Goal: Task Accomplishment & Management: Use online tool/utility

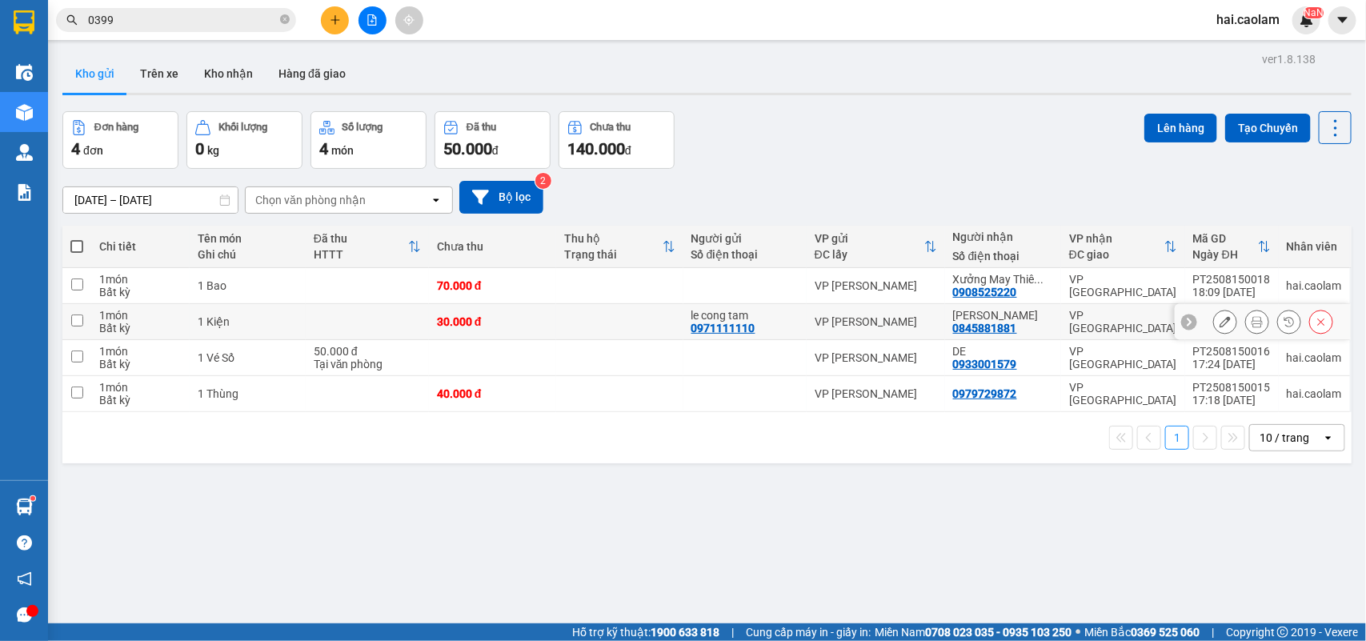
click at [256, 306] on td "1 Kiện" at bounding box center [248, 322] width 116 height 36
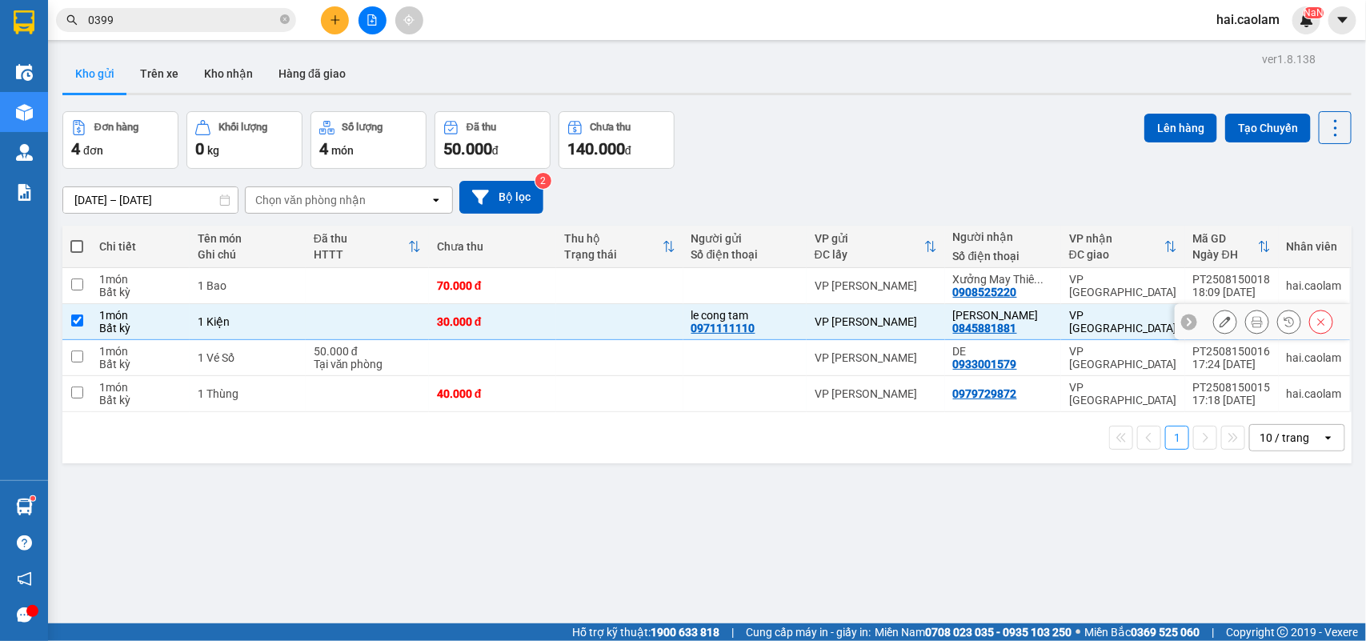
click at [258, 338] on td "1 Kiện" at bounding box center [248, 322] width 116 height 36
checkbox input "false"
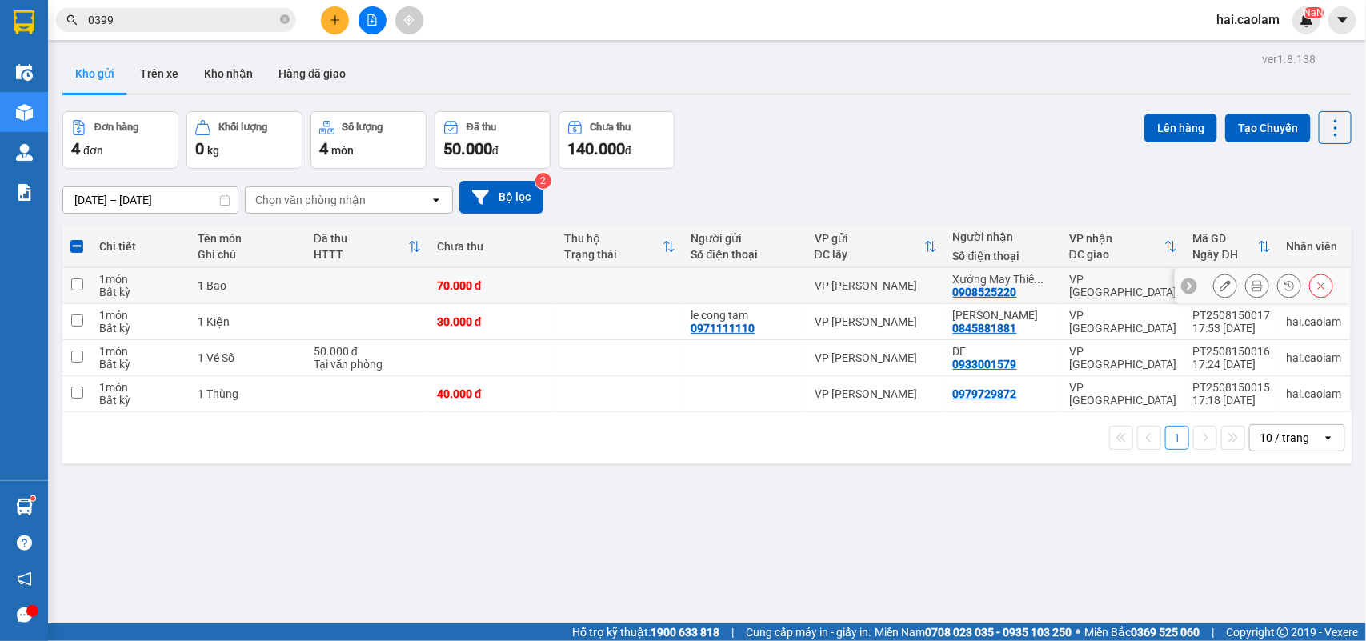
click at [265, 289] on div "1 Bao" at bounding box center [248, 285] width 100 height 13
checkbox input "true"
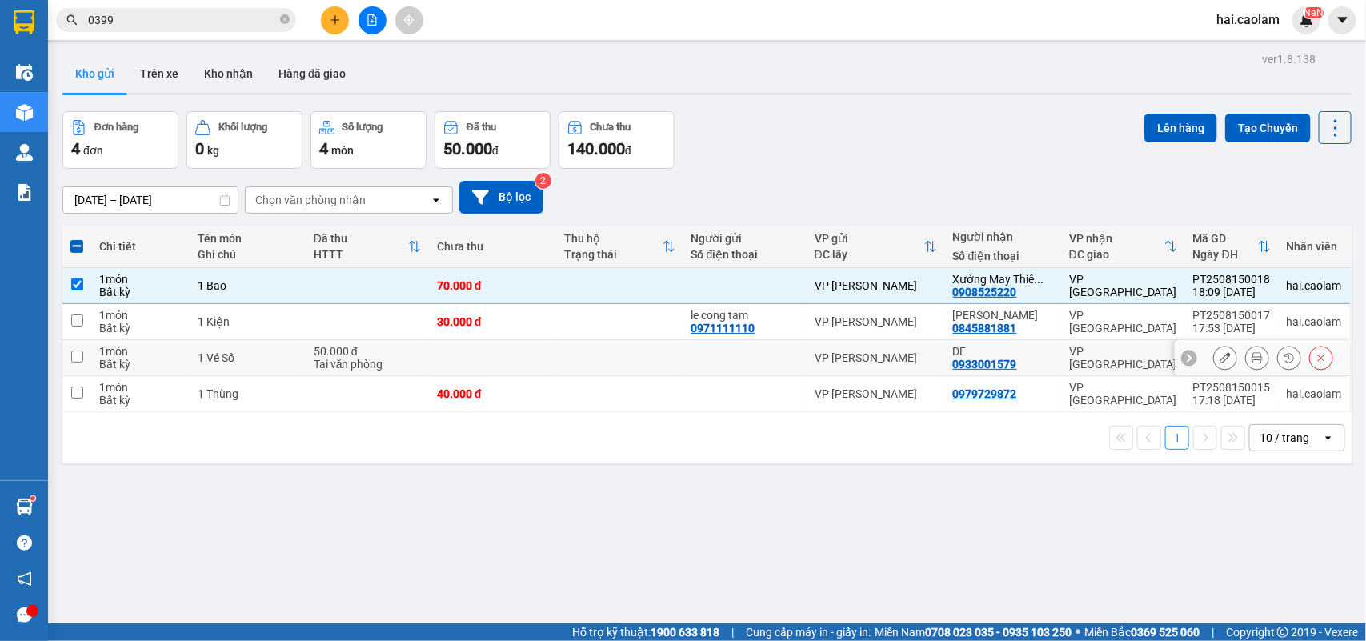
click at [265, 341] on td "1 Vé Số" at bounding box center [248, 358] width 116 height 36
checkbox input "true"
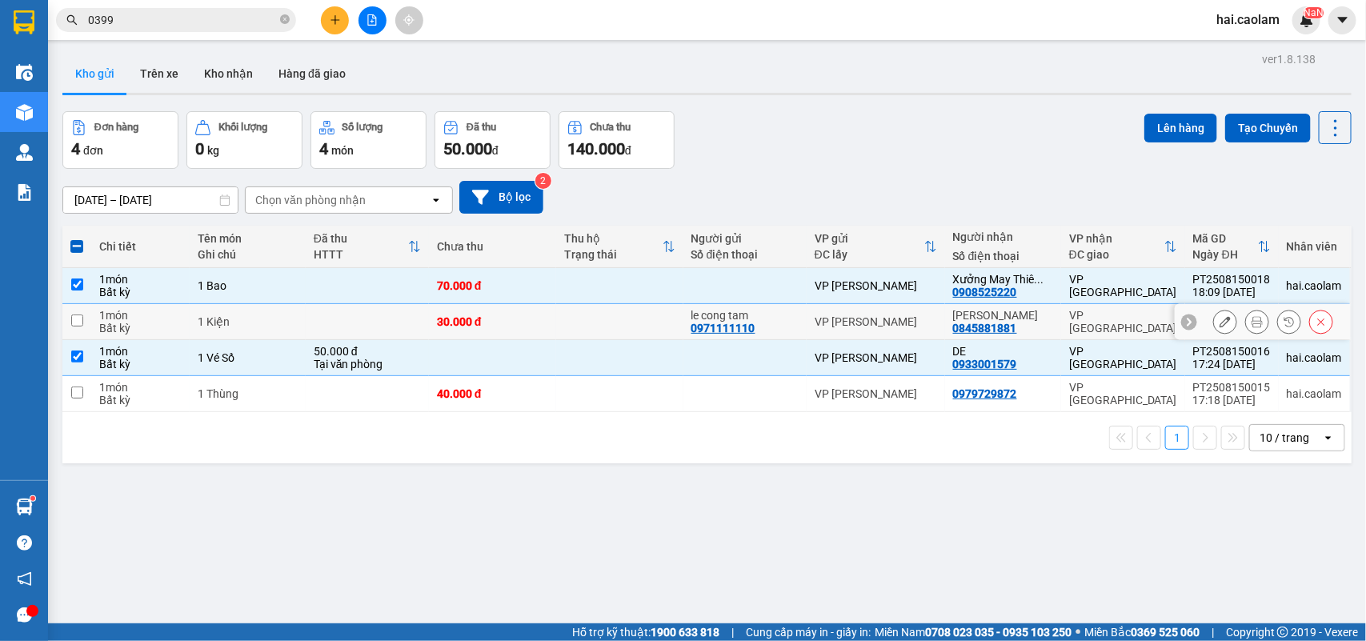
click at [269, 322] on div "1 Kiện" at bounding box center [248, 321] width 100 height 13
checkbox input "true"
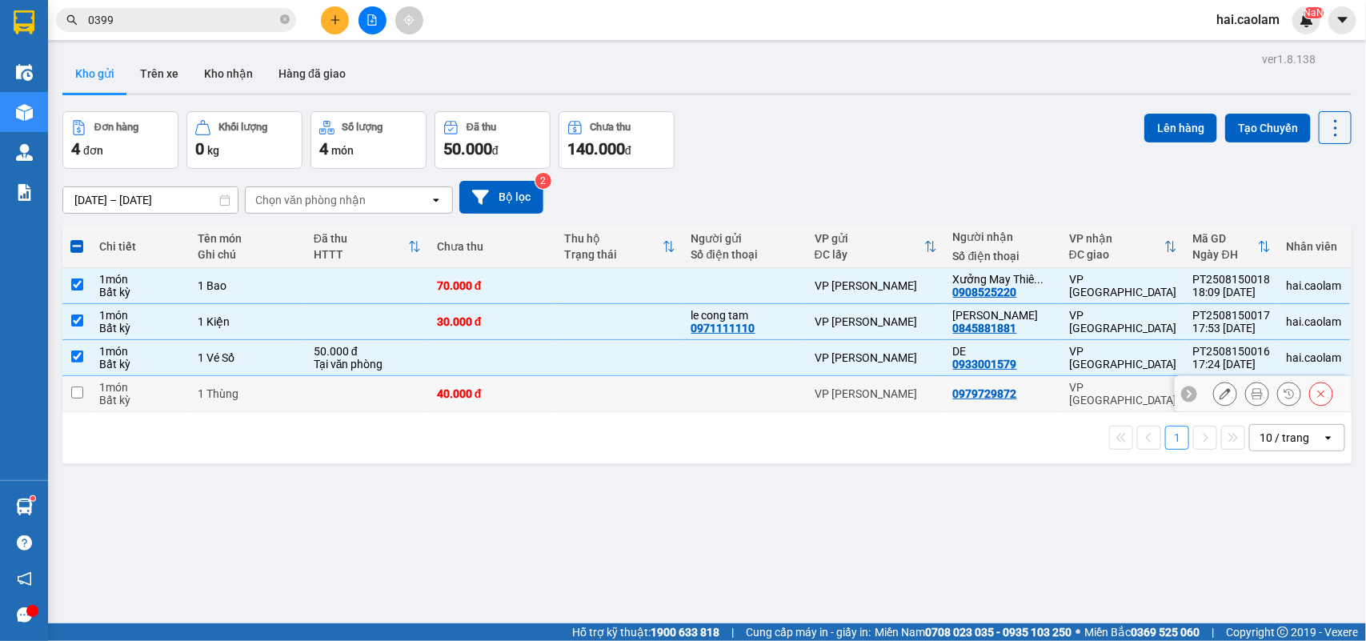
click at [278, 400] on div "1 Thùng" at bounding box center [248, 393] width 100 height 13
checkbox input "true"
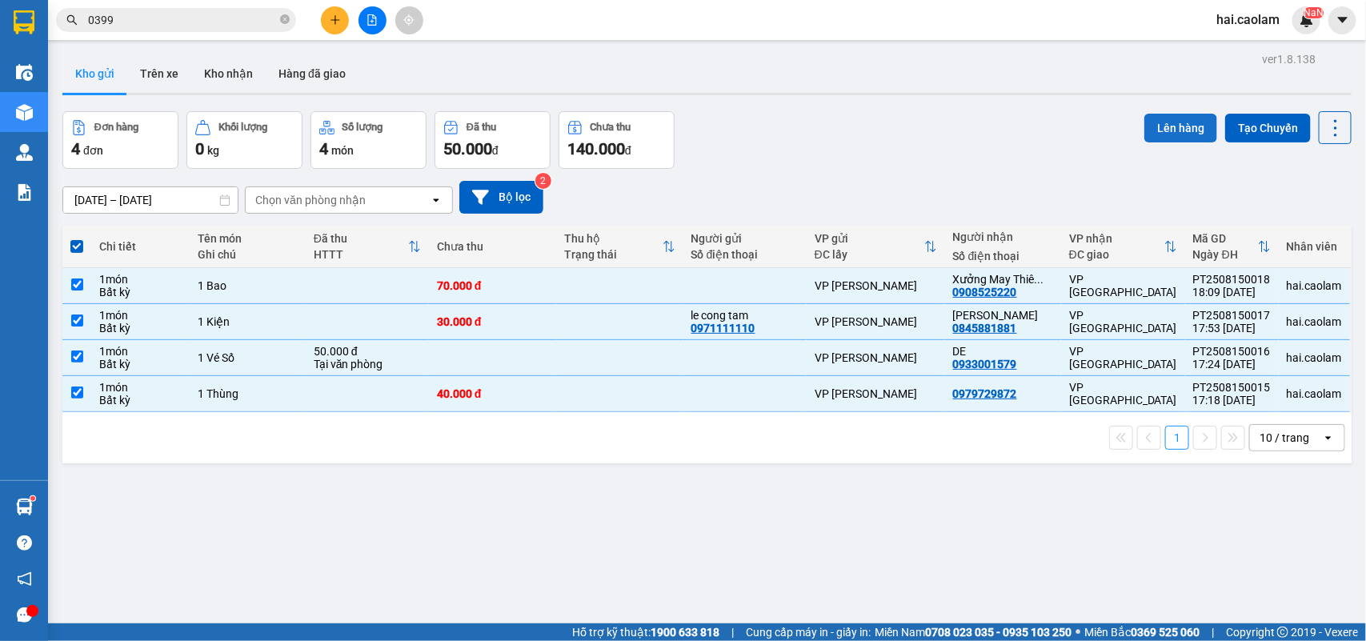
click at [1170, 126] on button "Lên hàng" at bounding box center [1180, 128] width 73 height 29
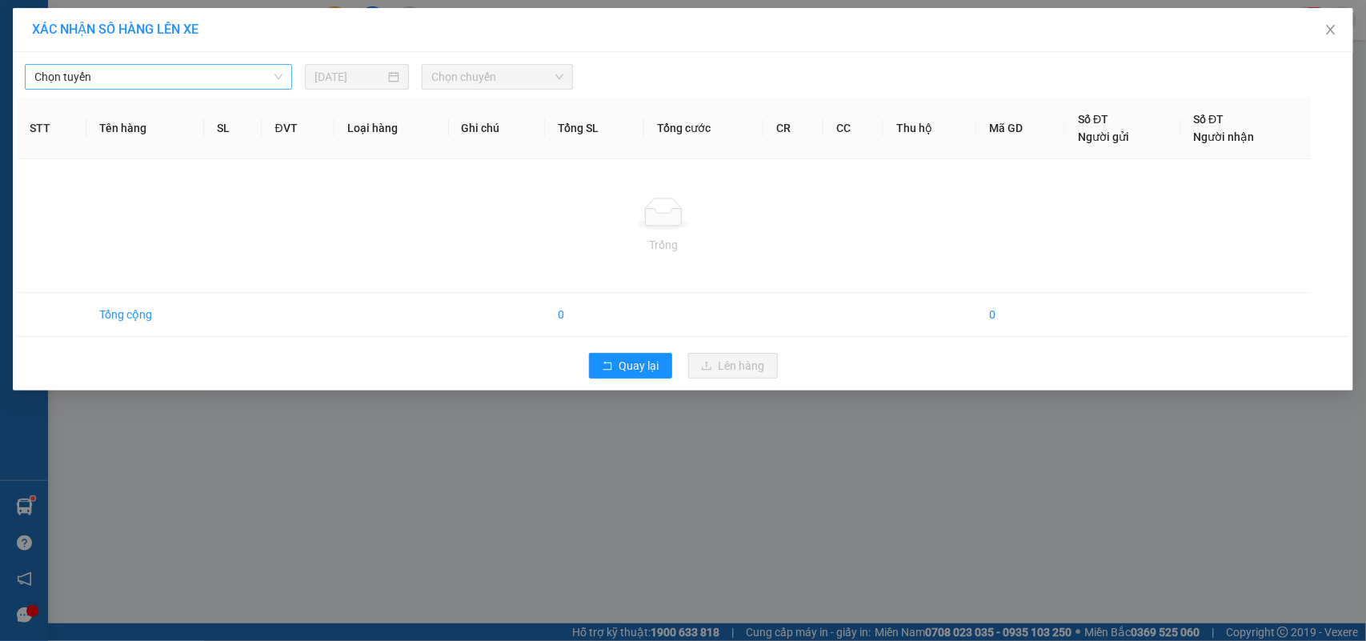
click at [188, 78] on span "Chọn tuyến" at bounding box center [158, 77] width 248 height 24
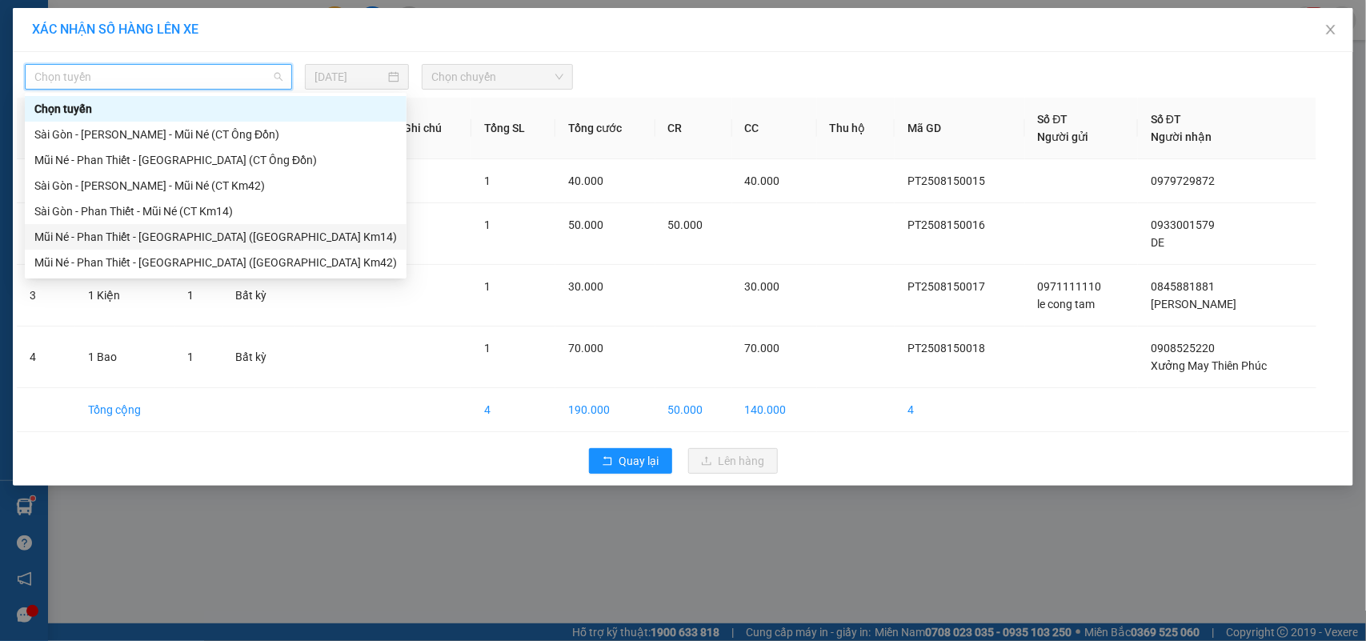
click at [206, 240] on div "Mũi Né - Phan Thiết - [GEOGRAPHIC_DATA] ([GEOGRAPHIC_DATA] Km14)" at bounding box center [215, 237] width 362 height 18
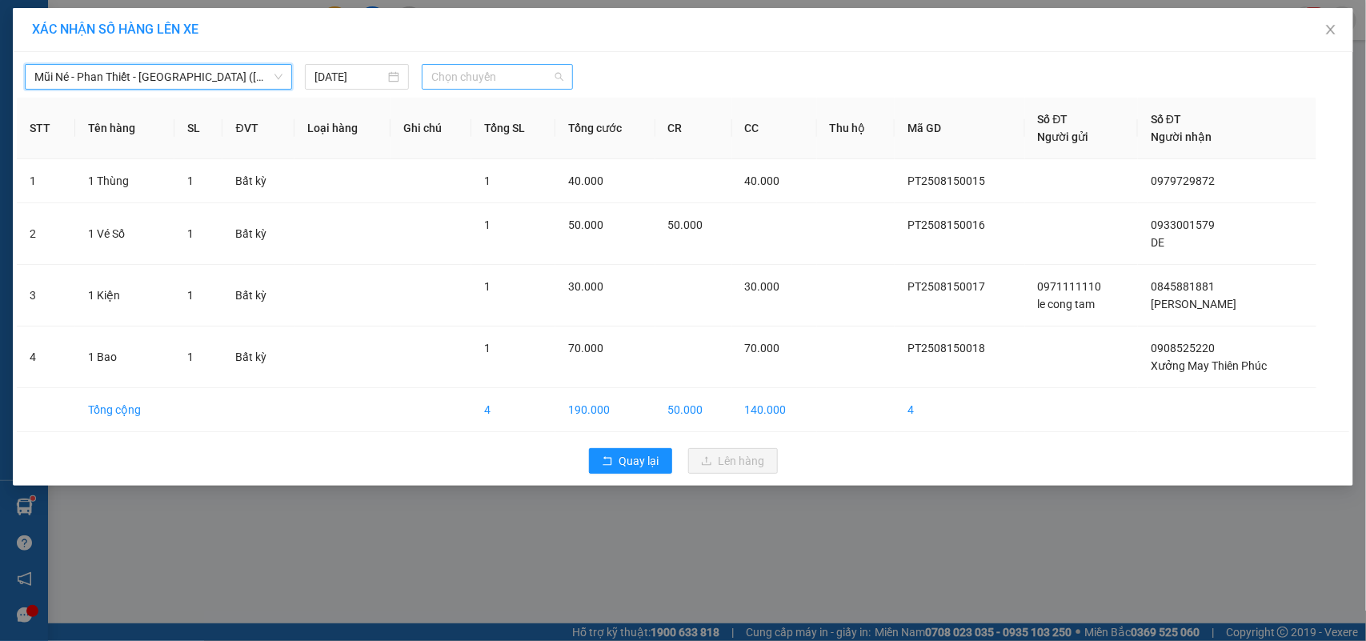
click at [490, 70] on span "Chọn chuyến" at bounding box center [496, 77] width 131 height 24
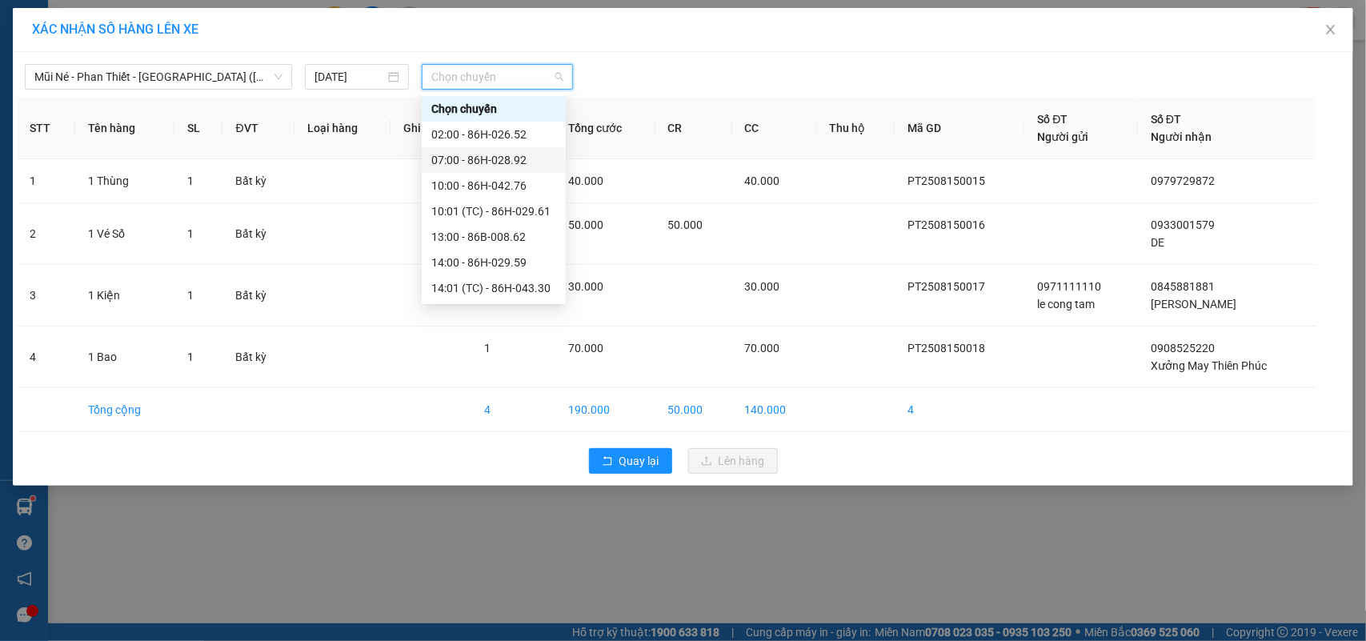
scroll to position [153, 0]
click at [506, 293] on div "19:30 - 86H-029.45" at bounding box center [493, 289] width 125 height 18
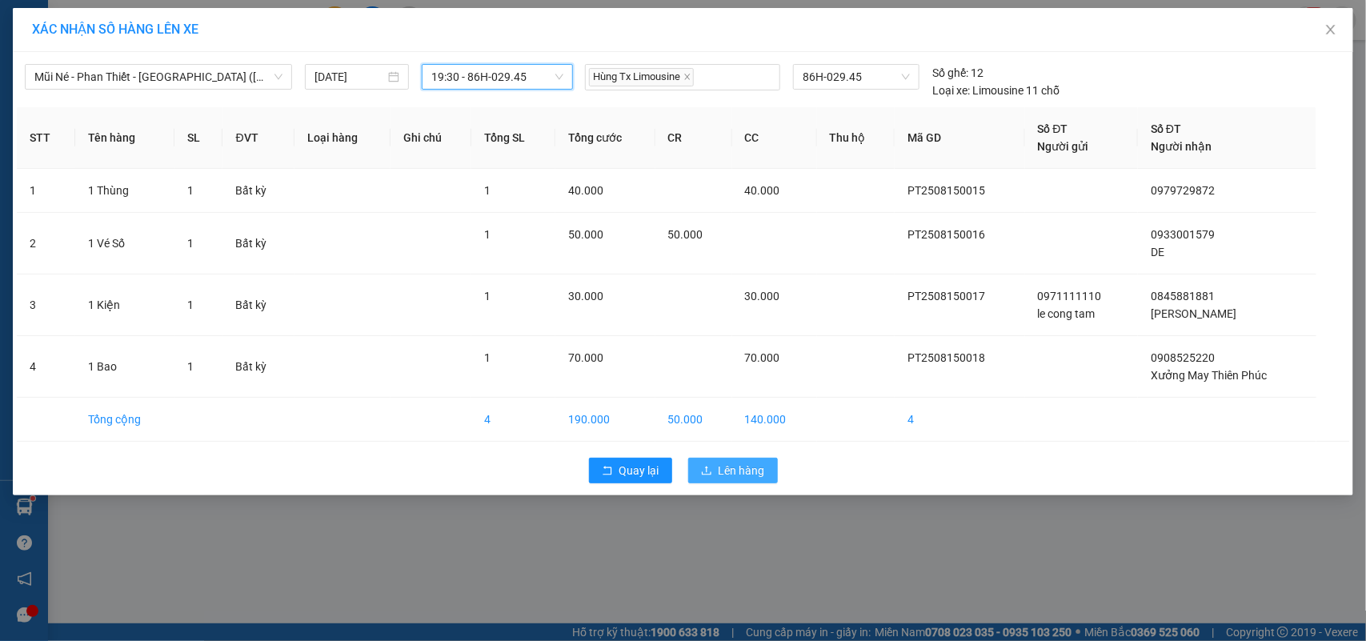
click at [740, 483] on button "Lên hàng" at bounding box center [733, 471] width 90 height 26
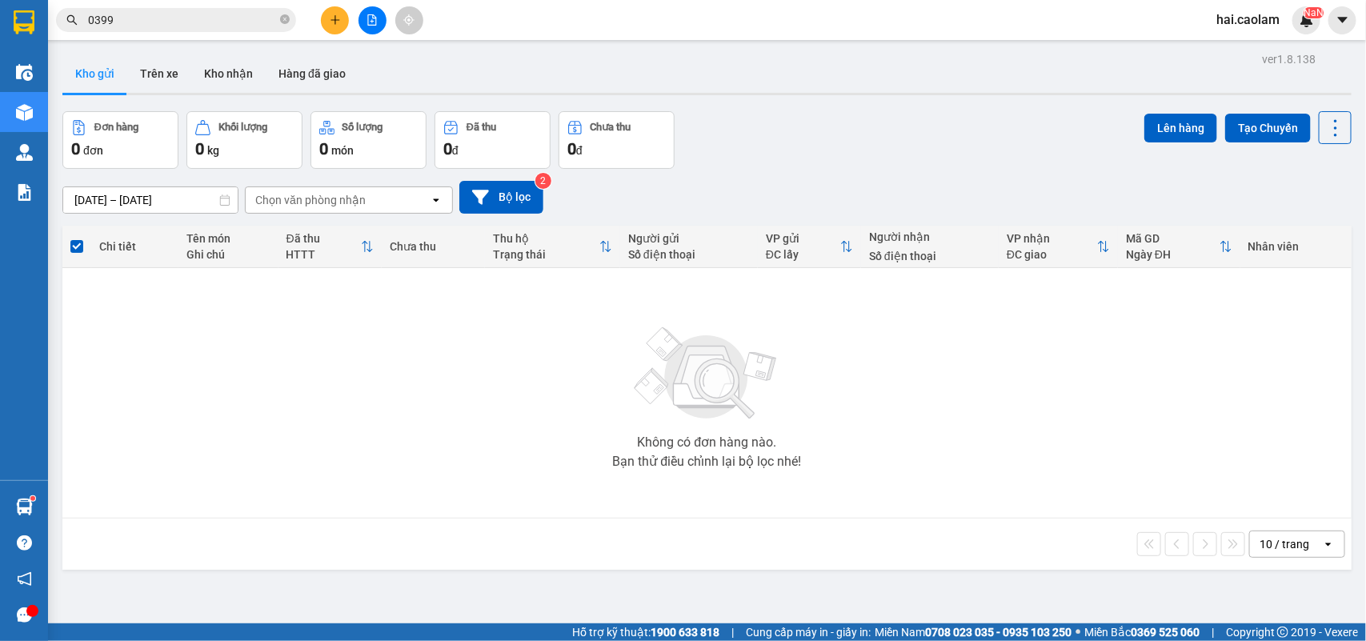
click at [193, 20] on input "0399" at bounding box center [182, 20] width 189 height 18
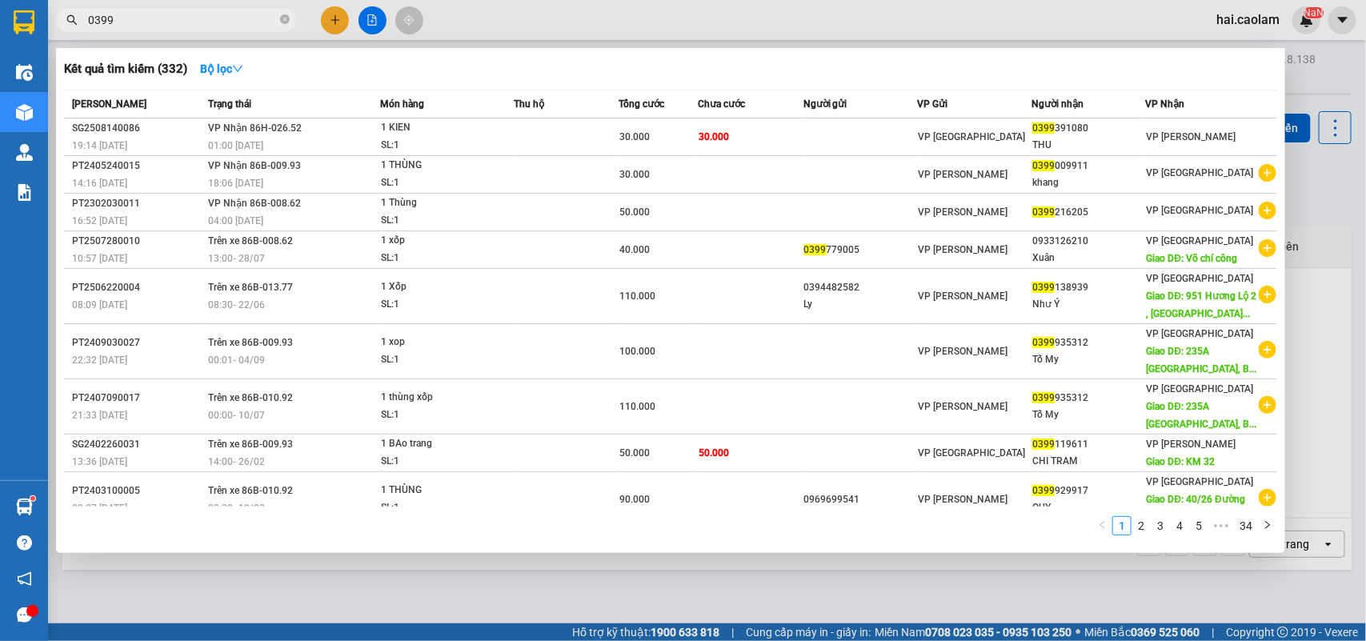
click at [193, 20] on input "0399" at bounding box center [182, 20] width 189 height 18
click at [522, 30] on div at bounding box center [683, 320] width 1366 height 641
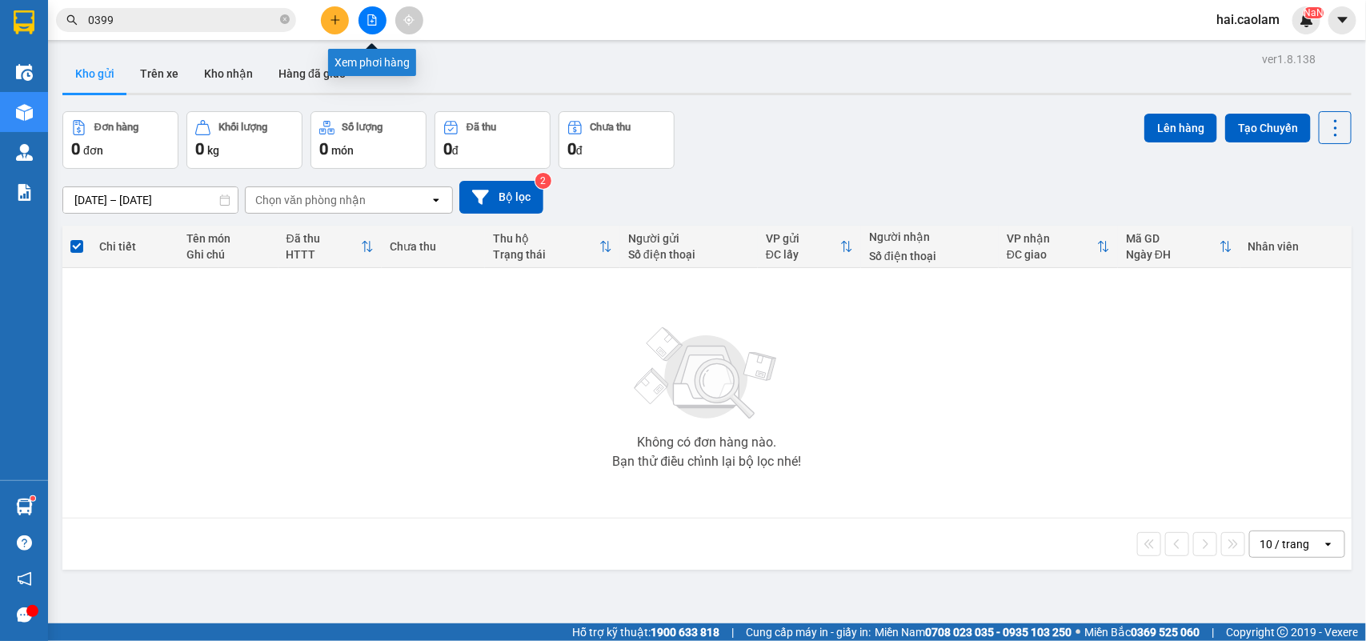
click at [370, 25] on icon "file-add" at bounding box center [372, 19] width 9 height 11
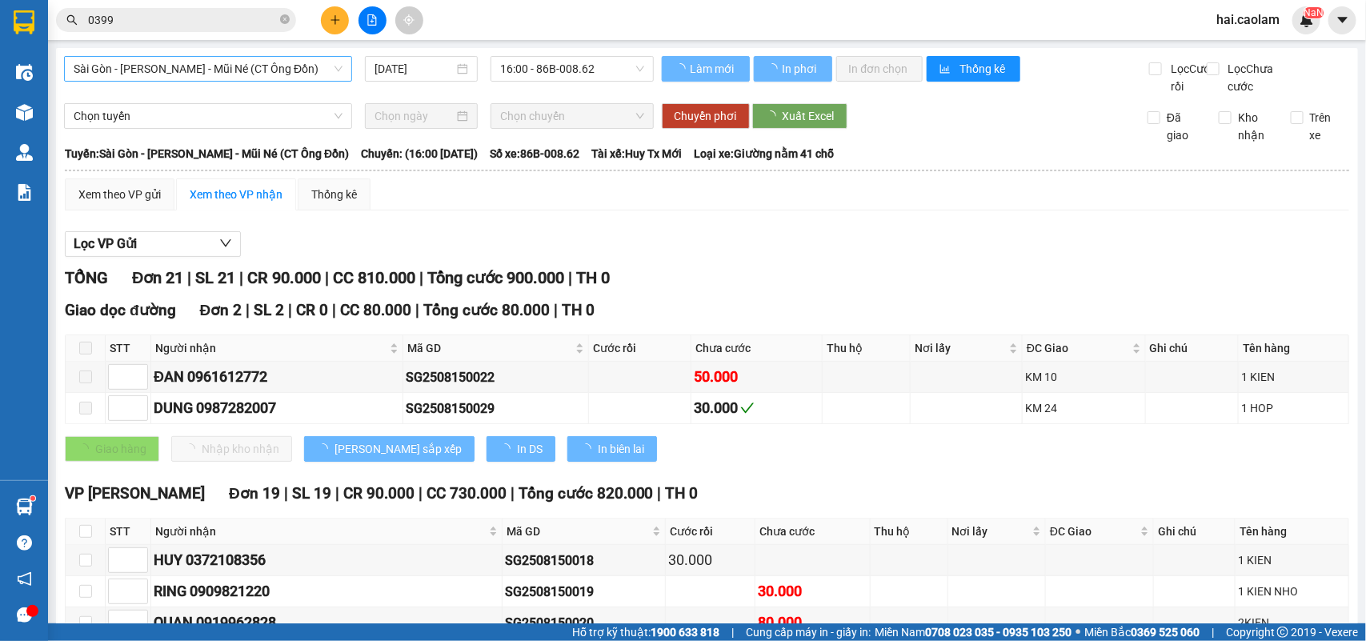
click at [230, 78] on span "Sài Gòn - [PERSON_NAME] - Mũi Né (CT Ông Đồn)" at bounding box center [208, 69] width 269 height 24
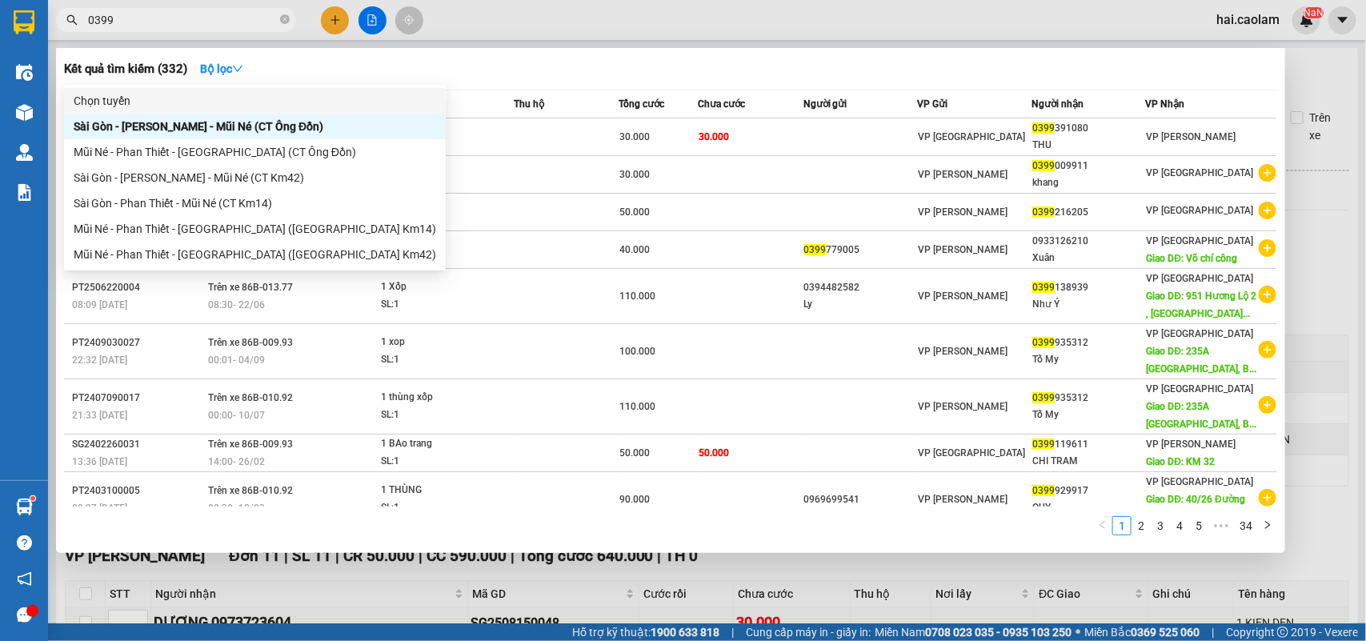
click at [214, 25] on input "0399" at bounding box center [182, 20] width 189 height 18
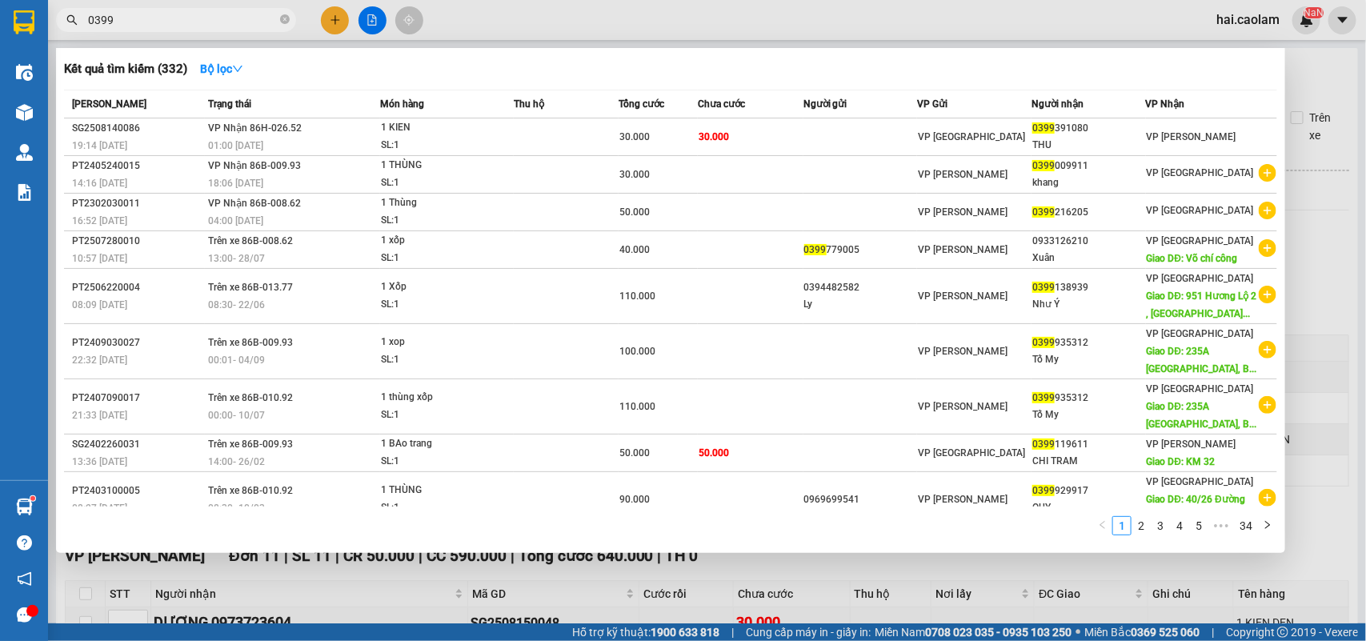
click at [214, 25] on input "0399" at bounding box center [182, 20] width 189 height 18
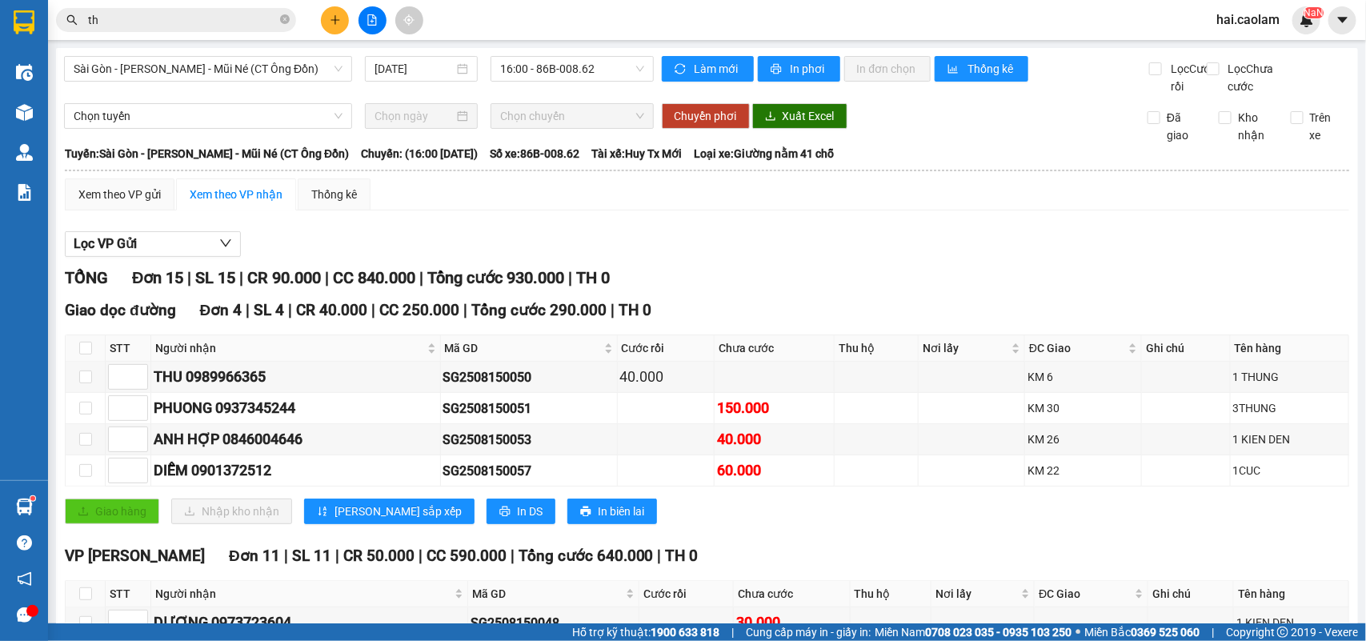
type input "thu"
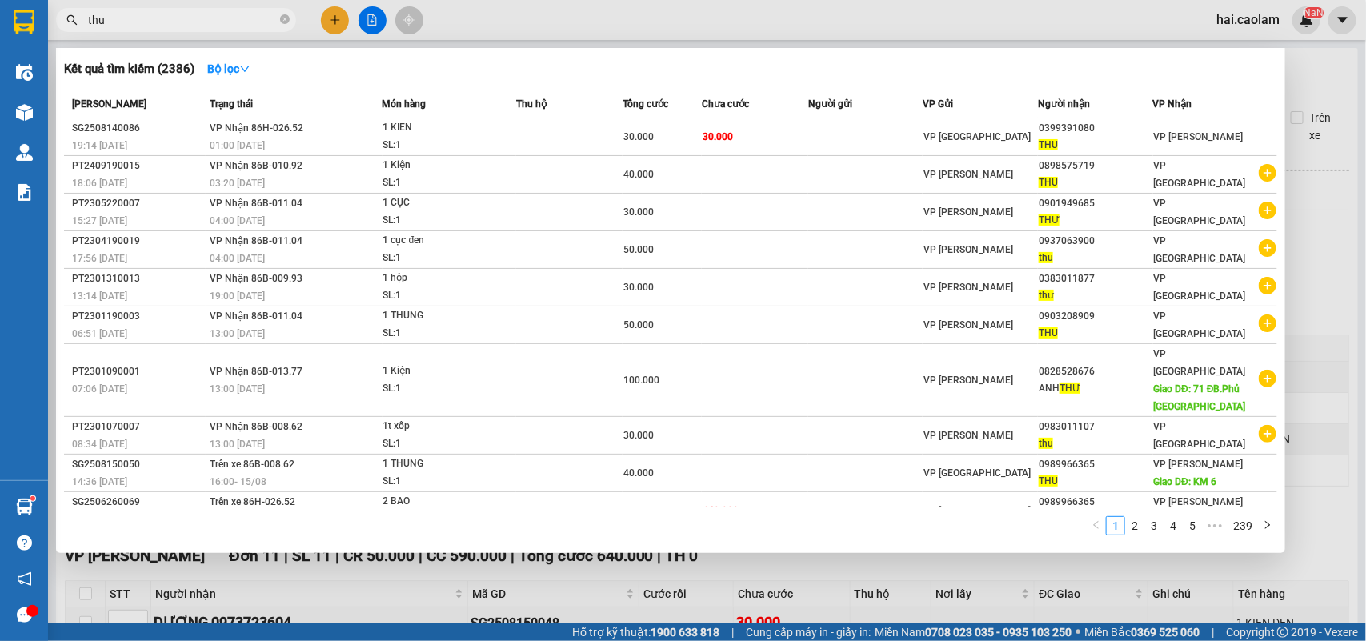
click at [197, 24] on input "thu" at bounding box center [182, 20] width 189 height 18
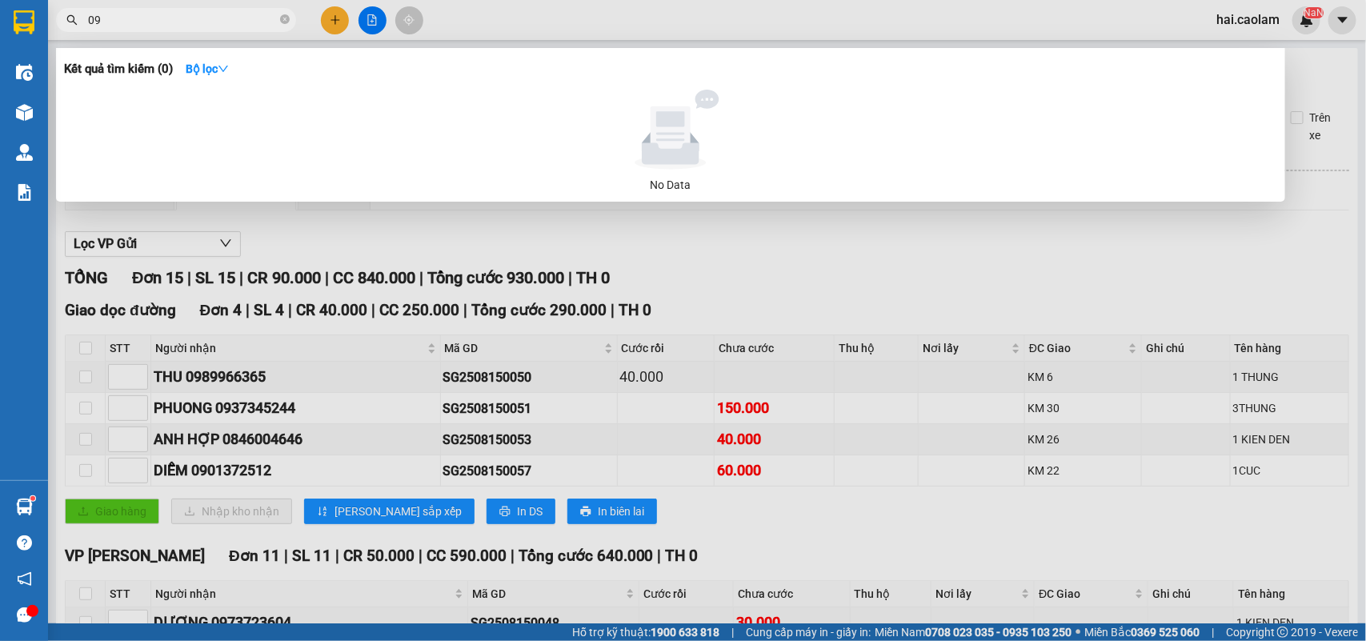
type input "0"
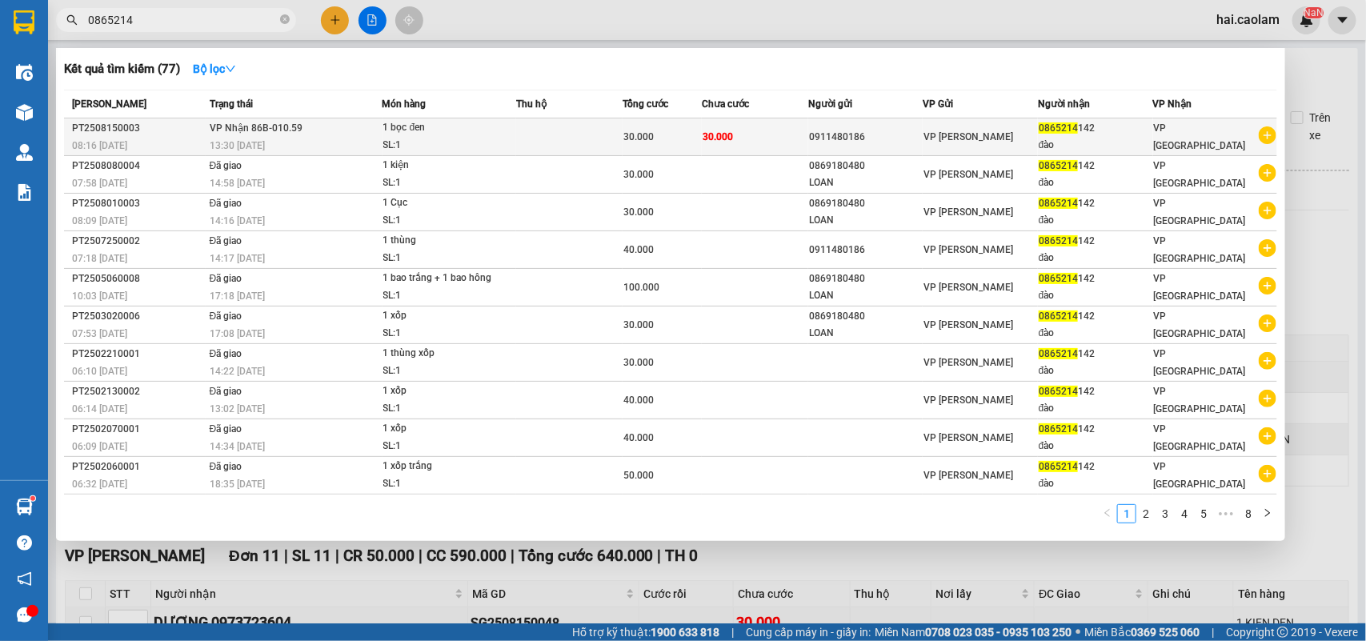
type input "0865214"
click at [398, 130] on div "1 bọc đen" at bounding box center [443, 128] width 120 height 18
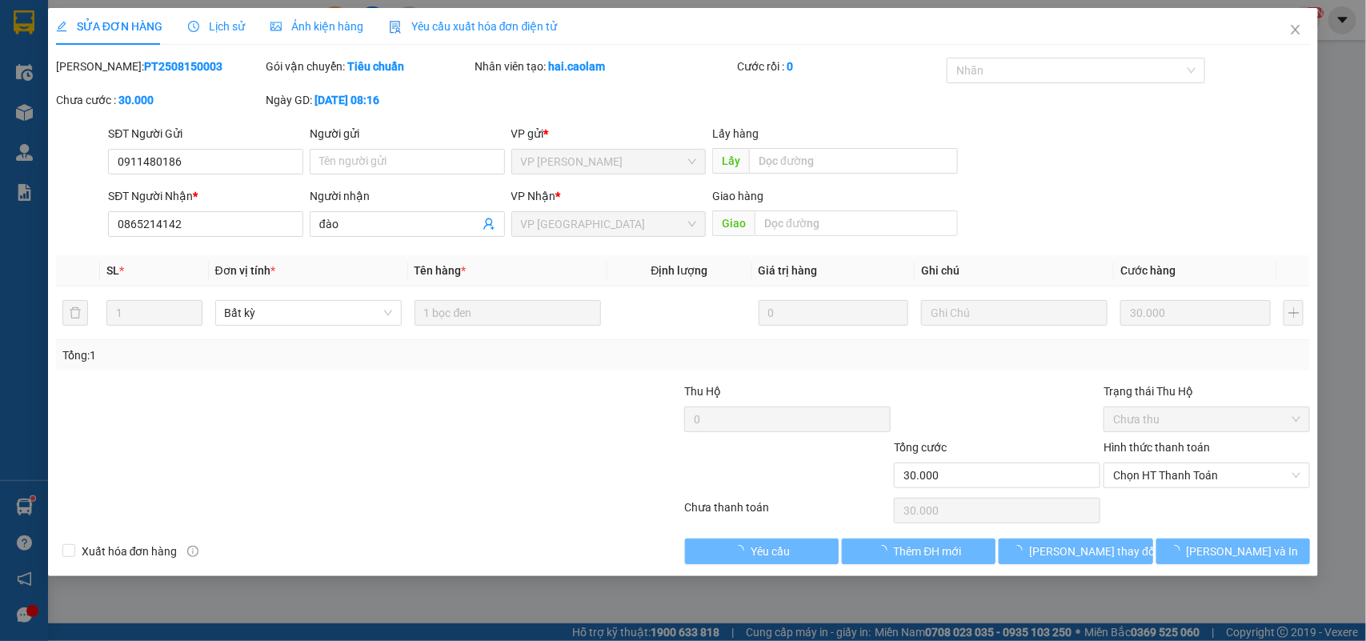
type input "0911480186"
type input "0865214142"
type input "30.000"
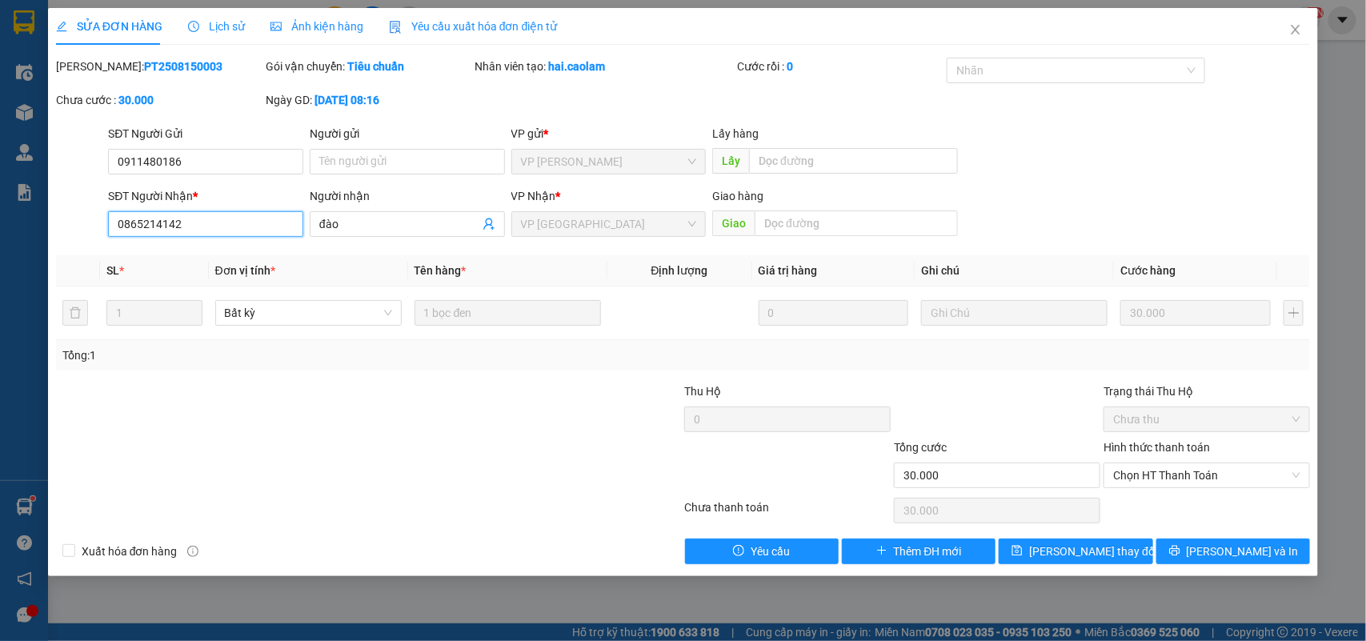
click at [212, 221] on input "0865214142" at bounding box center [205, 224] width 195 height 26
click at [1294, 33] on icon "close" at bounding box center [1295, 30] width 9 height 10
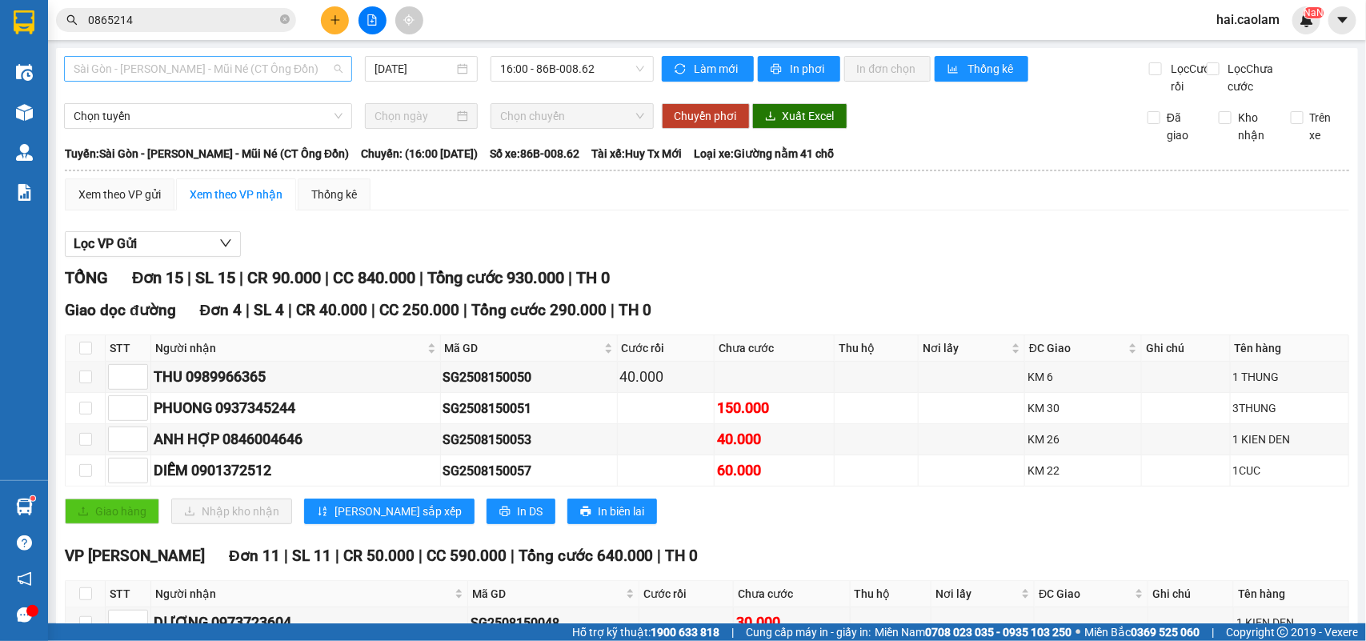
click at [268, 80] on span "Sài Gòn - [PERSON_NAME] - Mũi Né (CT Ông Đồn)" at bounding box center [208, 69] width 269 height 24
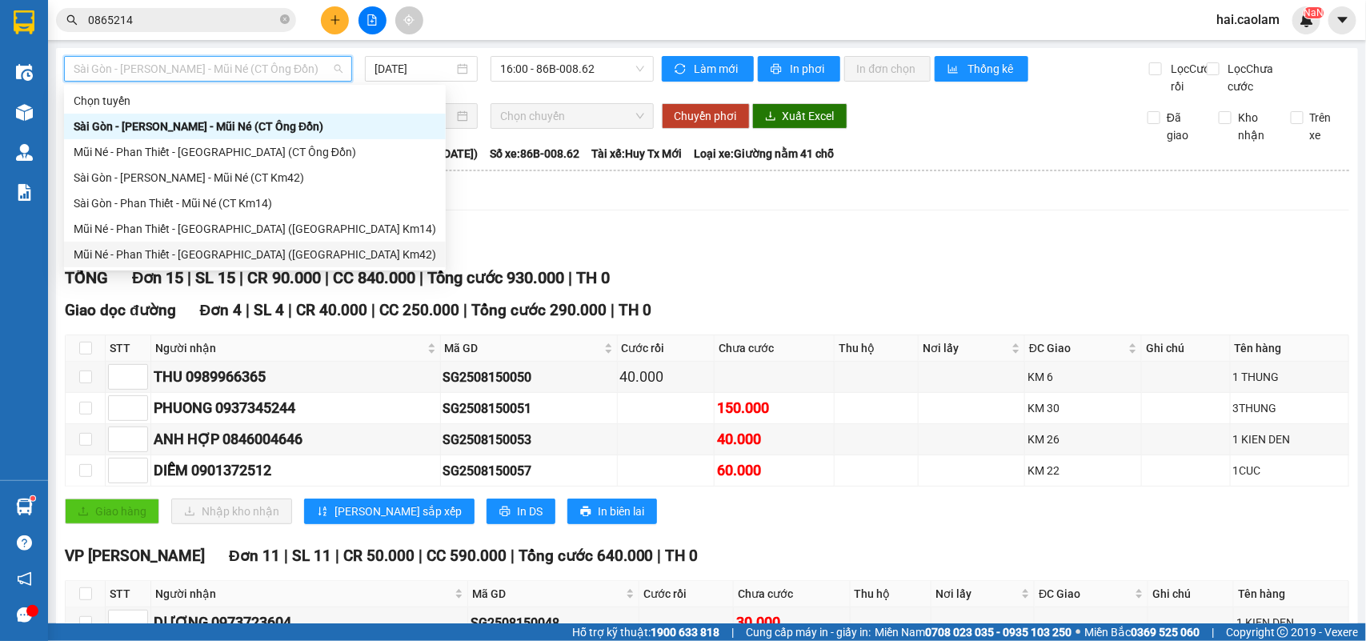
click at [248, 250] on div "Mũi Né - Phan Thiết - [GEOGRAPHIC_DATA] ([GEOGRAPHIC_DATA] Km42)" at bounding box center [255, 255] width 362 height 18
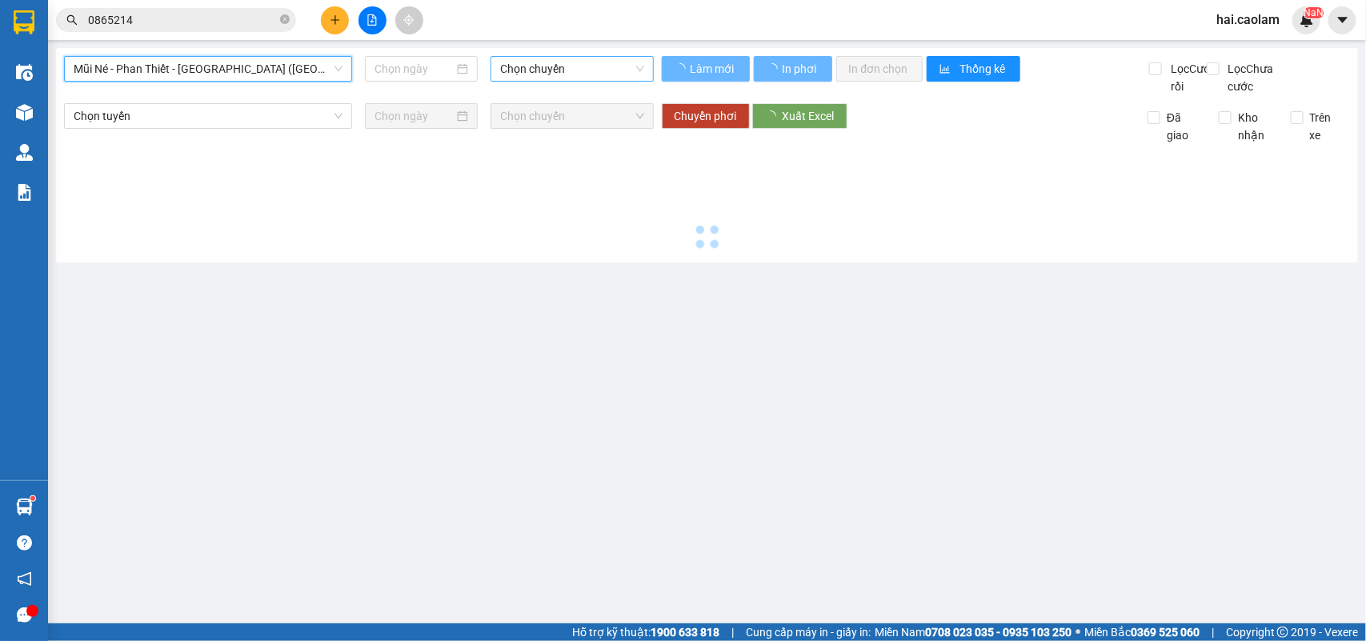
type input "[DATE]"
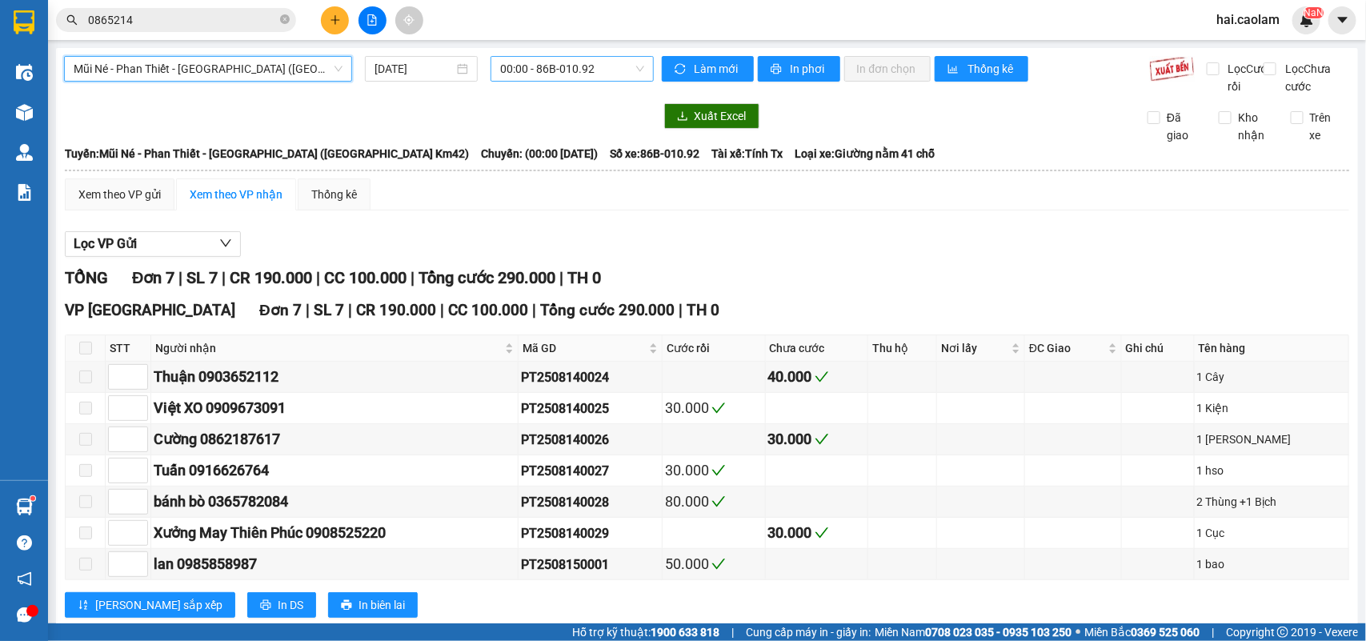
click at [522, 78] on span "00:00 - 86B-010.92" at bounding box center [571, 69] width 143 height 24
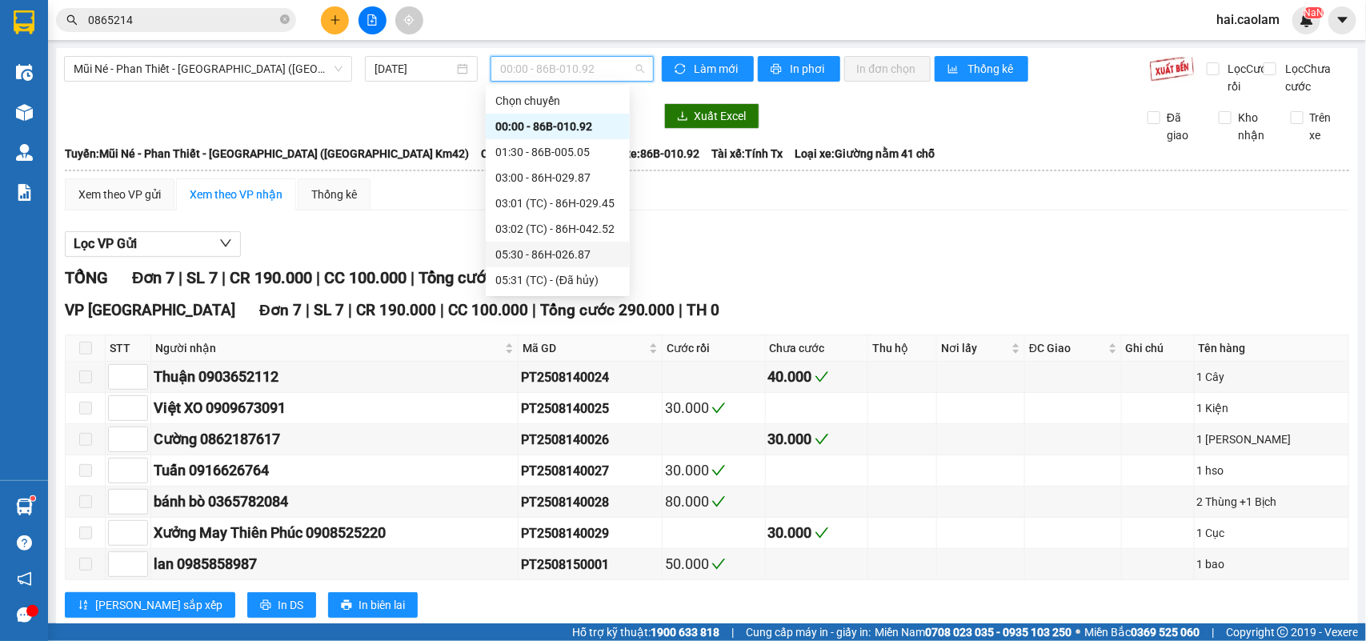
scroll to position [133, 0]
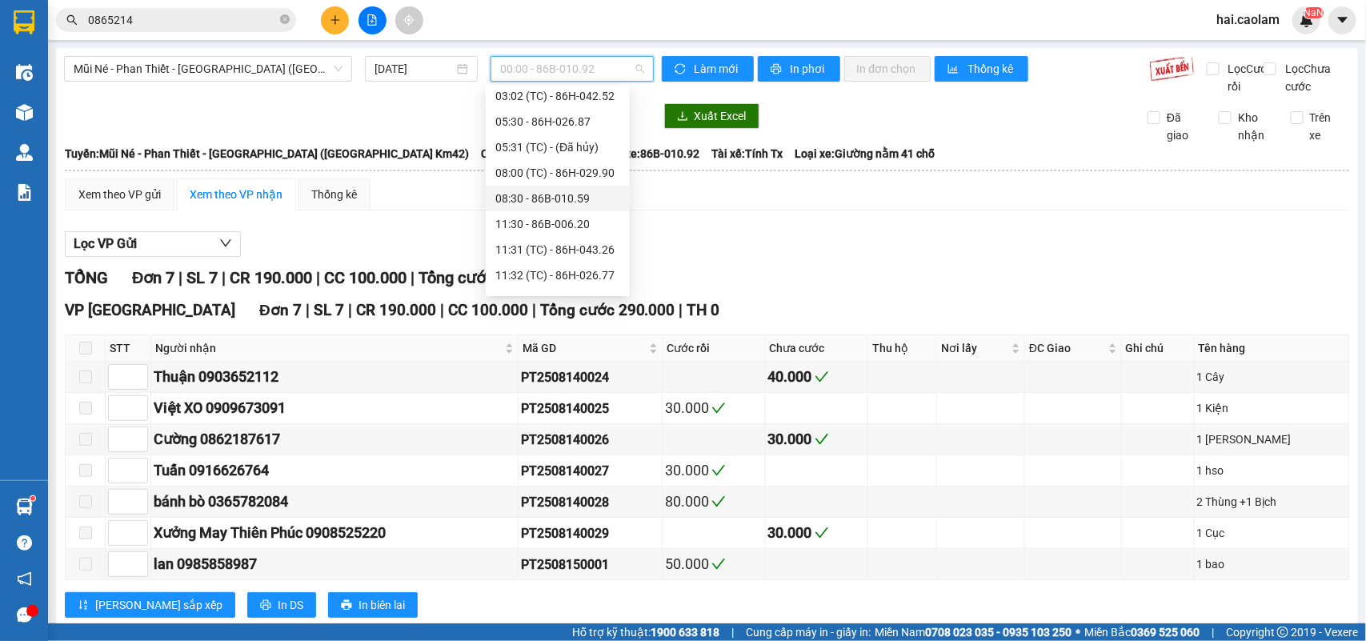
click at [552, 196] on div "08:30 - 86B-010.59" at bounding box center [557, 199] width 125 height 18
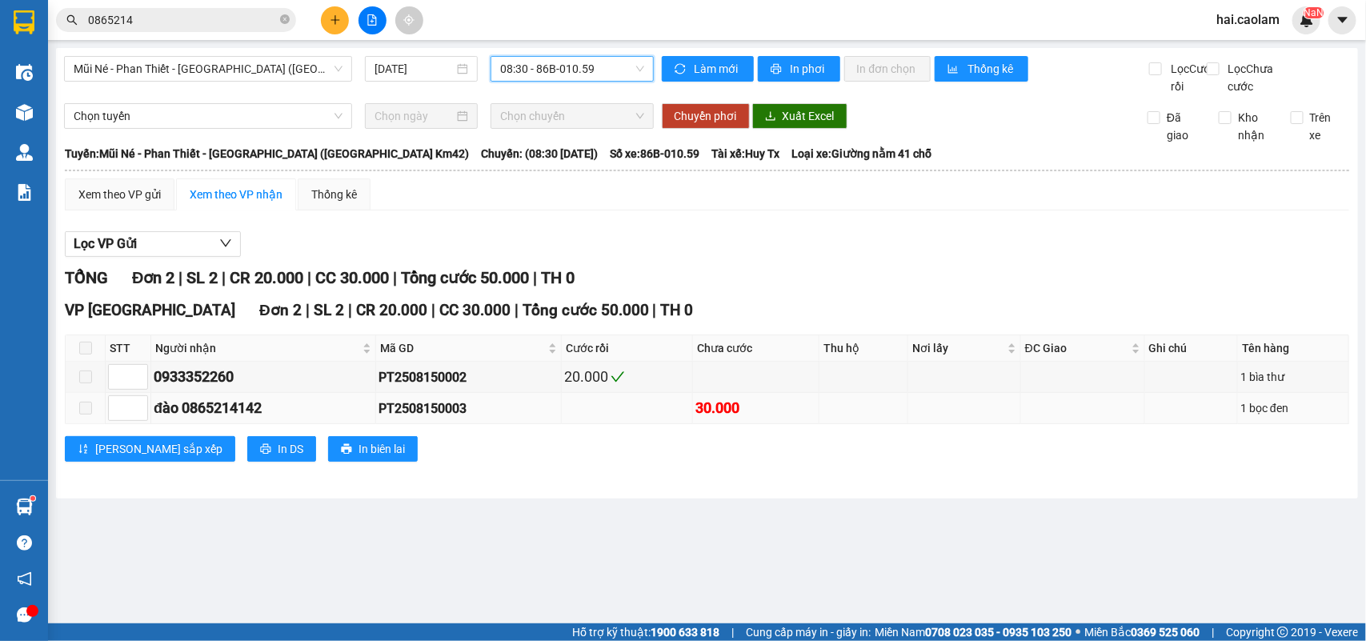
click at [93, 424] on td at bounding box center [86, 408] width 40 height 31
click at [90, 414] on span at bounding box center [85, 408] width 13 height 13
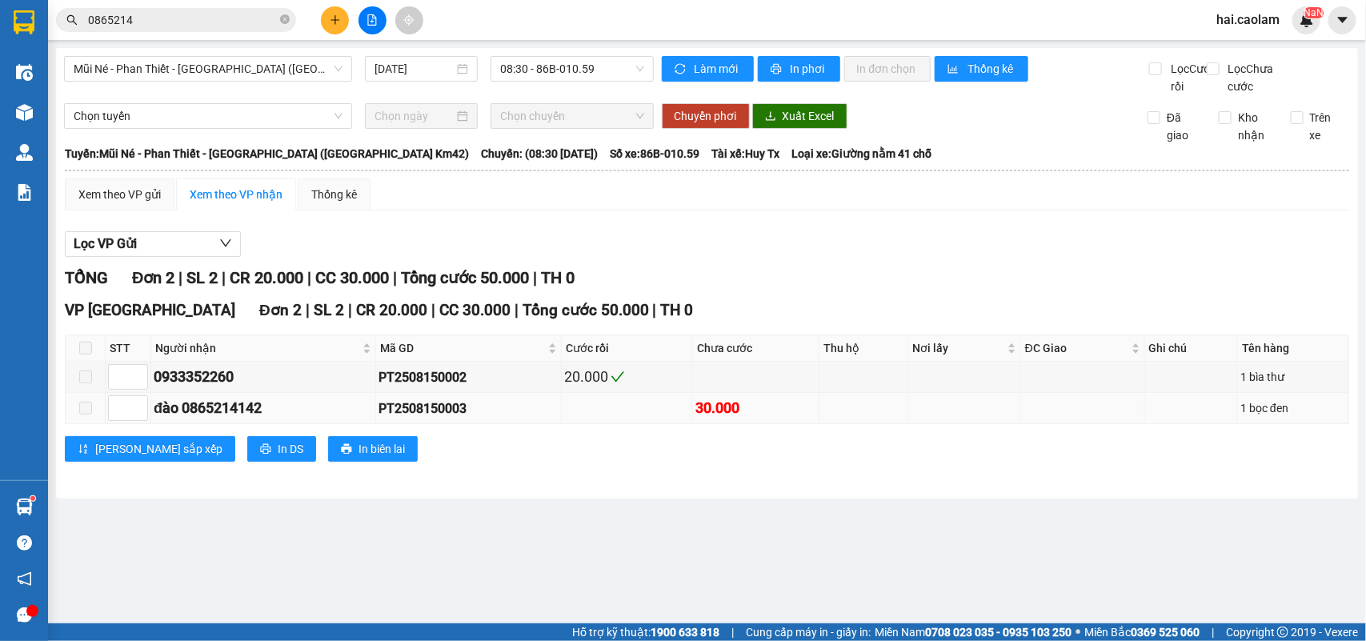
click at [294, 419] on div "đào 0865214142" at bounding box center [263, 408] width 219 height 22
click at [170, 29] on span "0865214" at bounding box center [176, 20] width 240 height 24
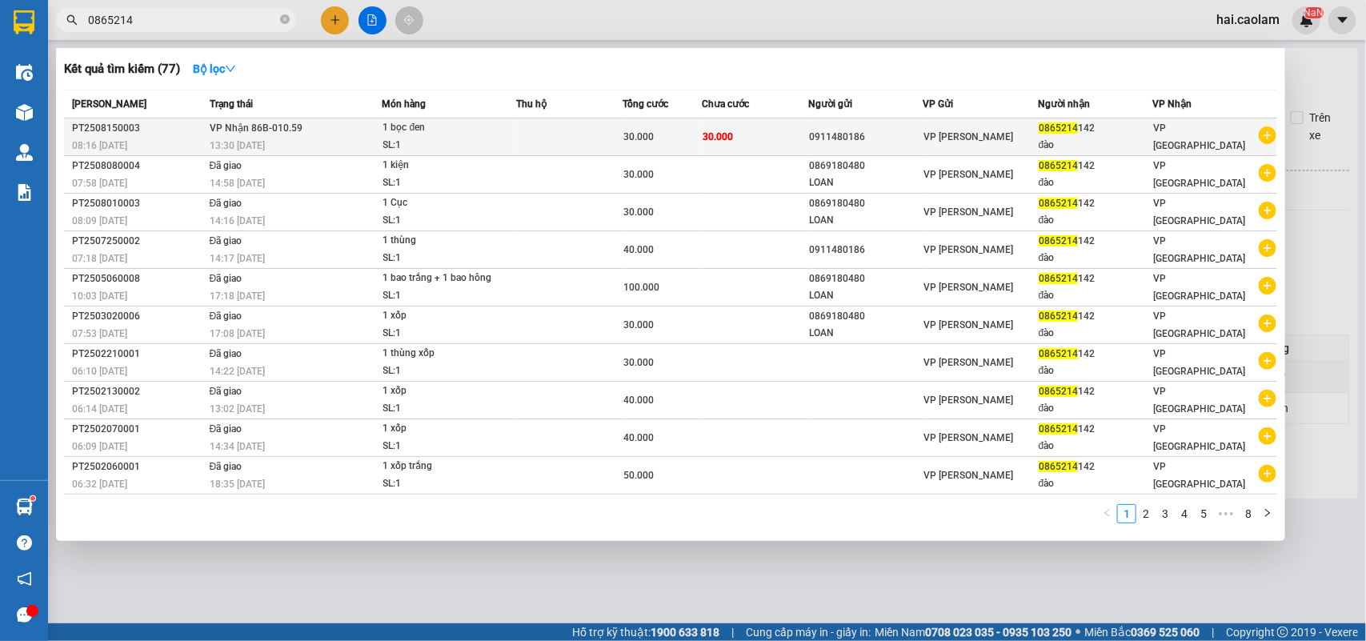
click at [754, 138] on td "30.000" at bounding box center [755, 137] width 106 height 38
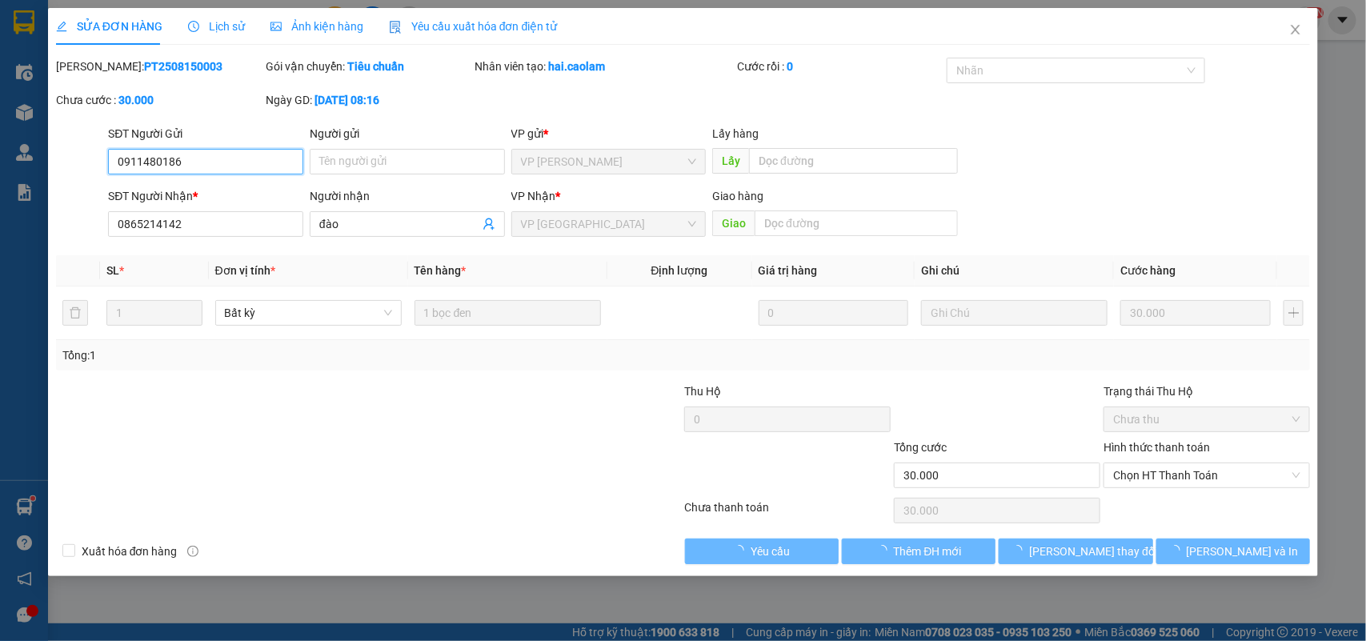
type input "0911480186"
type input "0865214142"
type input "30.000"
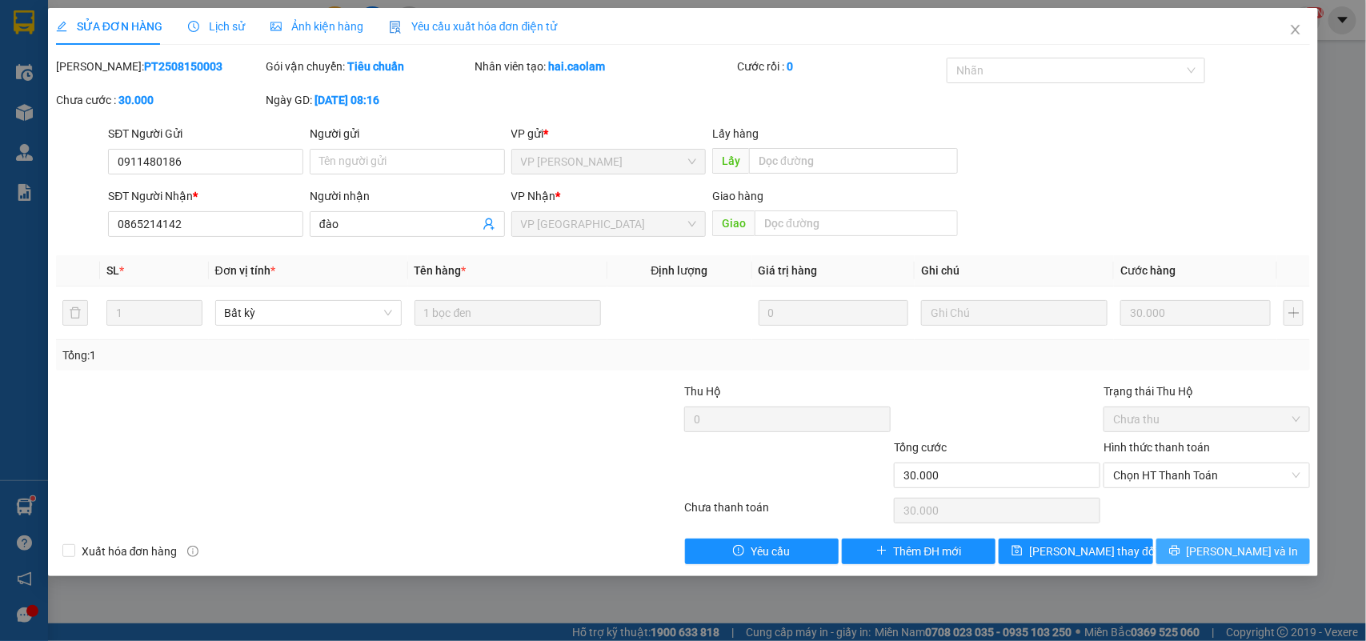
click at [1230, 557] on span "[PERSON_NAME] và In" at bounding box center [1242, 551] width 112 height 18
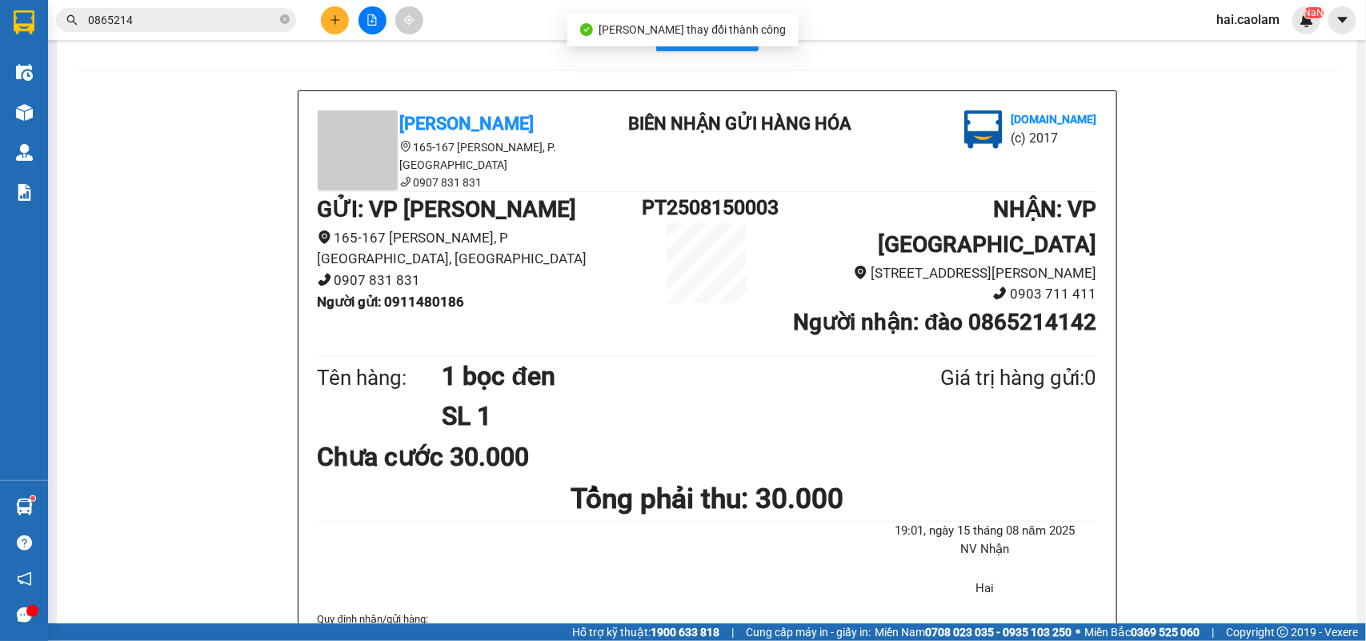
scroll to position [84, 0]
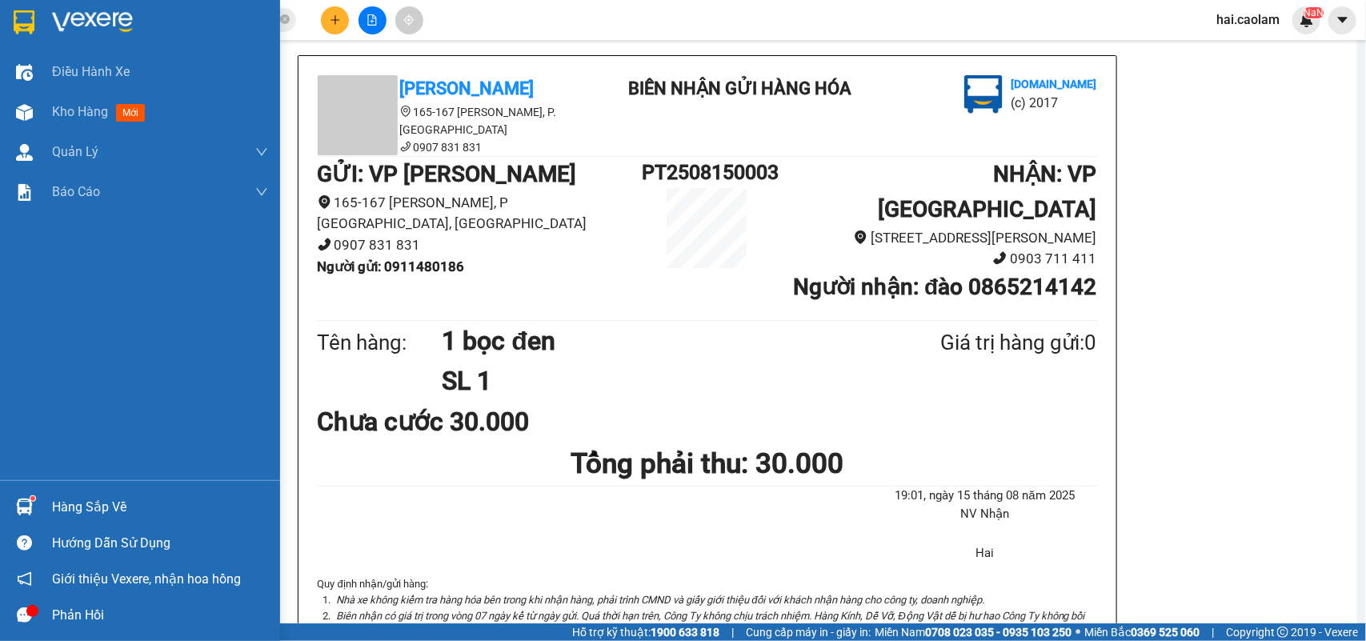
click at [54, 504] on div "Hàng sắp về" at bounding box center [160, 507] width 216 height 24
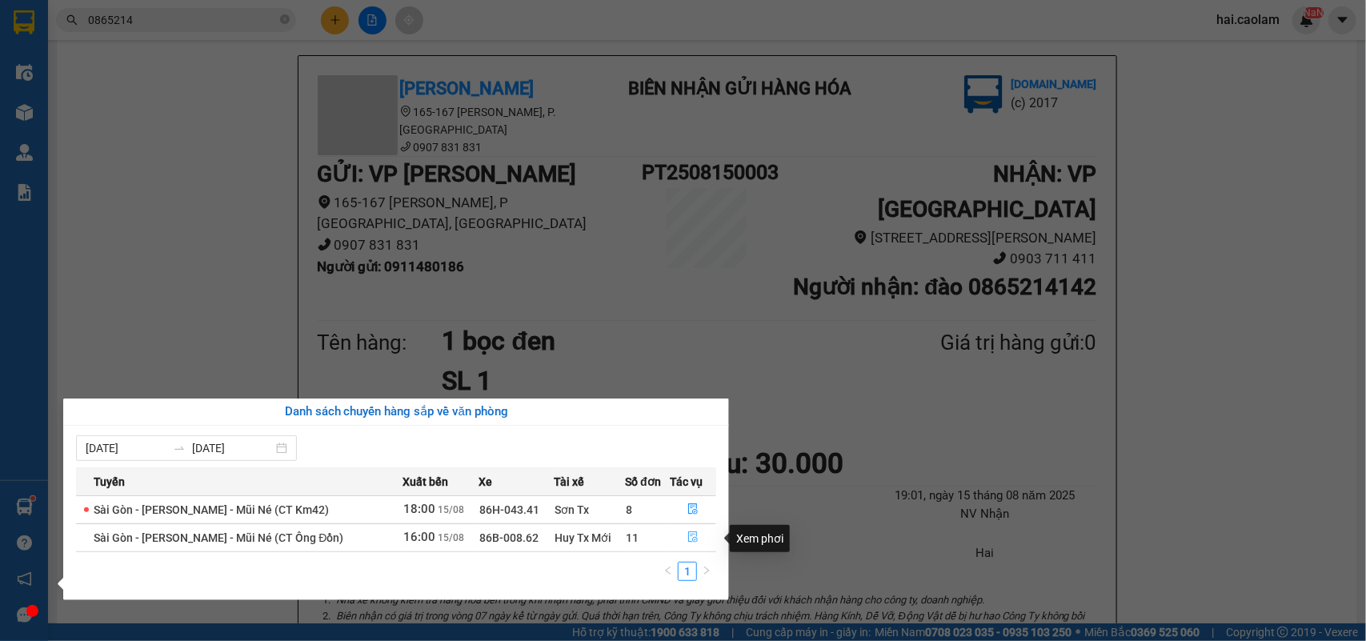
click at [694, 537] on icon "file-done" at bounding box center [693, 536] width 10 height 11
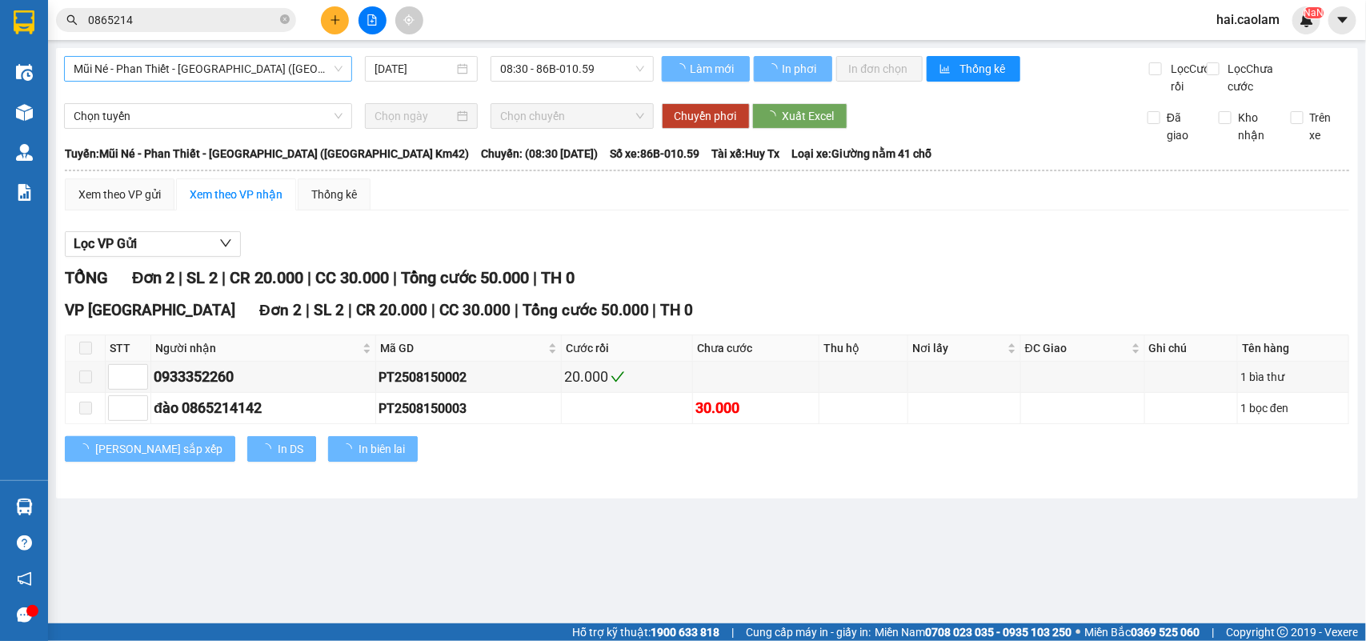
click at [226, 77] on span "Mũi Né - Phan Thiết - [GEOGRAPHIC_DATA] ([GEOGRAPHIC_DATA] Km42)" at bounding box center [208, 69] width 269 height 24
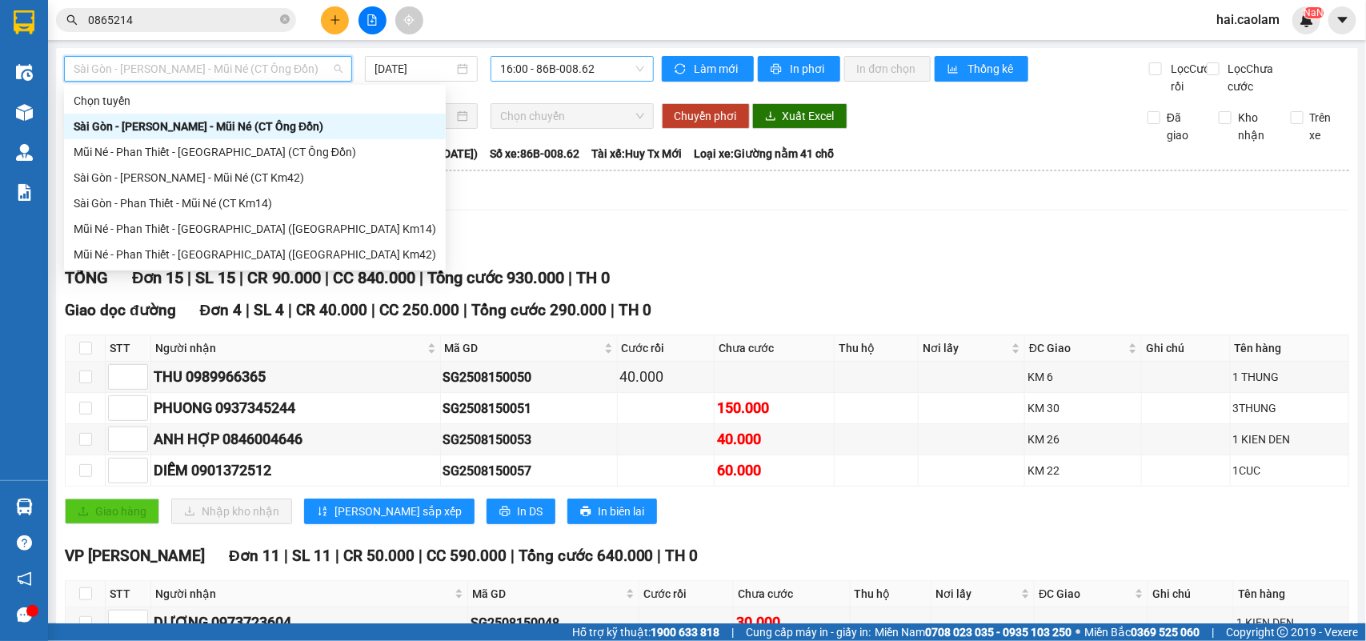
click at [562, 74] on span "16:00 - 86B-008.62" at bounding box center [571, 69] width 143 height 24
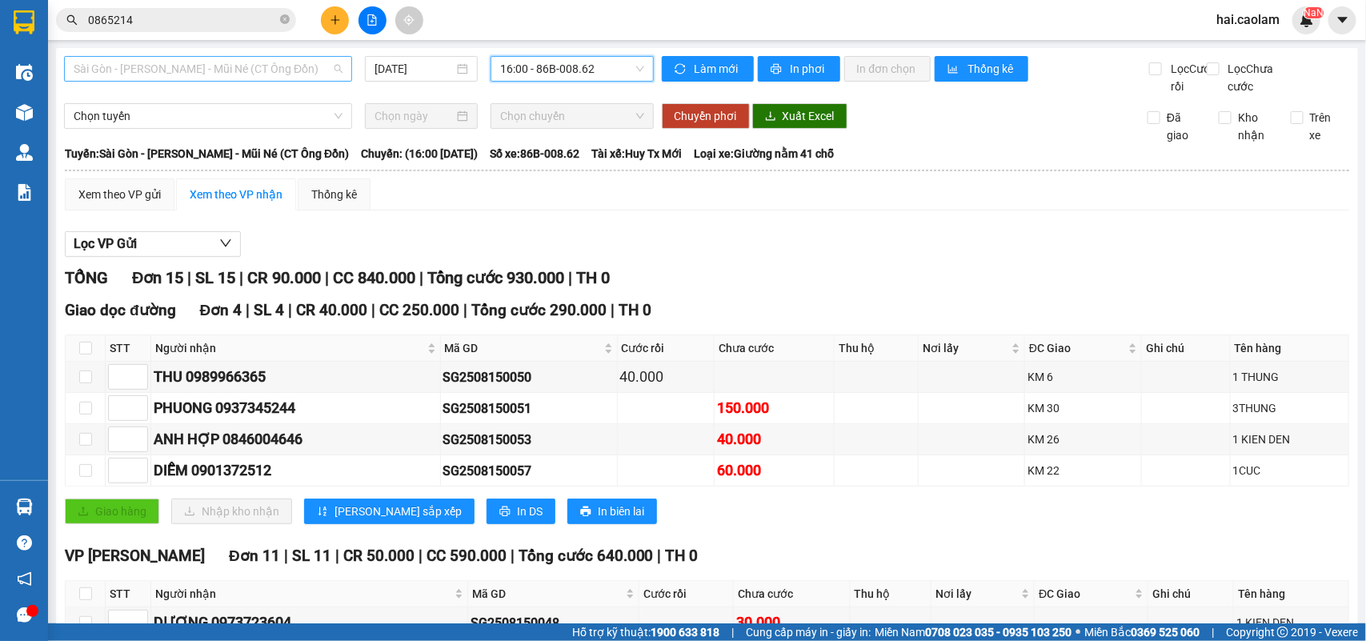
click at [288, 74] on span "Sài Gòn - [PERSON_NAME] - Mũi Né (CT Ông Đồn)" at bounding box center [208, 69] width 269 height 24
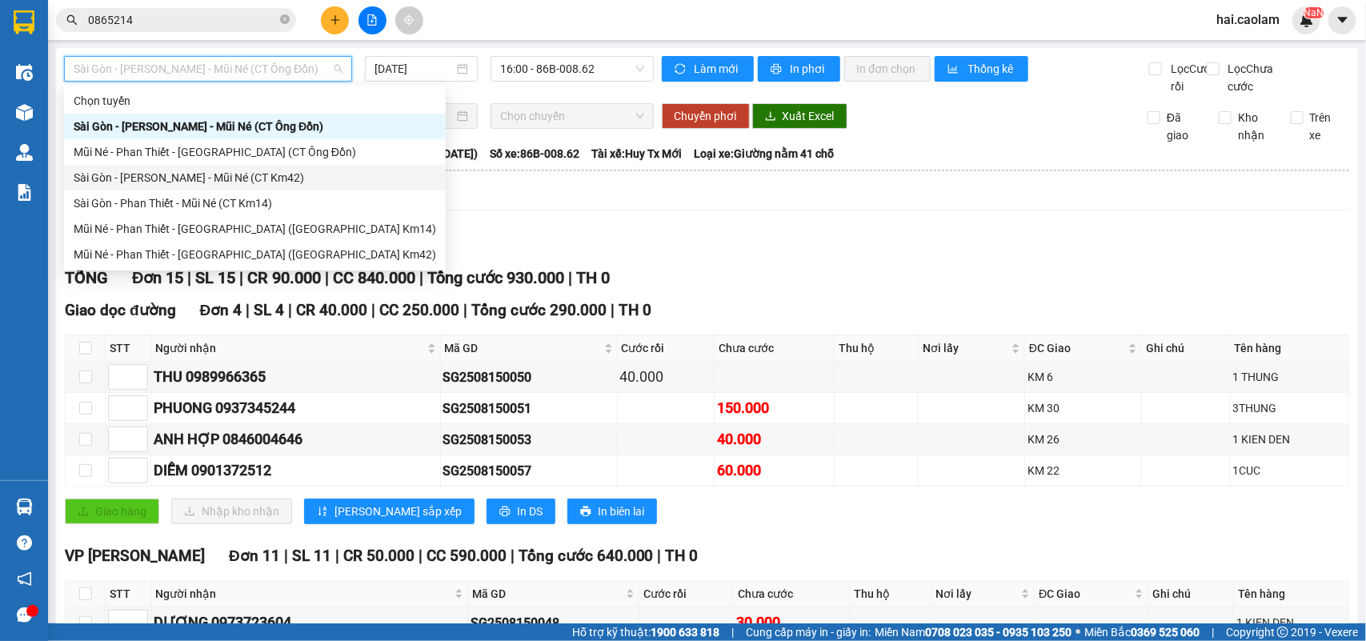
drag, startPoint x: 284, startPoint y: 184, endPoint x: 445, endPoint y: 138, distance: 167.1
click at [284, 184] on div "Sài Gòn - [PERSON_NAME] - Mũi Né (CT Km42)" at bounding box center [255, 178] width 362 height 18
type input "[DATE]"
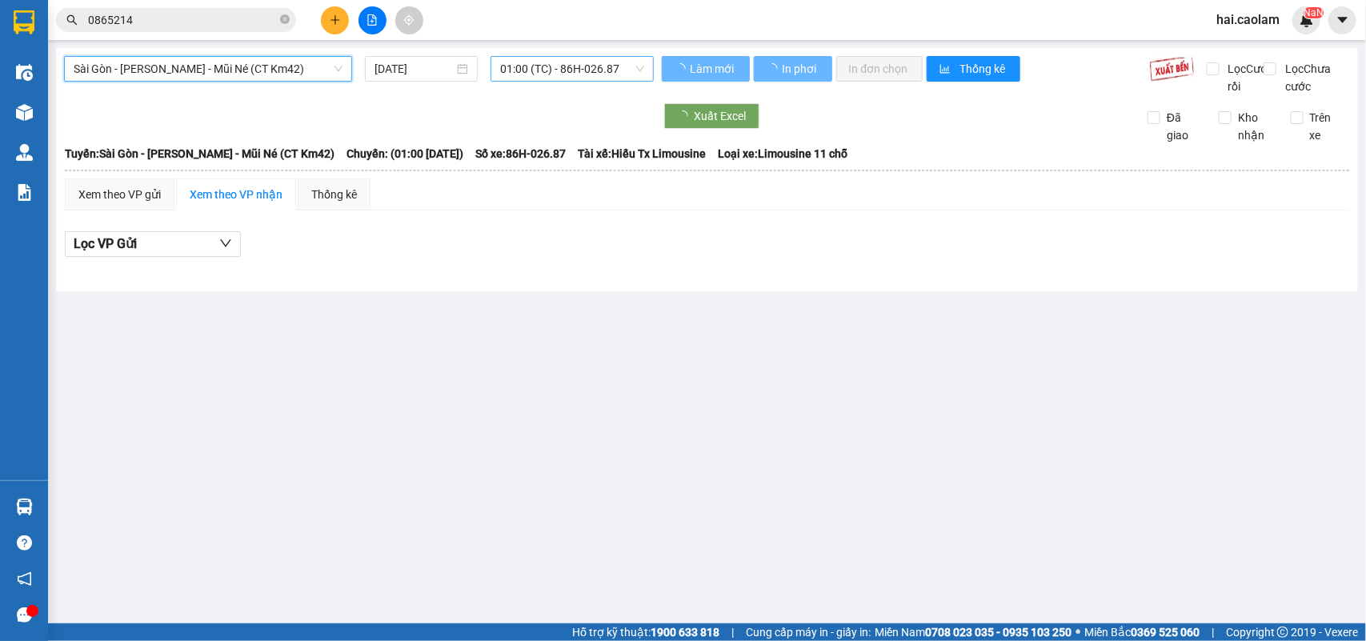
click at [560, 78] on span "01:00 (TC) - 86H-026.87" at bounding box center [571, 69] width 143 height 24
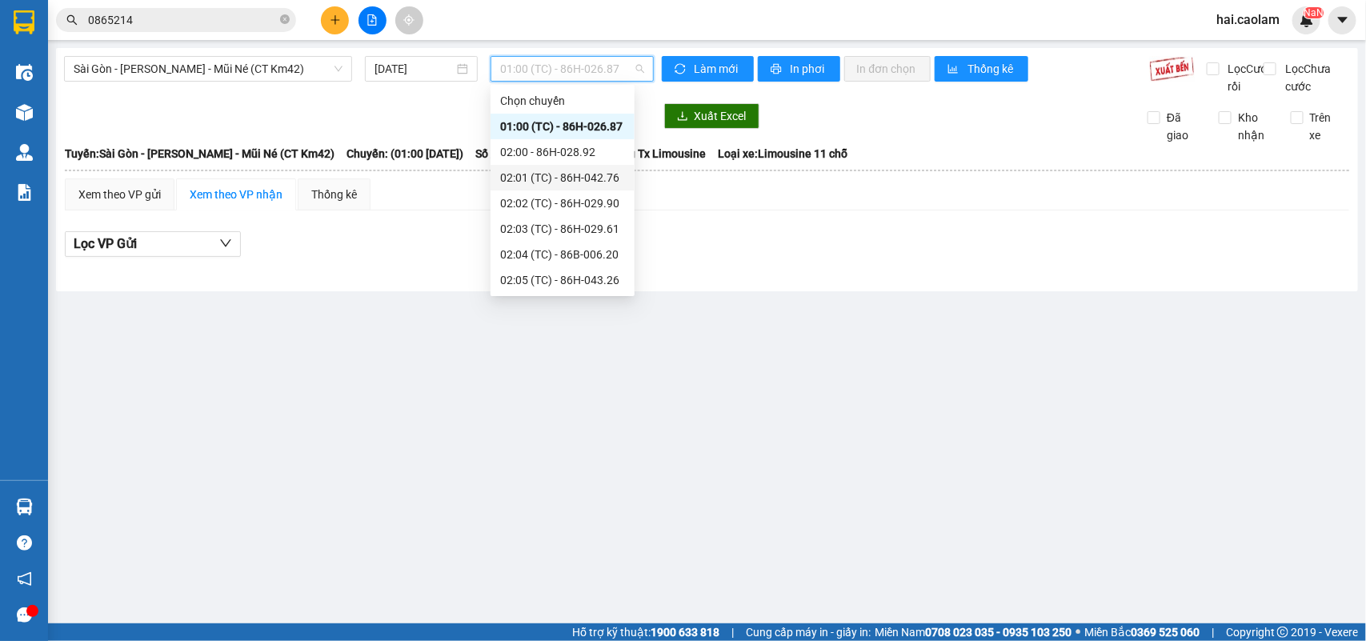
scroll to position [384, 0]
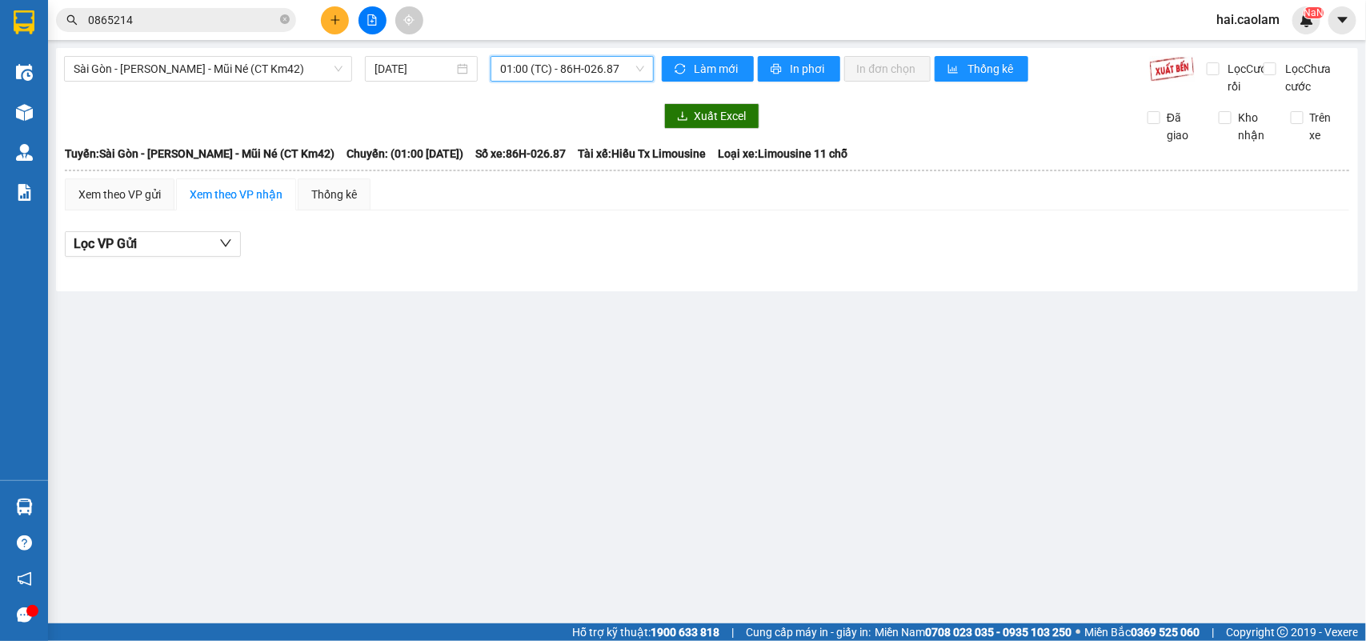
click at [565, 77] on span "01:00 (TC) - 86H-026.87" at bounding box center [571, 69] width 143 height 24
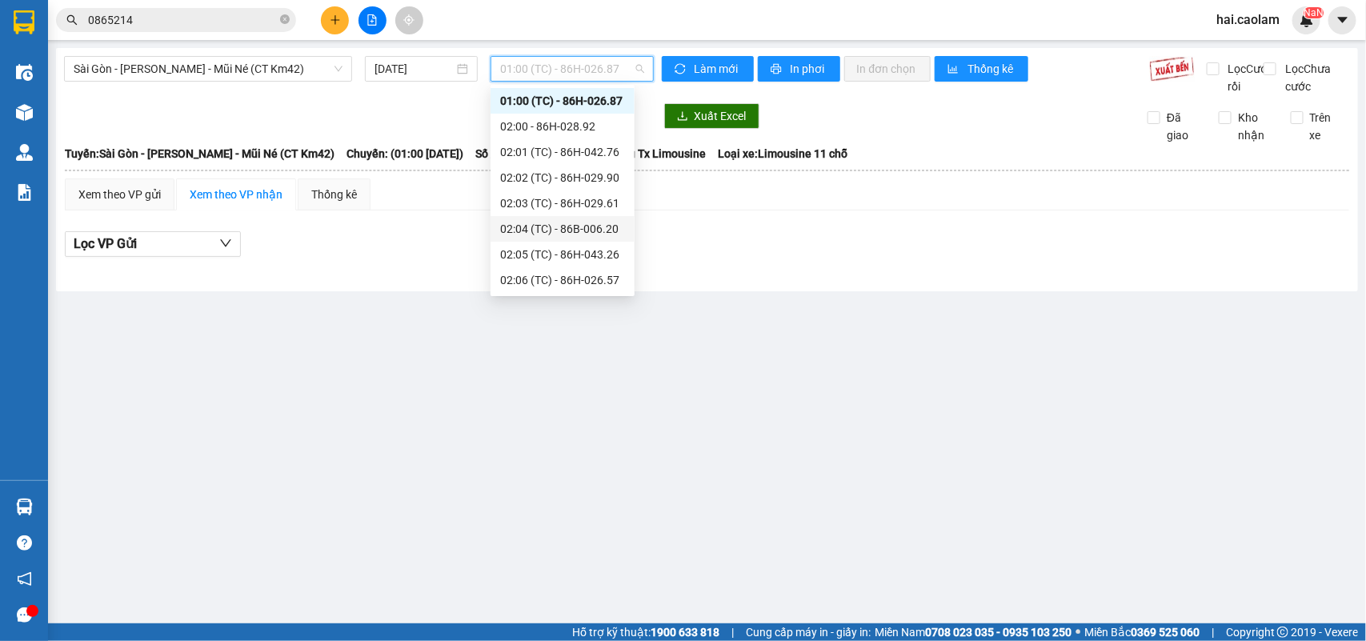
scroll to position [293, 0]
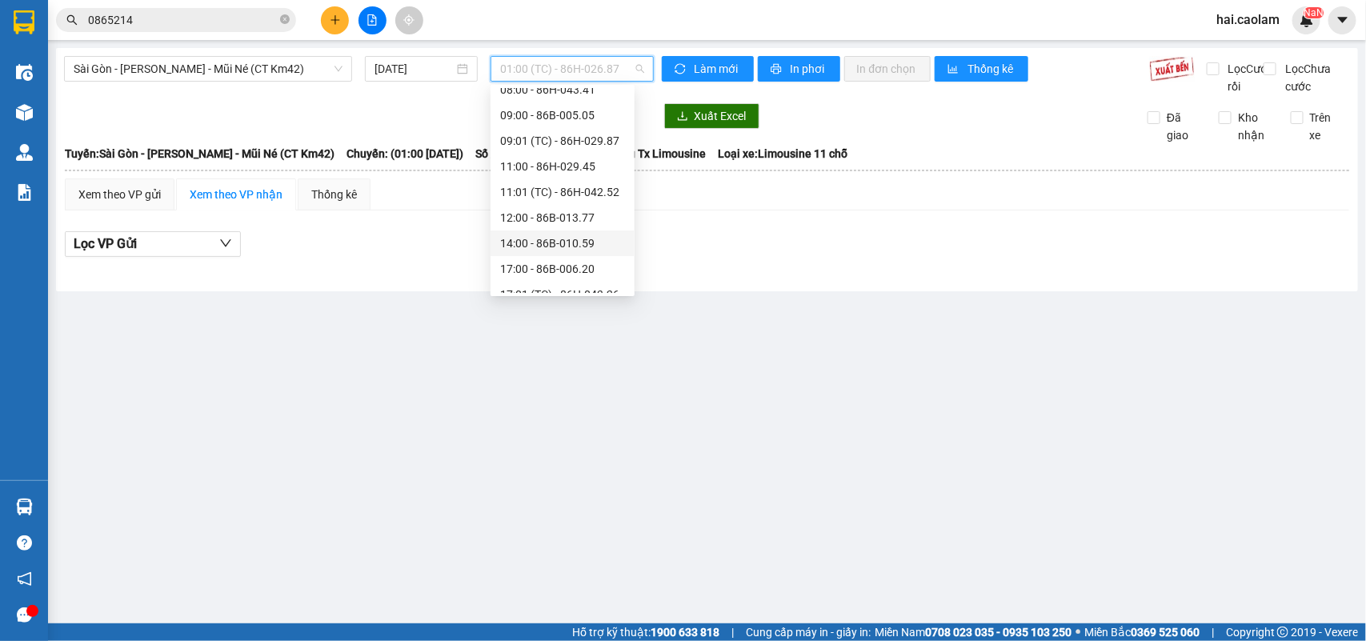
click at [562, 240] on div "14:00 - 86B-010.59" at bounding box center [562, 243] width 125 height 18
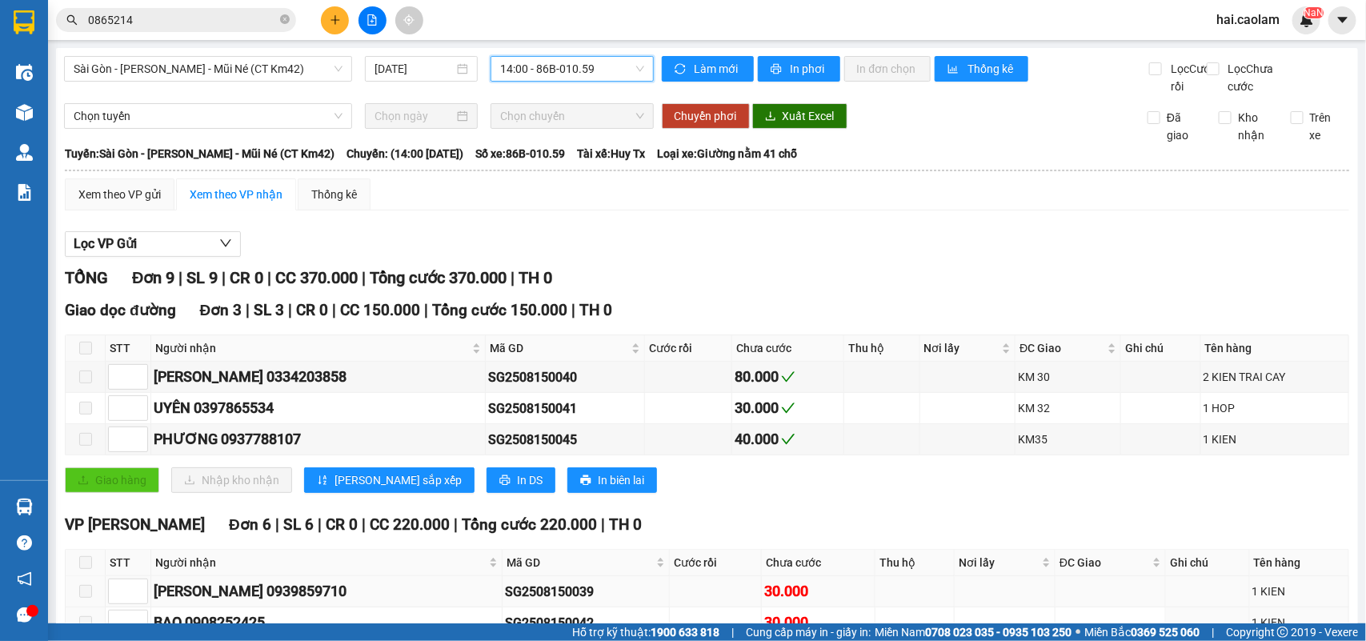
scroll to position [246, 0]
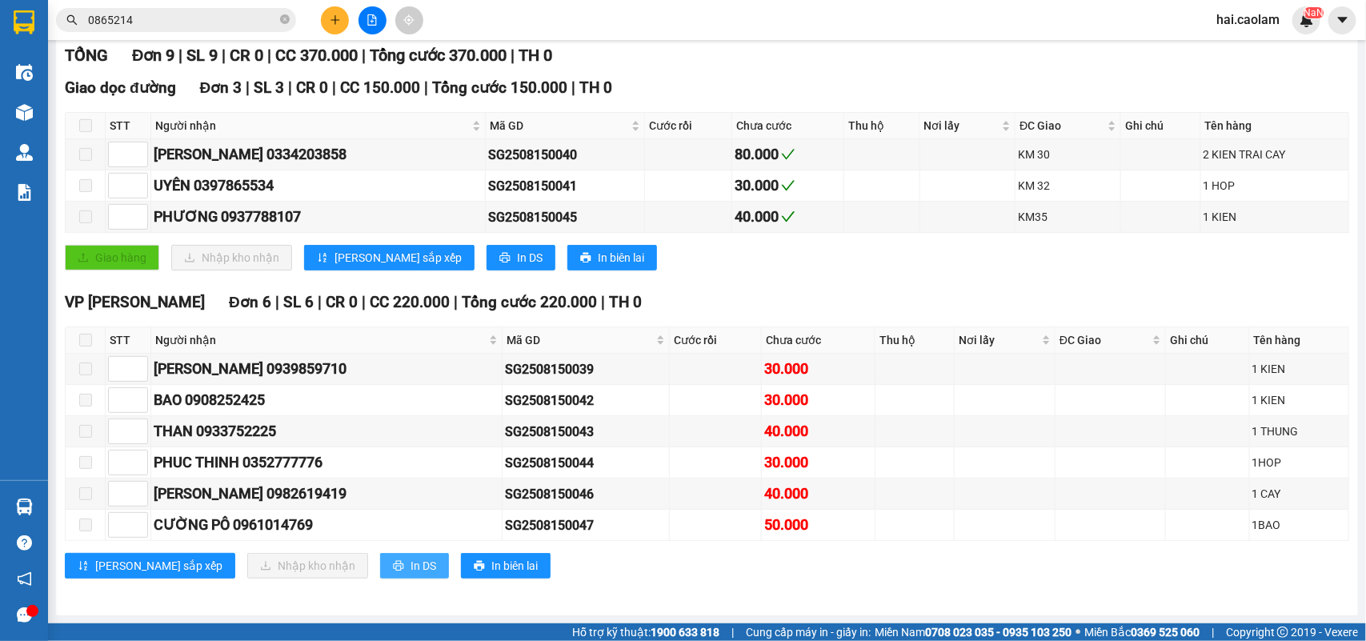
click at [410, 562] on span "In DS" at bounding box center [423, 566] width 26 height 18
click at [834, 301] on div "VP [PERSON_NAME] Đơn 6 | SL 6 | CR 0 | CC 220.000 | Tổng cước 220.000 | TH 0" at bounding box center [707, 302] width 1284 height 24
click at [206, 25] on input "0865214" at bounding box center [182, 20] width 189 height 18
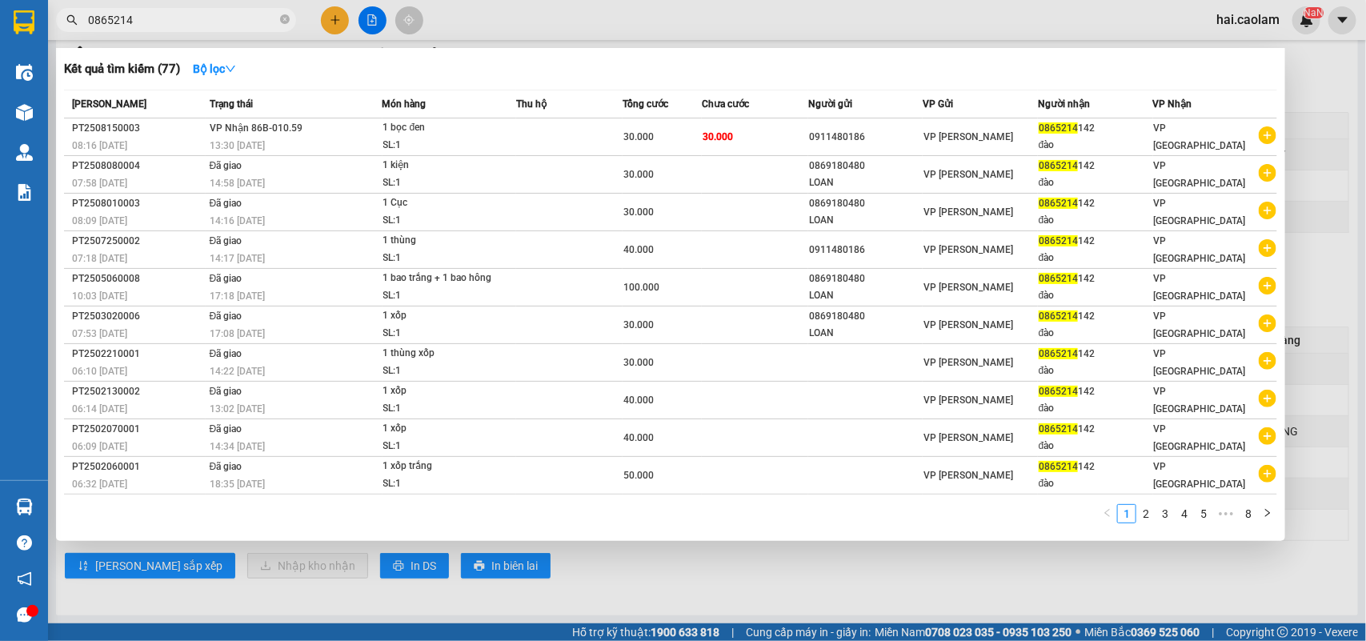
click at [206, 25] on input "0865214" at bounding box center [182, 20] width 189 height 18
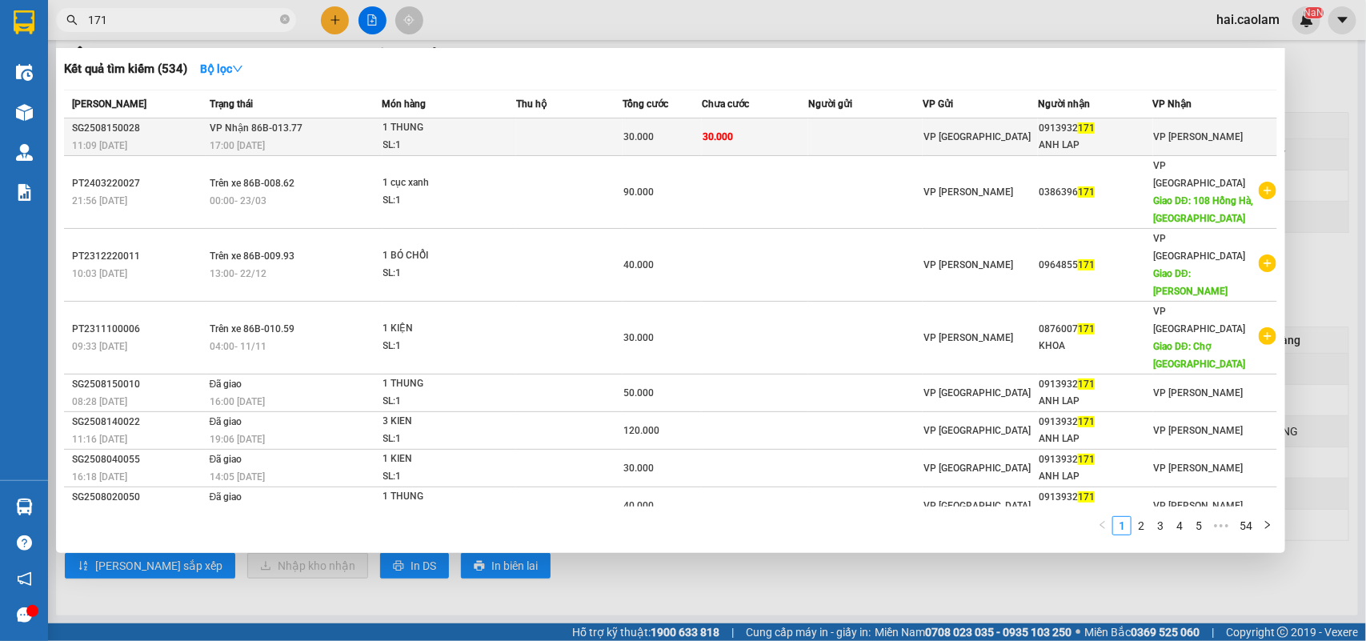
type input "171"
click at [456, 134] on div "1 THUNG" at bounding box center [443, 128] width 120 height 18
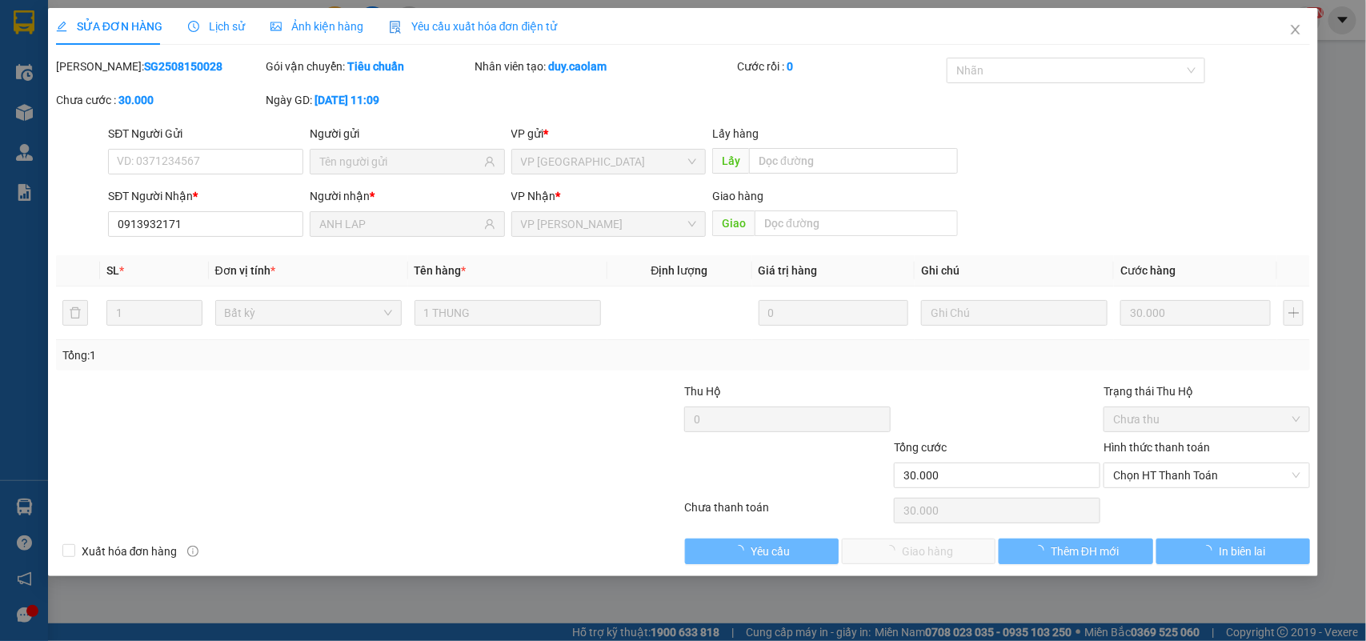
type input "0913932171"
type input "ANH LAP"
type input "30.000"
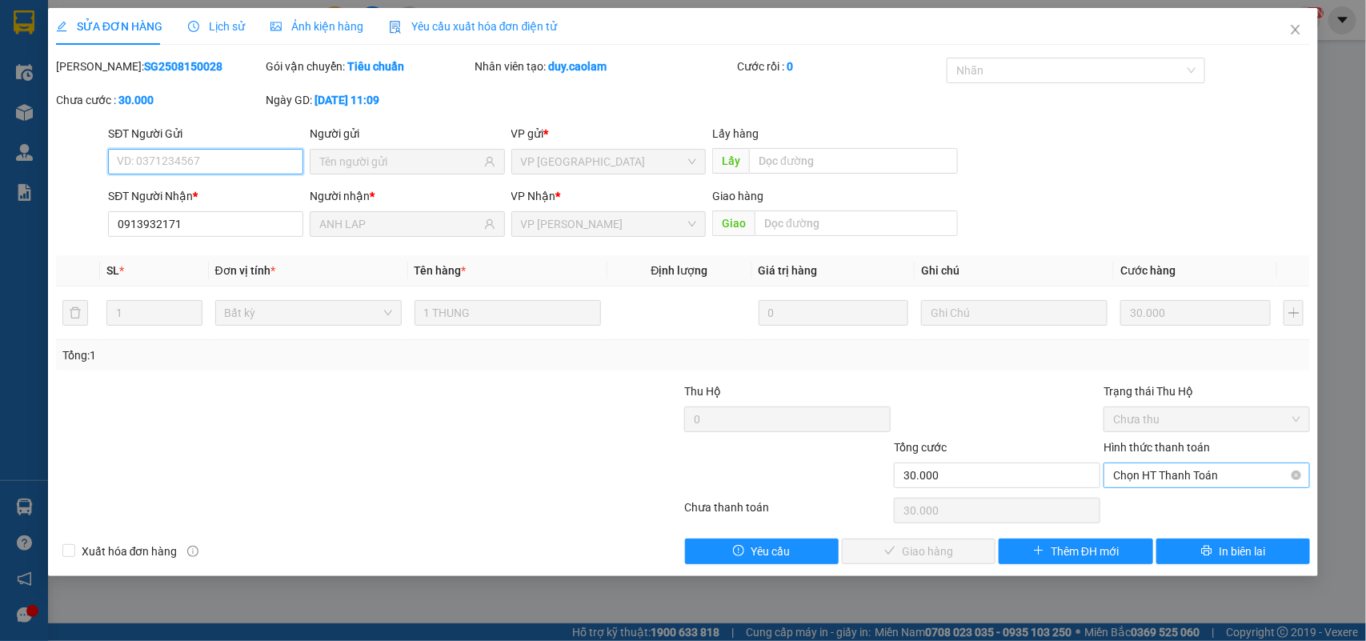
click at [1202, 474] on span "Chọn HT Thanh Toán" at bounding box center [1206, 475] width 187 height 24
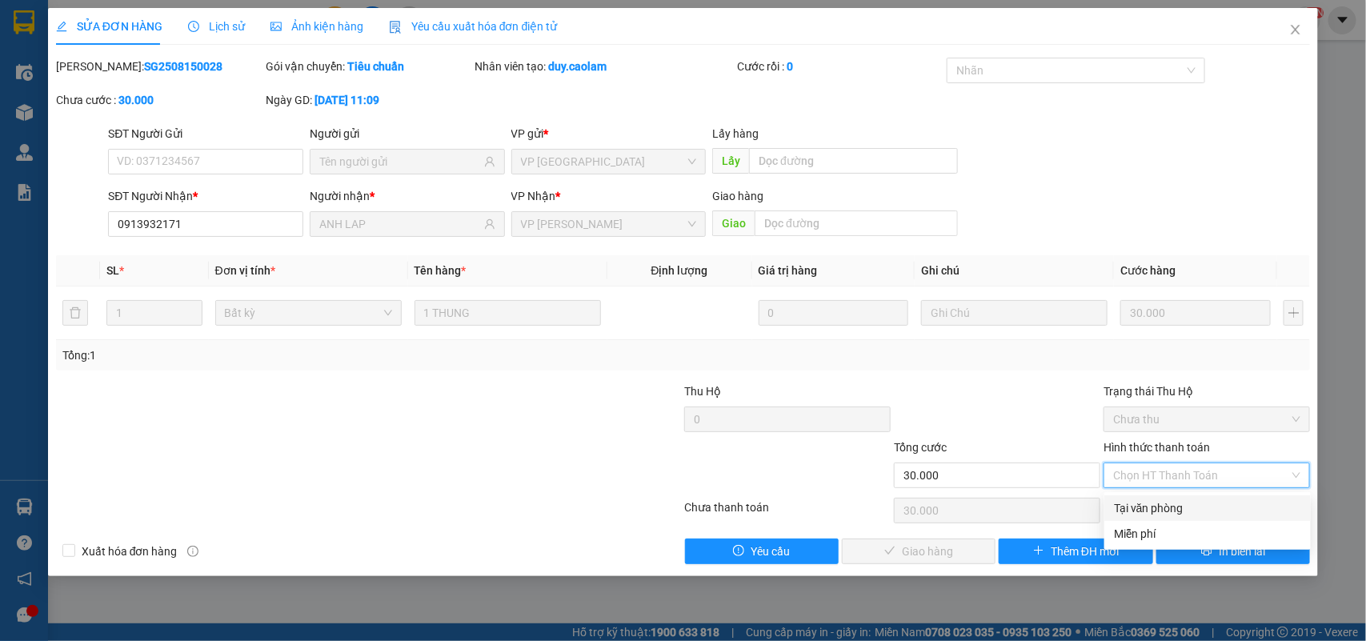
click at [1190, 502] on div "Tại văn phòng" at bounding box center [1207, 508] width 187 height 18
type input "0"
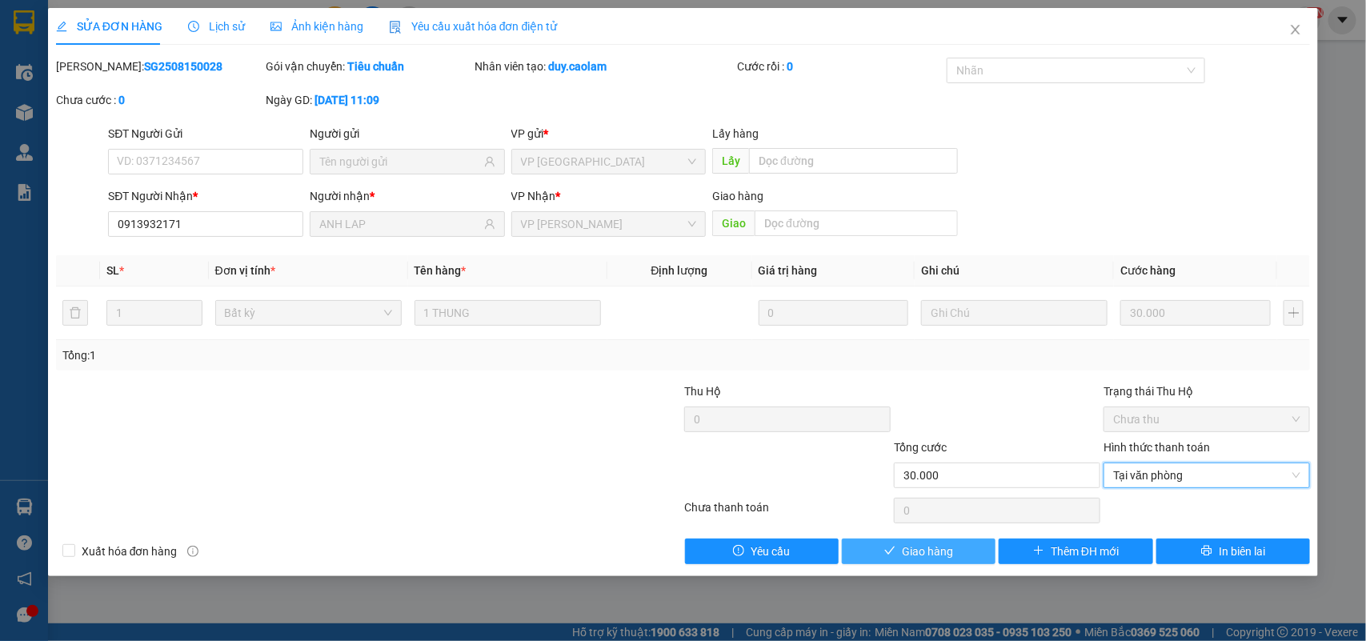
click at [957, 561] on button "Giao hàng" at bounding box center [919, 551] width 154 height 26
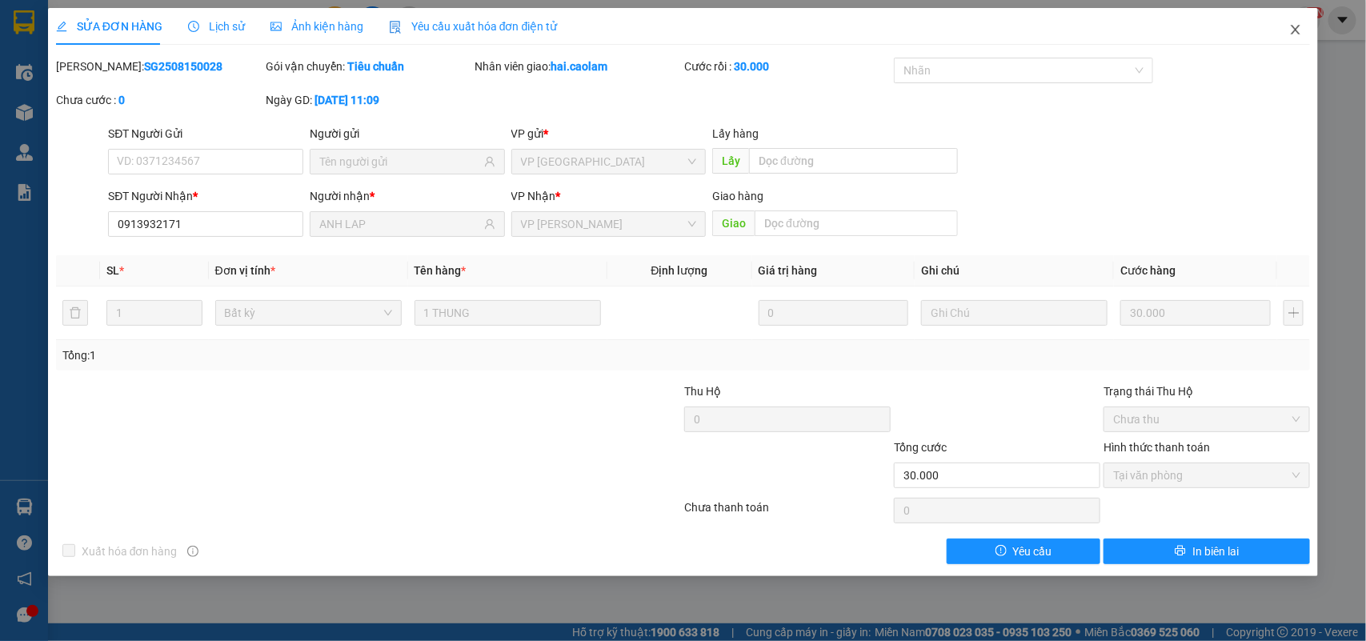
drag, startPoint x: 1306, startPoint y: 30, endPoint x: 1133, endPoint y: 28, distance: 172.8
click at [1305, 30] on span "Close" at bounding box center [1295, 30] width 45 height 45
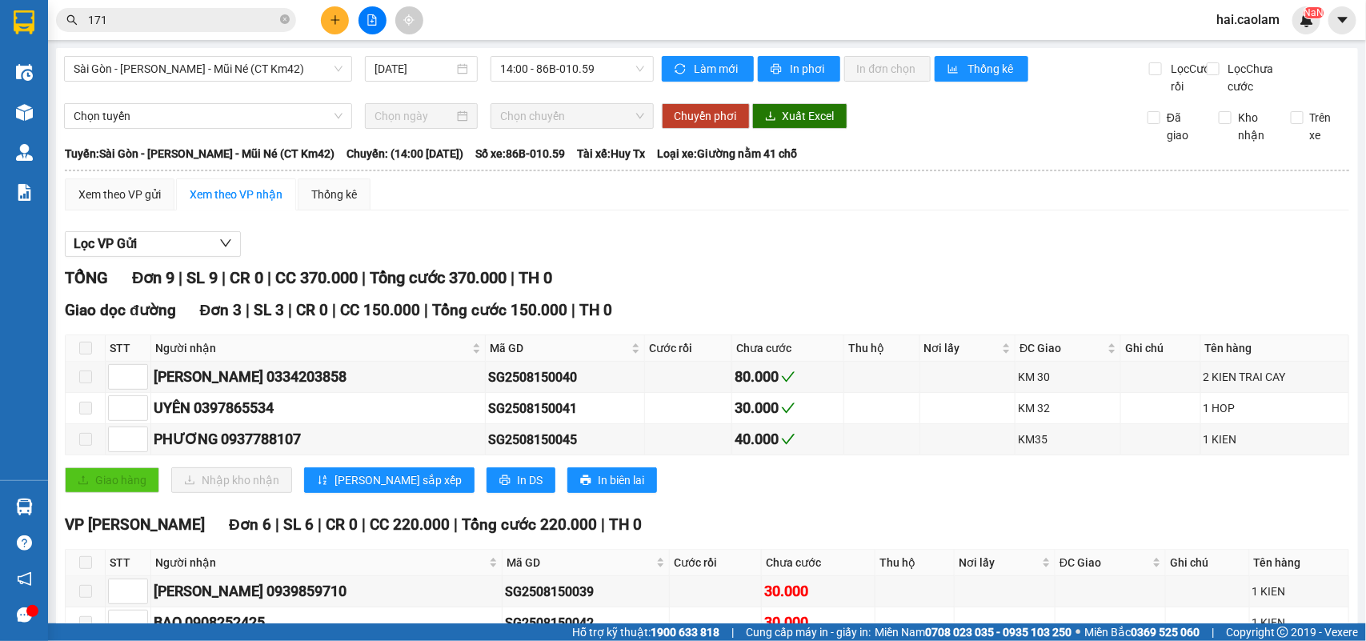
click at [222, 26] on input "171" at bounding box center [182, 20] width 189 height 18
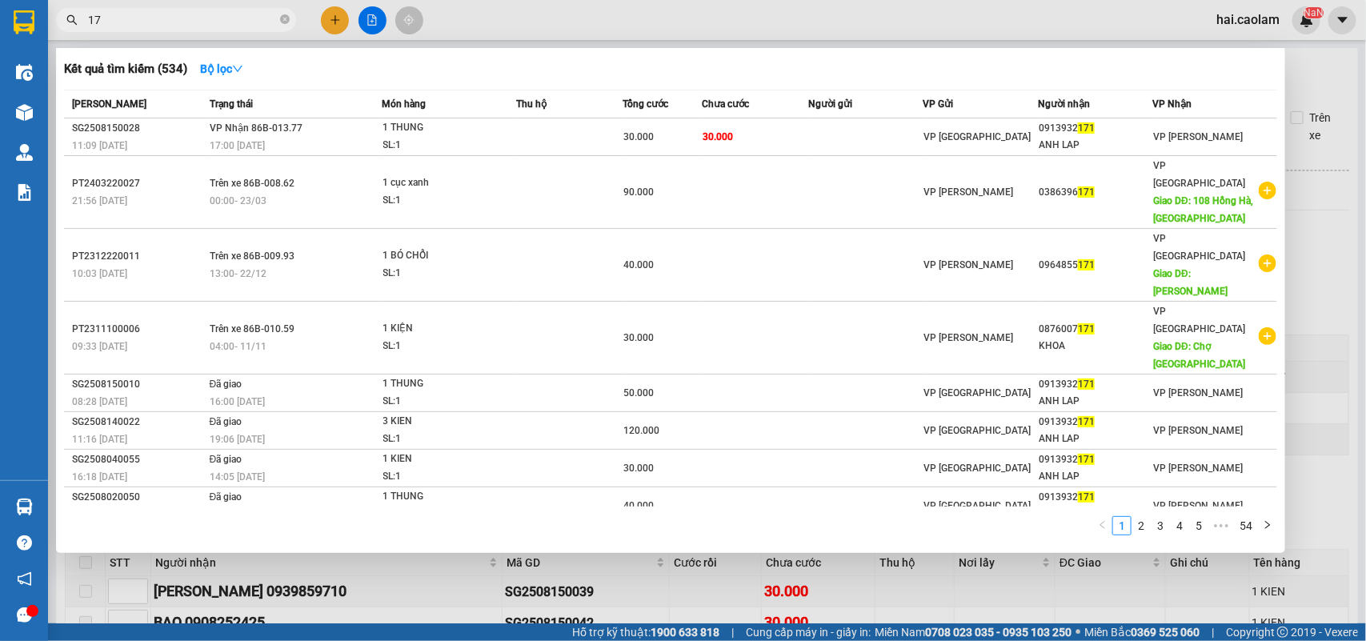
type input "1"
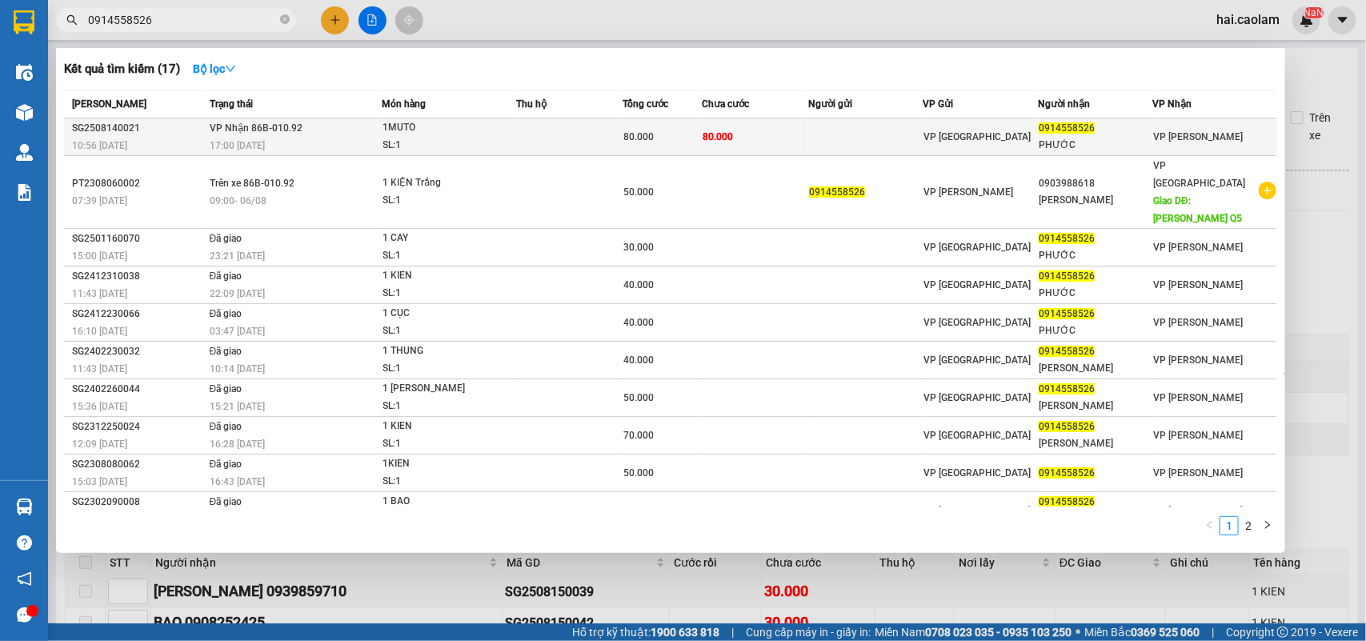
type input "0914558526"
click at [874, 145] on td at bounding box center [865, 137] width 115 height 38
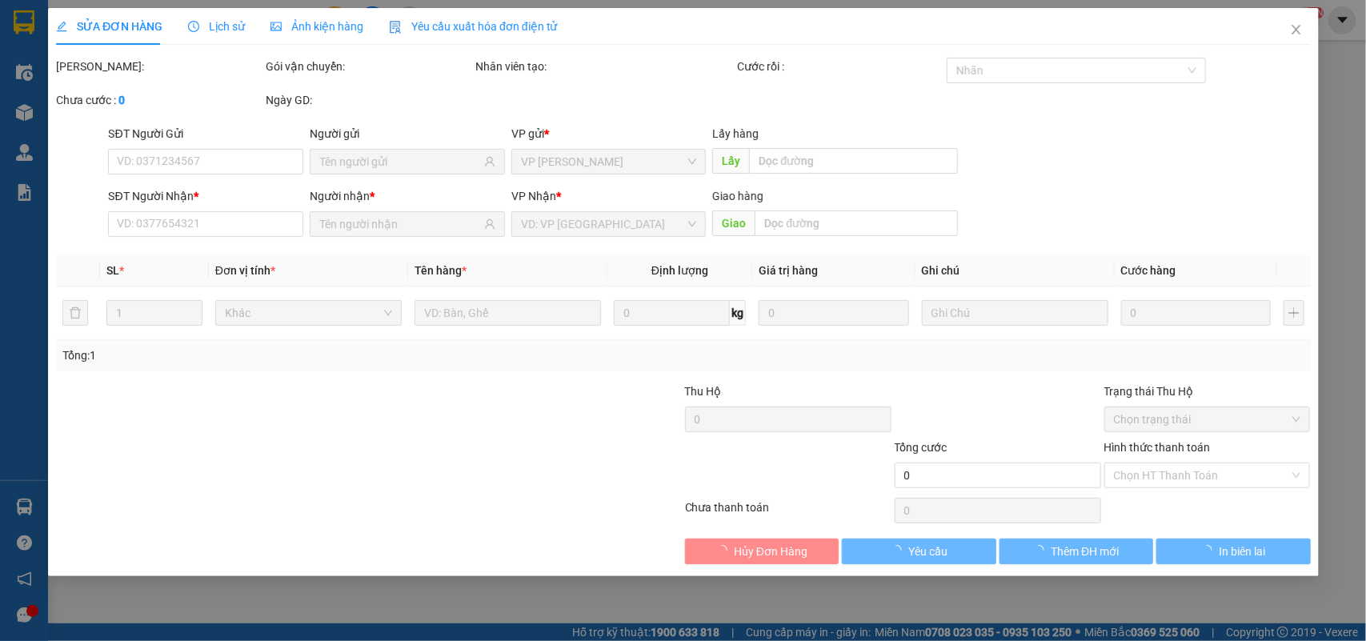
type input "0914558526"
type input "PHƯỚC"
type input "80.000"
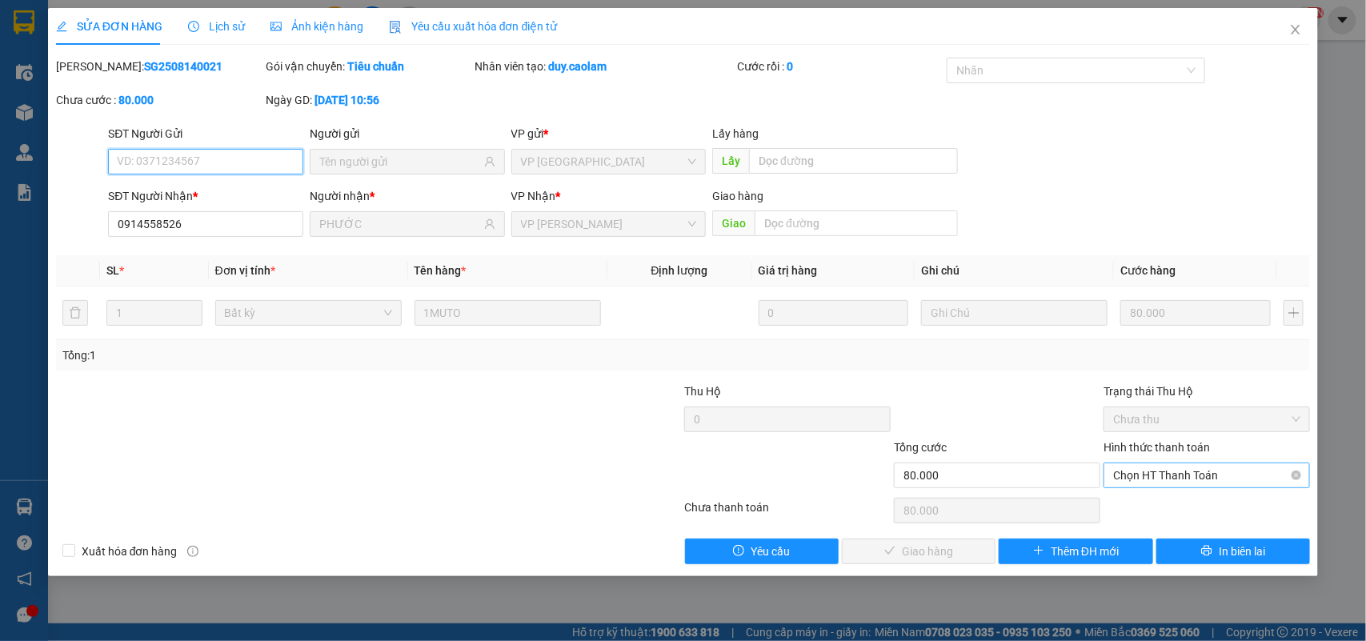
click at [1142, 468] on span "Chọn HT Thanh Toán" at bounding box center [1206, 475] width 187 height 24
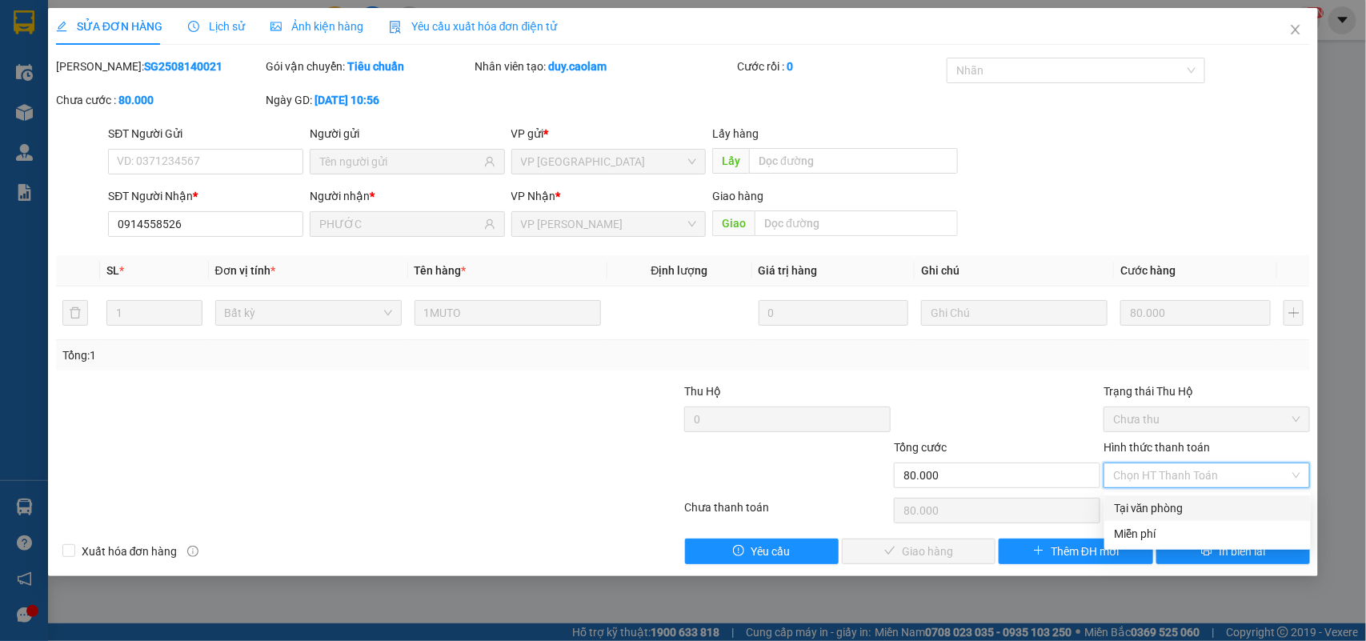
click at [1152, 506] on div "Tại văn phòng" at bounding box center [1207, 508] width 187 height 18
type input "0"
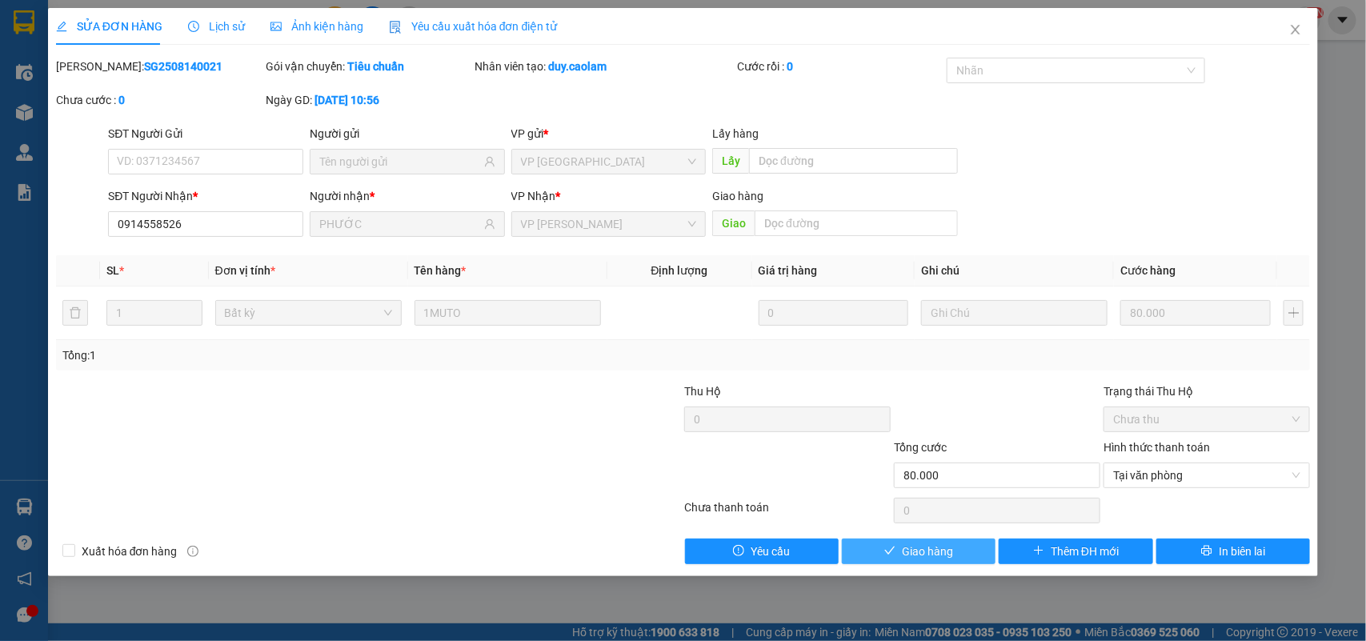
click at [948, 546] on span "Giao hàng" at bounding box center [927, 551] width 51 height 18
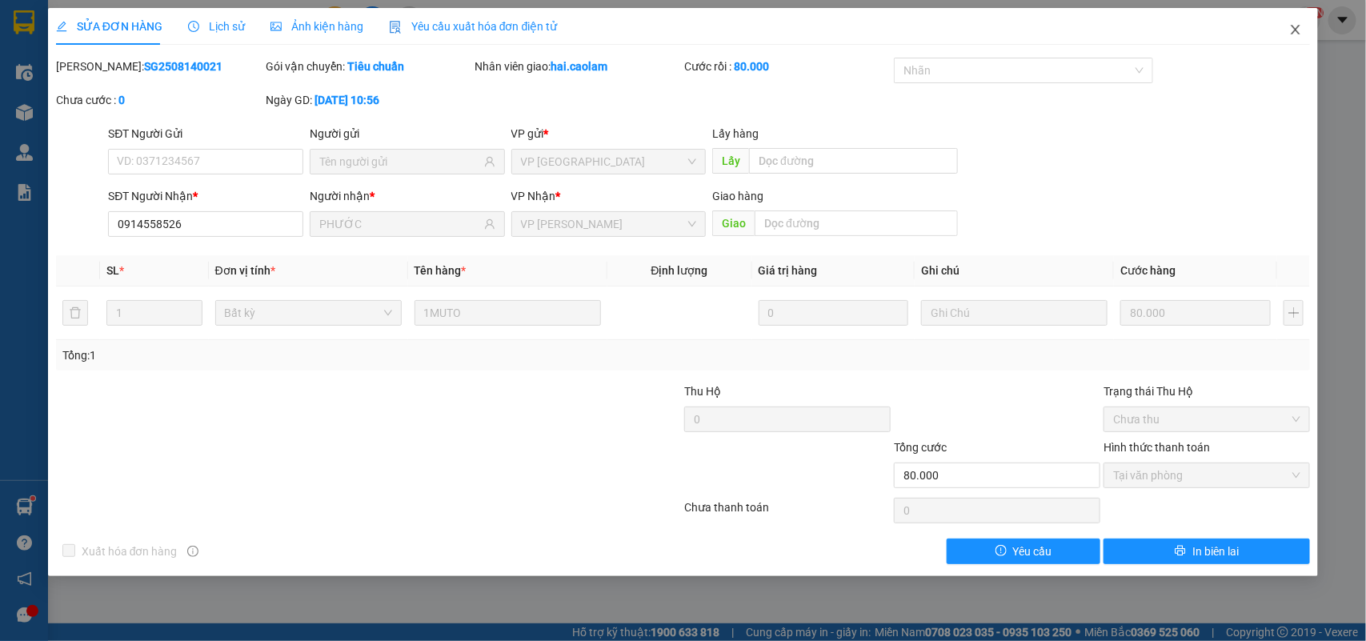
click at [1302, 28] on span "Close" at bounding box center [1295, 30] width 45 height 45
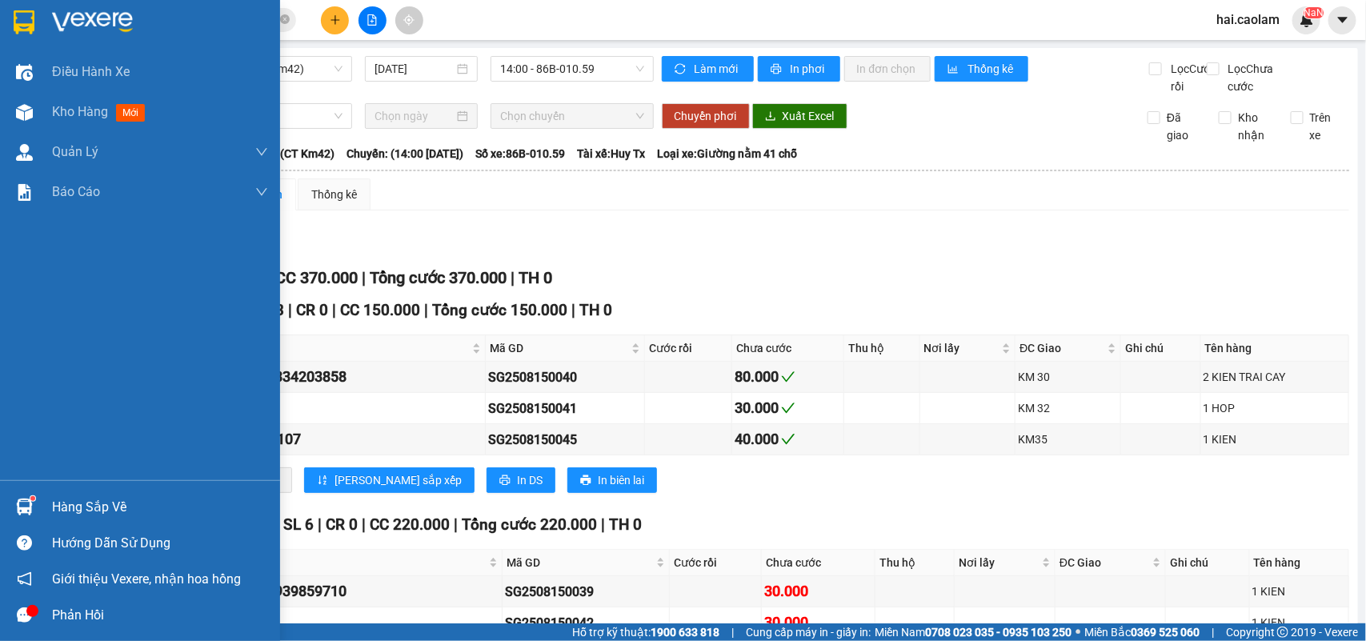
click at [21, 510] on img at bounding box center [24, 506] width 17 height 17
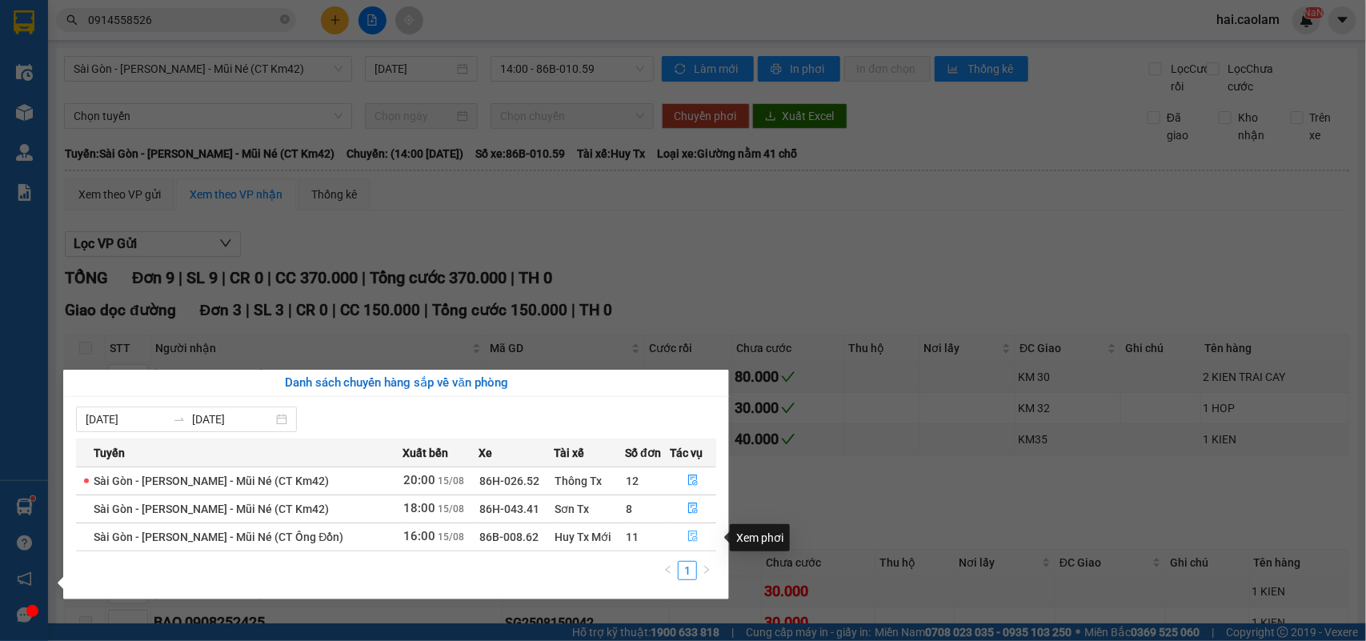
click at [689, 538] on icon "file-done" at bounding box center [692, 535] width 11 height 11
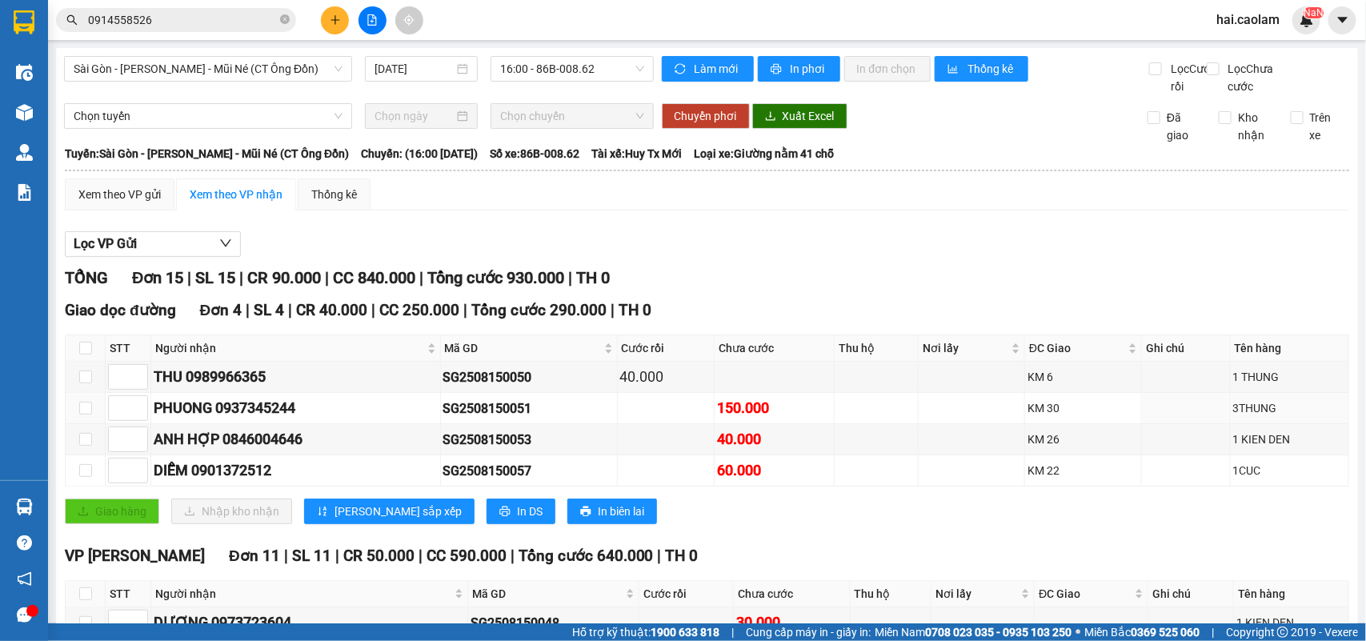
scroll to position [438, 0]
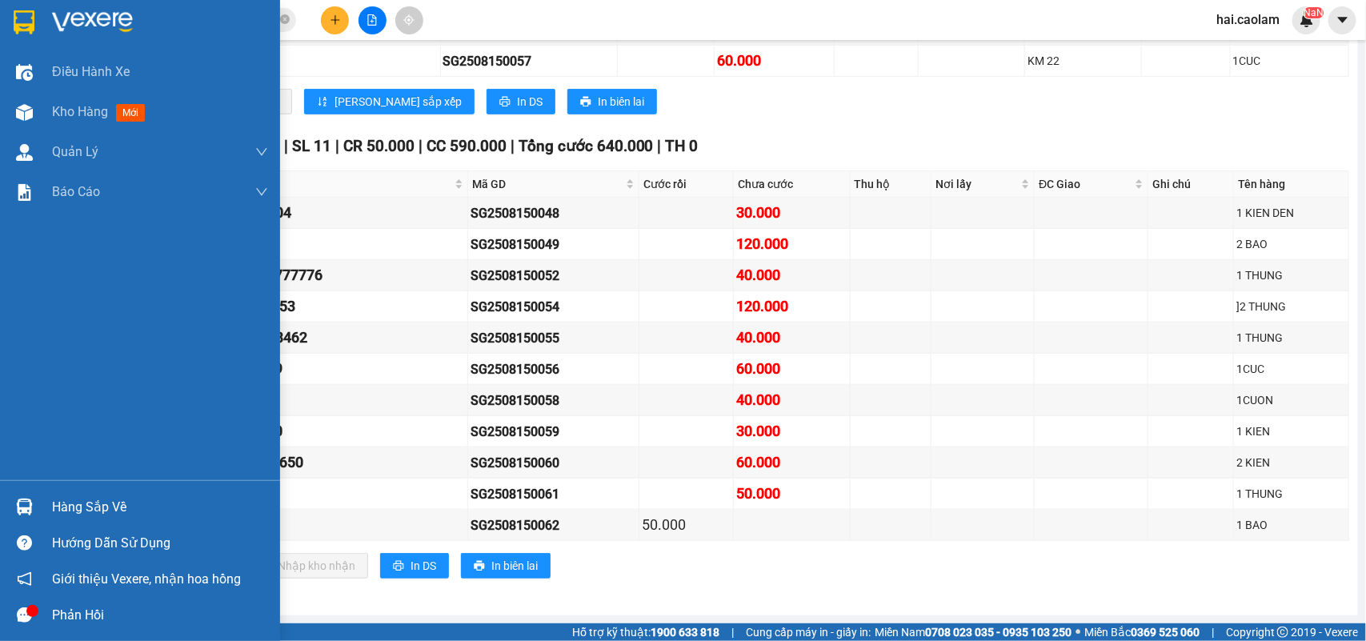
click at [26, 509] on img at bounding box center [24, 506] width 17 height 17
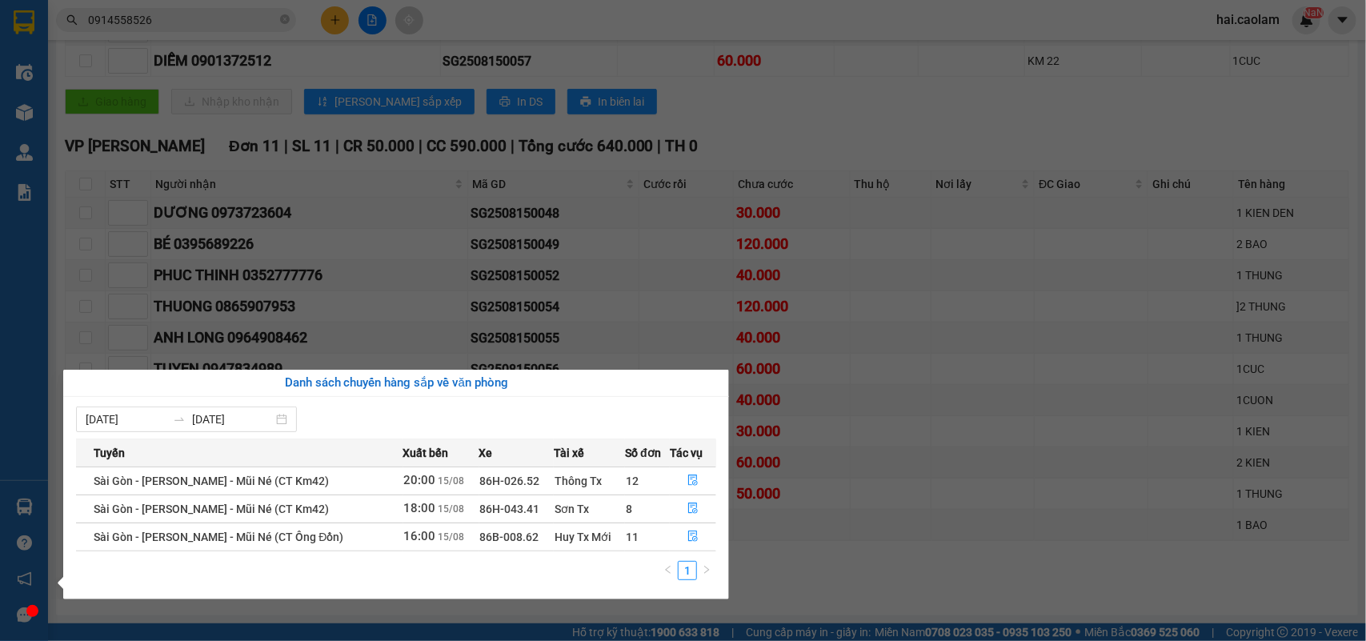
drag, startPoint x: 562, startPoint y: 36, endPoint x: 1026, endPoint y: 134, distance: 474.3
click at [1026, 134] on section "Kết quả tìm kiếm ( 17 ) Bộ lọc Mã ĐH Trạng thái Món hàng Thu hộ Tổng cước Chưa …" at bounding box center [683, 320] width 1366 height 641
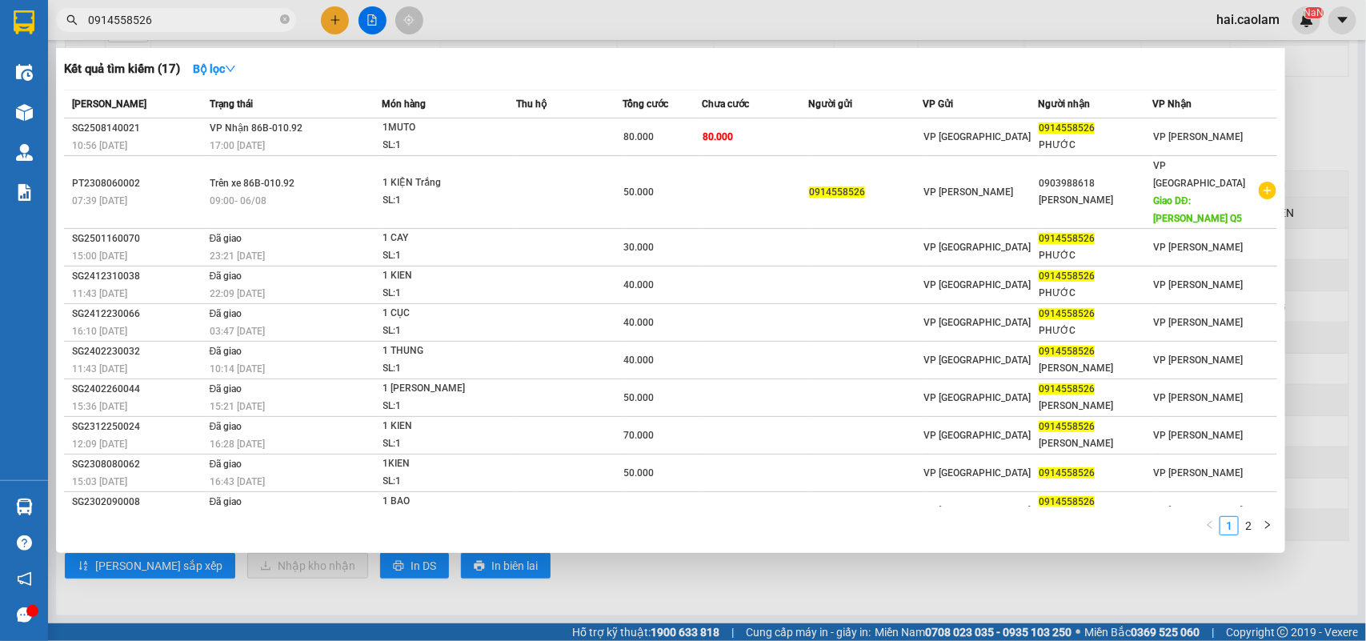
click at [200, 18] on input "0914558526" at bounding box center [182, 20] width 189 height 18
click at [509, 30] on div at bounding box center [683, 320] width 1366 height 641
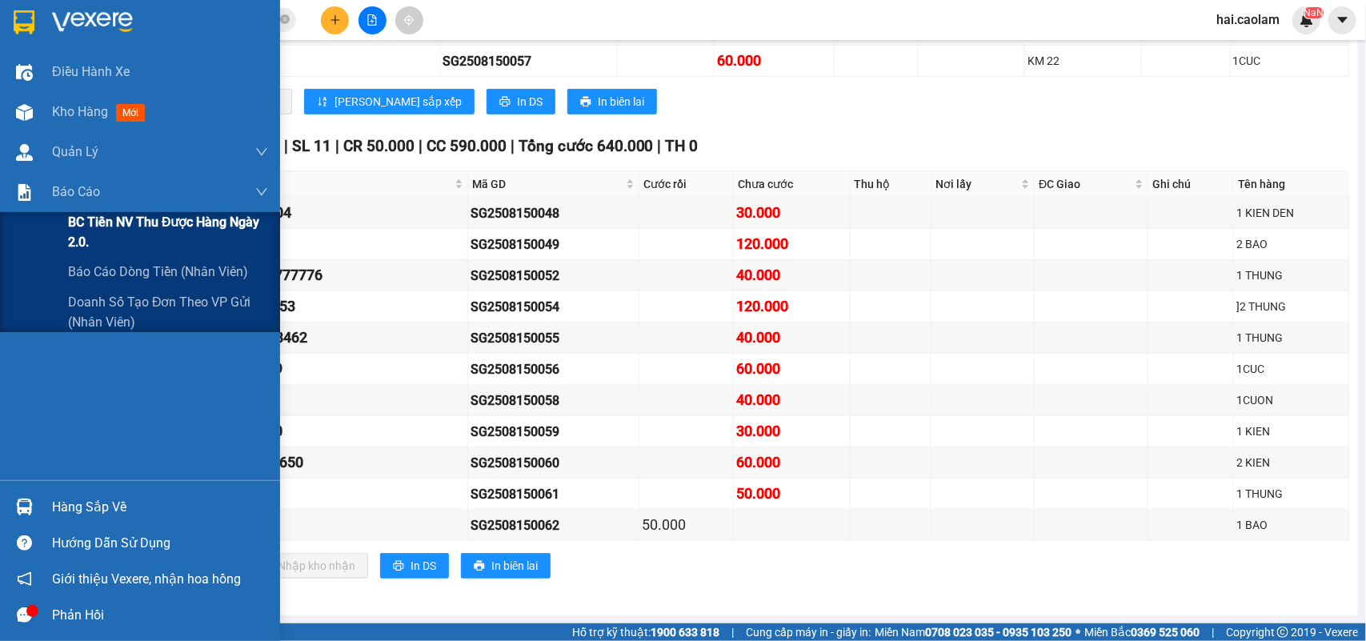
click at [101, 234] on span "BC Tiền NV thu được hàng ngày 2.0." at bounding box center [168, 232] width 200 height 40
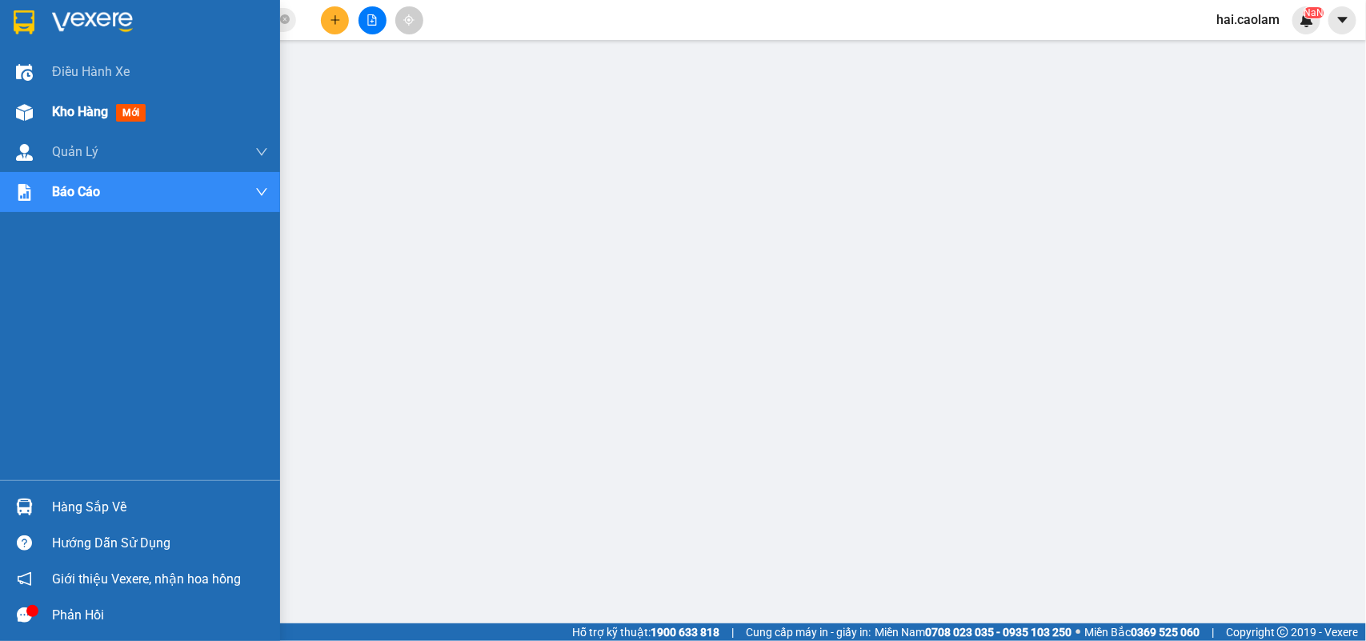
click at [20, 109] on img at bounding box center [24, 112] width 17 height 17
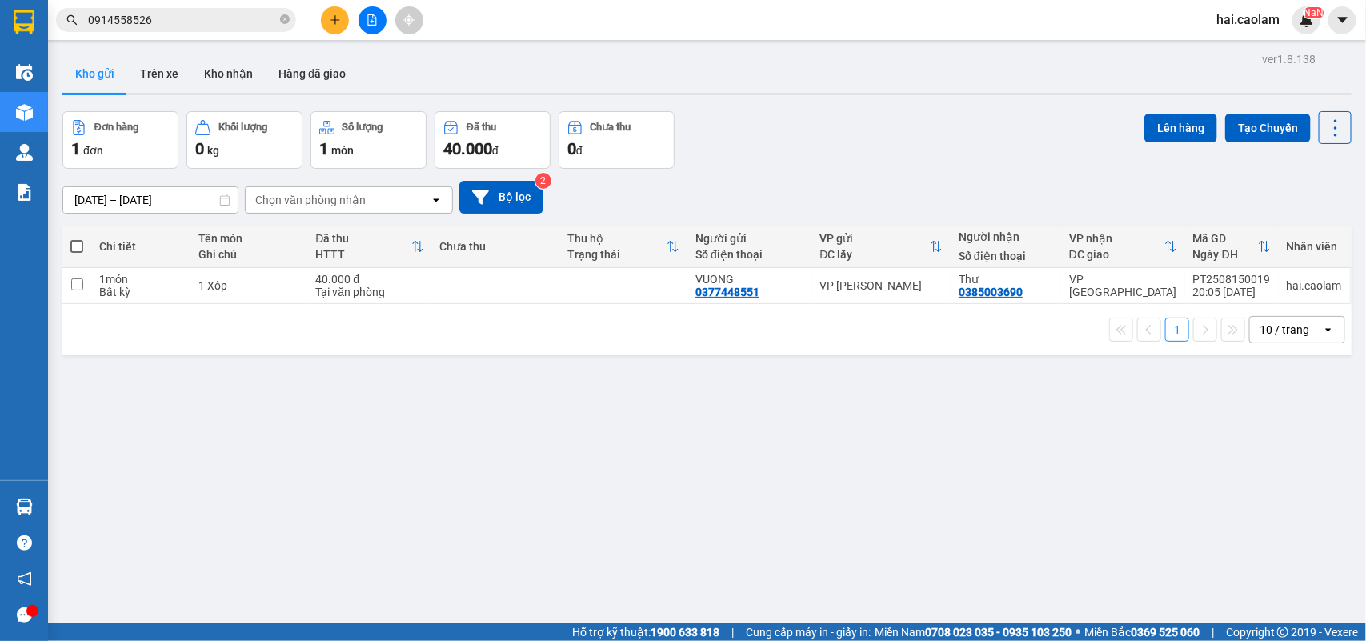
click at [368, 29] on button at bounding box center [372, 20] width 28 height 28
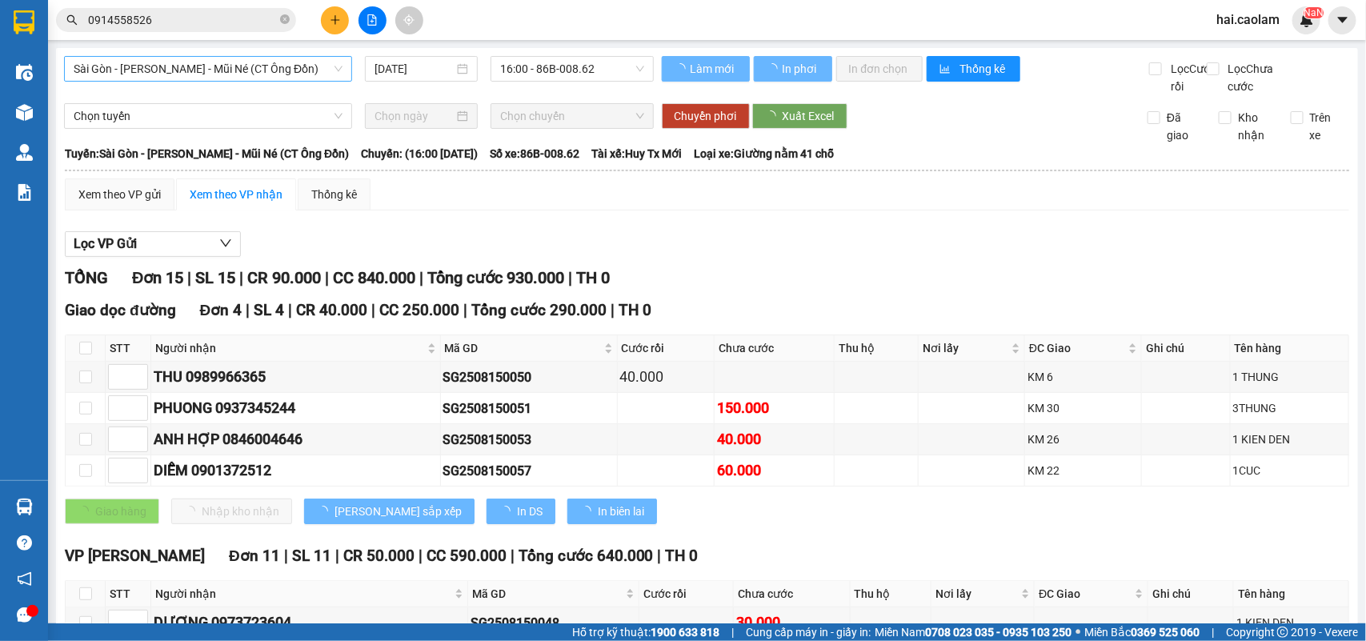
click at [170, 62] on span "Sài Gòn - [PERSON_NAME] - Mũi Né (CT Ông Đồn)" at bounding box center [208, 69] width 269 height 24
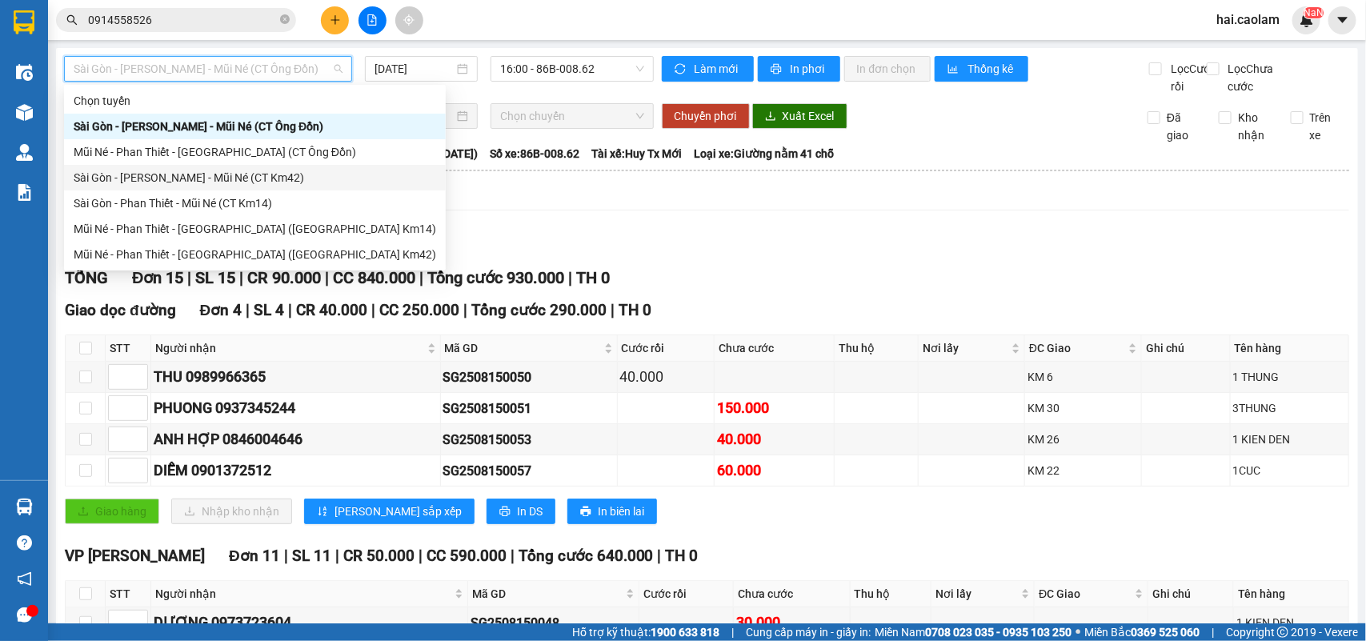
click at [298, 174] on div "Sài Gòn - [PERSON_NAME] - Mũi Né (CT Km42)" at bounding box center [255, 178] width 362 height 18
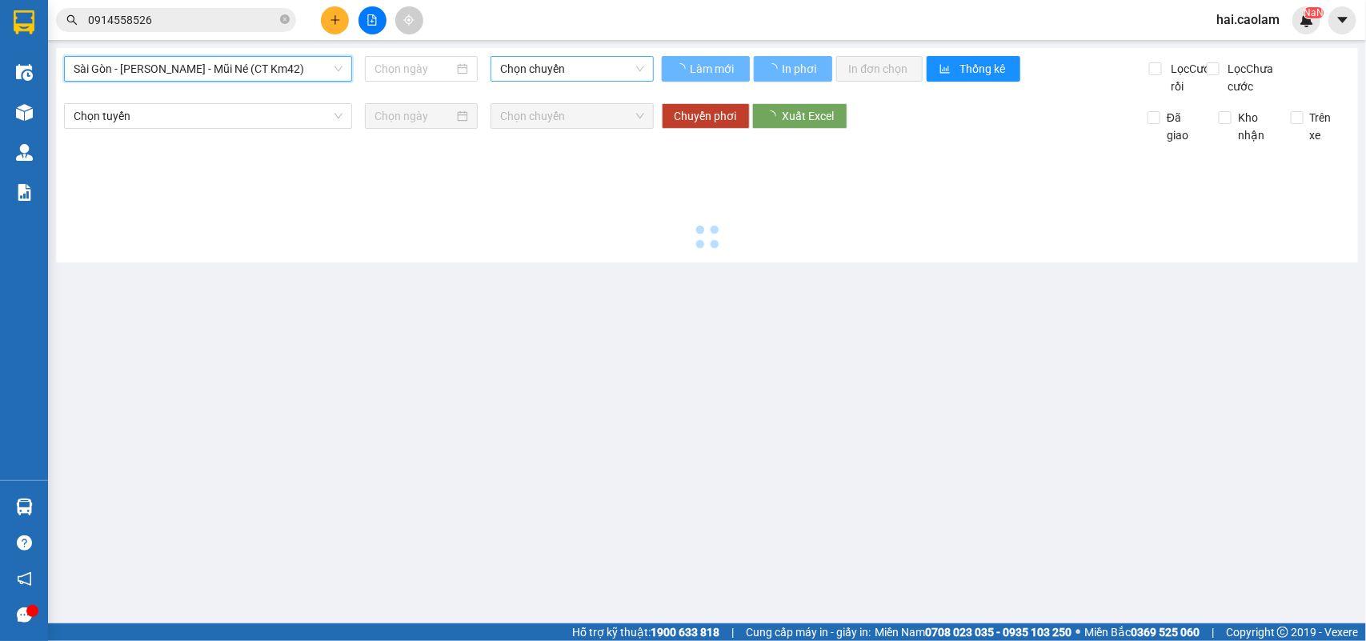
type input "[DATE]"
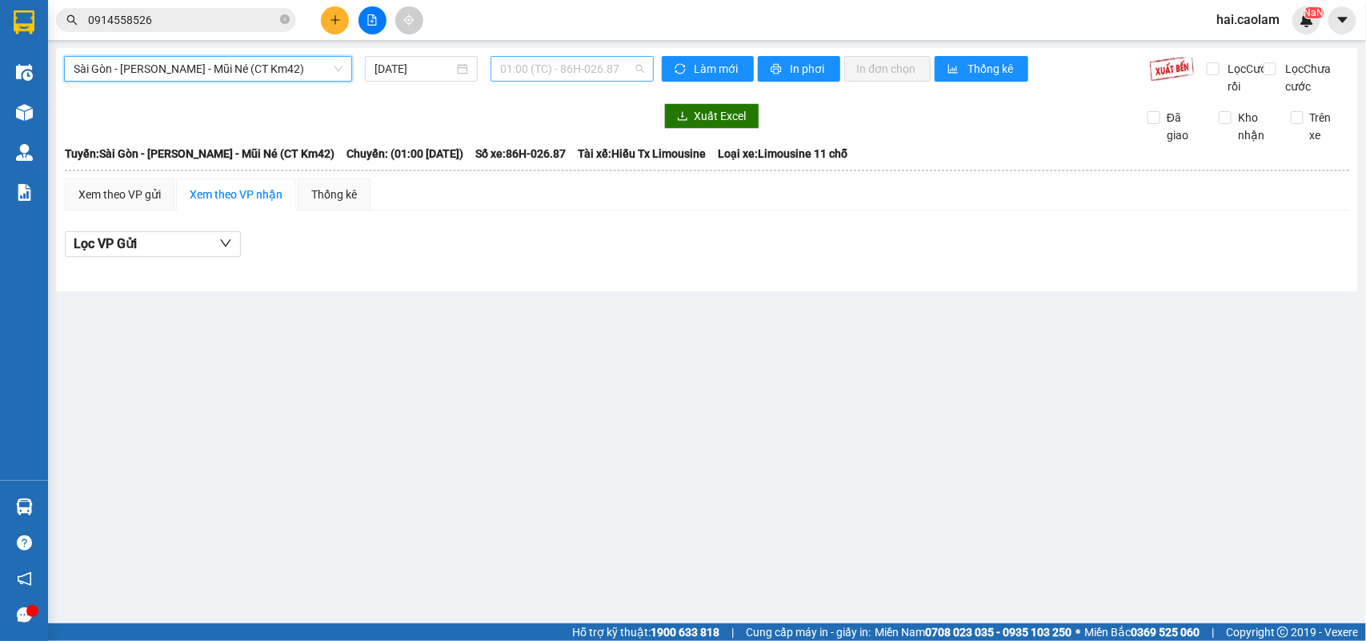
click at [549, 70] on span "01:00 (TC) - 86H-026.87" at bounding box center [571, 69] width 143 height 24
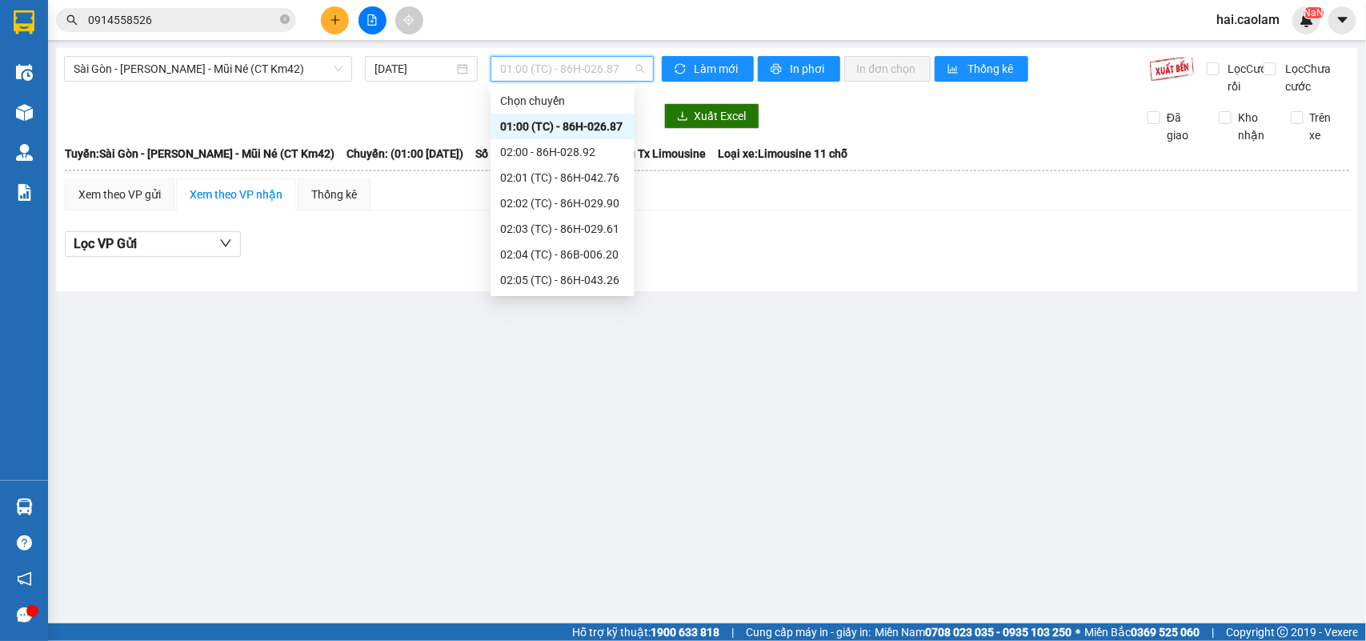
scroll to position [384, 0]
click at [292, 74] on span "Sài Gòn - [PERSON_NAME] - Mũi Né (CT Km42)" at bounding box center [208, 69] width 269 height 24
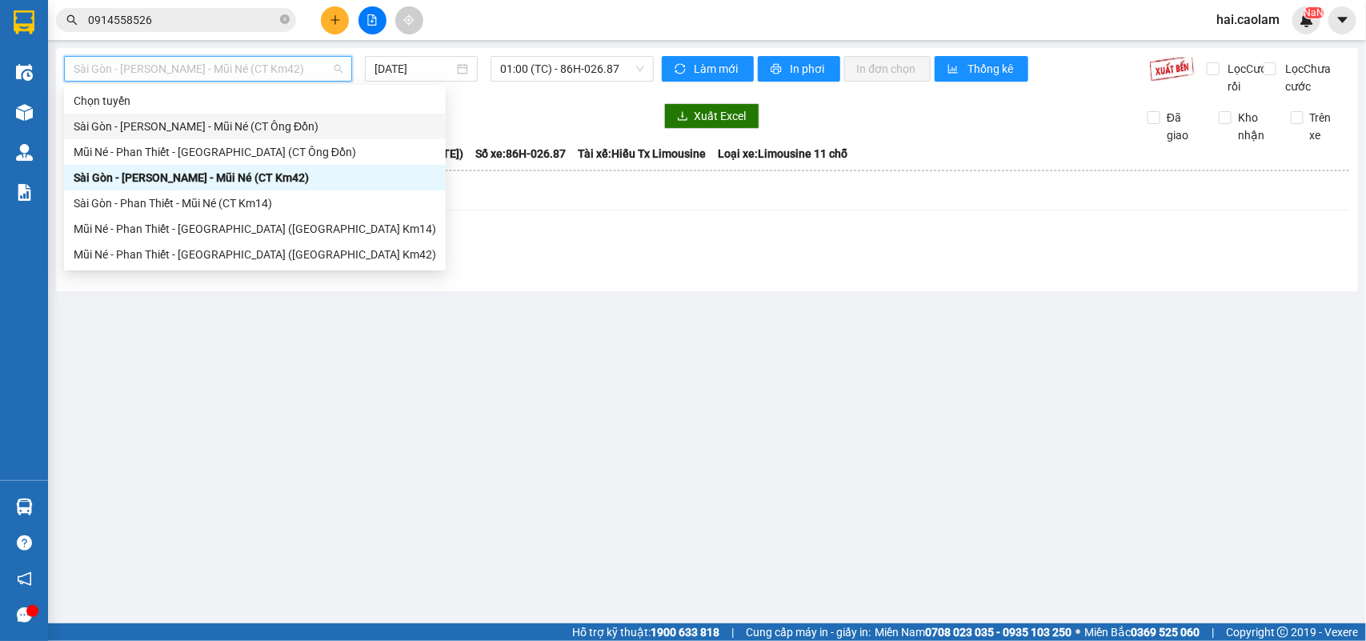
click at [286, 133] on div "Sài Gòn - [PERSON_NAME] - Mũi Né (CT Ông Đồn)" at bounding box center [255, 127] width 362 height 18
type input "[DATE]"
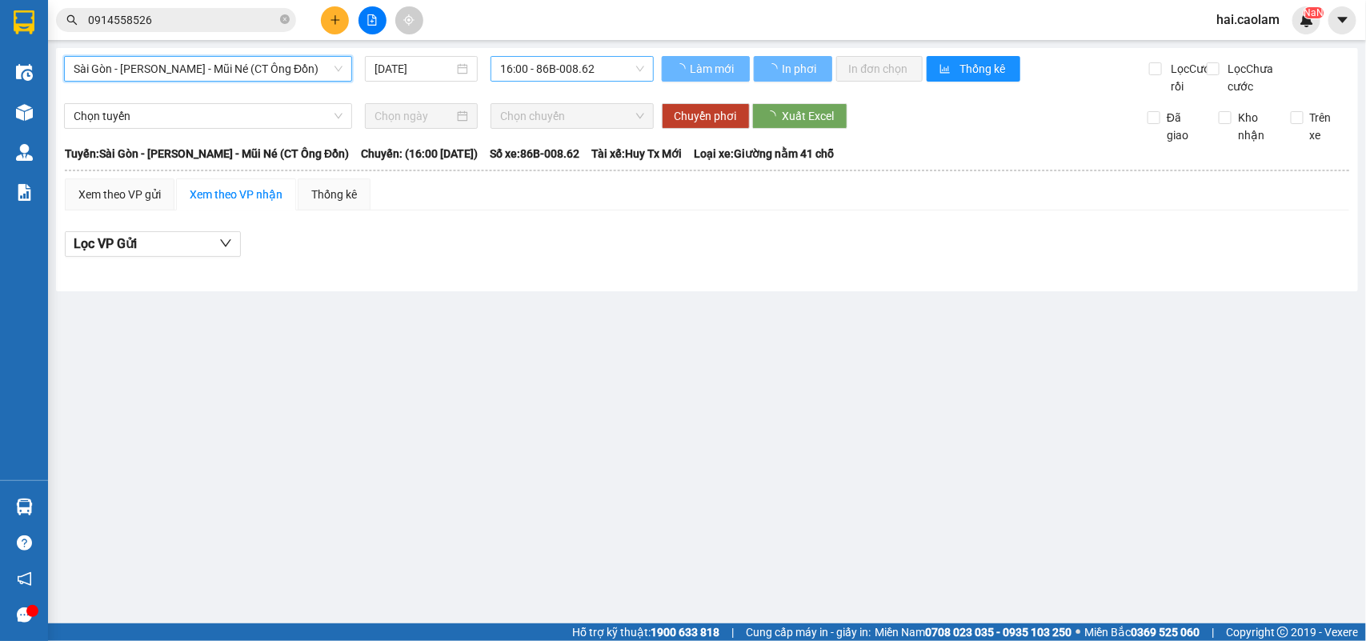
click at [502, 77] on span "16:00 - 86B-008.62" at bounding box center [571, 69] width 143 height 24
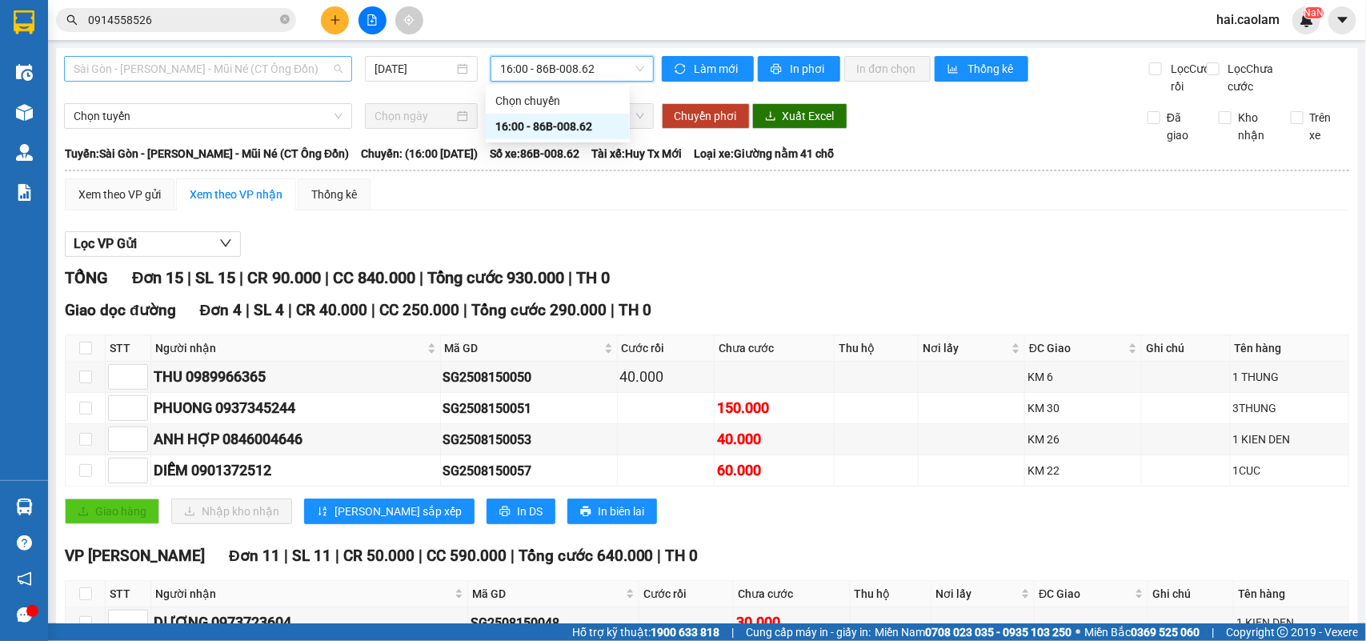
click at [209, 81] on div "Sài Gòn - [PERSON_NAME] - Mũi Né (CT Ông Đồn)" at bounding box center [208, 69] width 288 height 26
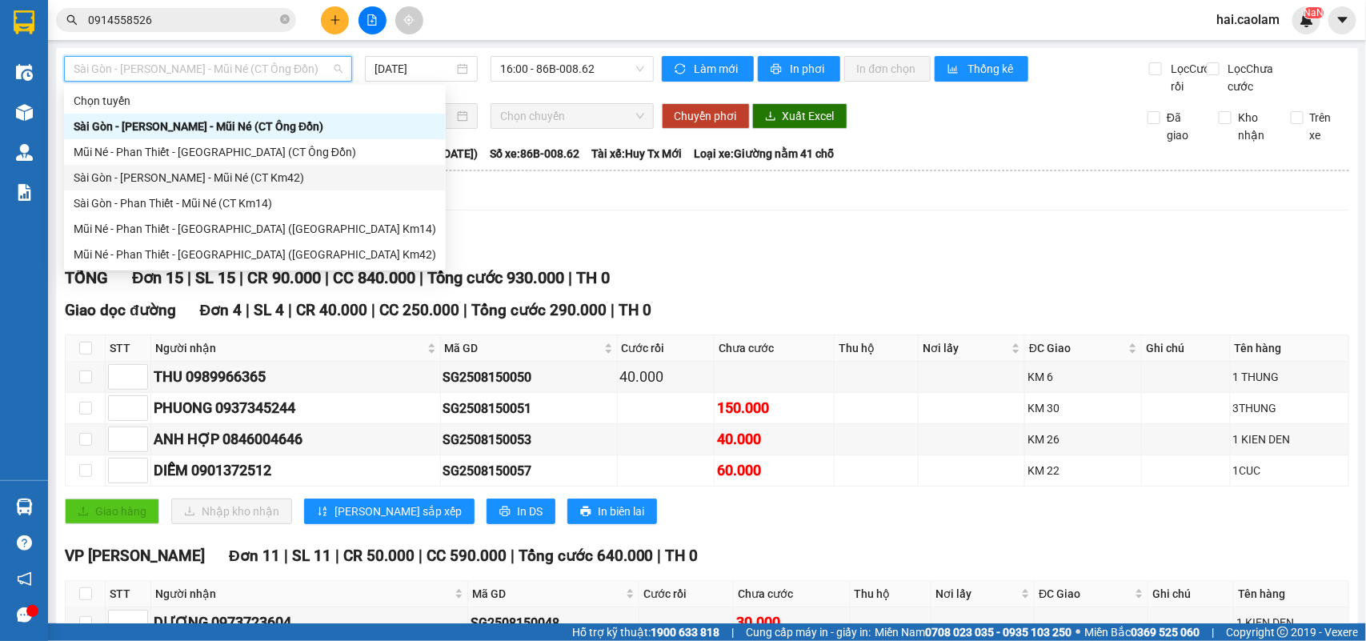
click at [246, 169] on div "Sài Gòn - [PERSON_NAME] - Mũi Né (CT Km42)" at bounding box center [255, 178] width 362 height 18
type input "[DATE]"
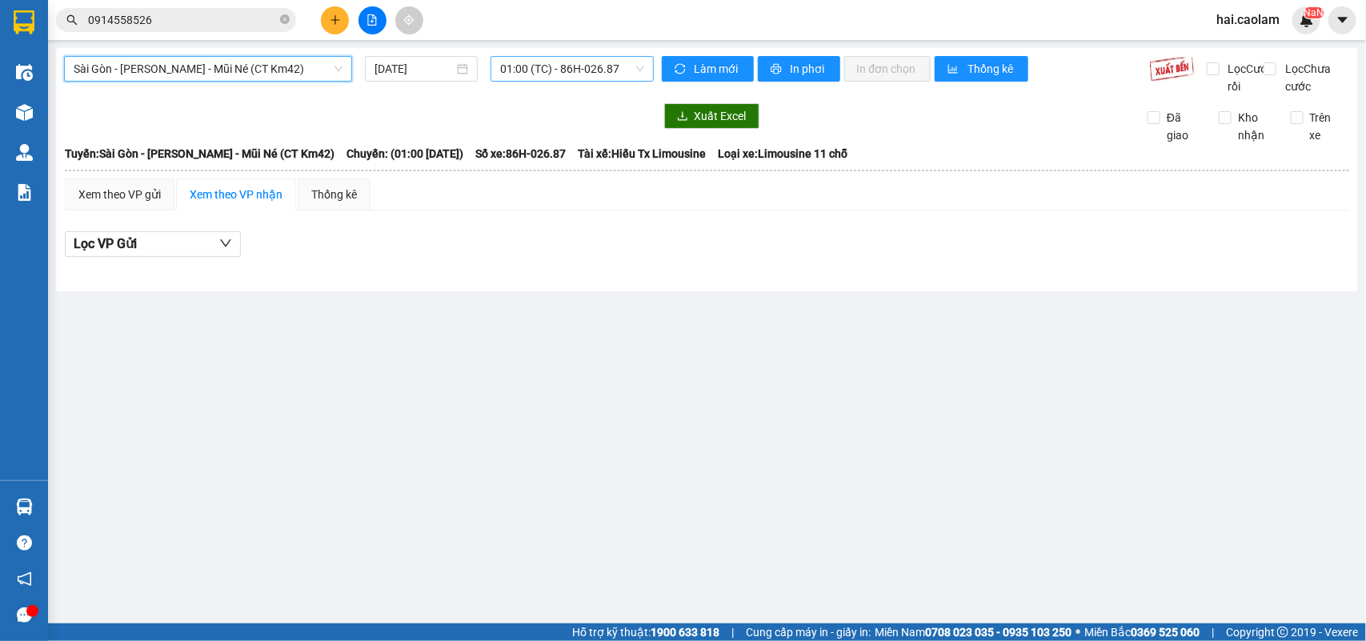
click at [562, 61] on span "01:00 (TC) - 86H-026.87" at bounding box center [571, 69] width 143 height 24
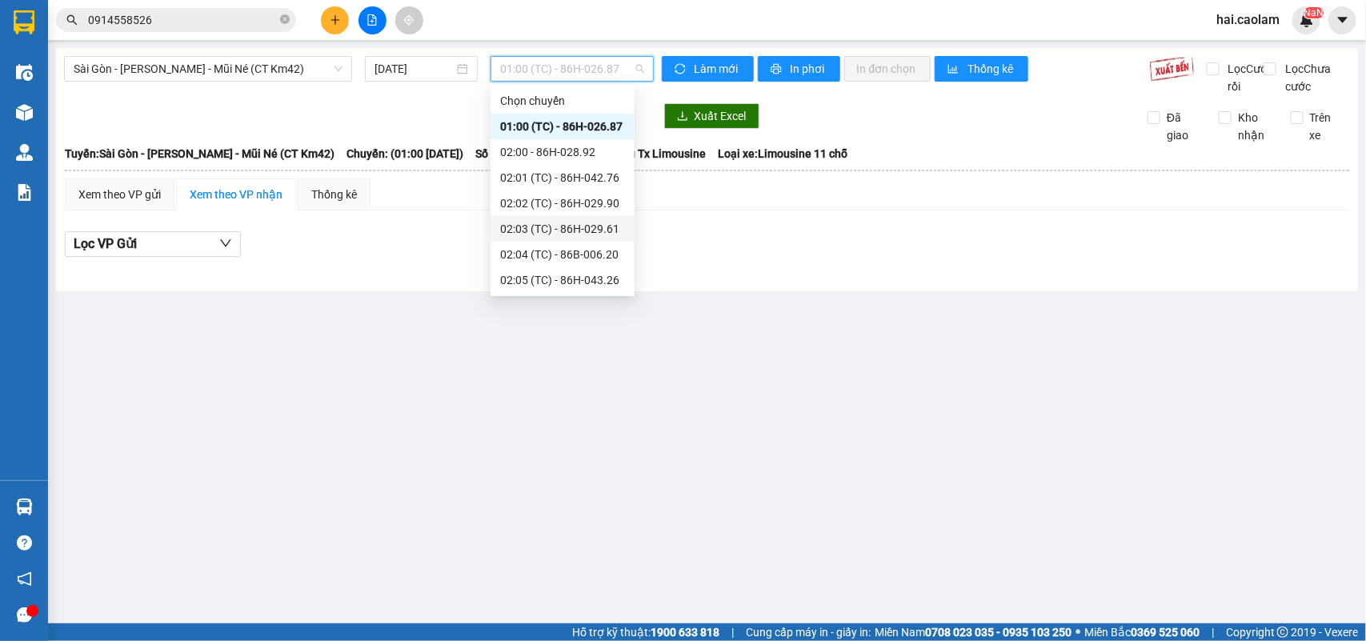
scroll to position [384, 0]
click at [580, 150] on div "14:00 - 86B-010.59" at bounding box center [562, 152] width 125 height 18
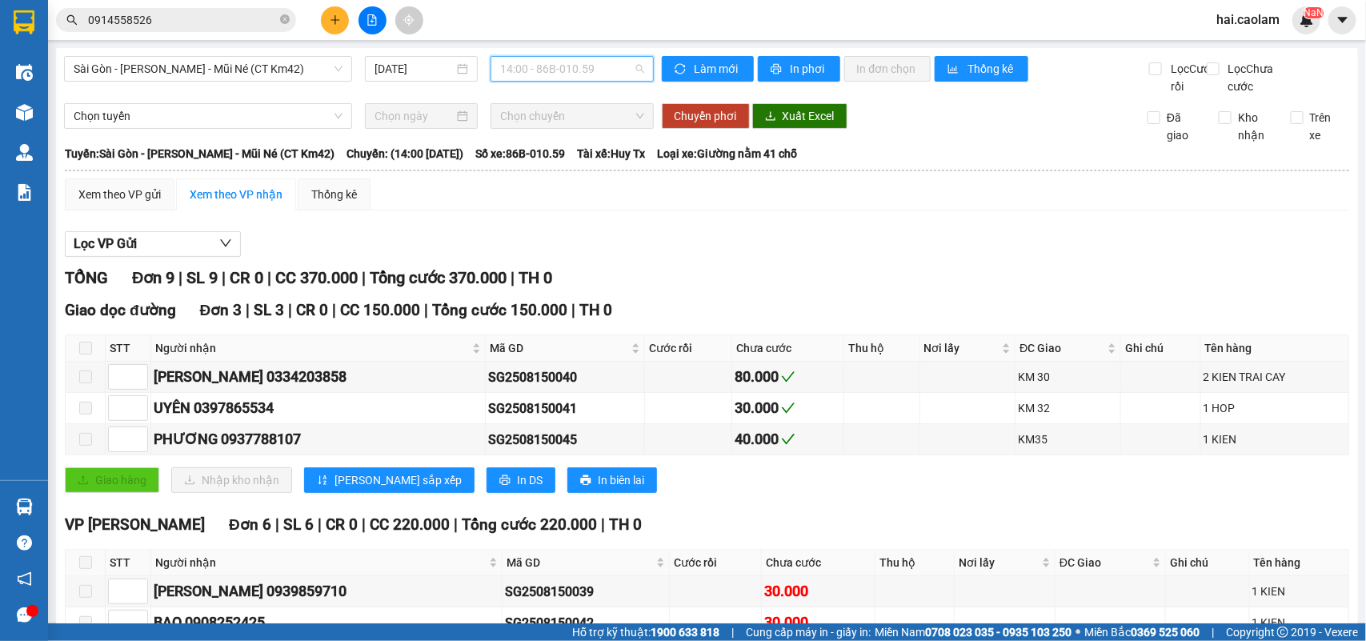
click at [590, 70] on span "14:00 - 86B-010.59" at bounding box center [571, 69] width 143 height 24
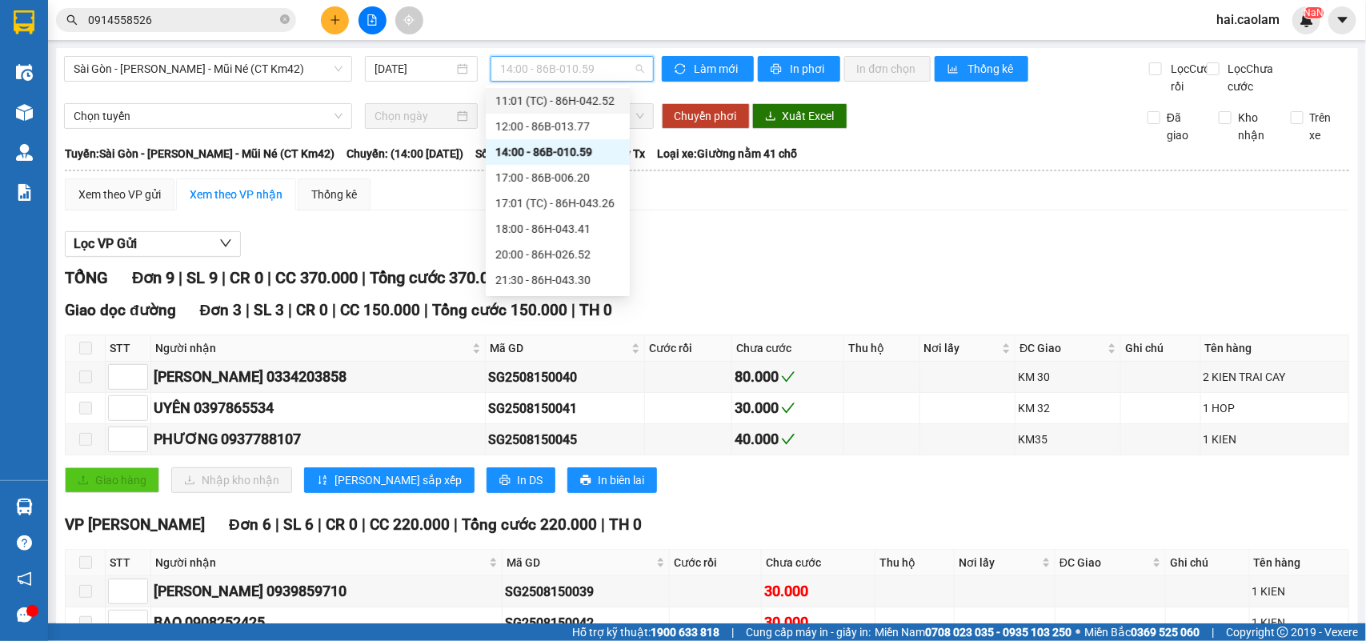
scroll to position [246, 0]
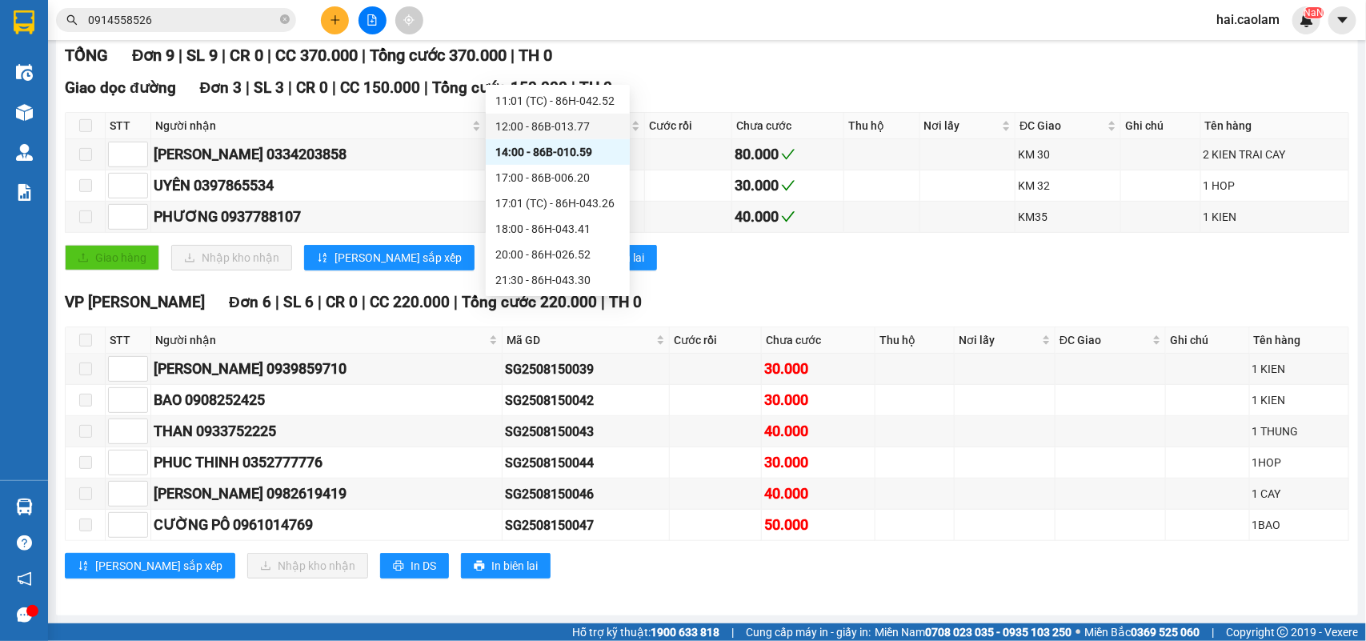
click at [578, 122] on div "12:00 - 86B-013.77" at bounding box center [557, 127] width 125 height 18
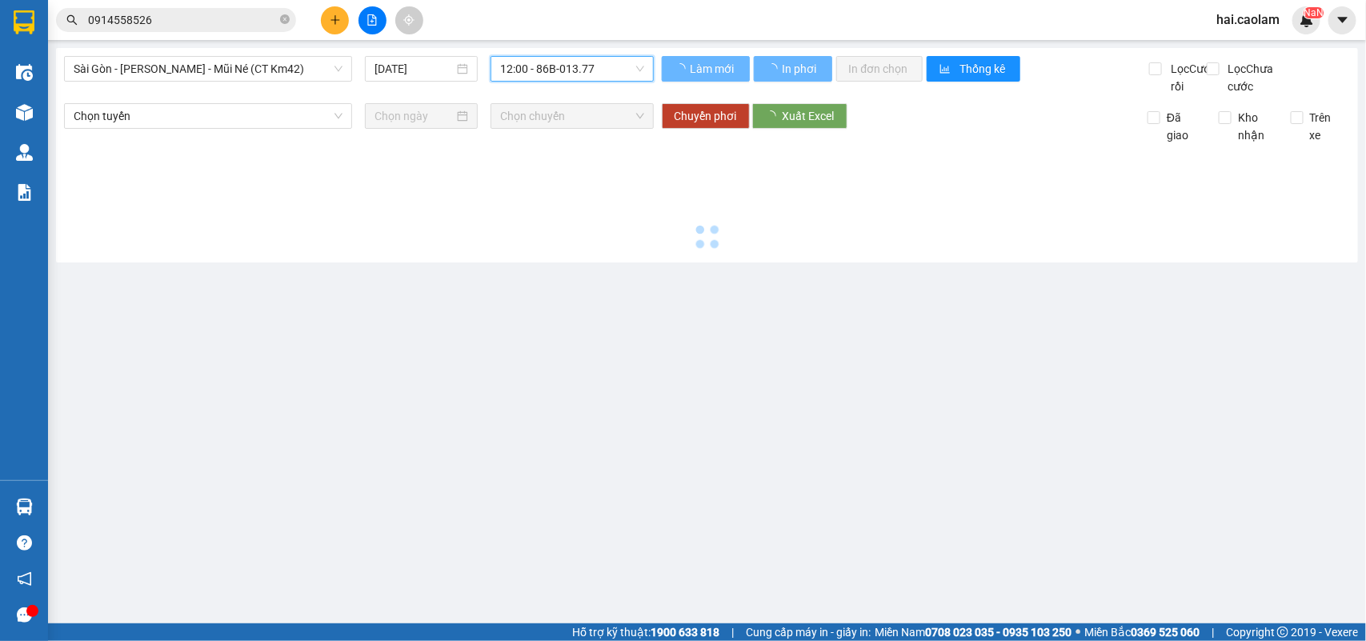
scroll to position [0, 0]
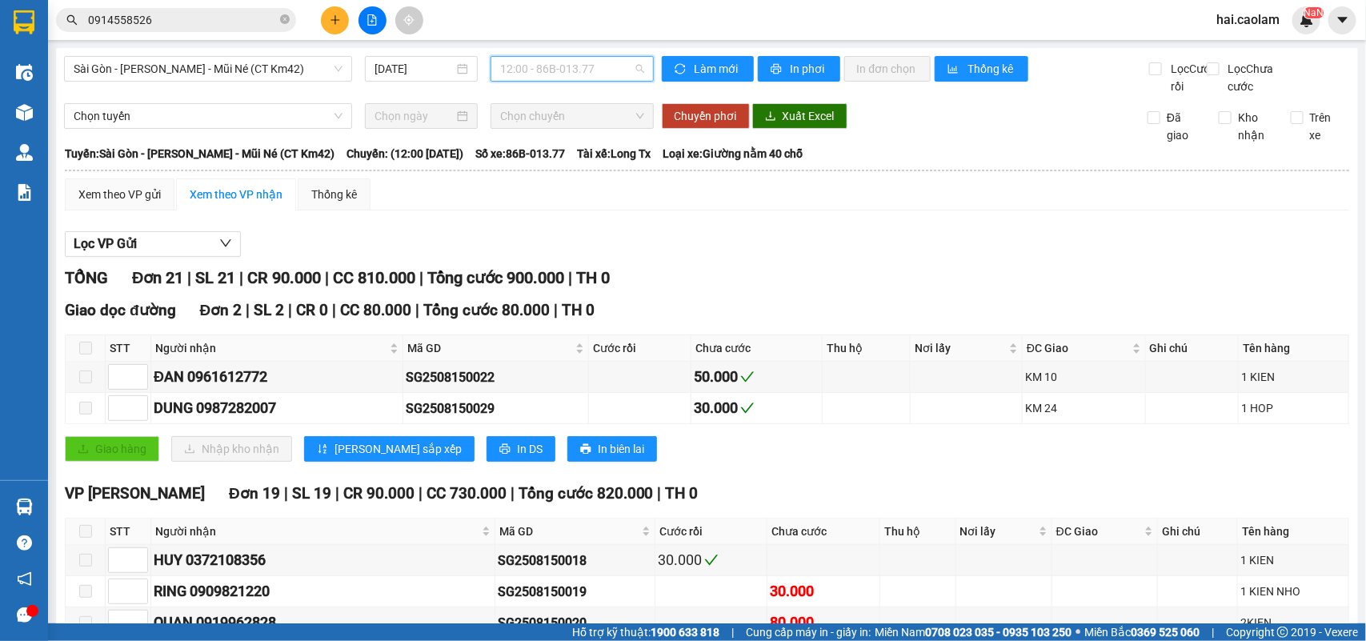
click at [586, 80] on span "12:00 - 86B-013.77" at bounding box center [571, 69] width 143 height 24
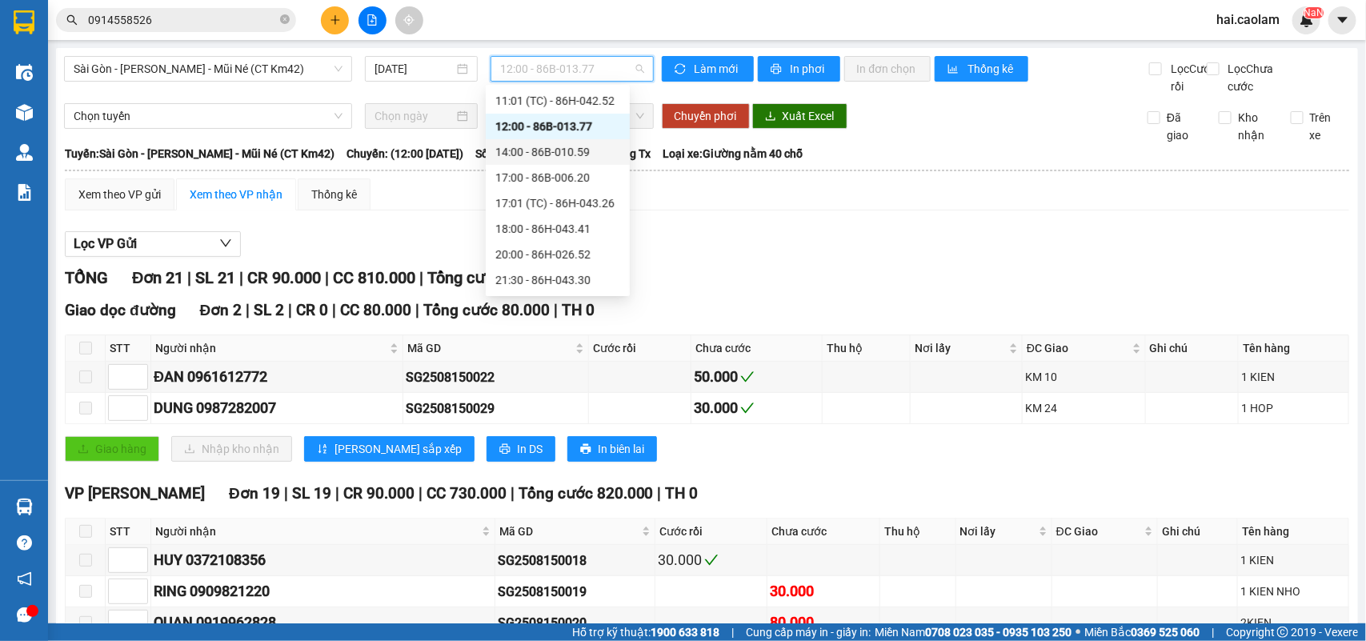
scroll to position [250, 0]
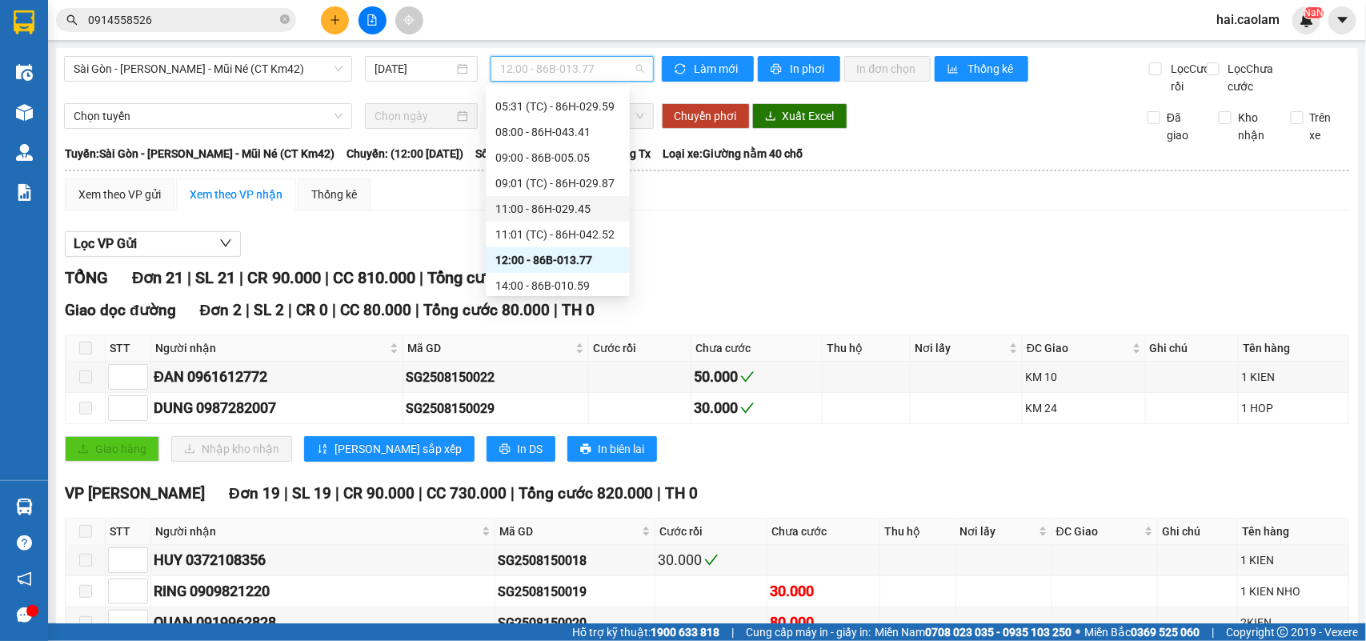
click at [602, 212] on div "11:00 - 86H-029.45" at bounding box center [557, 209] width 125 height 18
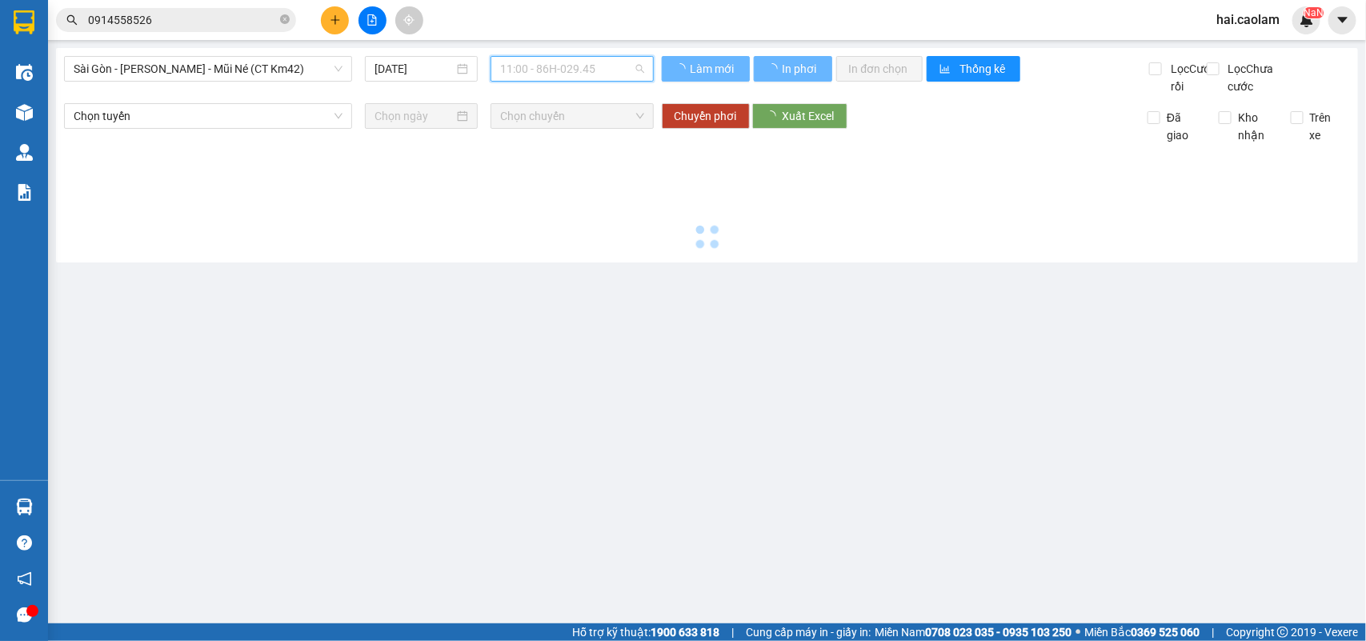
click at [592, 78] on span "11:00 - 86H-029.45" at bounding box center [571, 69] width 143 height 24
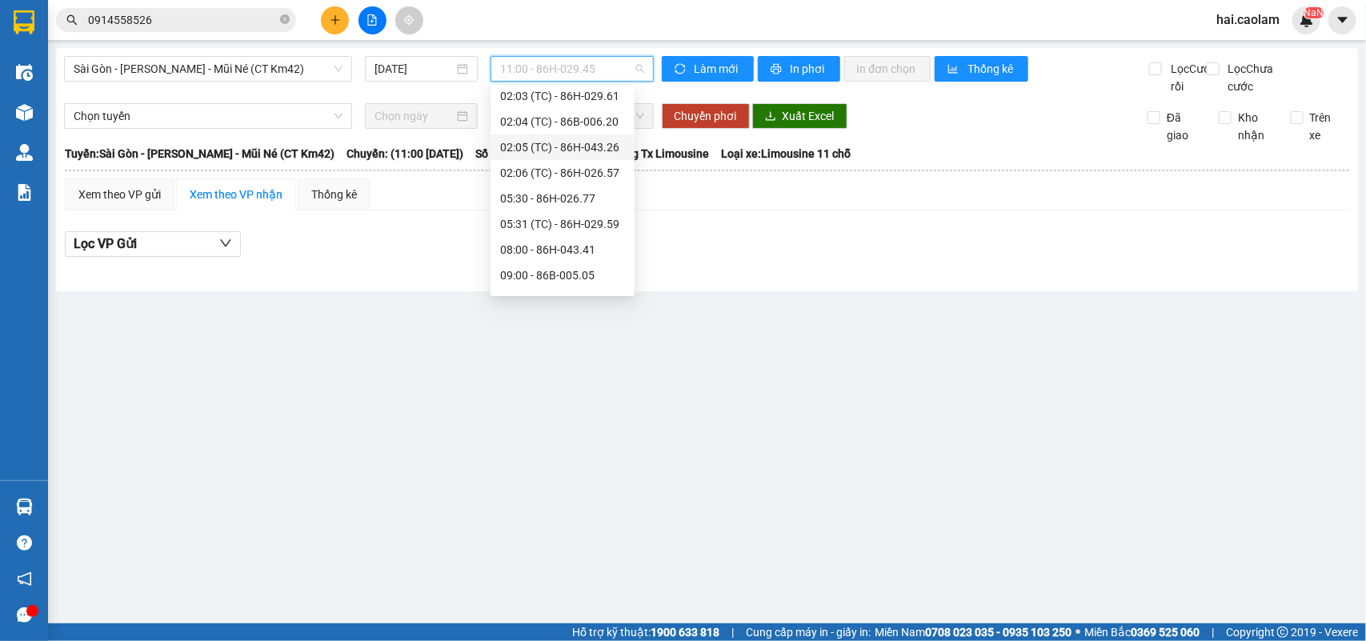
scroll to position [266, 0]
click at [598, 248] on div "12:00 - 86B-013.77" at bounding box center [562, 244] width 125 height 18
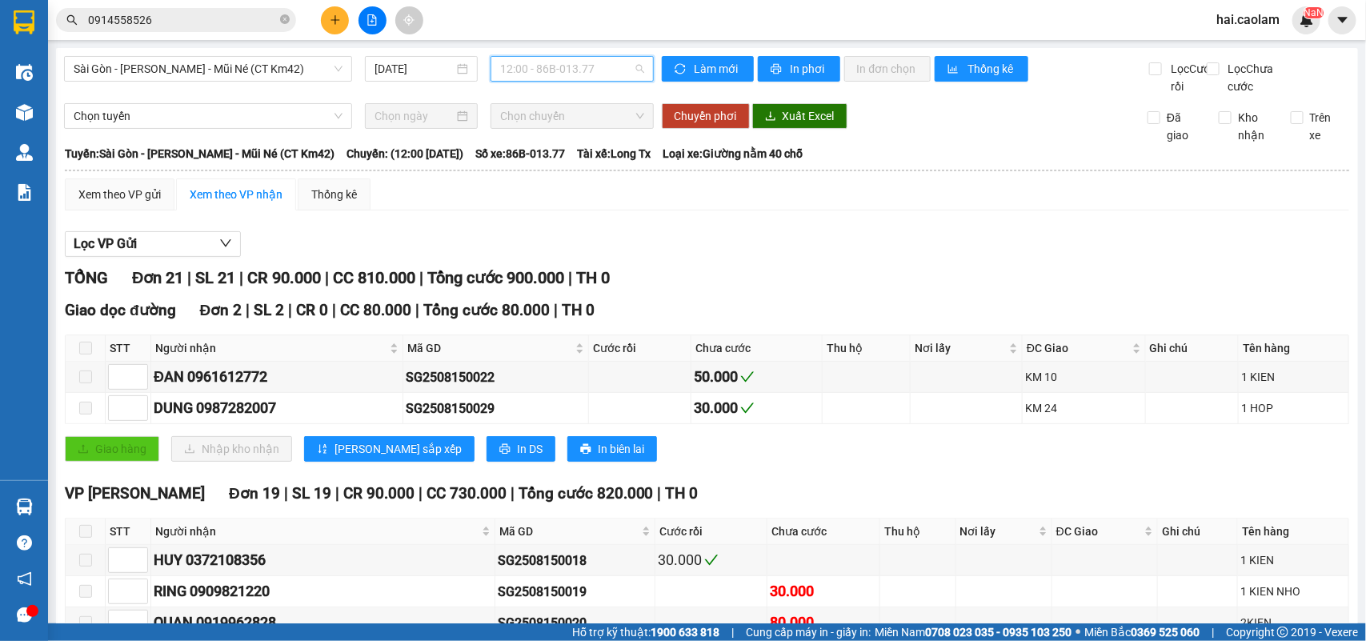
click at [598, 57] on span "12:00 - 86B-013.77" at bounding box center [571, 69] width 143 height 24
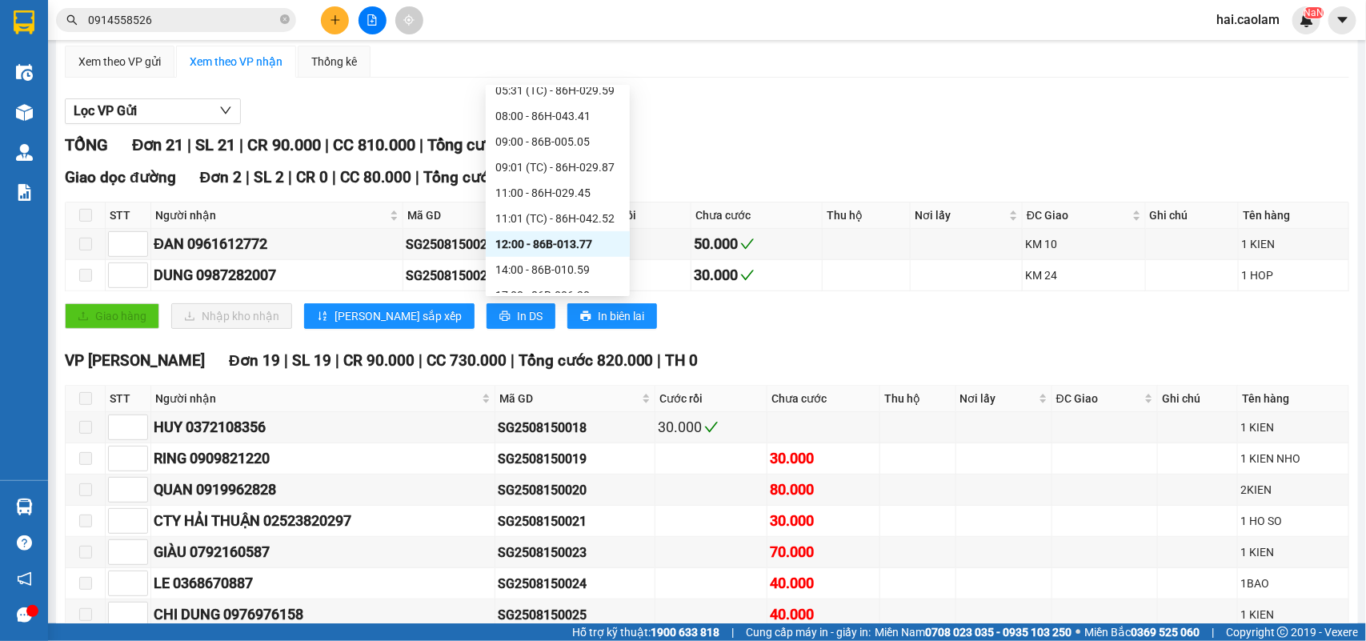
scroll to position [384, 0]
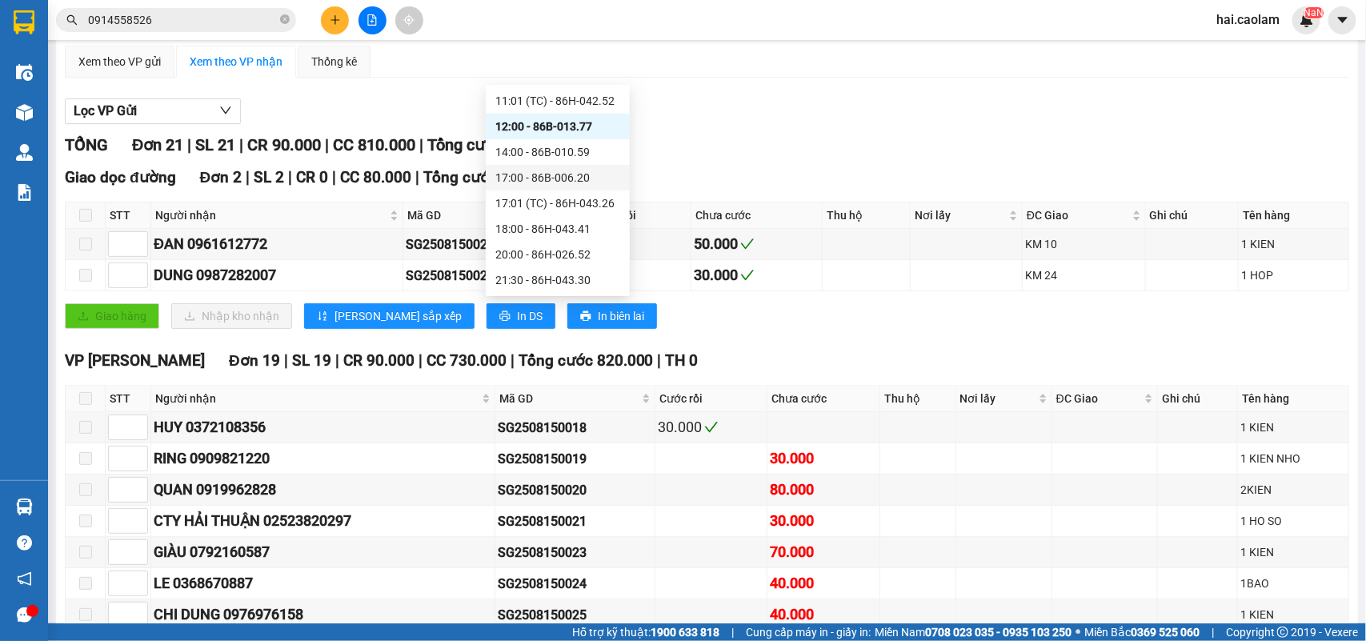
click at [574, 165] on div "17:00 - 86B-006.20" at bounding box center [558, 178] width 144 height 26
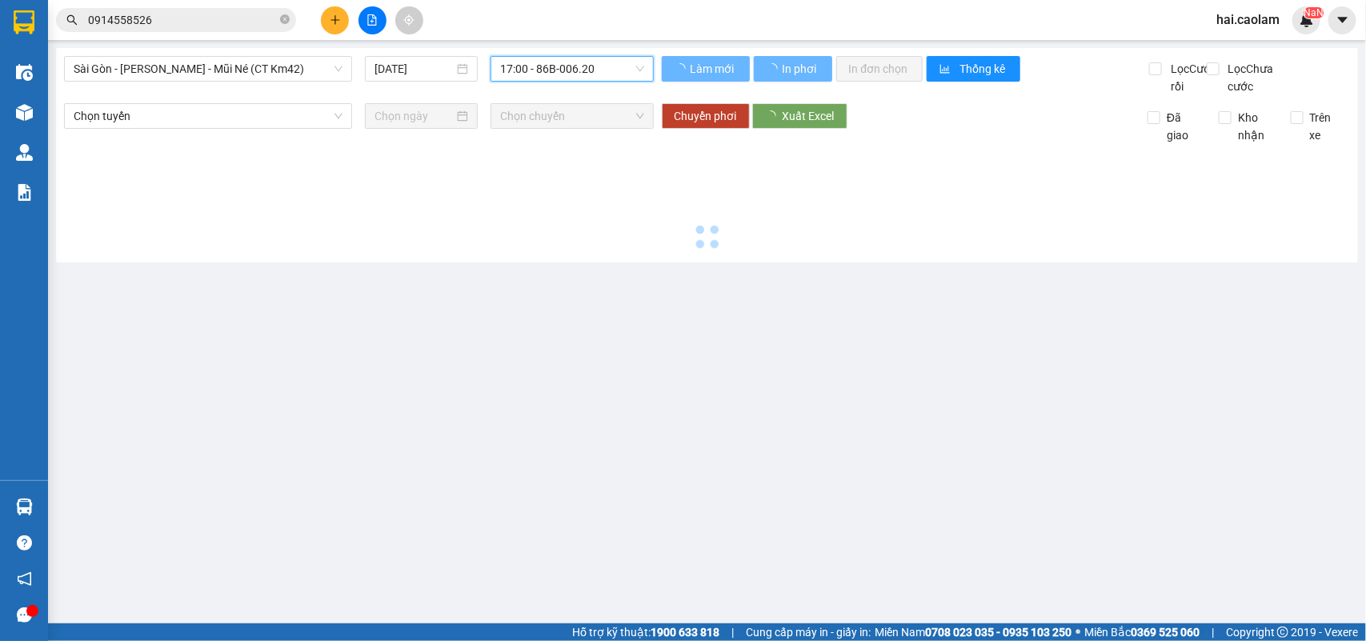
scroll to position [0, 0]
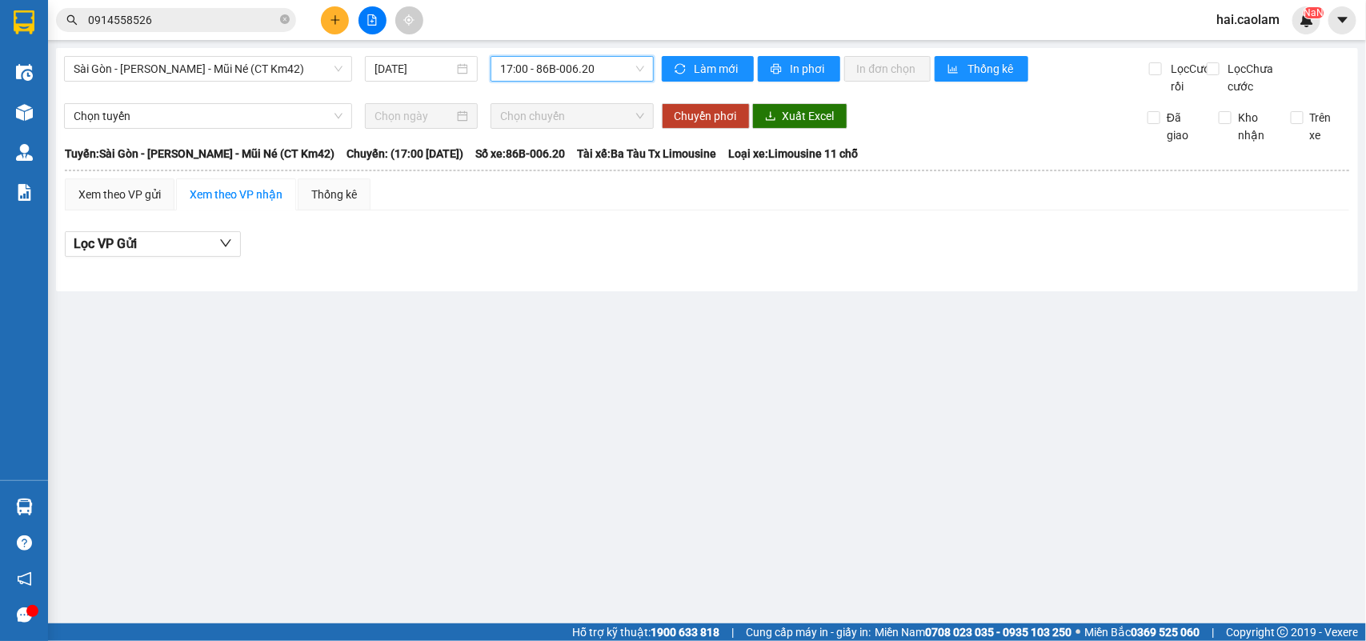
click at [556, 62] on span "17:00 - 86B-006.20" at bounding box center [571, 69] width 143 height 24
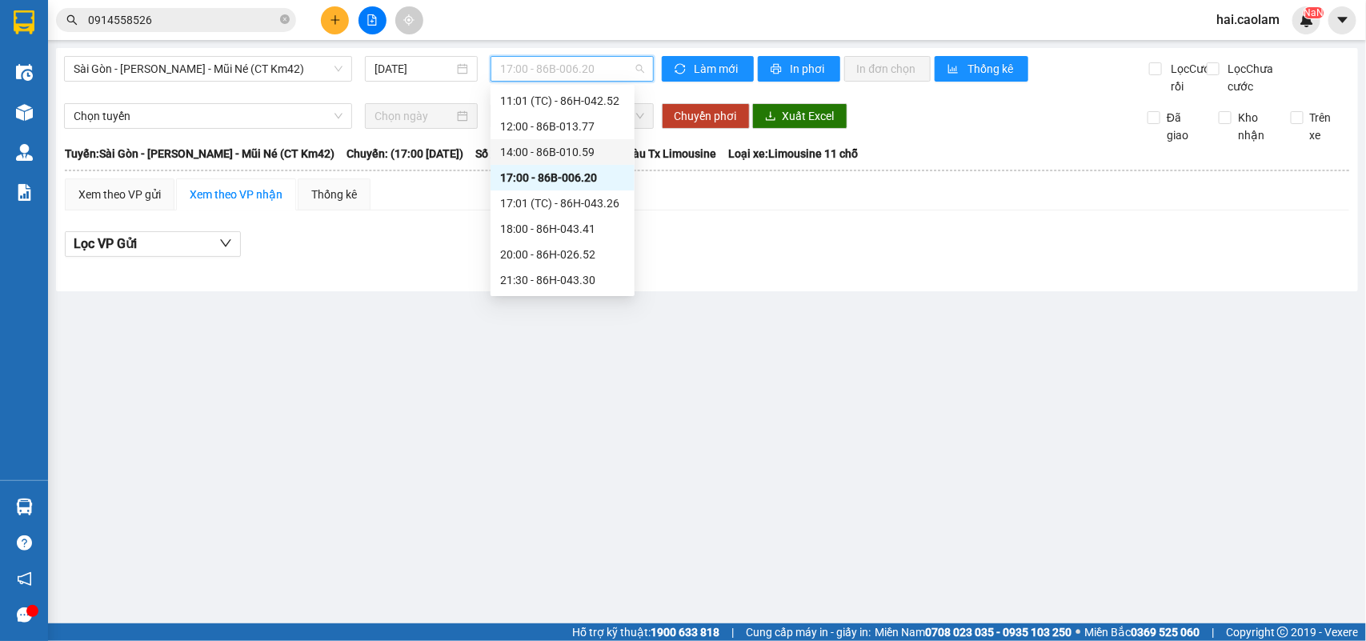
click at [576, 153] on div "14:00 - 86B-010.59" at bounding box center [562, 152] width 125 height 18
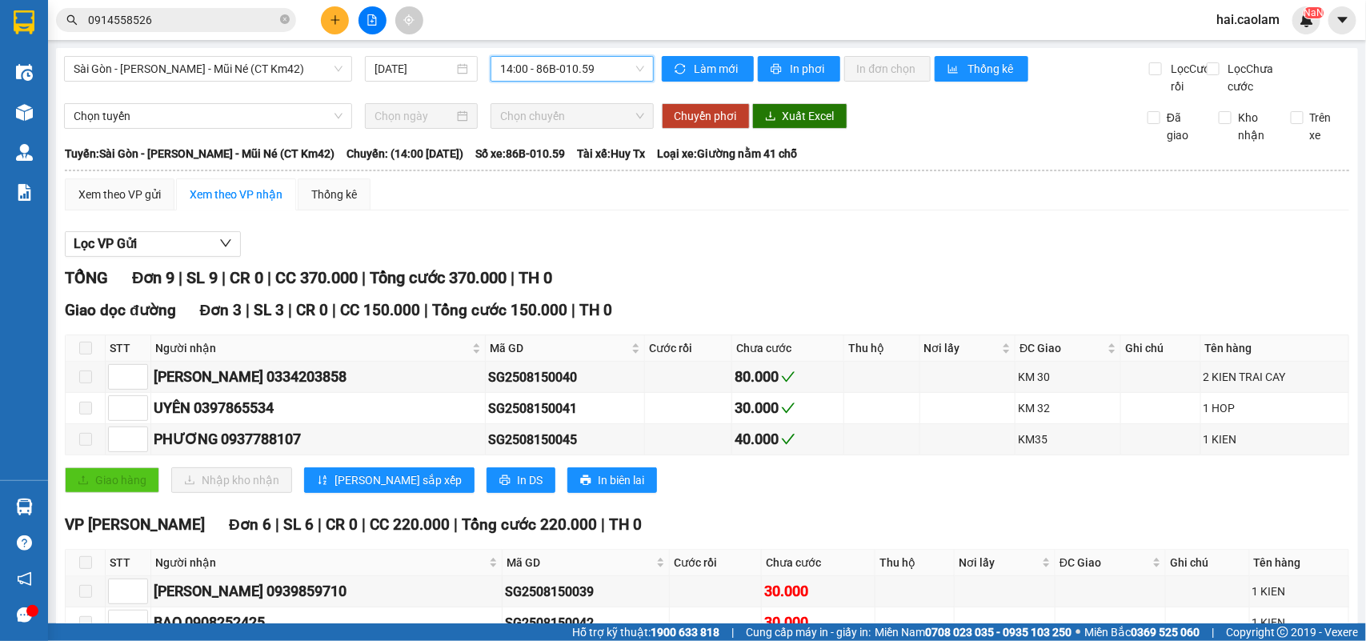
click at [566, 62] on span "14:00 - 86B-010.59" at bounding box center [571, 69] width 143 height 24
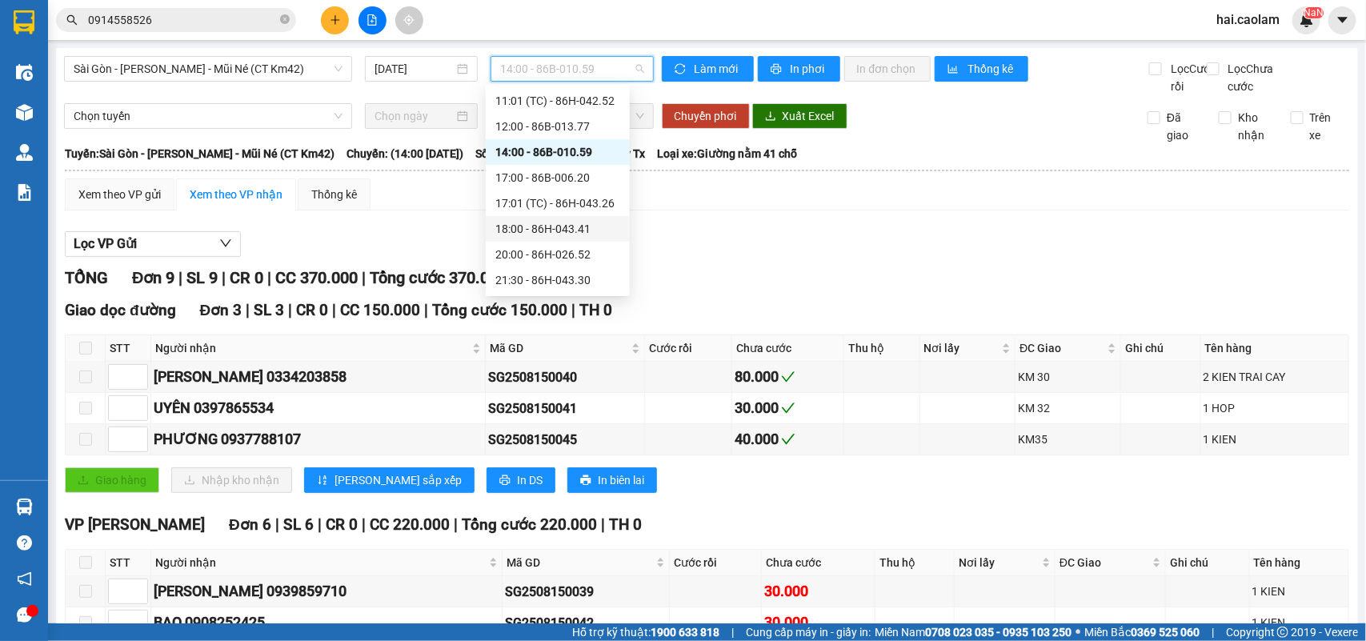
click at [570, 234] on div "18:00 - 86H-043.41" at bounding box center [557, 229] width 125 height 18
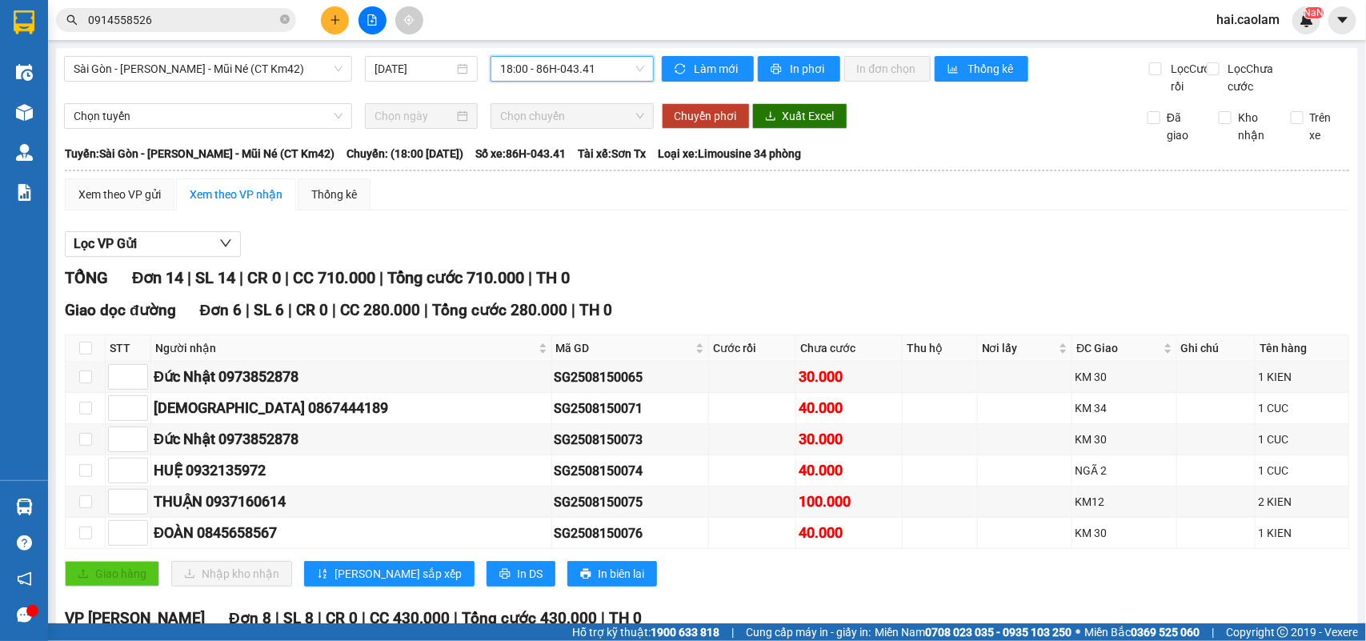
click at [582, 58] on span "18:00 - 86H-043.41" at bounding box center [571, 69] width 143 height 24
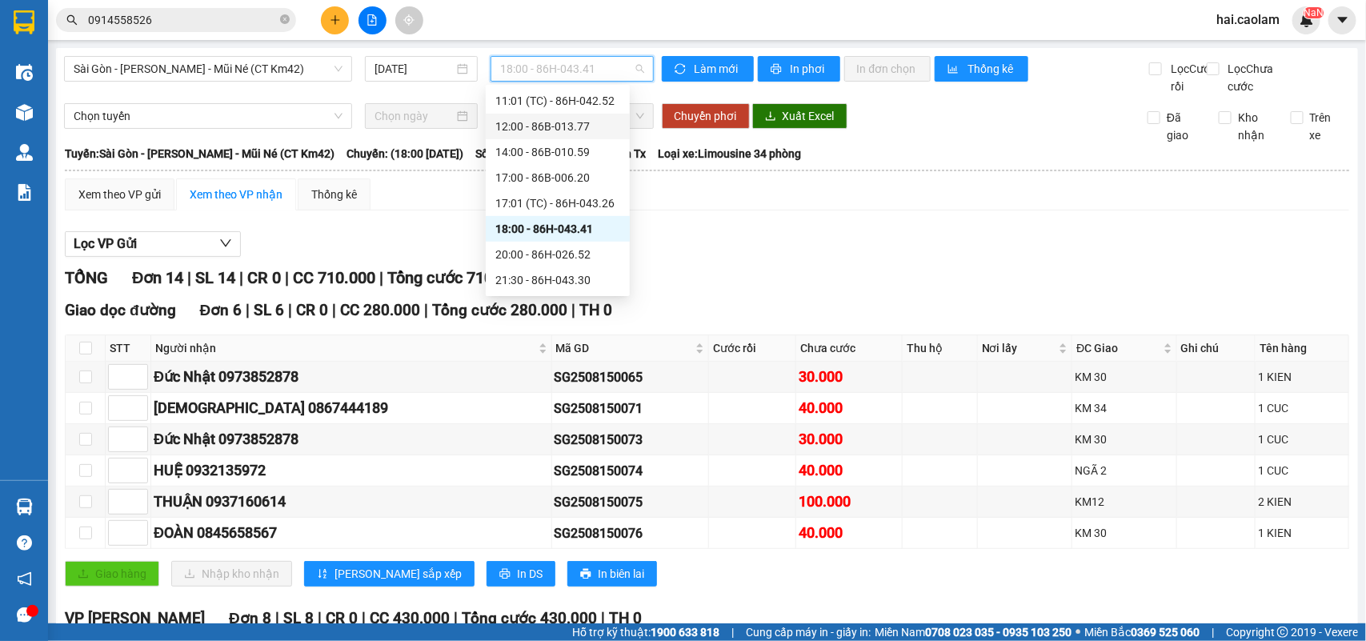
scroll to position [133, 0]
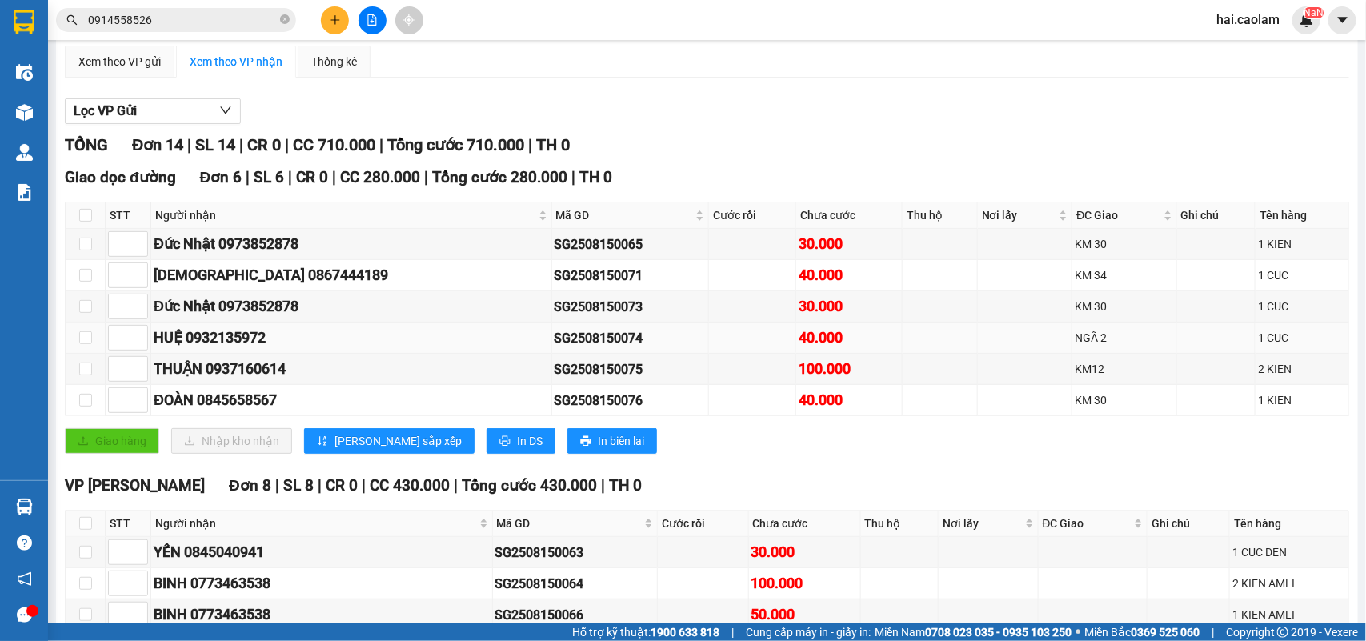
click at [902, 346] on td at bounding box center [939, 337] width 74 height 31
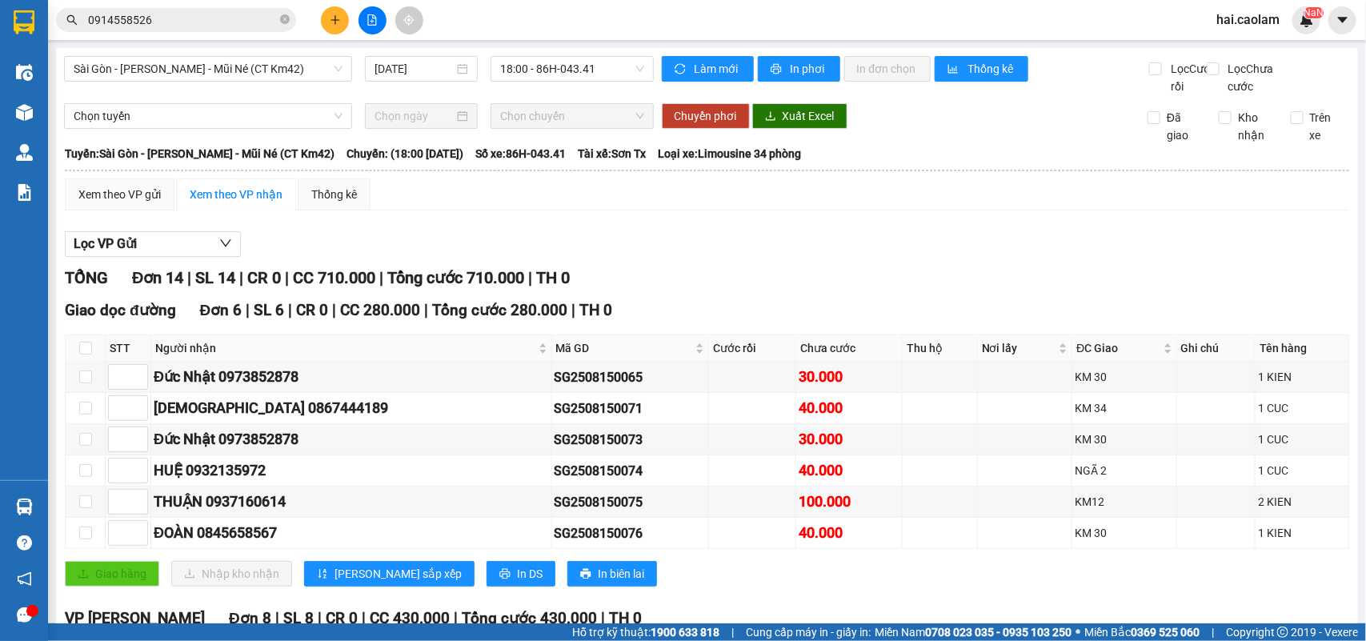
click at [601, 85] on div "Sài Gòn - Phan Thiết - Mũi Né (CT Km42) [DATE] 18:00 - 86H-043.41" at bounding box center [359, 75] width 590 height 39
click at [586, 74] on span "18:00 - 86H-043.41" at bounding box center [571, 69] width 143 height 24
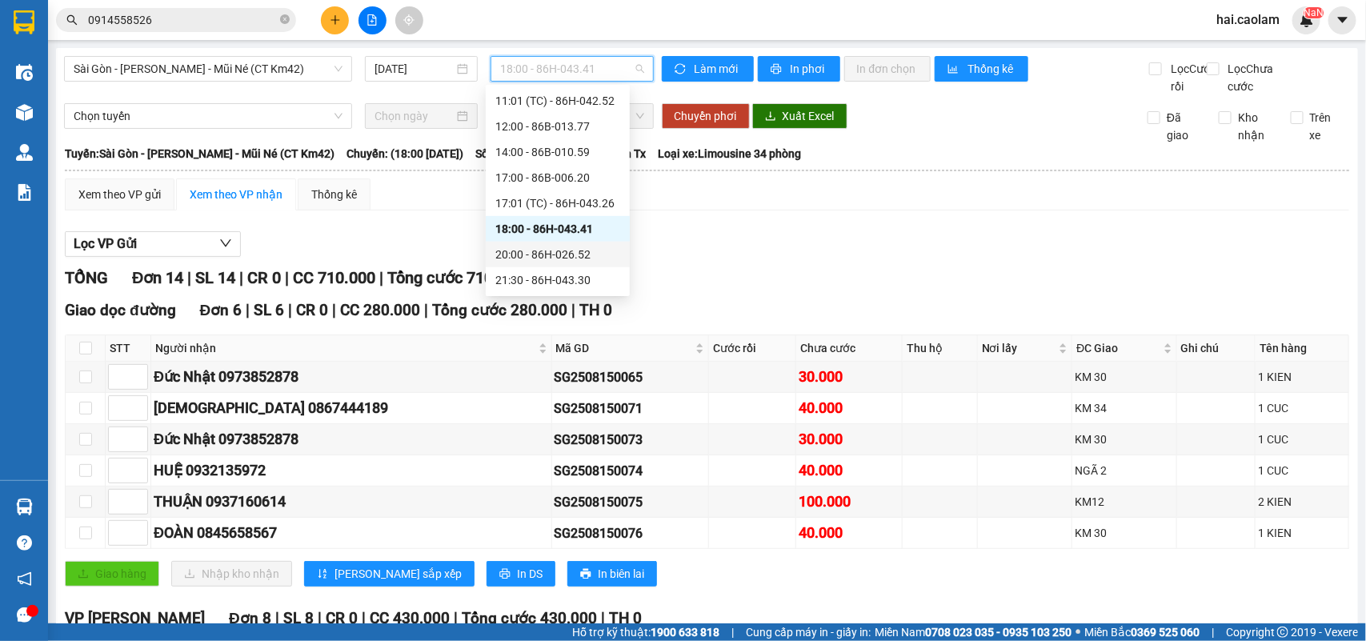
click at [590, 260] on div "20:00 - 86H-026.52" at bounding box center [557, 255] width 125 height 18
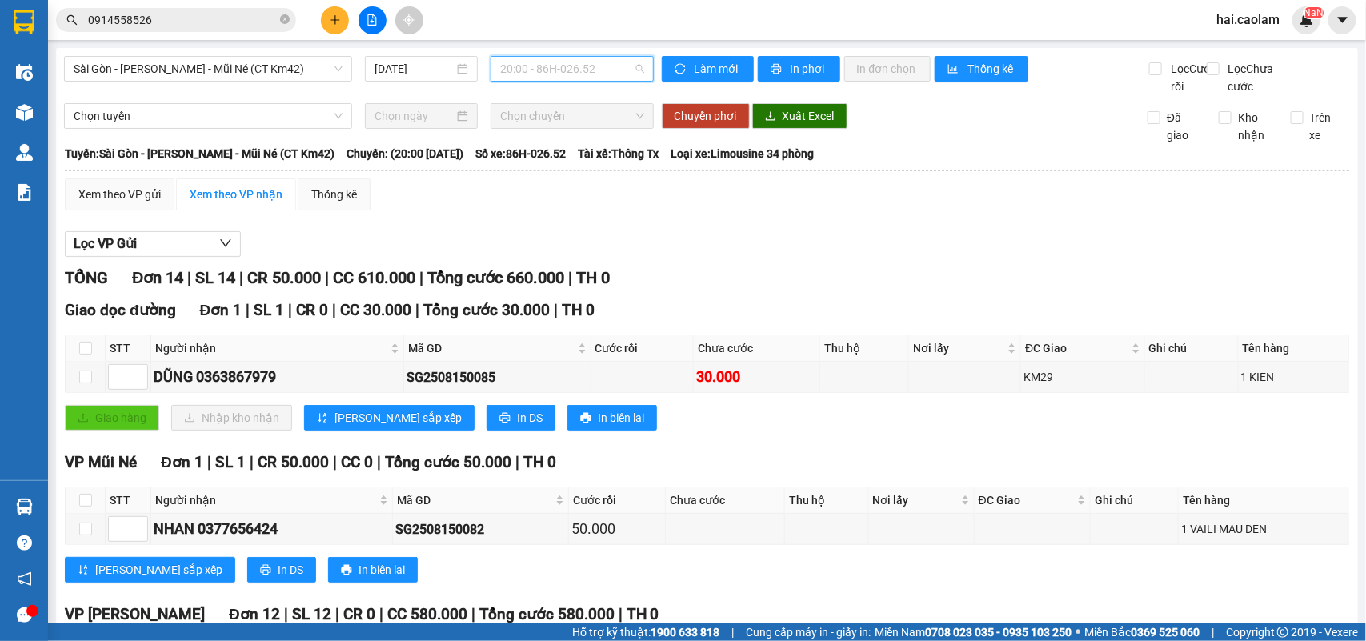
click at [568, 78] on span "20:00 - 86H-026.52" at bounding box center [571, 69] width 143 height 24
click at [930, 357] on span "Nơi lấy" at bounding box center [958, 348] width 91 height 18
click at [576, 82] on div "Sài Gòn - Phan Thiết - Mũi Né (CT Km42) [DATE] 20:00 - 86H-026.52" at bounding box center [359, 75] width 590 height 39
click at [573, 70] on span "20:00 - 86H-026.52" at bounding box center [571, 69] width 143 height 24
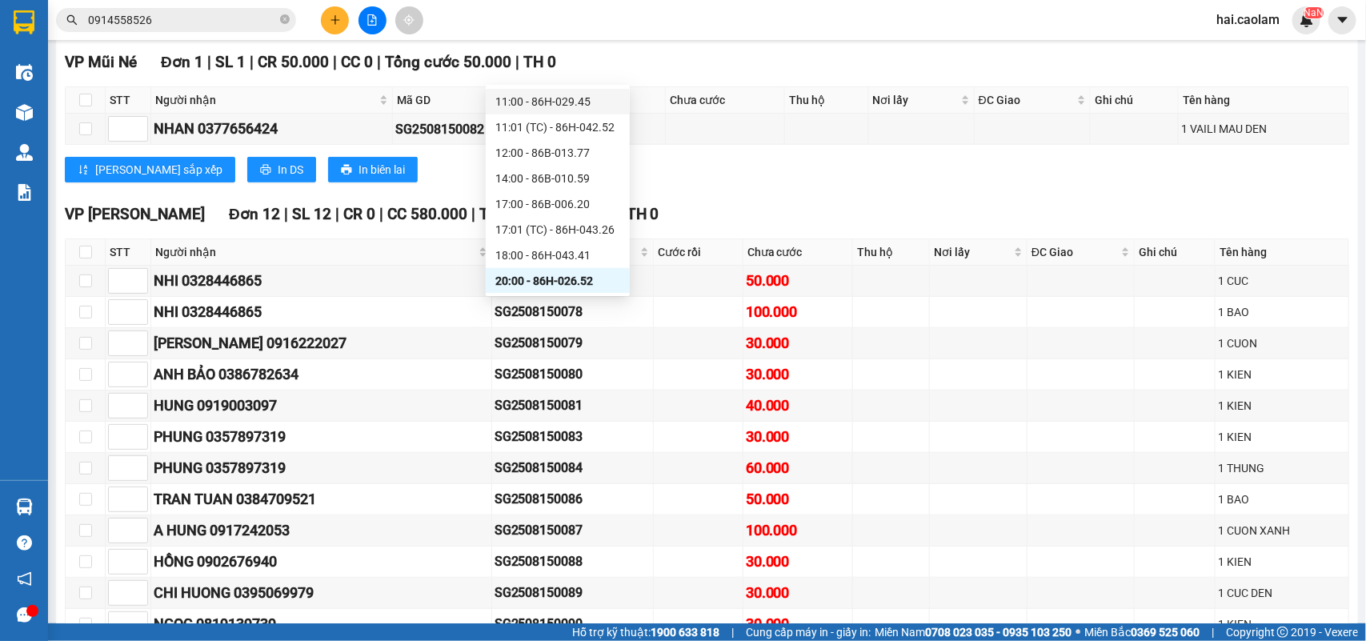
scroll to position [526, 0]
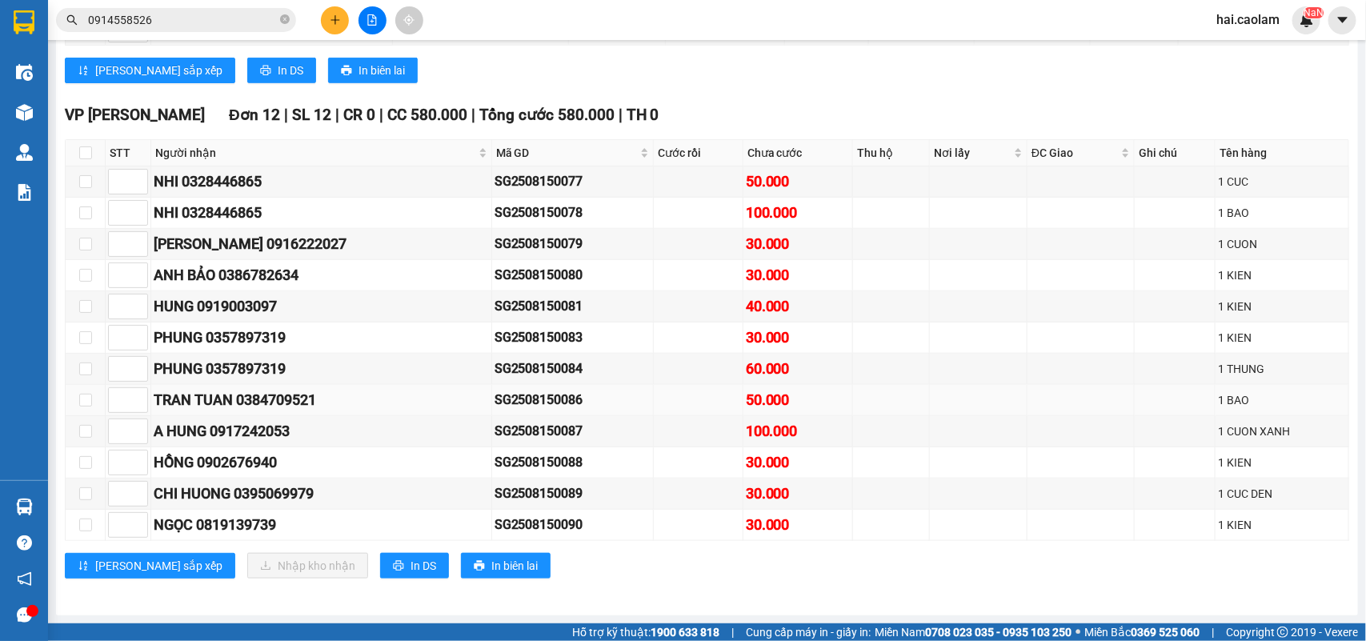
click at [786, 385] on td "50.000" at bounding box center [798, 400] width 110 height 31
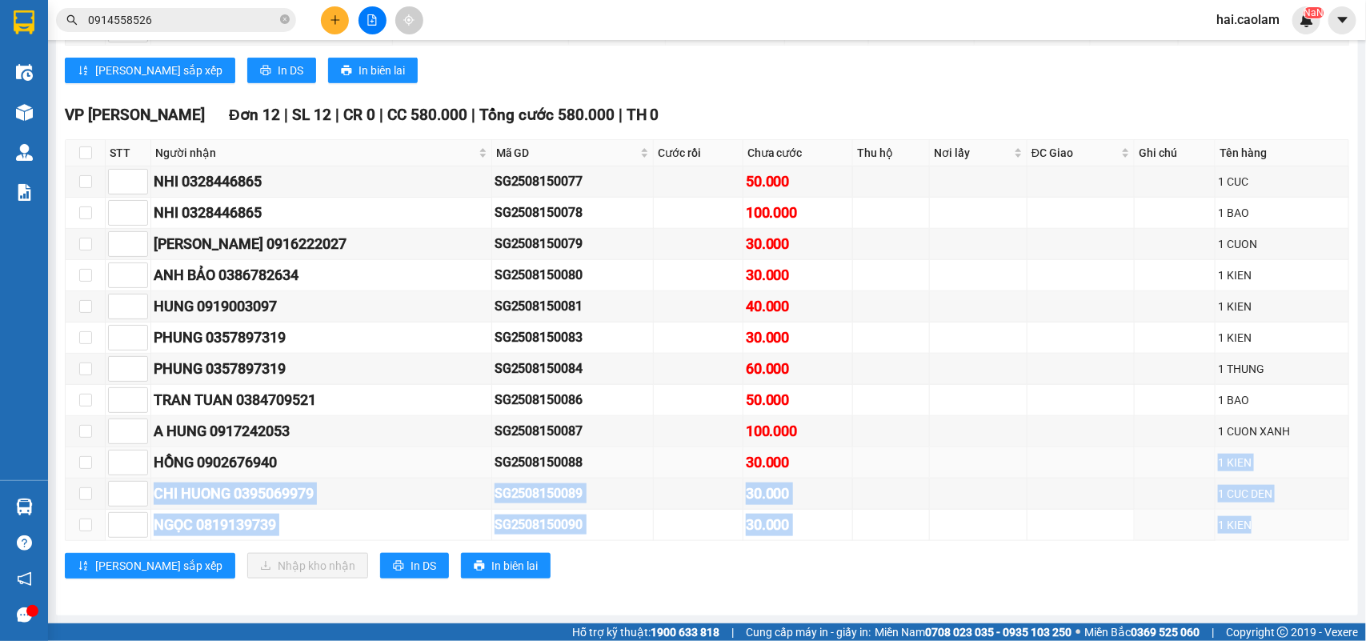
drag, startPoint x: 1238, startPoint y: 532, endPoint x: 824, endPoint y: 453, distance: 421.1
click at [824, 453] on tbody "NHI 0328446865 SG2508150077 50.000 1 CUC NHI 0328446865 SG2508150078 100.000 1 …" at bounding box center [707, 353] width 1283 height 374
click at [877, 450] on td at bounding box center [891, 462] width 77 height 31
drag, startPoint x: 798, startPoint y: 442, endPoint x: 670, endPoint y: 374, distance: 144.6
click at [725, 401] on tbody "NHI 0328446865 SG2508150077 50.000 1 CUC NHI 0328446865 SG2508150078 100.000 1 …" at bounding box center [707, 353] width 1283 height 374
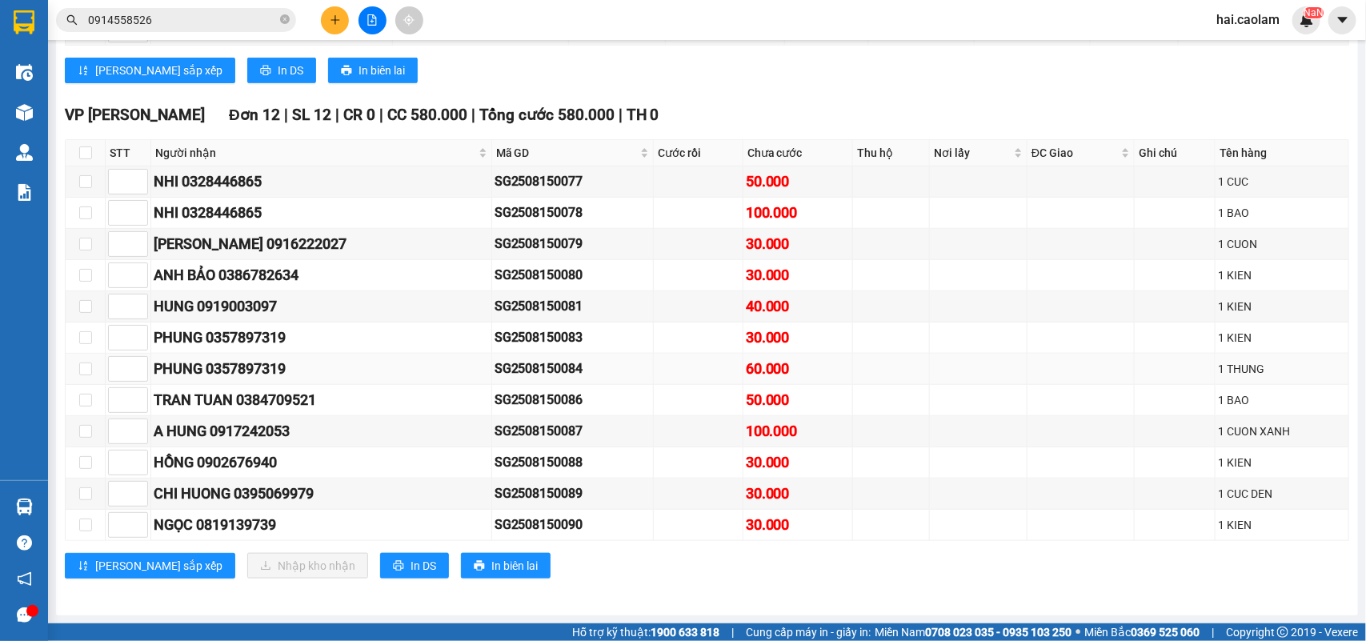
click at [670, 374] on td at bounding box center [699, 369] width 90 height 31
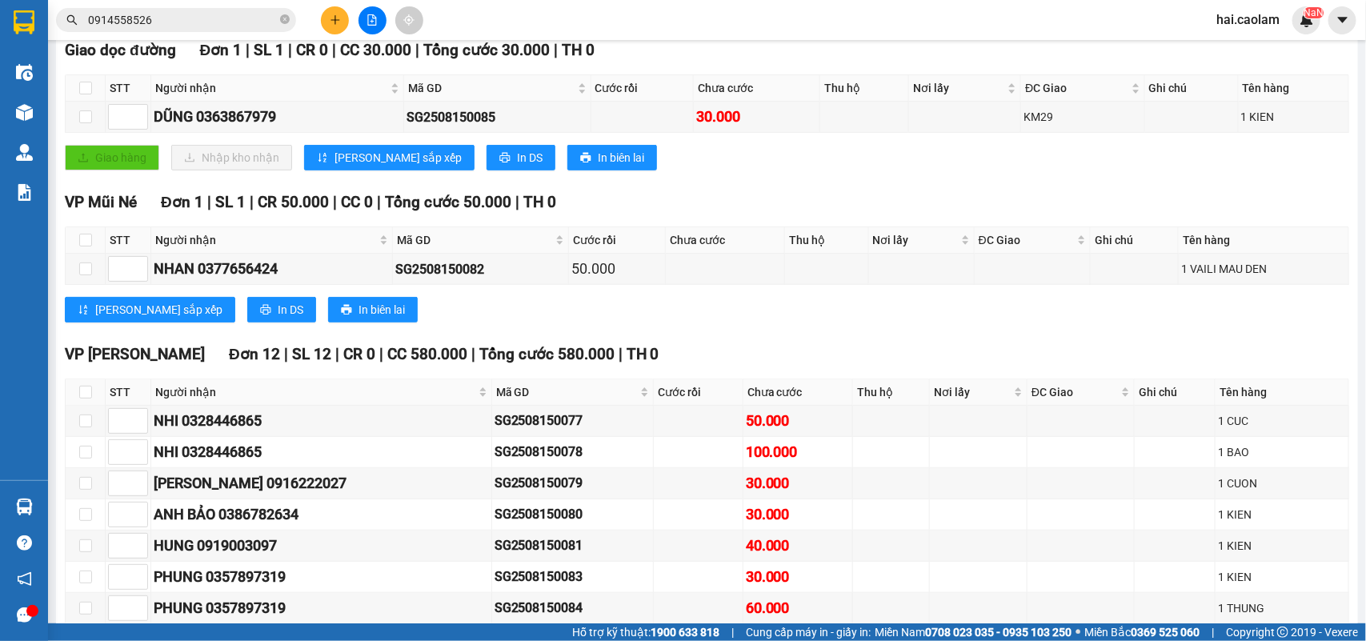
scroll to position [0, 0]
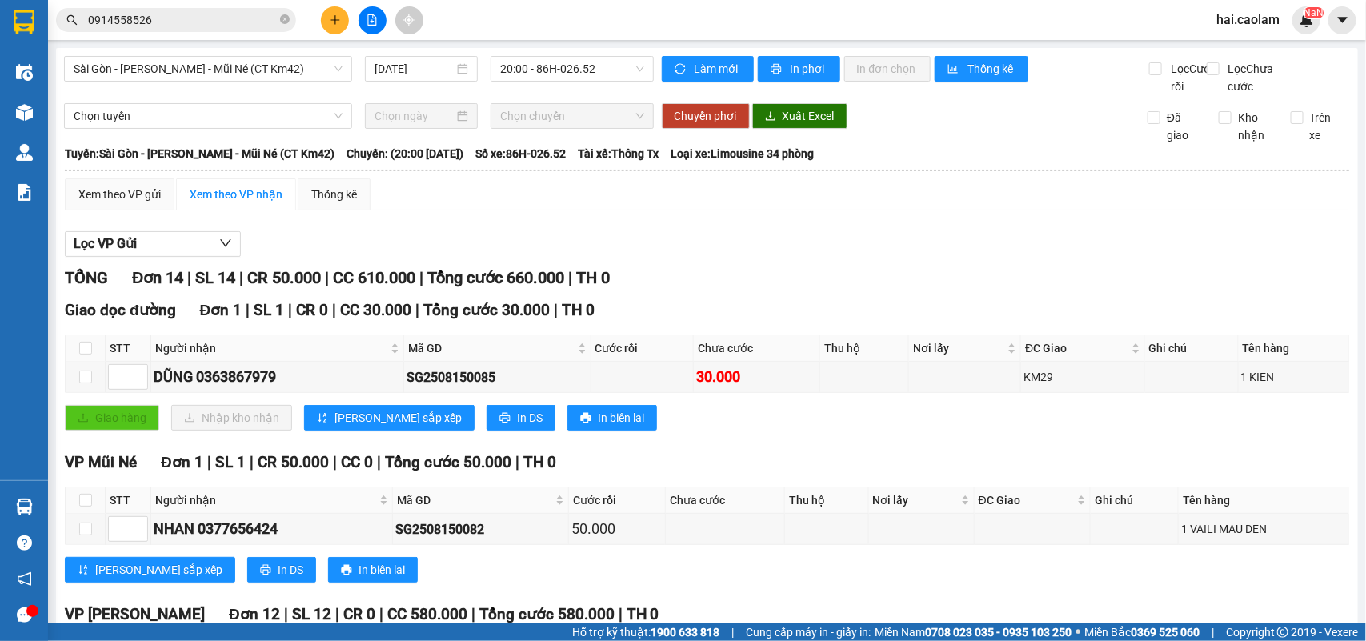
click at [557, 82] on div "Sài Gòn - Phan Thiết - Mũi Né (CT Km42) [DATE] 20:00 - 86H-026.52" at bounding box center [359, 75] width 590 height 39
click at [898, 393] on td at bounding box center [864, 377] width 89 height 31
click at [546, 74] on span "20:00 - 86H-026.52" at bounding box center [571, 69] width 143 height 24
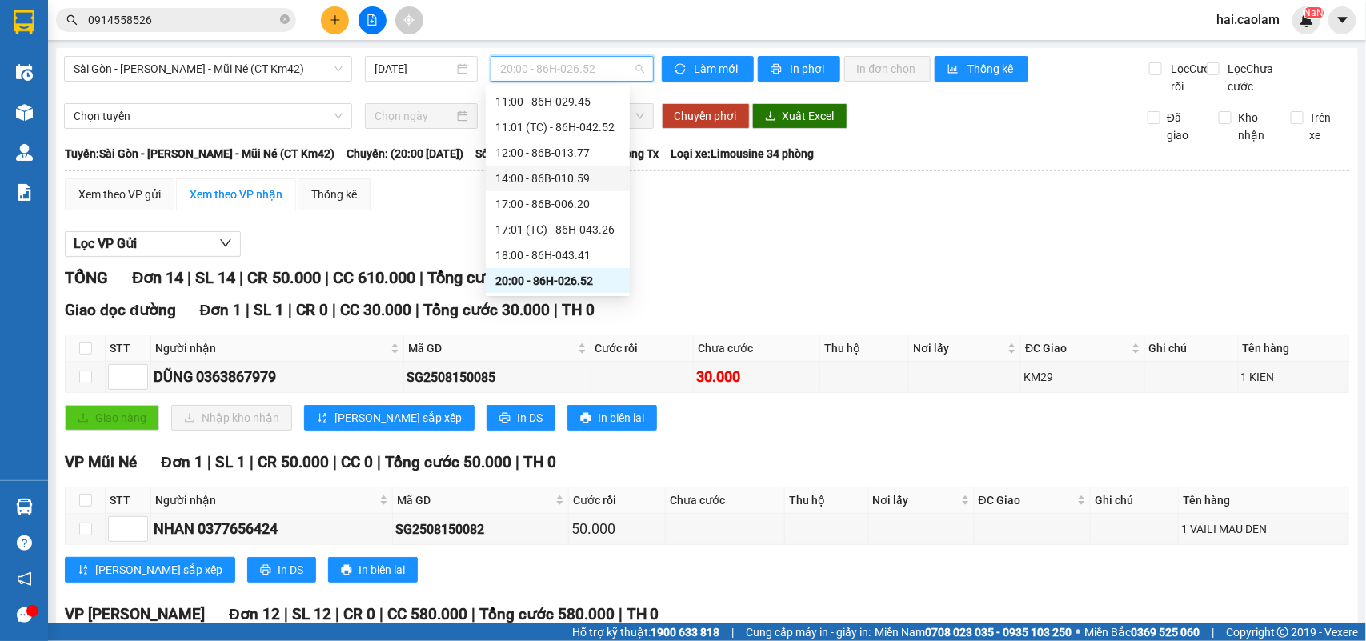
scroll to position [384, 0]
click at [585, 282] on div "21:30 - 86H-043.30" at bounding box center [557, 280] width 125 height 18
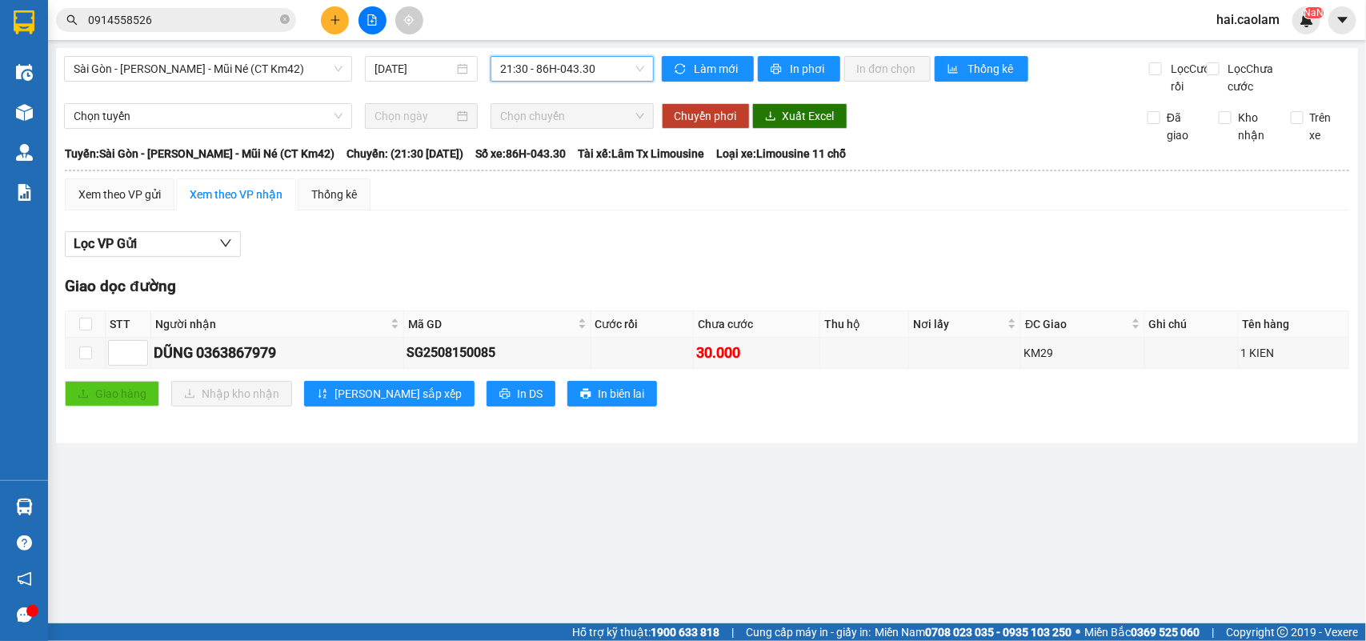
click at [577, 65] on span "21:30 - 86H-043.30" at bounding box center [571, 69] width 143 height 24
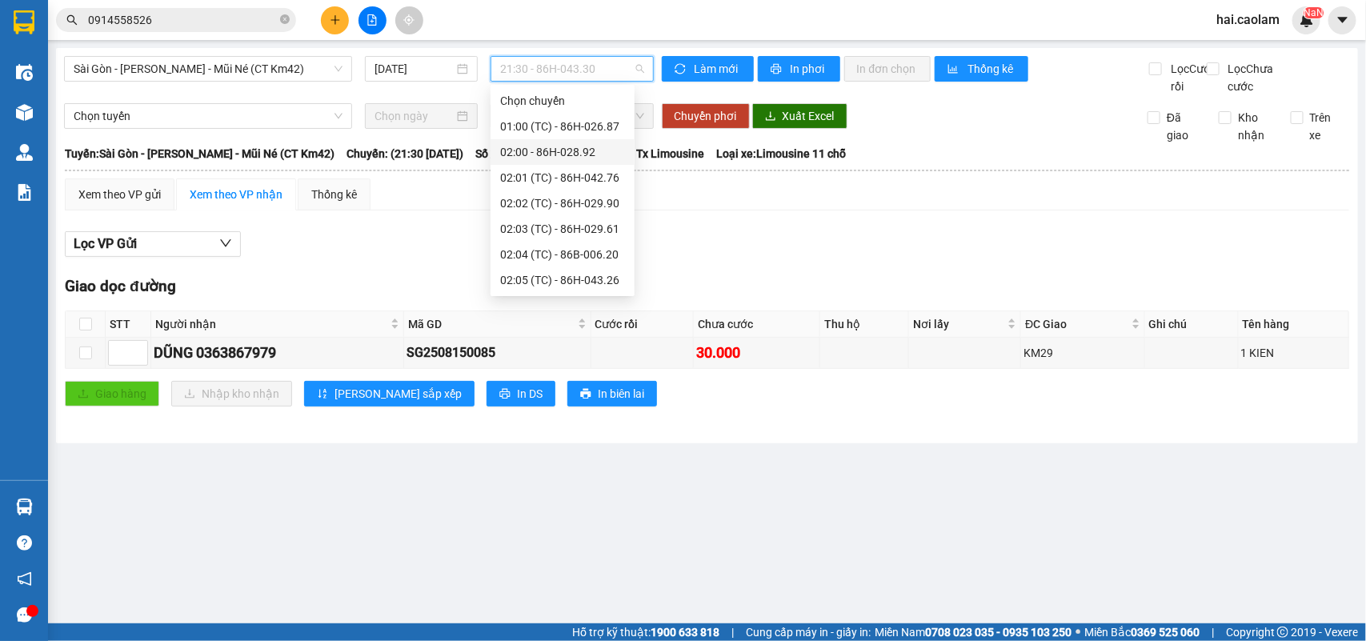
click at [580, 126] on div "01:00 (TC) - 86H-026.87" at bounding box center [562, 127] width 125 height 18
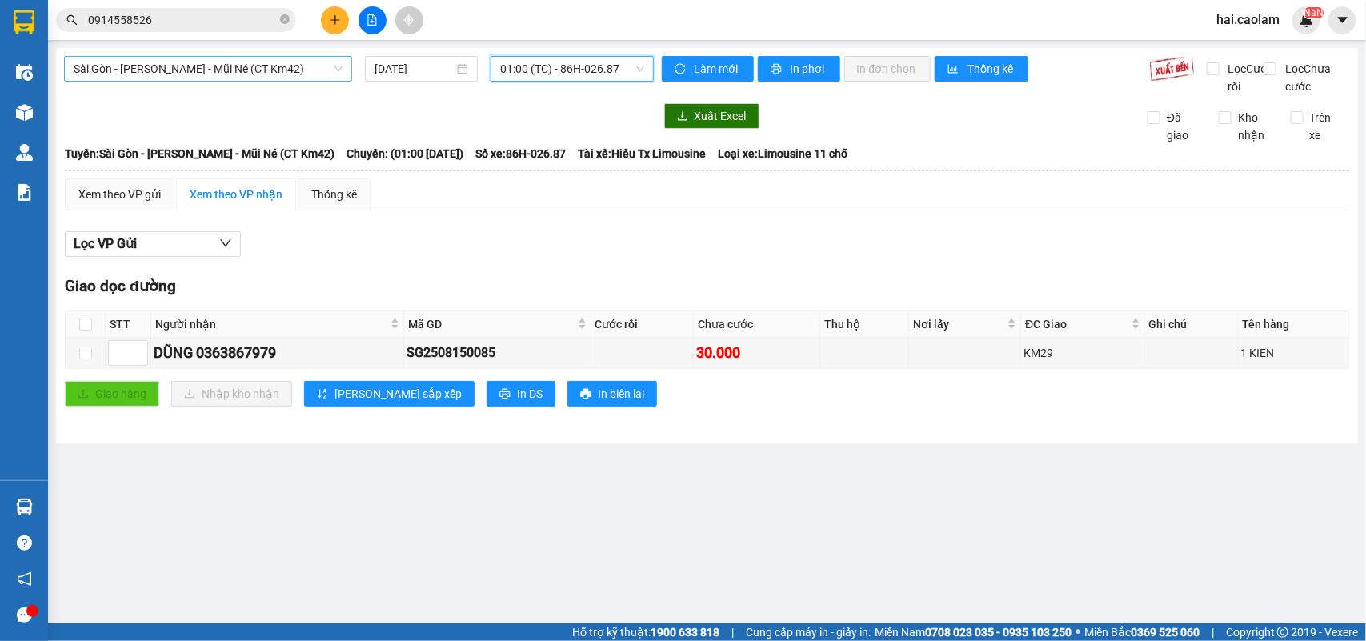
click at [278, 70] on span "Sài Gòn - [PERSON_NAME] - Mũi Né (CT Km42)" at bounding box center [208, 69] width 269 height 24
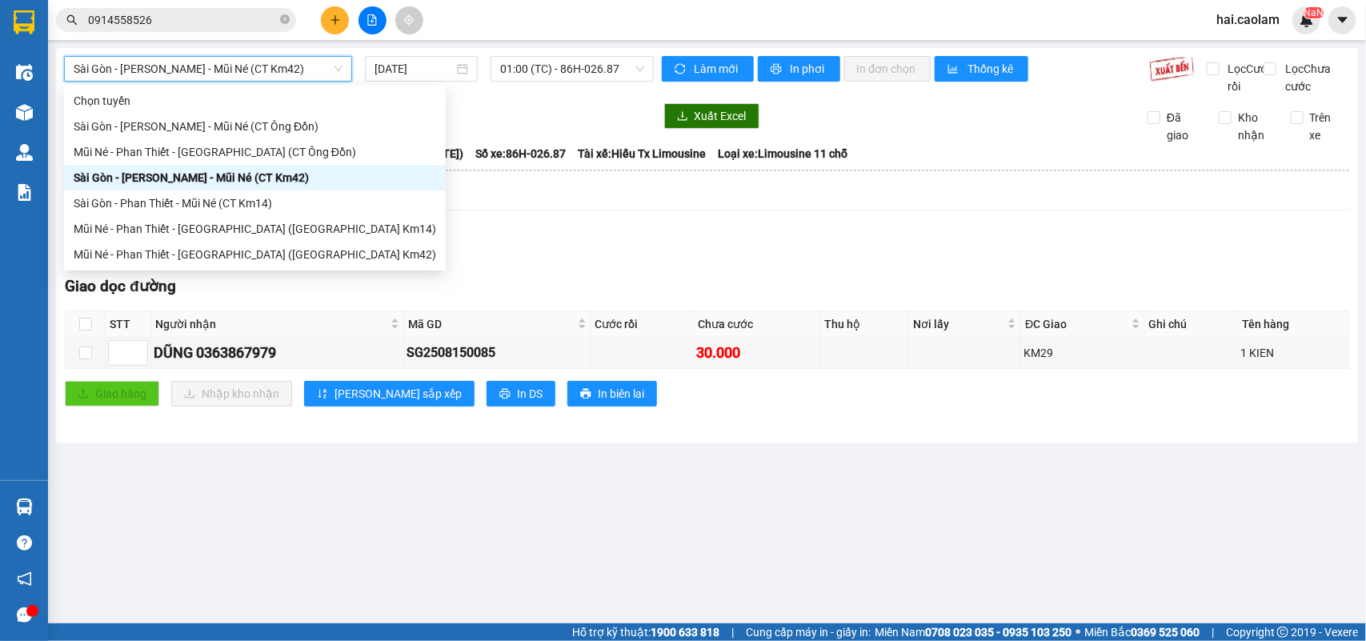
click at [688, 202] on div "Xem theo VP gửi Xem theo VP nhận Thống kê" at bounding box center [707, 194] width 1284 height 32
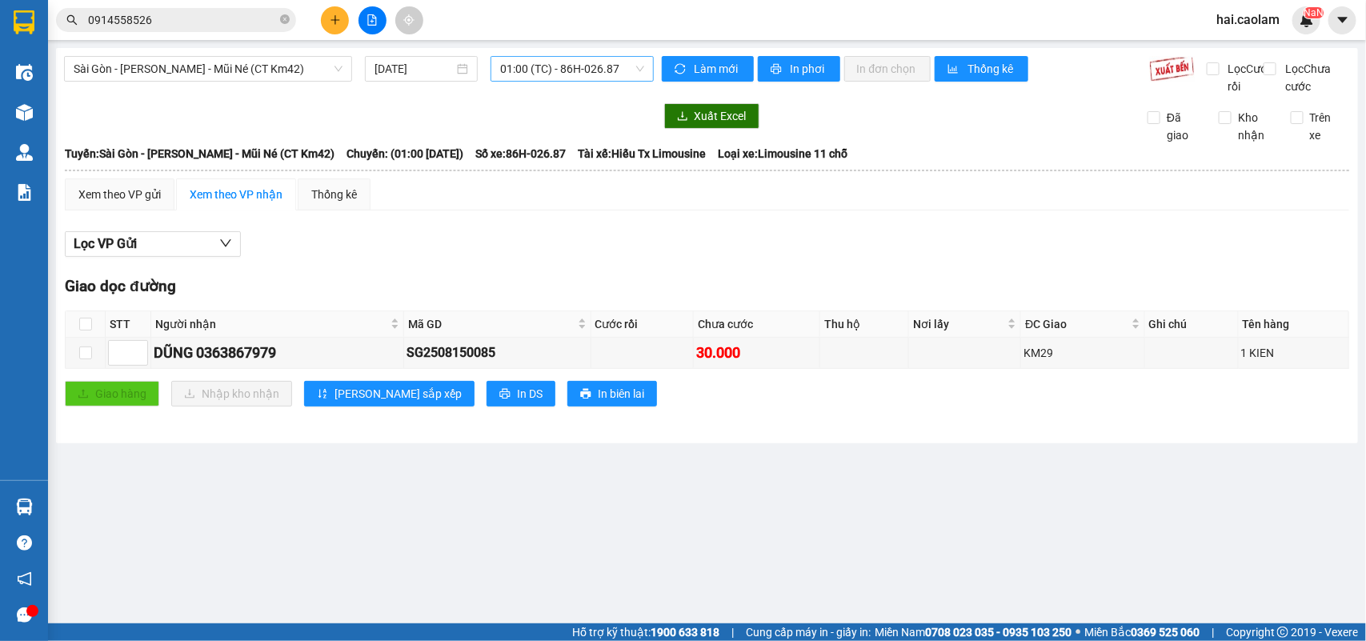
click at [592, 70] on span "01:00 (TC) - 86H-026.87" at bounding box center [571, 69] width 143 height 24
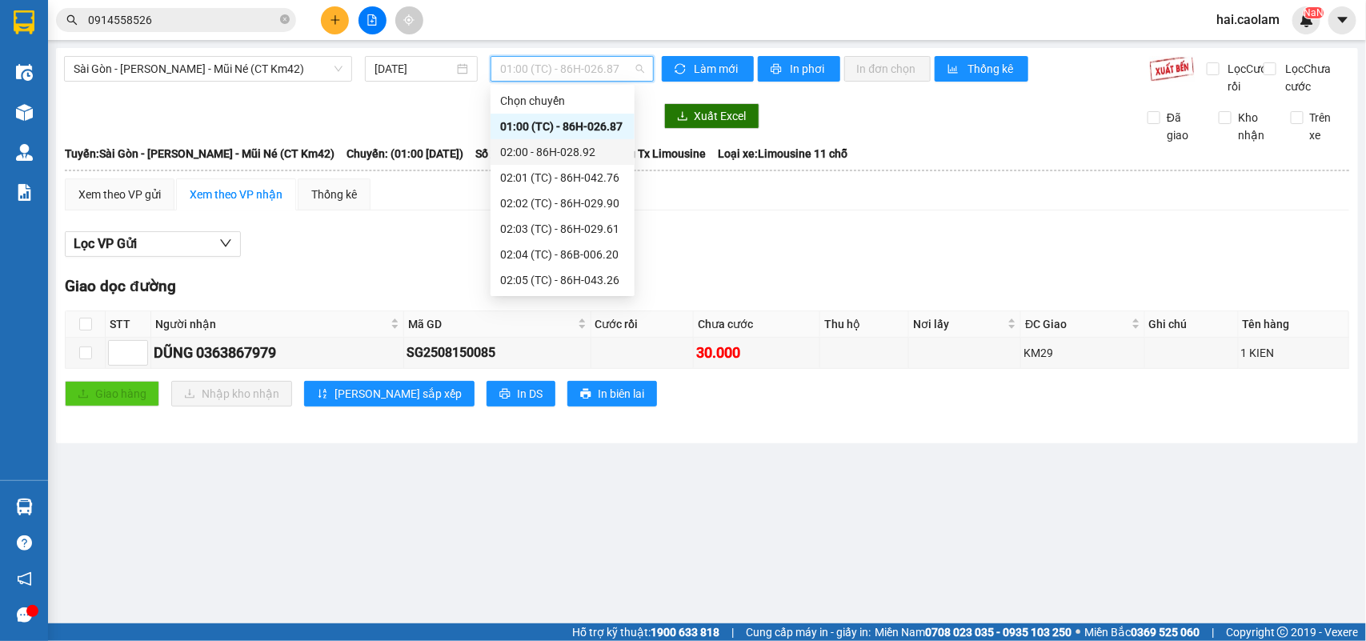
click at [570, 143] on div "02:00 - 86H-028.92" at bounding box center [562, 152] width 125 height 18
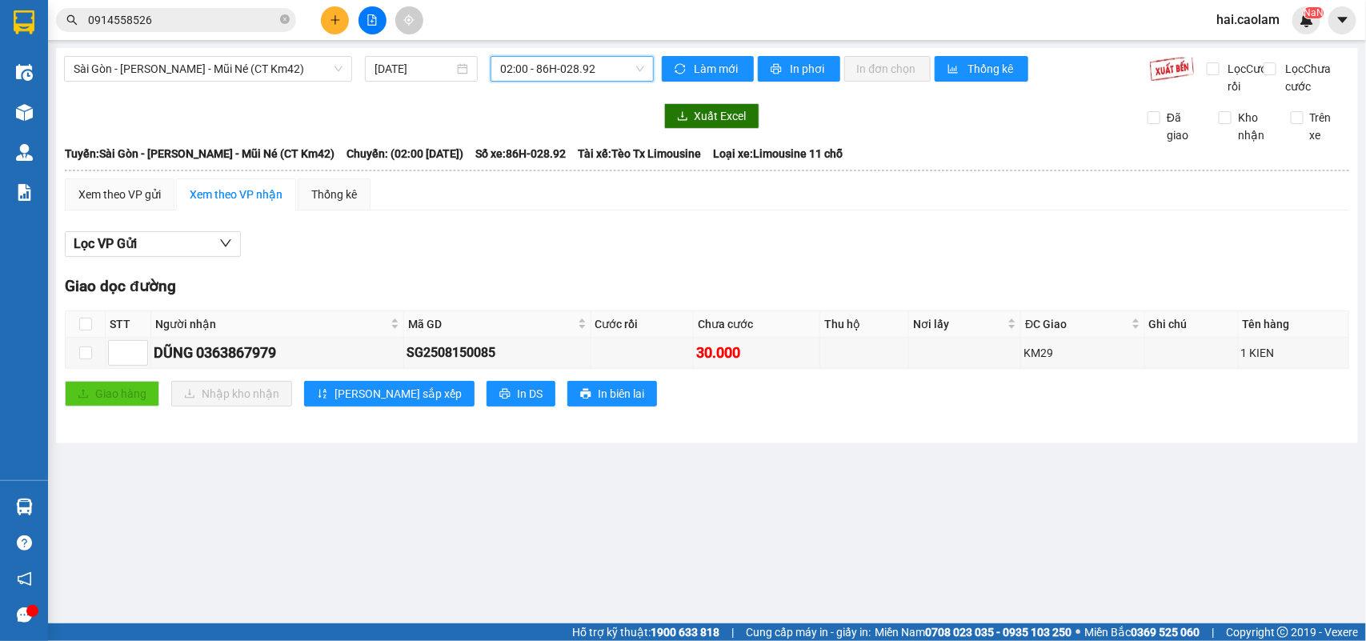
click at [581, 94] on div "Sài Gòn - Phan Thiết - Mũi Né (CT Km42) [DATE] 02:00 02:00 - 86H-028.92" at bounding box center [359, 75] width 590 height 39
click at [573, 82] on div "Sài Gòn - [PERSON_NAME] - Mũi Né (CT Km42) [DATE] 02:00 - 86H-028.92" at bounding box center [359, 75] width 590 height 39
click at [573, 68] on span "02:00 - 86H-028.92" at bounding box center [571, 69] width 143 height 24
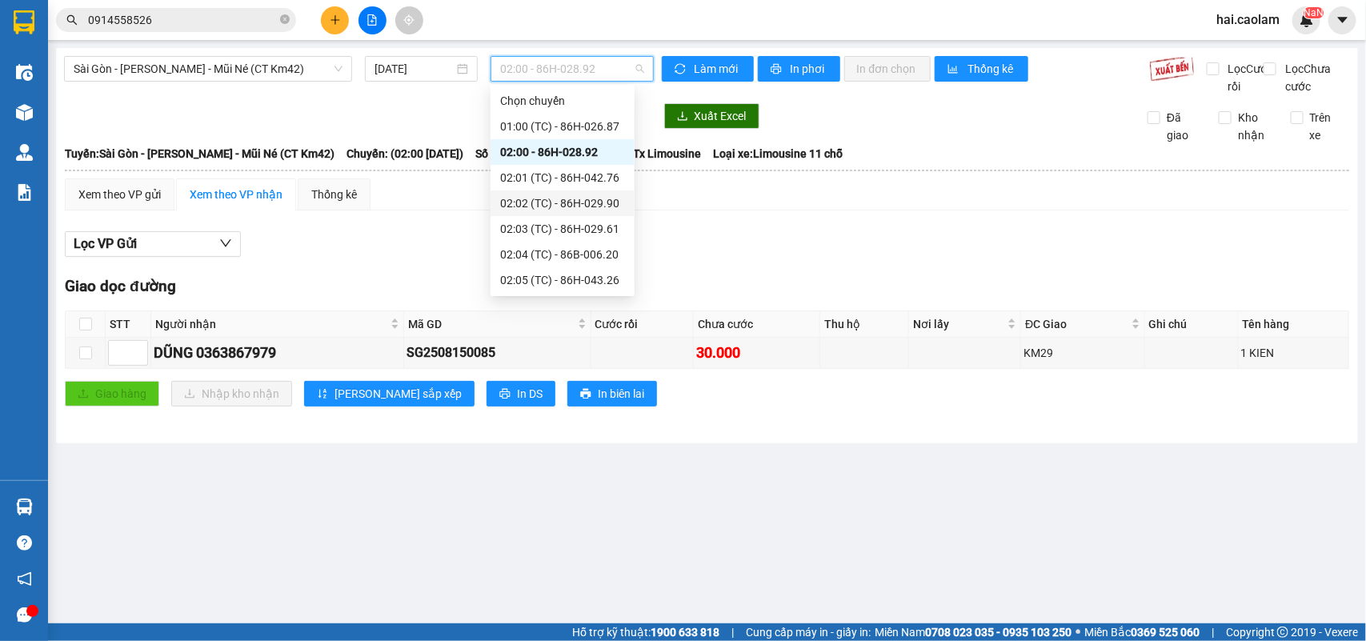
scroll to position [133, 0]
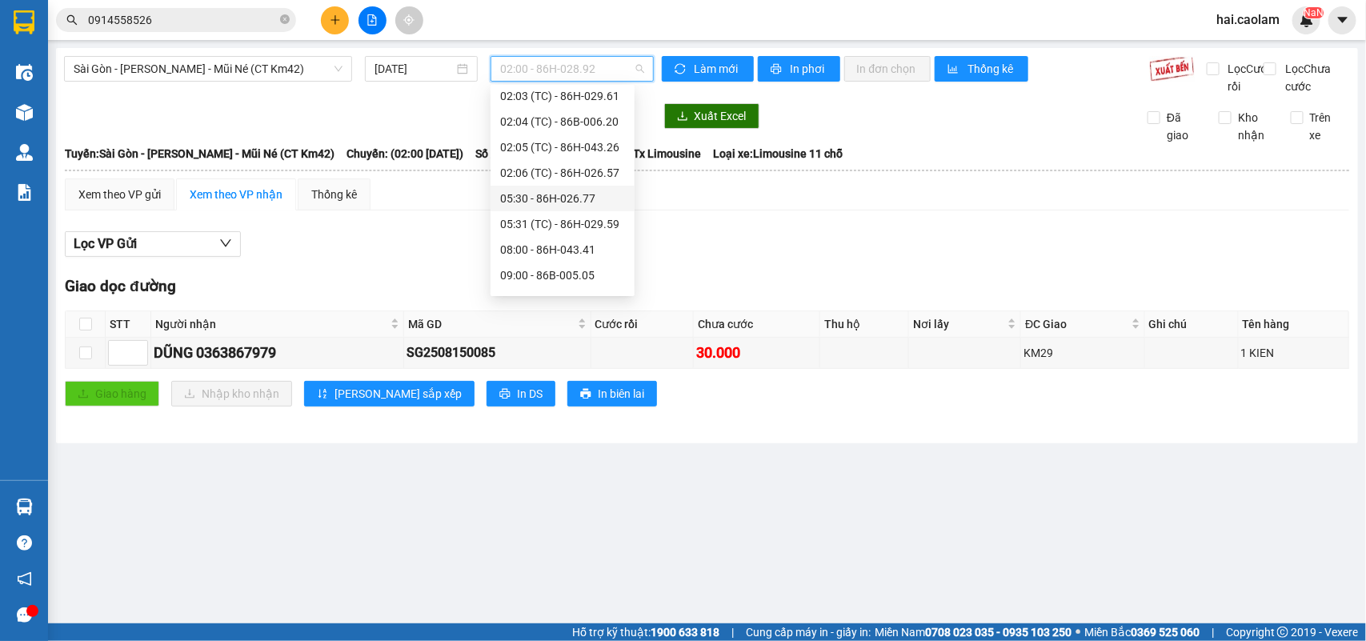
click at [589, 198] on div "05:30 - 86H-026.77" at bounding box center [562, 199] width 125 height 18
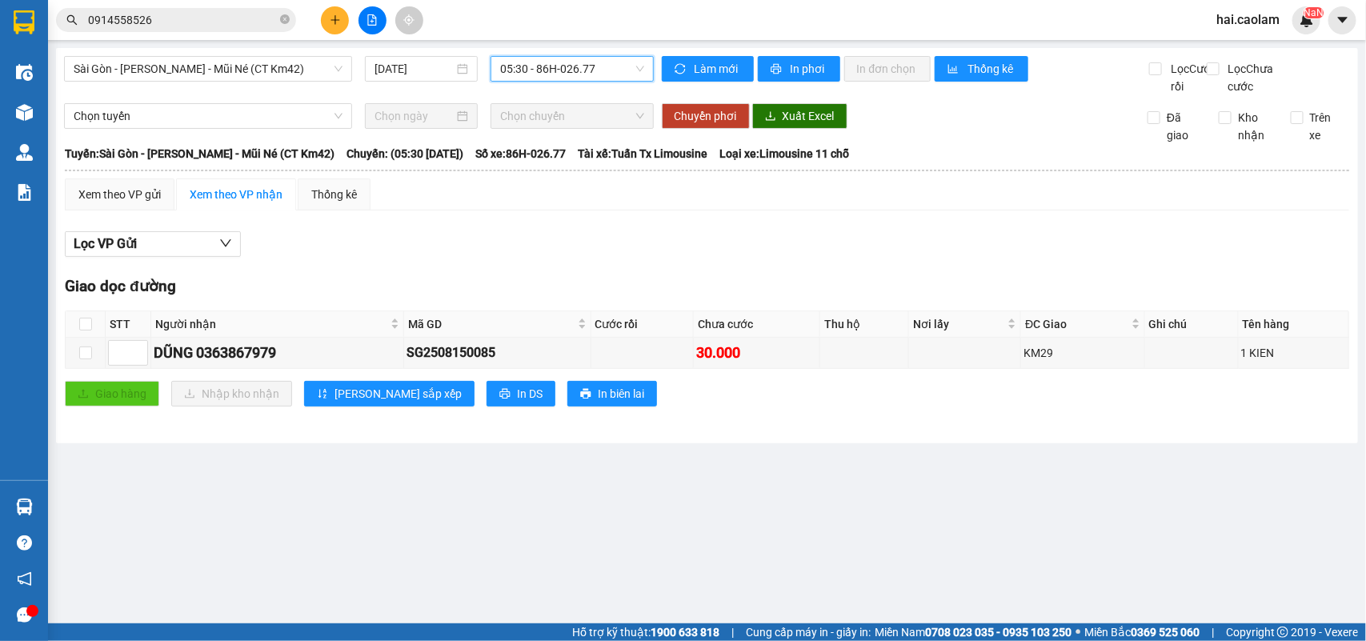
click at [585, 70] on span "05:30 - 86H-026.77" at bounding box center [571, 69] width 143 height 24
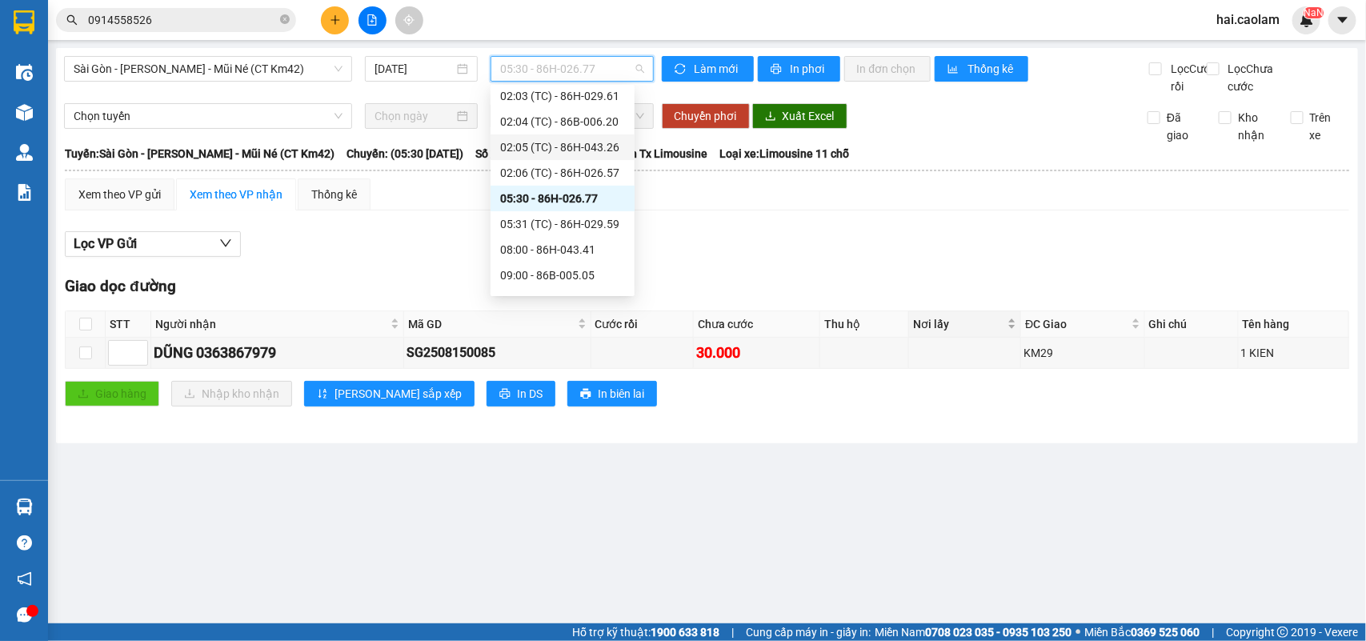
click at [960, 333] on span "Nơi lấy" at bounding box center [958, 324] width 91 height 18
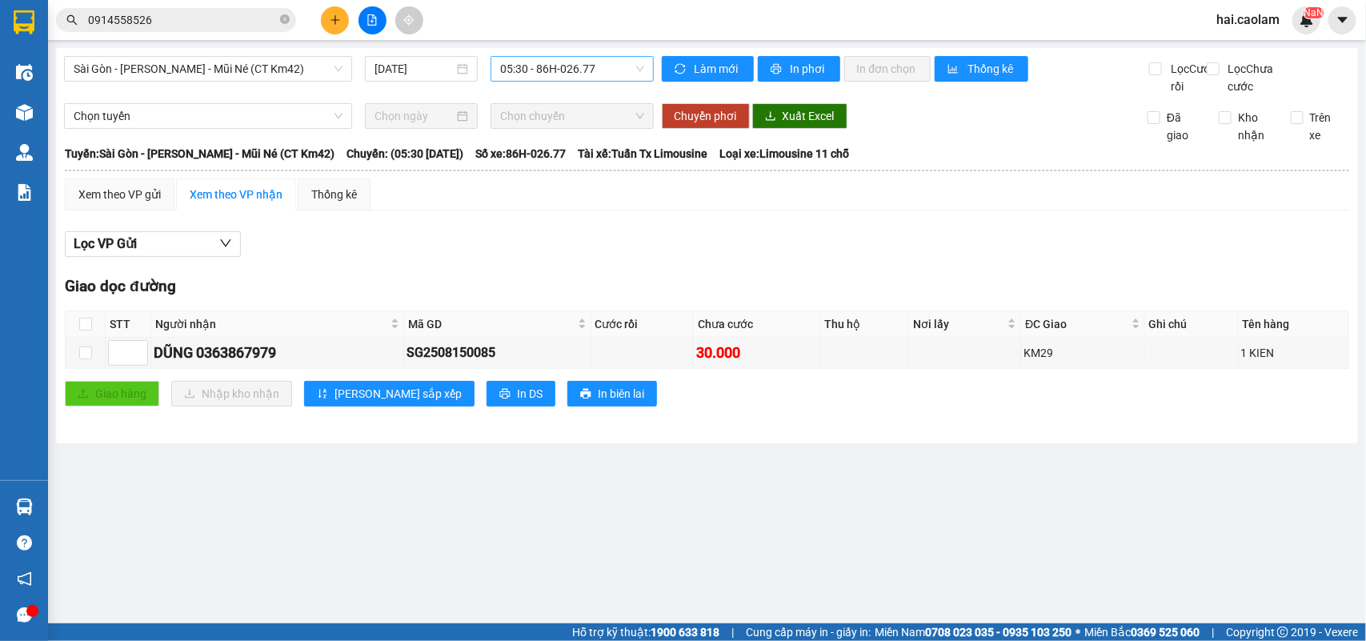
click at [545, 69] on span "05:30 - 86H-026.77" at bounding box center [571, 69] width 143 height 24
click at [298, 78] on span "Sài Gòn - [PERSON_NAME] - Mũi Né (CT Km42)" at bounding box center [208, 69] width 269 height 24
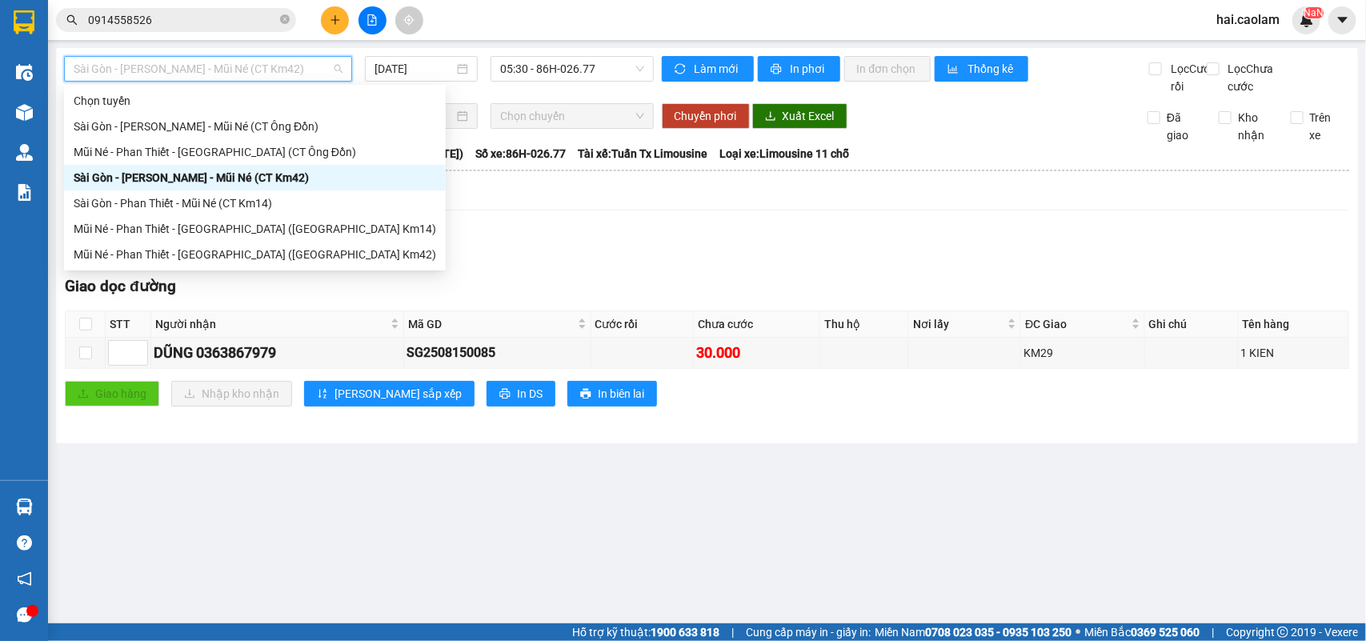
click at [552, 50] on div "Sài Gòn - Phan Thiết - Mũi Né (CT Km42) [DATE] 05:30 - 86H-026.77 Làm mới In ph…" at bounding box center [707, 245] width 1302 height 395
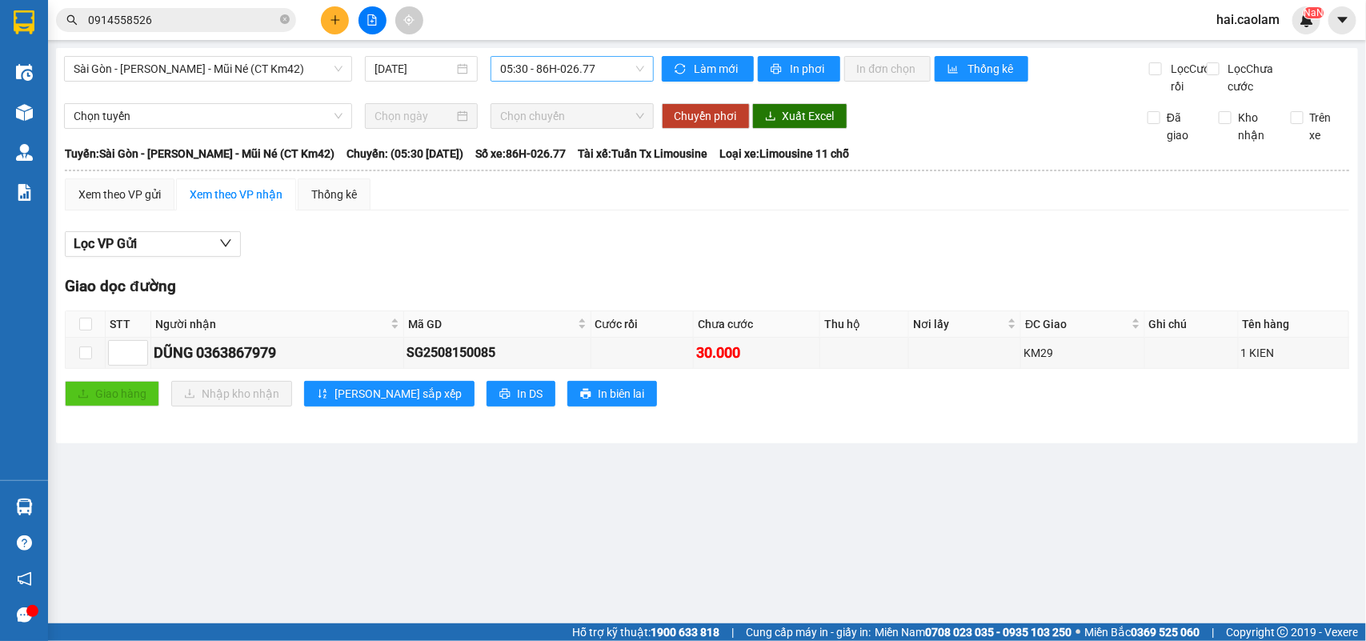
click at [562, 70] on span "05:30 - 86H-026.77" at bounding box center [571, 69] width 143 height 24
click at [905, 246] on div "Lọc VP Gửi Giao dọc đường STT Người nhận Mã GD Cước rồi Chưa cước Thu hộ Nơi l…" at bounding box center [707, 324] width 1284 height 203
drag, startPoint x: 541, startPoint y: 364, endPoint x: 169, endPoint y: 372, distance: 372.1
click at [169, 369] on tr "DŨNG 0363867979 SG2508150085 30.000 KM29 1 KIEN" at bounding box center [707, 353] width 1283 height 31
click at [1066, 362] on div "KM29" at bounding box center [1082, 353] width 118 height 18
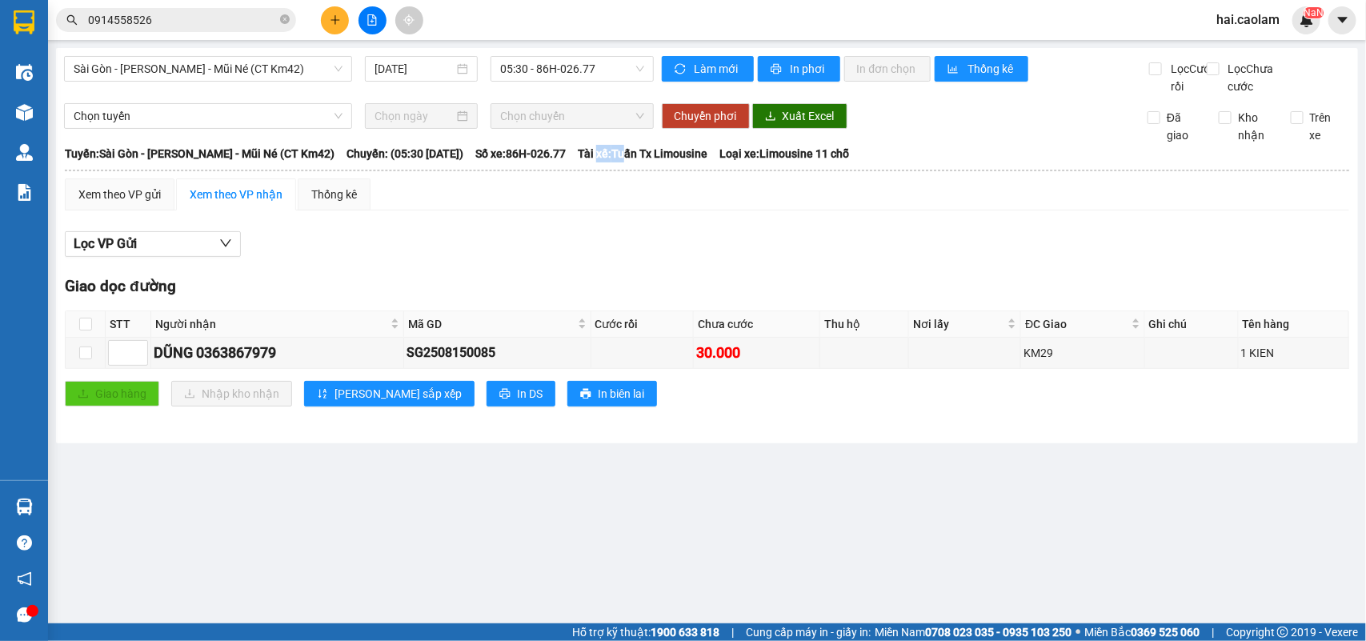
click at [698, 178] on thead "[PERSON_NAME] 0907 831 831 165-167 [PERSON_NAME], P. [GEOGRAPHIC_DATA] PHƠI HÀN…" at bounding box center [707, 161] width 1286 height 34
click at [698, 178] on th at bounding box center [707, 170] width 1286 height 14
click at [593, 82] on div "Sài Gòn - Phan Thiết - Mũi Né (CT Km42) [DATE] 05:30 - 86H-026.77" at bounding box center [359, 75] width 590 height 39
click at [594, 76] on span "05:30 - 86H-026.77" at bounding box center [571, 69] width 143 height 24
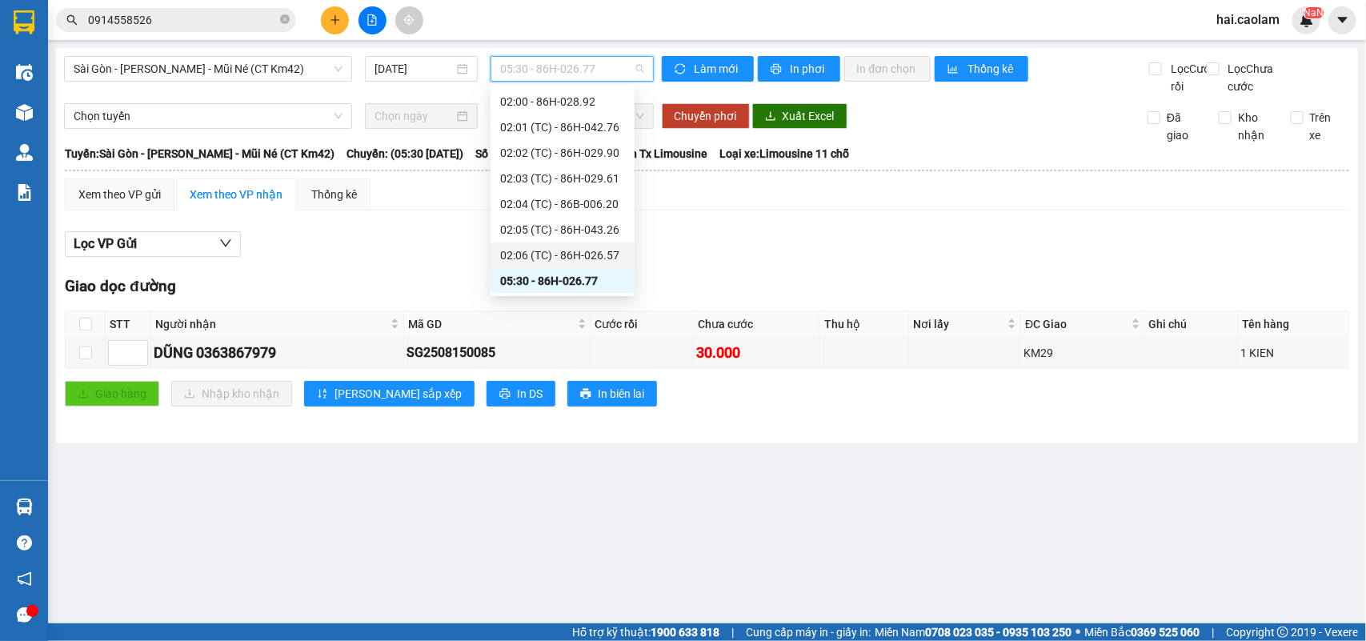
click at [760, 256] on div "Lọc VP Gửi" at bounding box center [707, 244] width 1284 height 26
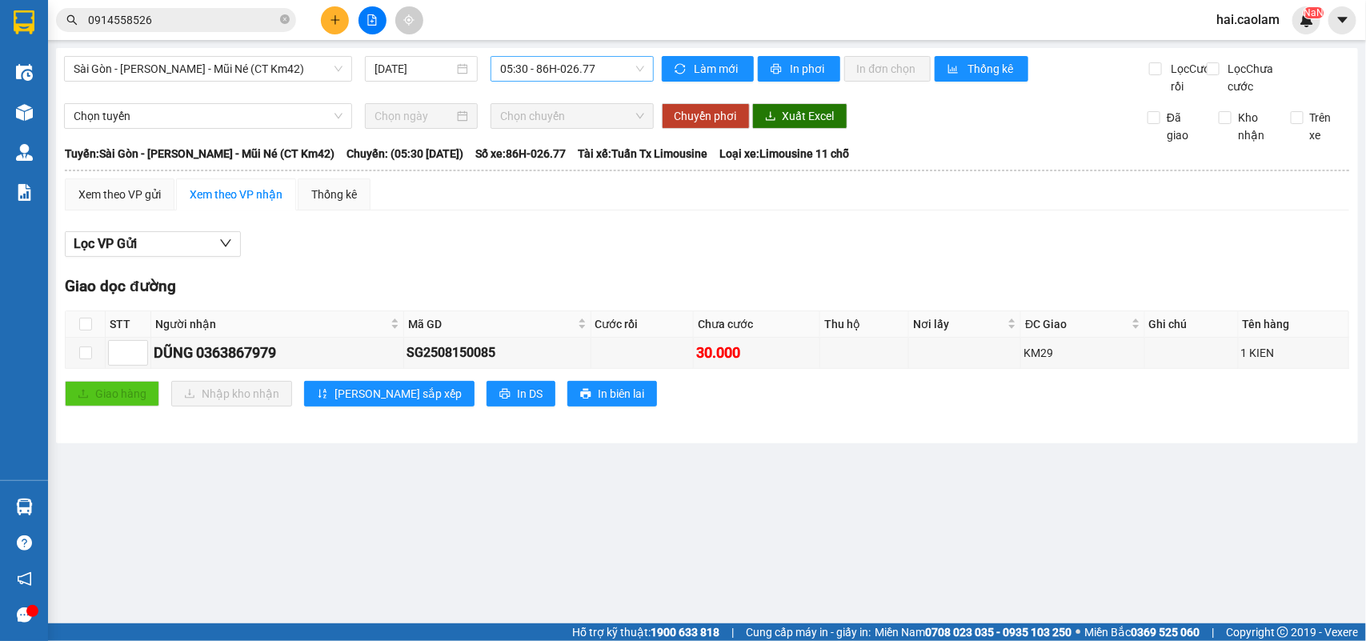
click at [570, 66] on span "05:30 - 86H-026.77" at bounding box center [571, 69] width 143 height 24
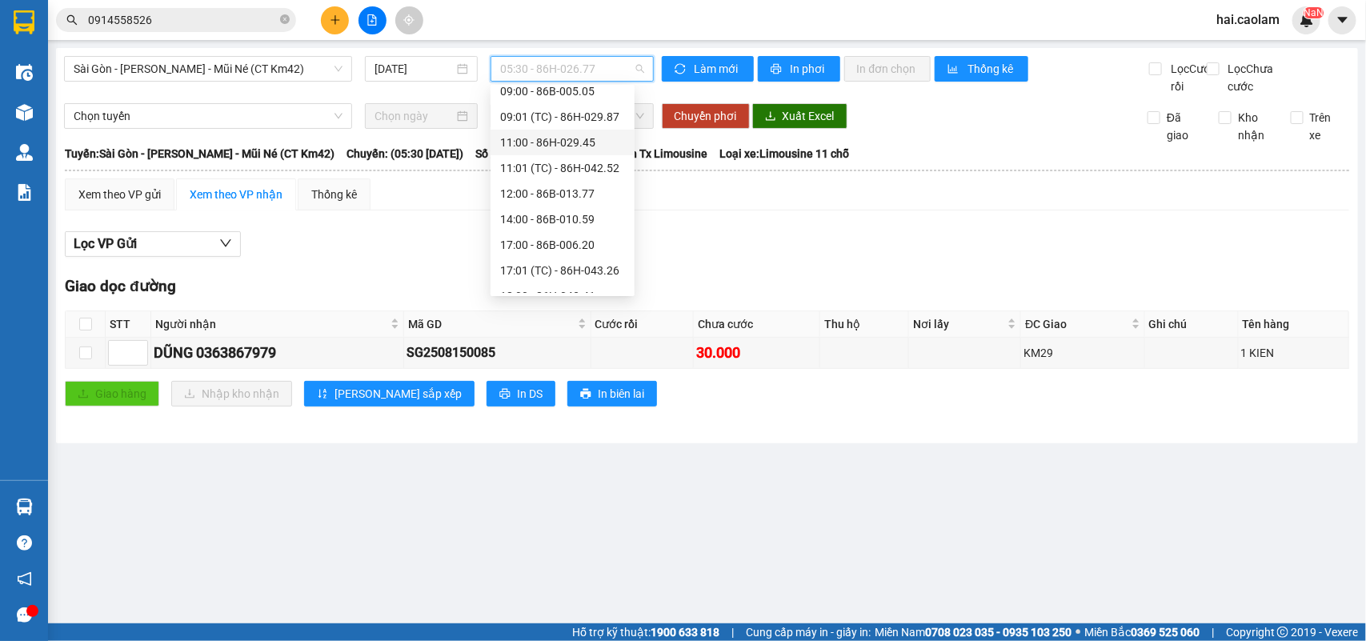
scroll to position [184, 0]
click at [576, 174] on div "05:31 (TC) - 86H-029.59" at bounding box center [562, 173] width 125 height 18
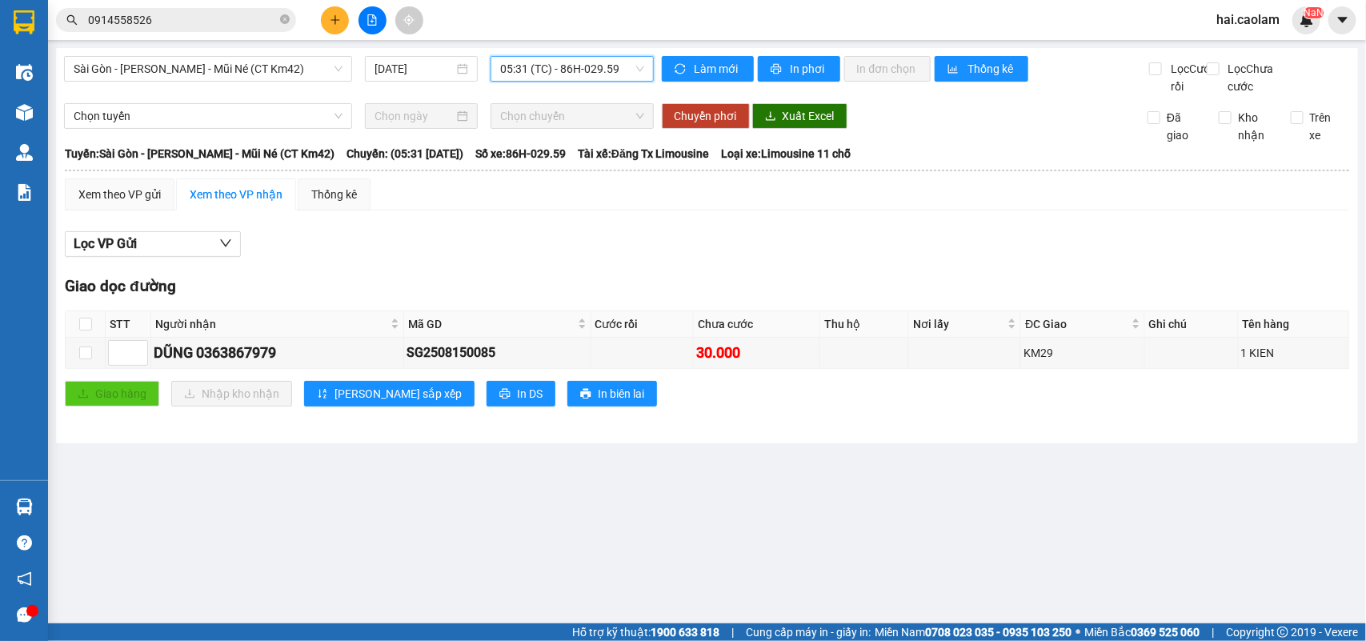
click at [605, 62] on span "05:31 (TC) - 86H-029.59" at bounding box center [571, 69] width 143 height 24
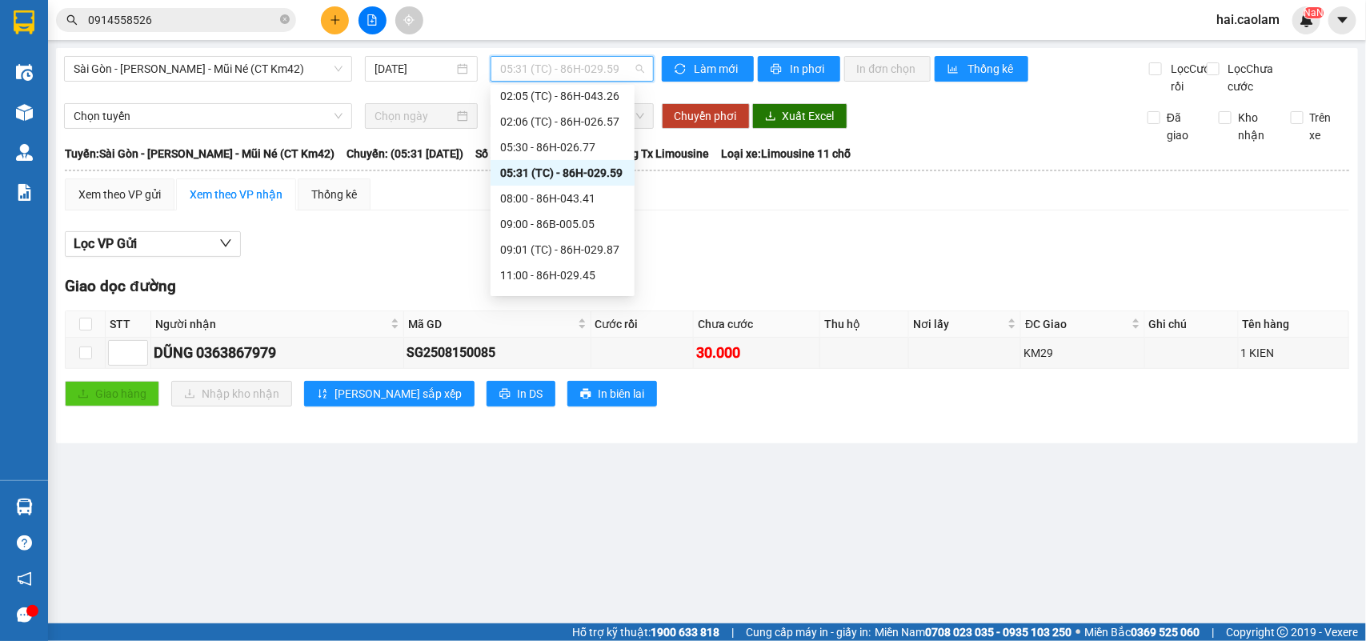
click at [774, 208] on div "Xem theo VP gửi Xem theo VP nhận Thống kê" at bounding box center [707, 194] width 1284 height 32
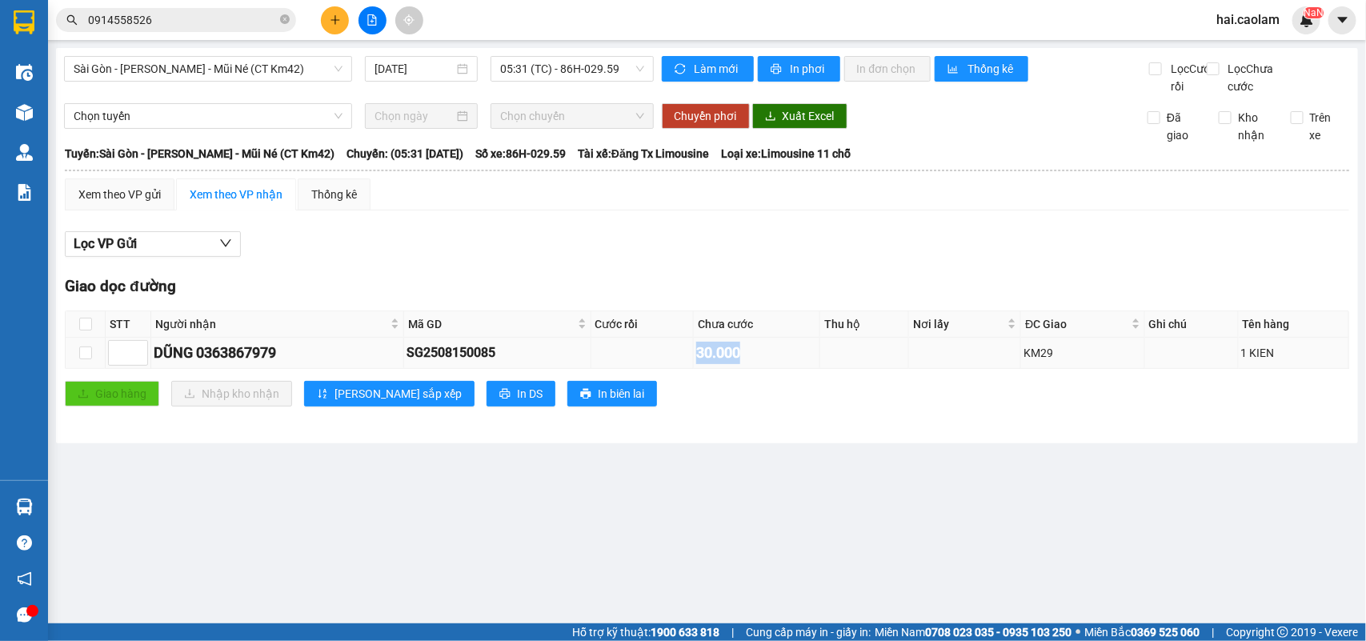
drag, startPoint x: 764, startPoint y: 366, endPoint x: 585, endPoint y: 366, distance: 179.2
click at [557, 366] on tr "DŨNG 0363867979 SG2508150085 30.000 KM29 1 KIEN" at bounding box center [707, 353] width 1283 height 31
click at [816, 406] on div "Giao hàng Nhập kho nhận Lưu sắp xếp In DS In biên lai" at bounding box center [707, 394] width 1284 height 26
drag, startPoint x: 886, startPoint y: 406, endPoint x: 857, endPoint y: 406, distance: 28.8
click at [857, 406] on div "Giao hàng Nhập kho nhận Lưu sắp xếp In DS In biên lai" at bounding box center [707, 394] width 1284 height 26
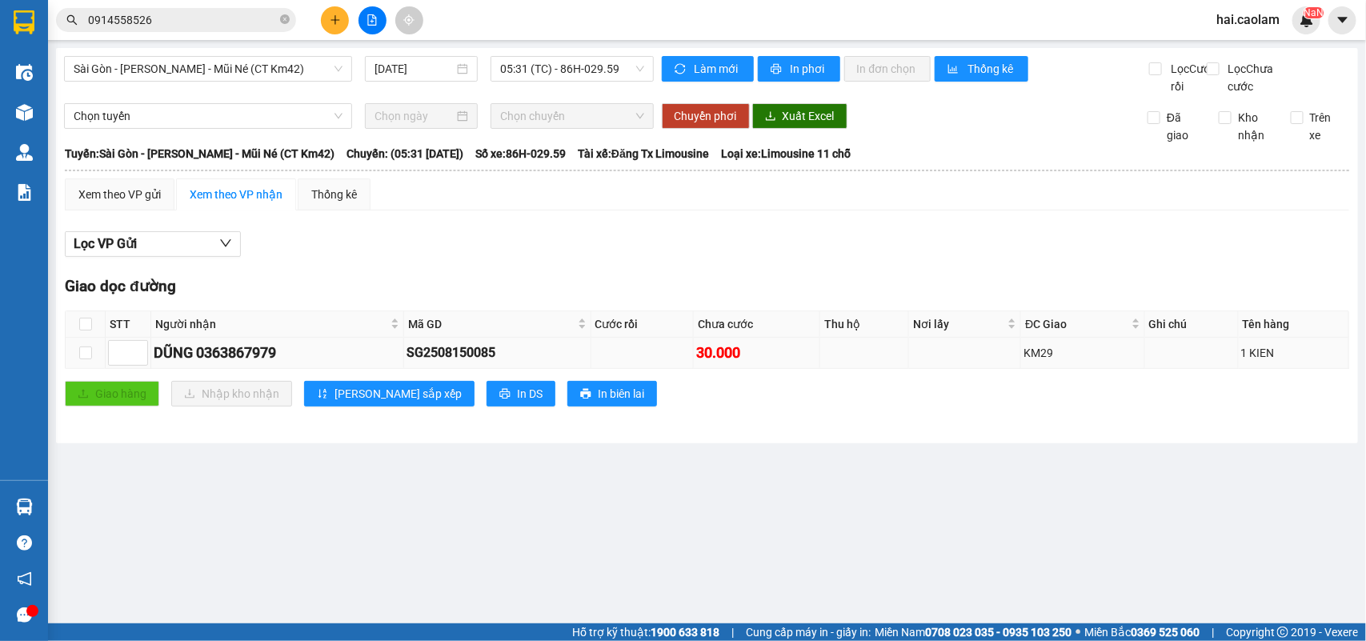
click at [625, 369] on td at bounding box center [642, 353] width 103 height 31
click at [754, 364] on div "30.000" at bounding box center [756, 353] width 121 height 22
click at [577, 73] on span "05:31 (TC) - 86H-029.59" at bounding box center [571, 69] width 143 height 24
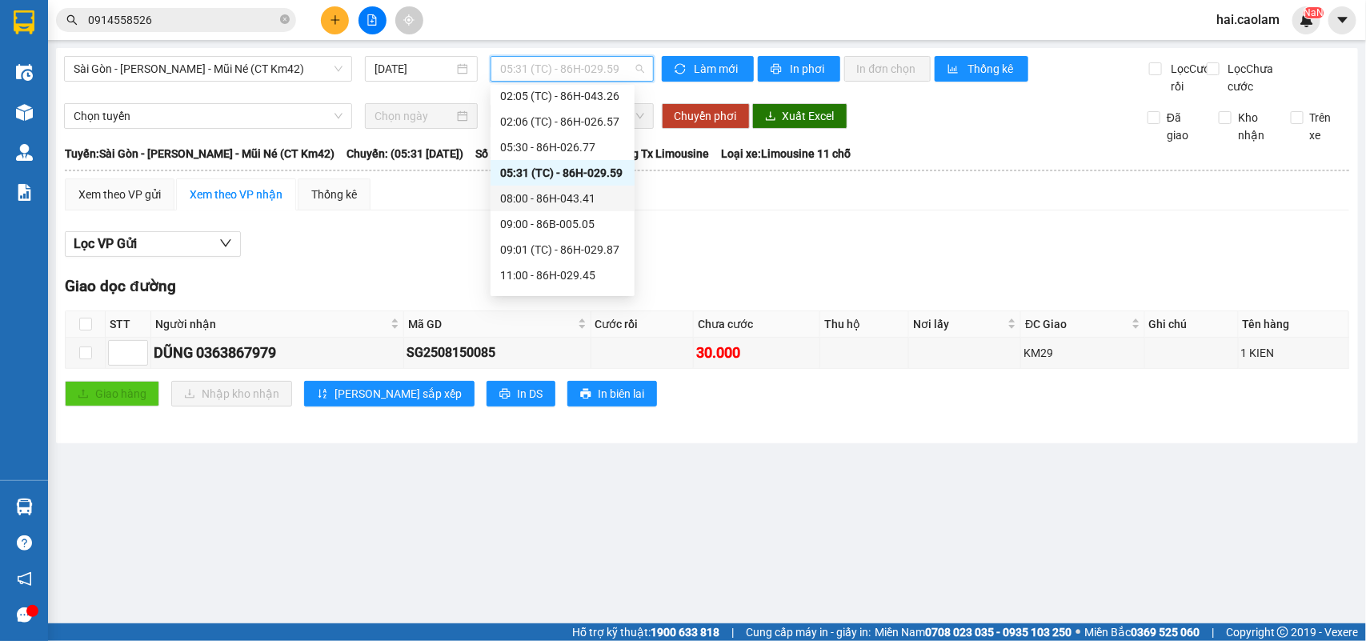
click at [569, 202] on div "08:00 - 86H-043.41" at bounding box center [562, 199] width 125 height 18
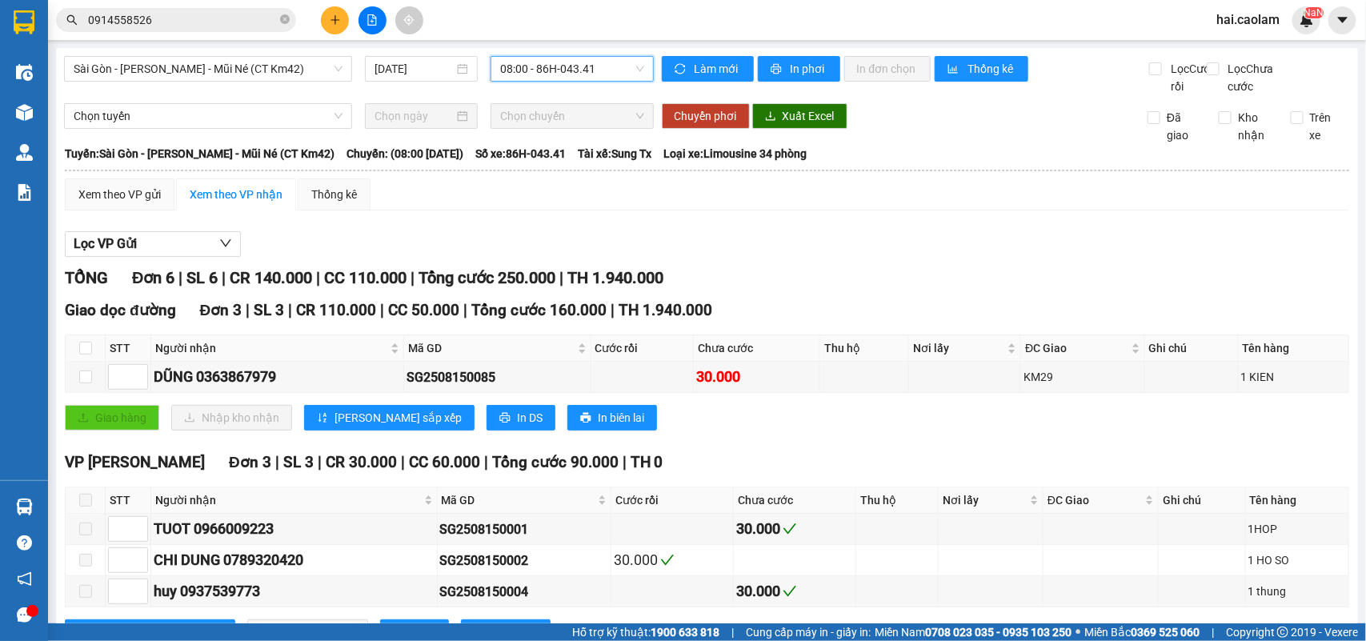
click at [590, 64] on span "08:00 - 86H-043.41" at bounding box center [571, 69] width 143 height 24
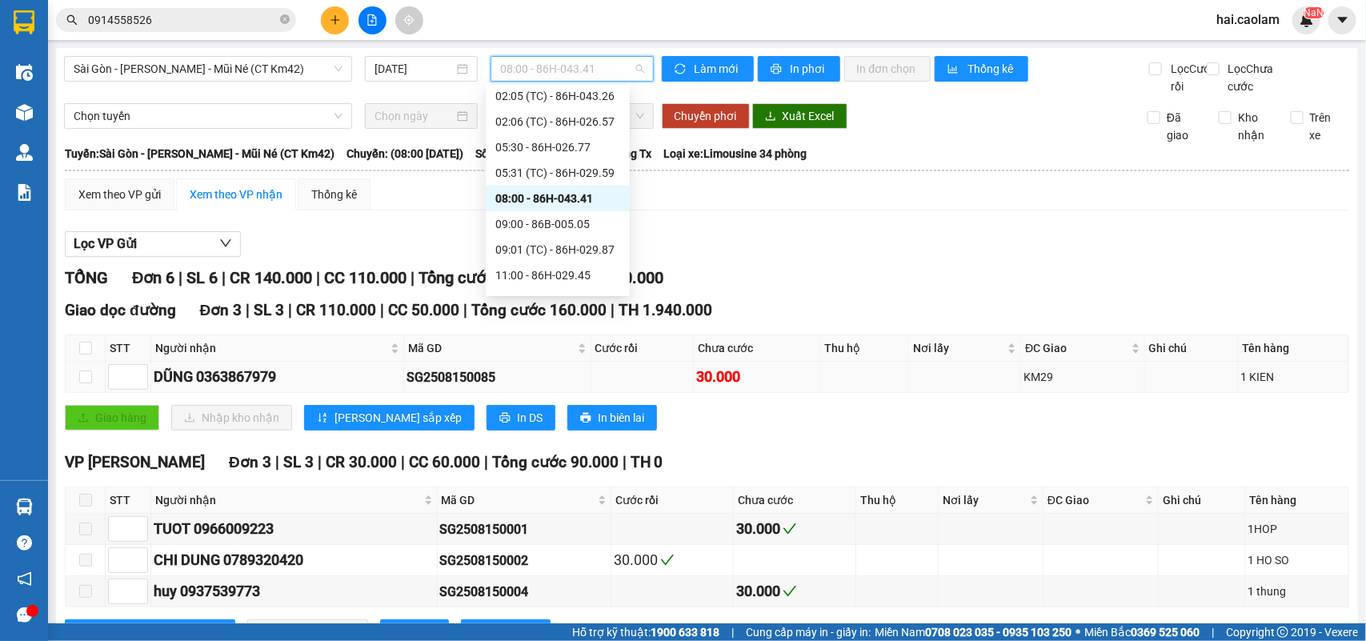
drag, startPoint x: 833, startPoint y: 390, endPoint x: 842, endPoint y: 404, distance: 16.2
click at [834, 393] on td at bounding box center [864, 377] width 89 height 31
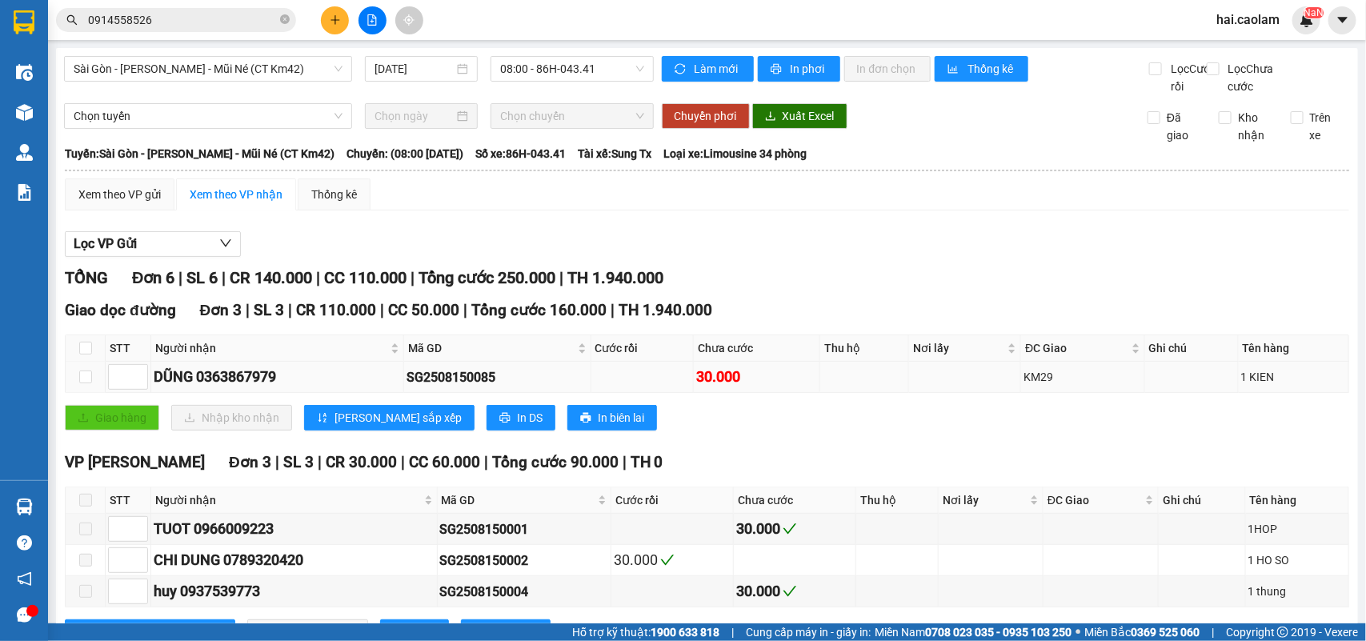
click at [494, 384] on td "SG2508150085" at bounding box center [497, 377] width 186 height 31
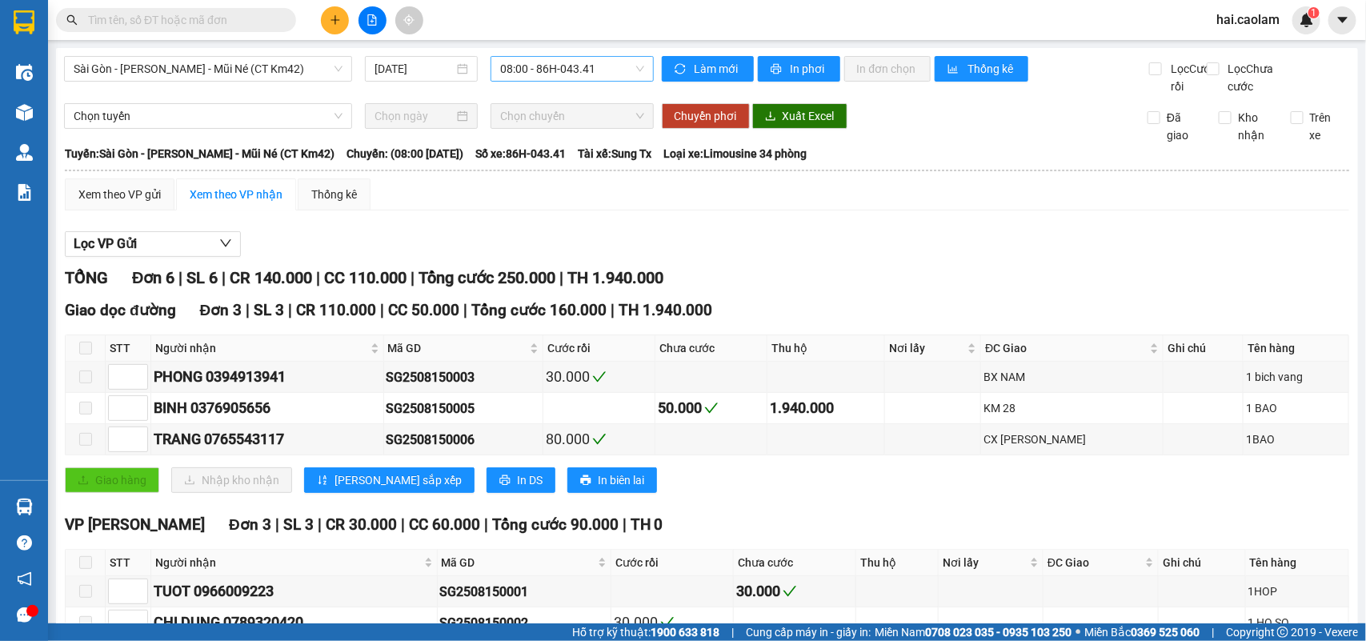
click at [569, 62] on span "08:00 - 86H-043.41" at bounding box center [571, 69] width 143 height 24
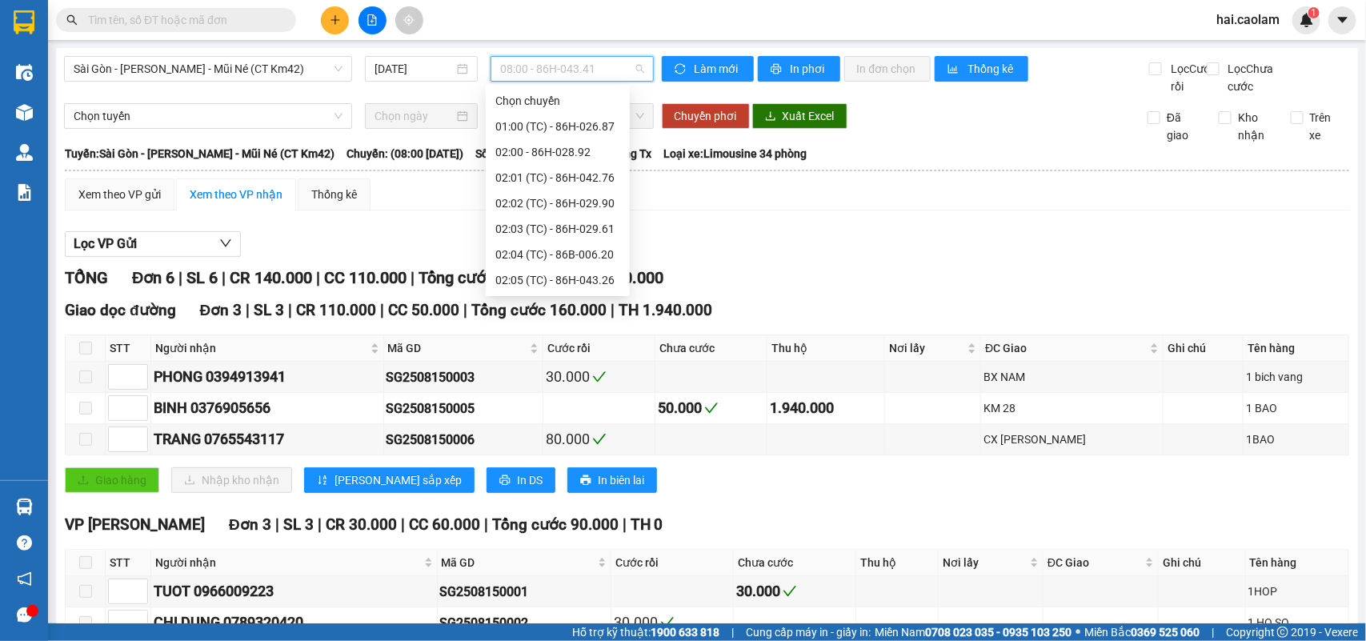
scroll to position [102, 0]
click at [572, 225] on div "05:30 - 86H-026.77" at bounding box center [557, 230] width 125 height 18
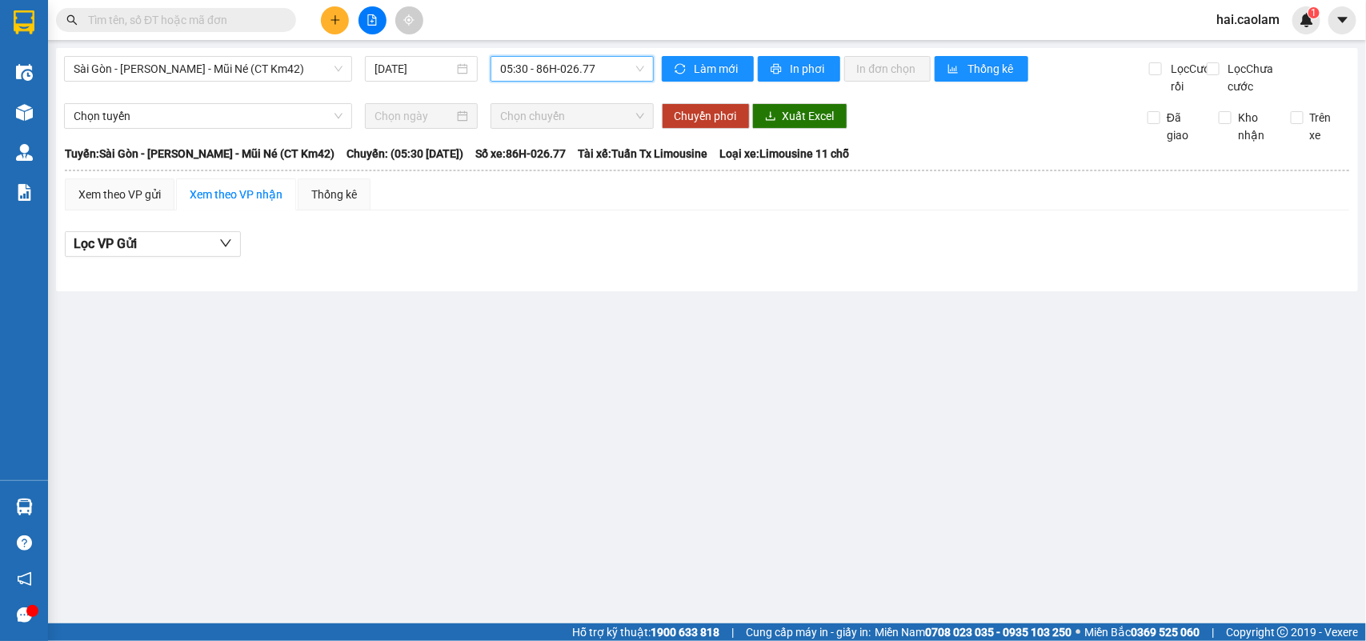
click at [576, 73] on span "05:30 - 86H-026.77" at bounding box center [571, 69] width 143 height 24
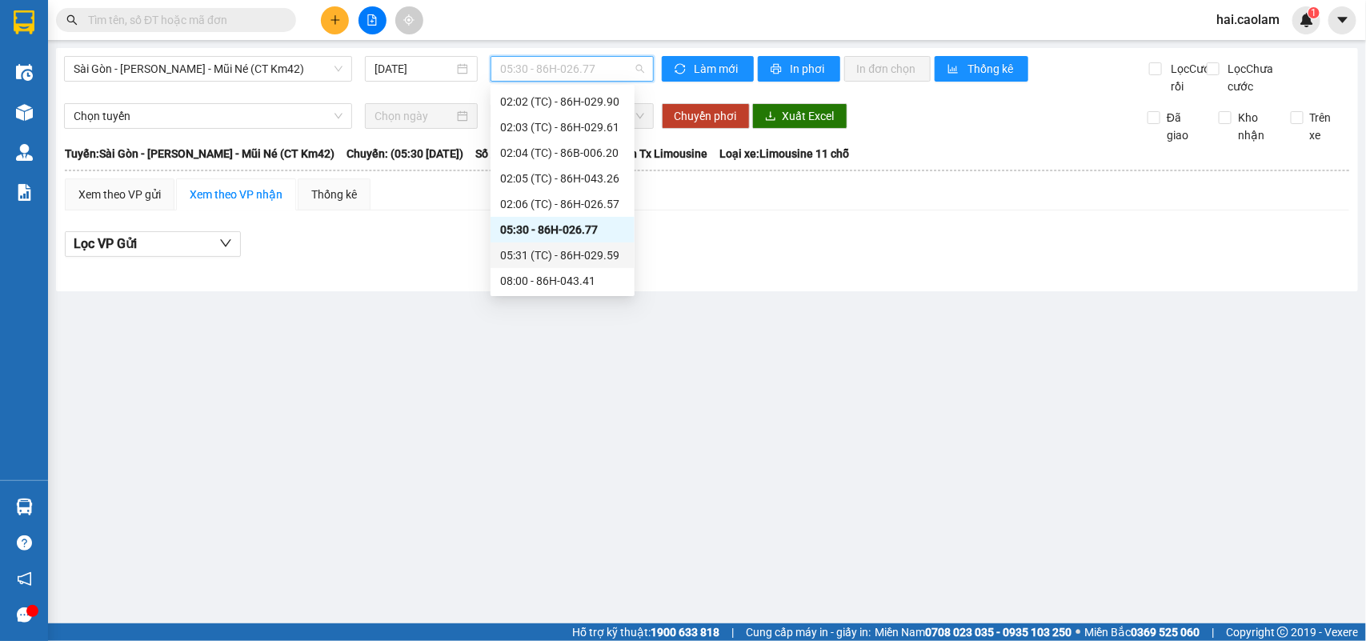
click at [597, 262] on div "05:31 (TC) - 86H-029.59" at bounding box center [562, 255] width 125 height 18
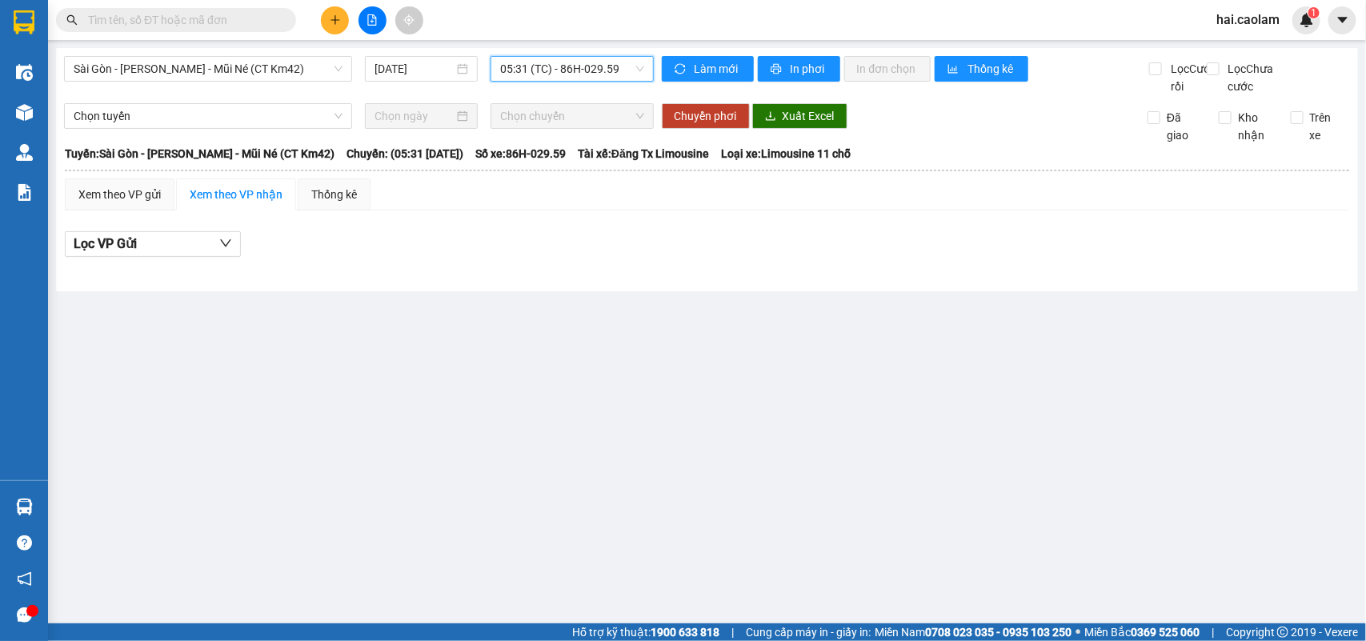
click at [588, 69] on span "05:31 (TC) - 86H-029.59" at bounding box center [571, 69] width 143 height 24
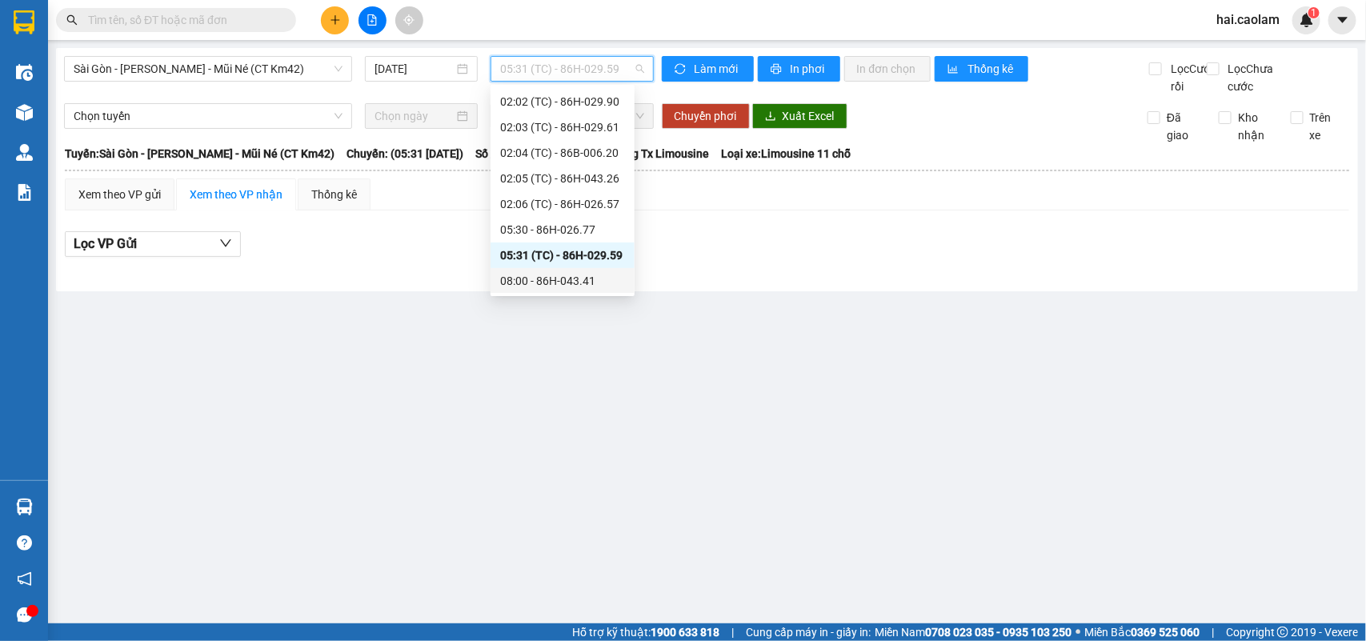
click at [574, 272] on div "08:00 - 86H-043.41" at bounding box center [562, 281] width 125 height 18
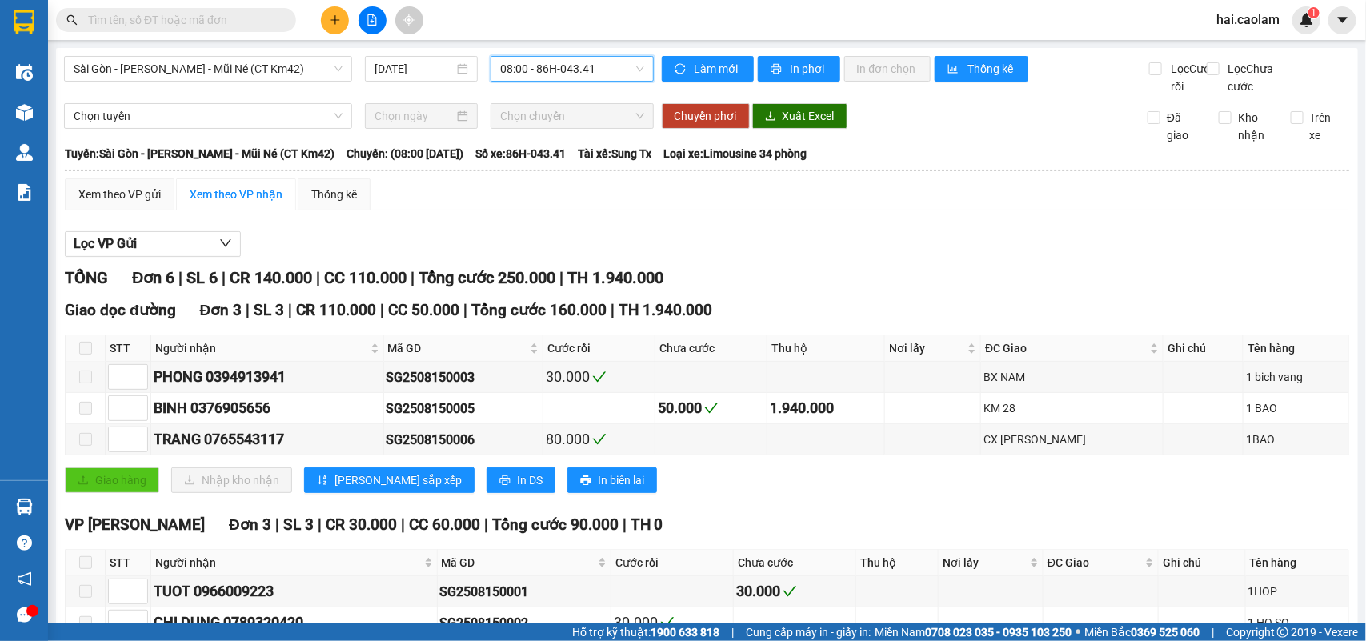
click at [540, 70] on span "08:00 - 86H-043.41" at bounding box center [571, 69] width 143 height 24
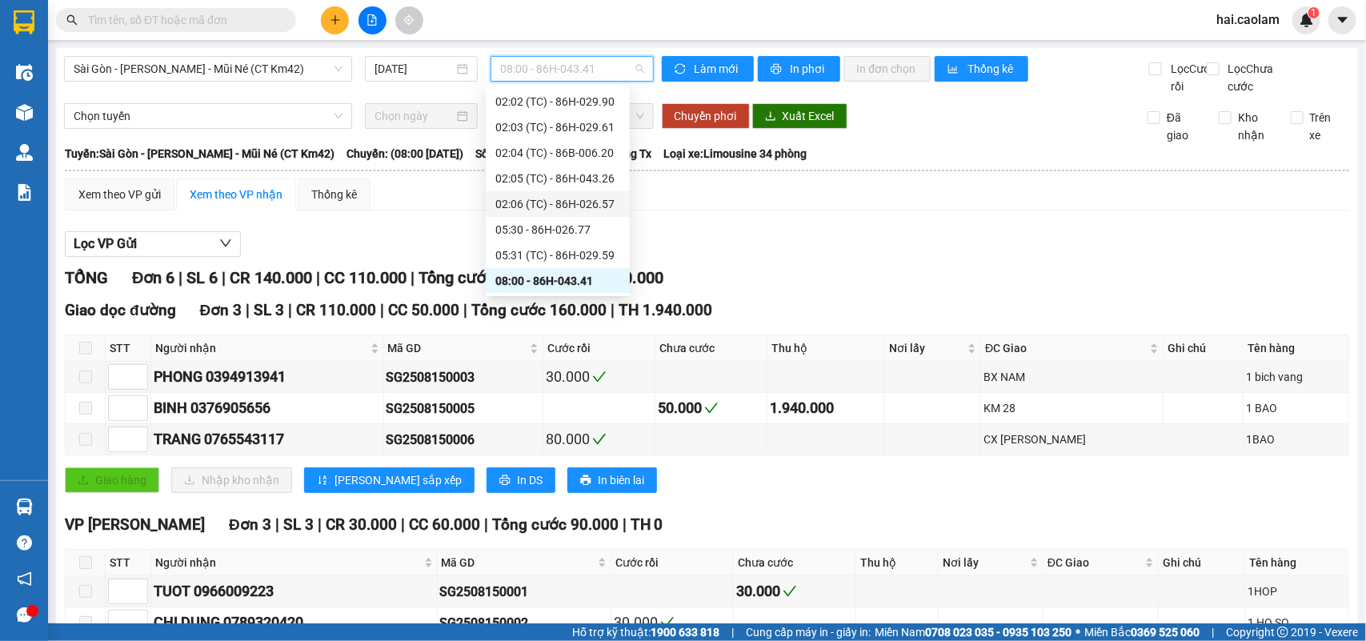
scroll to position [234, 0]
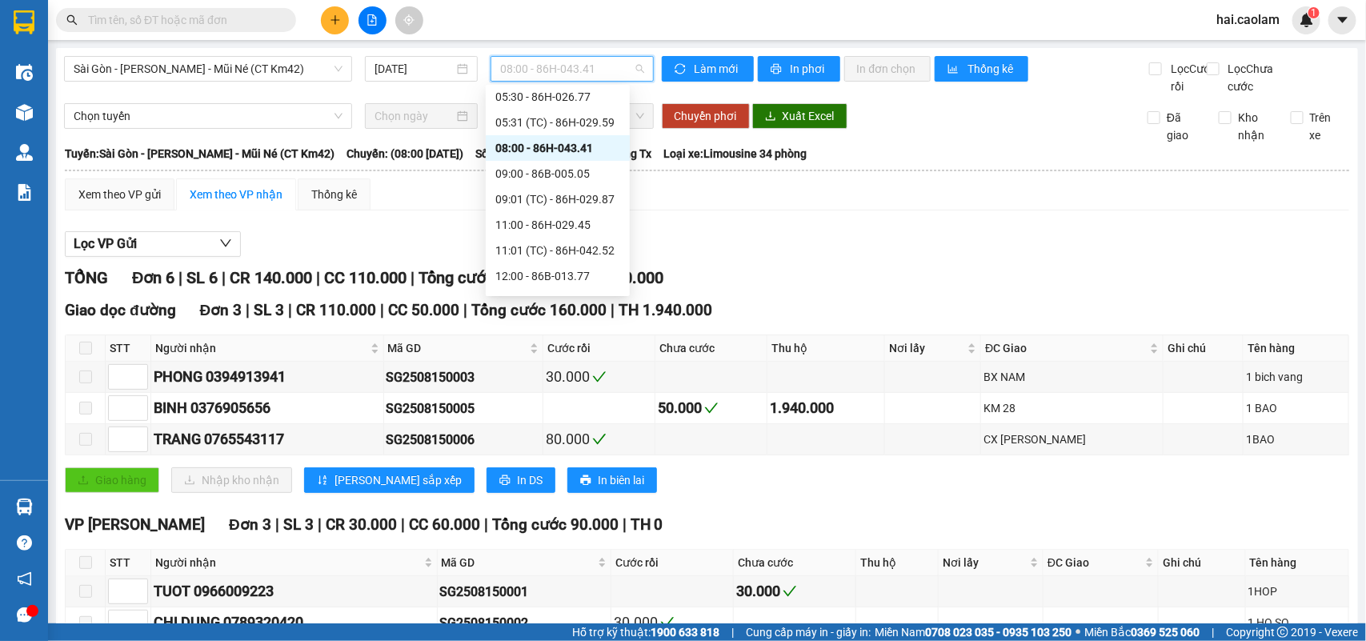
click at [222, 26] on input "text" at bounding box center [182, 20] width 189 height 18
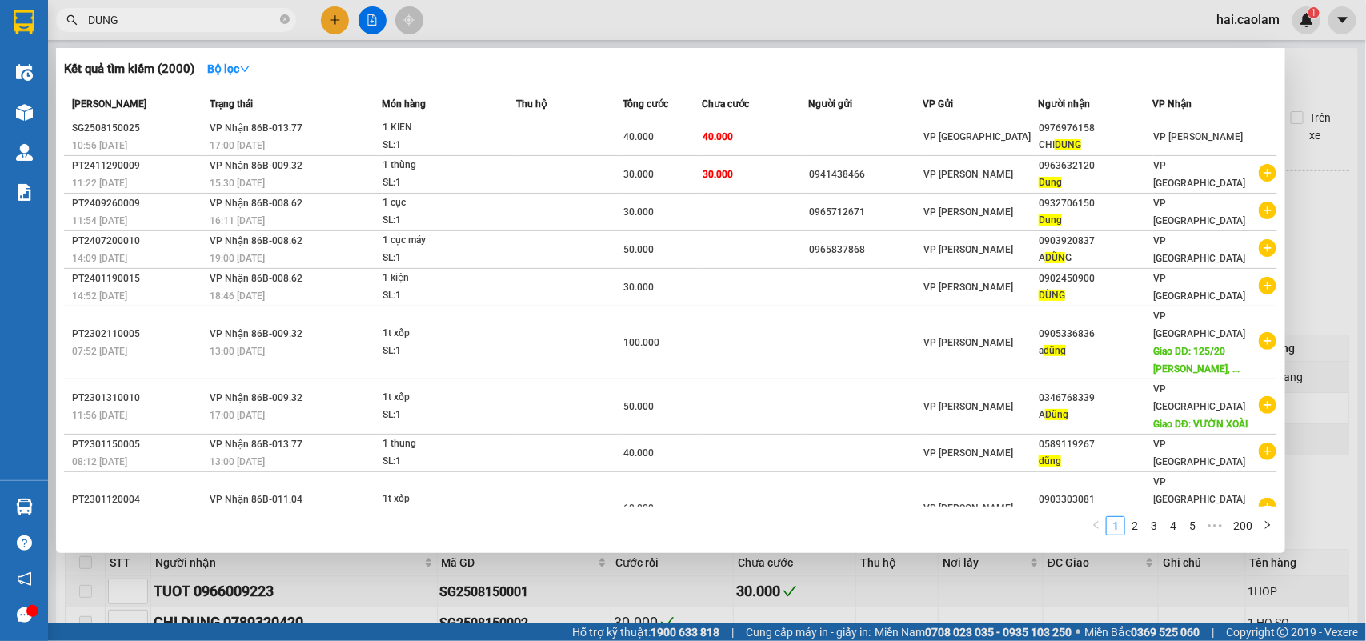
scroll to position [0, 0]
type input "DUNG"
click at [236, 66] on strong "Bộ lọc" at bounding box center [228, 68] width 43 height 13
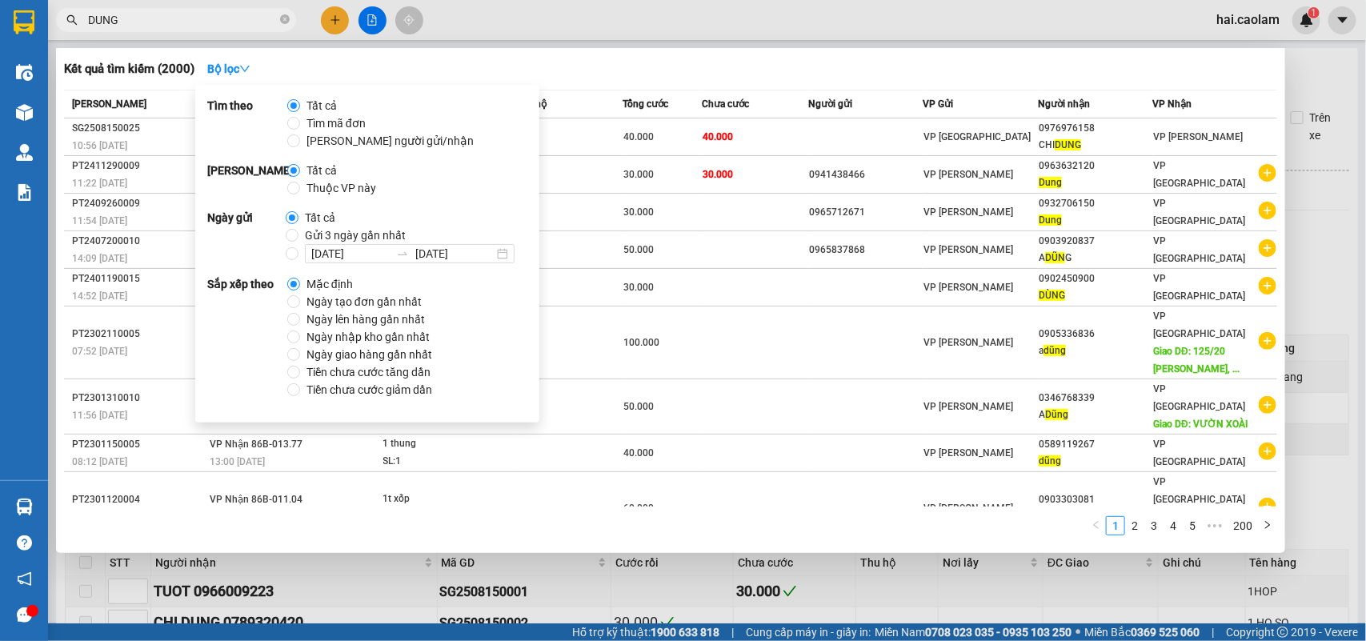
click at [330, 232] on span "Gửi 3 ngày gần nhất" at bounding box center [355, 235] width 114 height 18
click at [298, 232] on input "Gửi 3 ngày gần nhất" at bounding box center [292, 235] width 13 height 13
radio input "true"
click at [602, 21] on div at bounding box center [683, 320] width 1366 height 641
radio input "false"
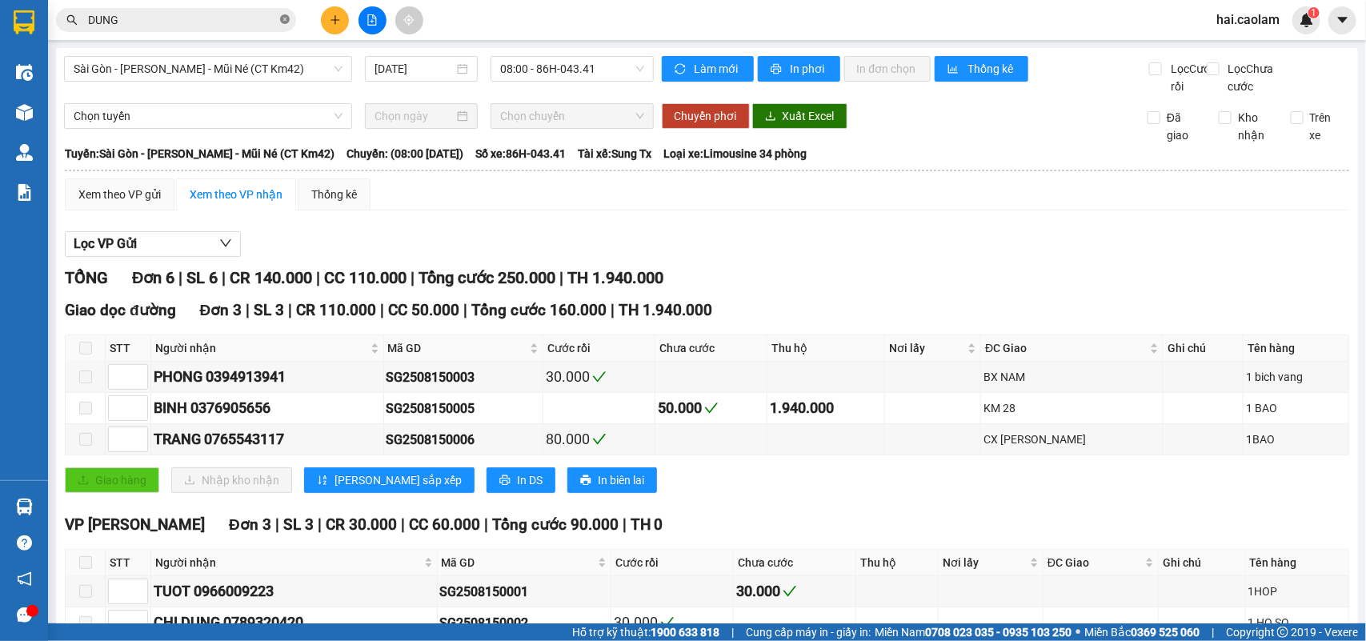
click at [286, 21] on icon "close-circle" at bounding box center [285, 19] width 10 height 10
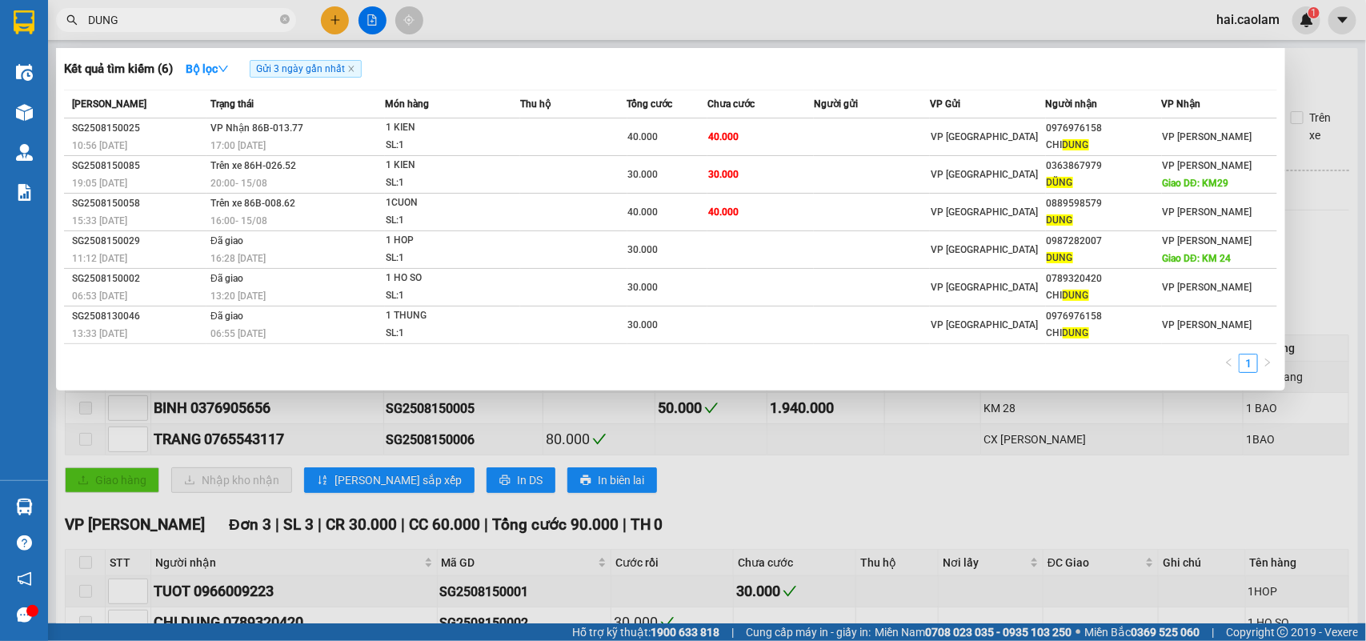
type input "DUNG"
click at [893, 472] on div at bounding box center [683, 320] width 1366 height 641
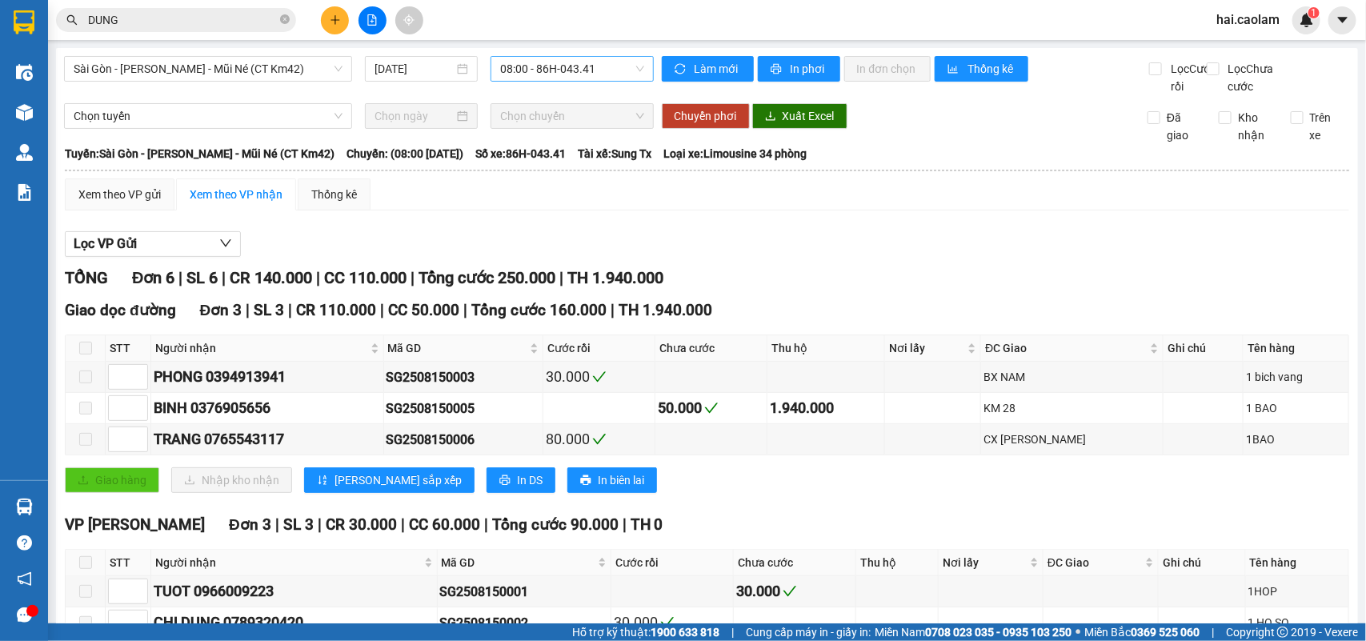
click at [549, 72] on span "08:00 - 86H-043.41" at bounding box center [571, 69] width 143 height 24
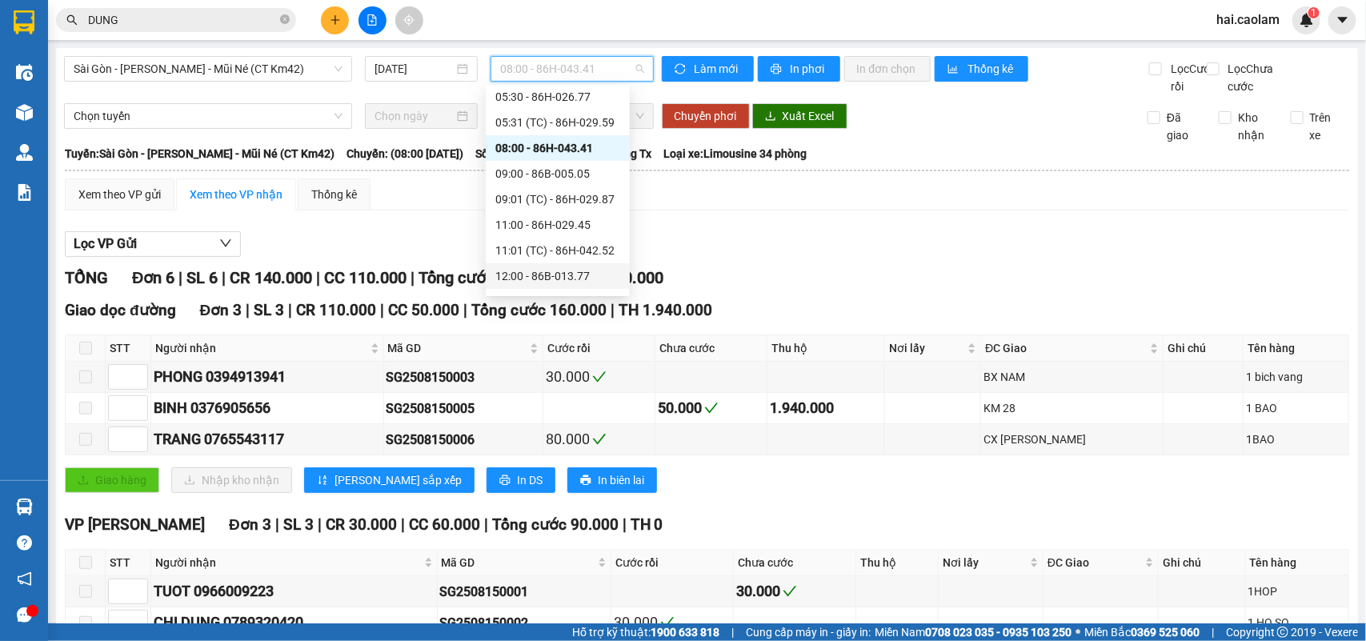
click at [474, 21] on div "Kết quả tìm kiếm ( 6 ) Bộ lọc Gửi 3 ngày gần nhất Mã ĐH Trạng thái Món hàng Thu…" at bounding box center [683, 20] width 1366 height 40
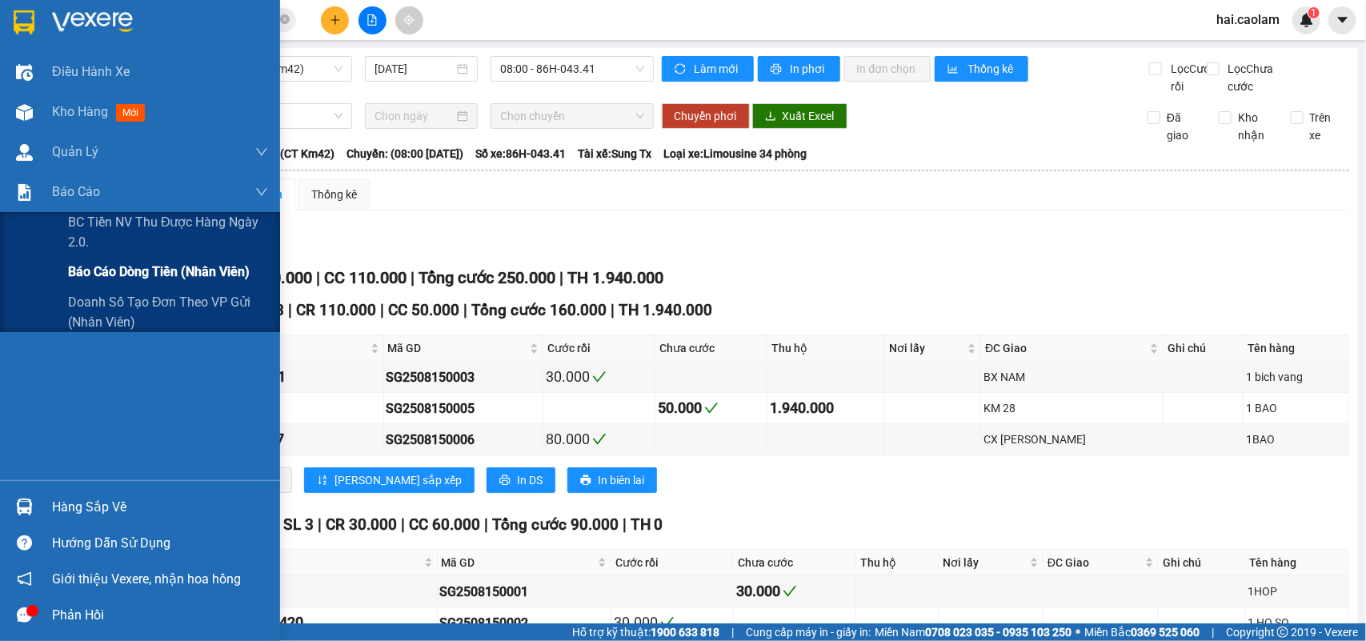
click at [110, 277] on span "Báo cáo dòng tiền (nhân viên)" at bounding box center [159, 272] width 182 height 20
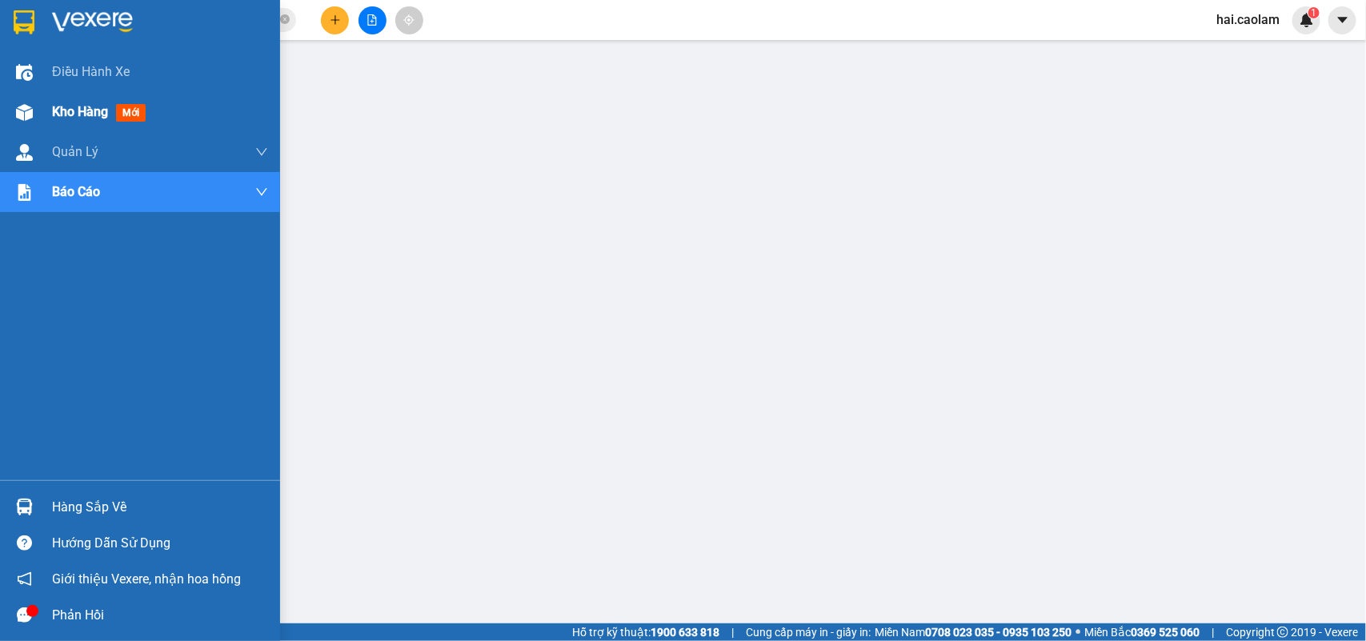
click at [44, 116] on div "Kho hàng mới" at bounding box center [140, 112] width 280 height 40
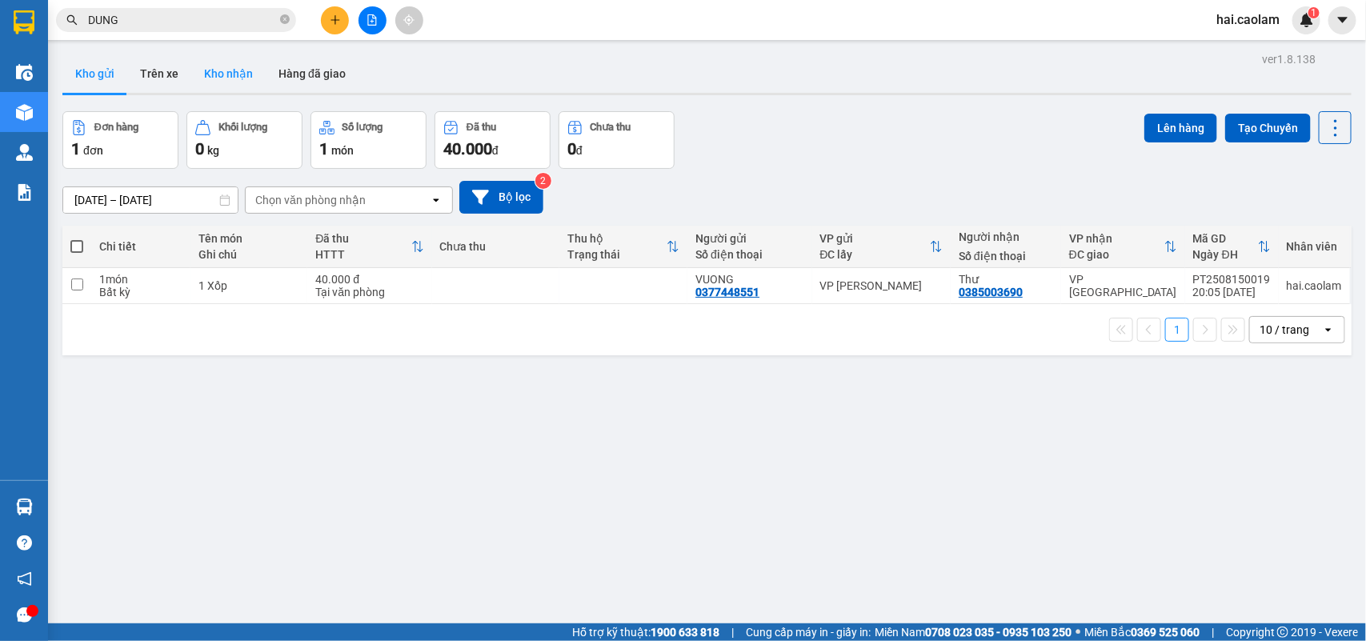
click at [230, 66] on button "Kho nhận" at bounding box center [228, 73] width 74 height 38
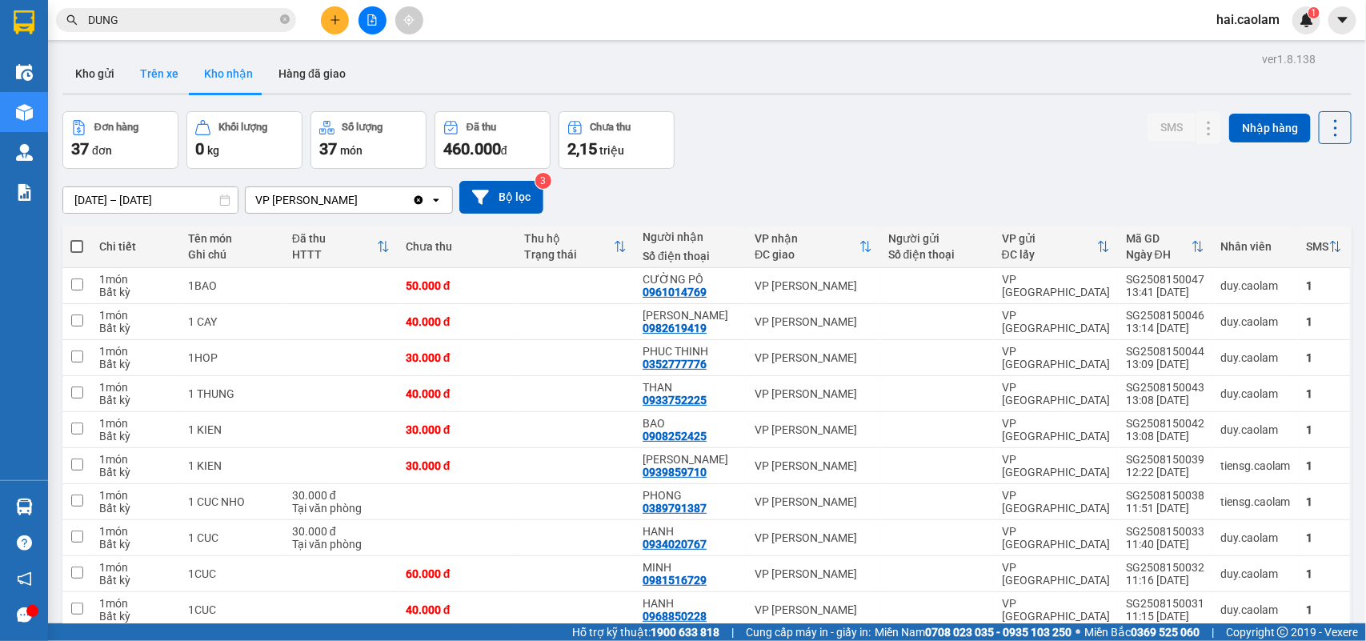
drag, startPoint x: 106, startPoint y: 74, endPoint x: 165, endPoint y: 78, distance: 59.3
click at [104, 74] on button "Kho gửi" at bounding box center [94, 73] width 65 height 38
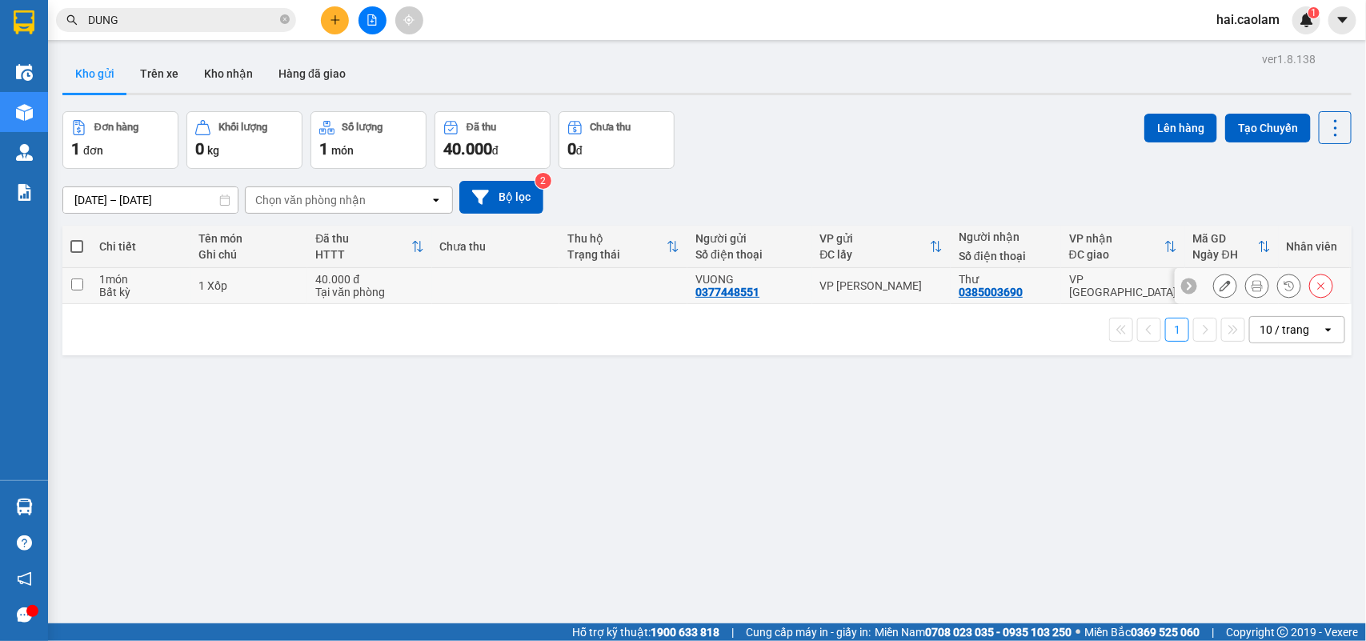
click at [453, 288] on td at bounding box center [496, 286] width 128 height 36
checkbox input "true"
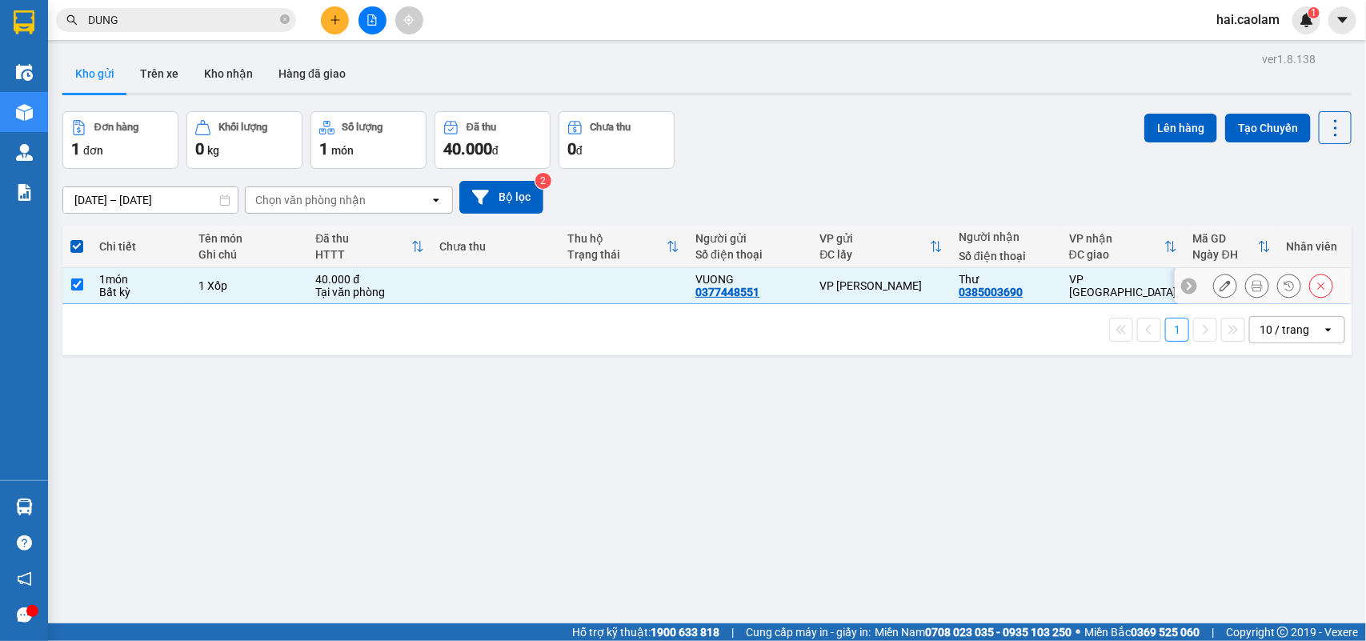
click at [1251, 286] on icon at bounding box center [1256, 285] width 11 height 11
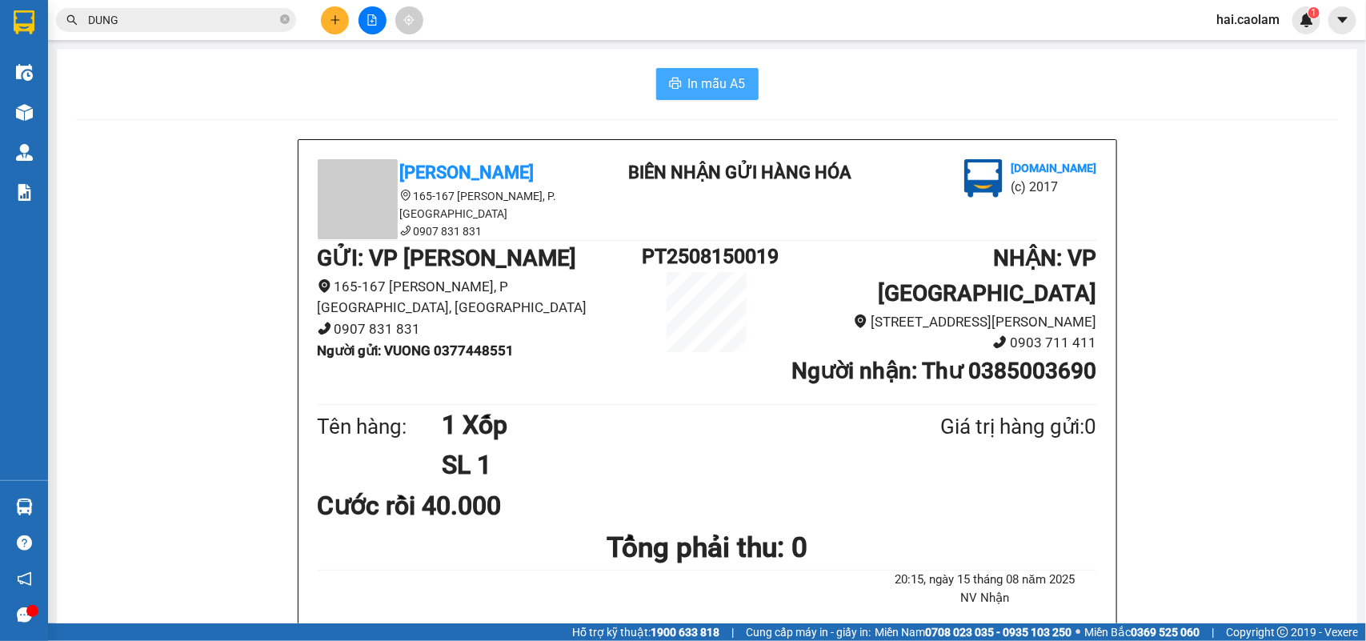
click at [718, 78] on span "In mẫu A5" at bounding box center [717, 84] width 58 height 20
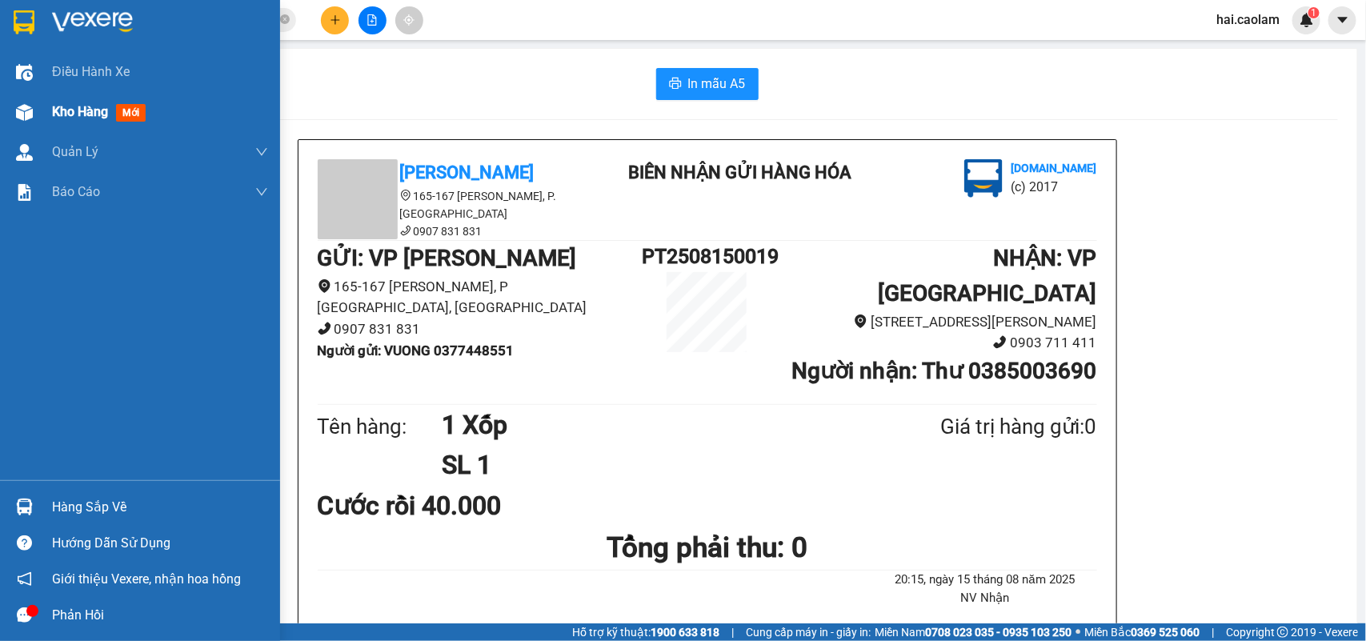
click at [38, 112] on div "Kho hàng mới" at bounding box center [140, 112] width 280 height 40
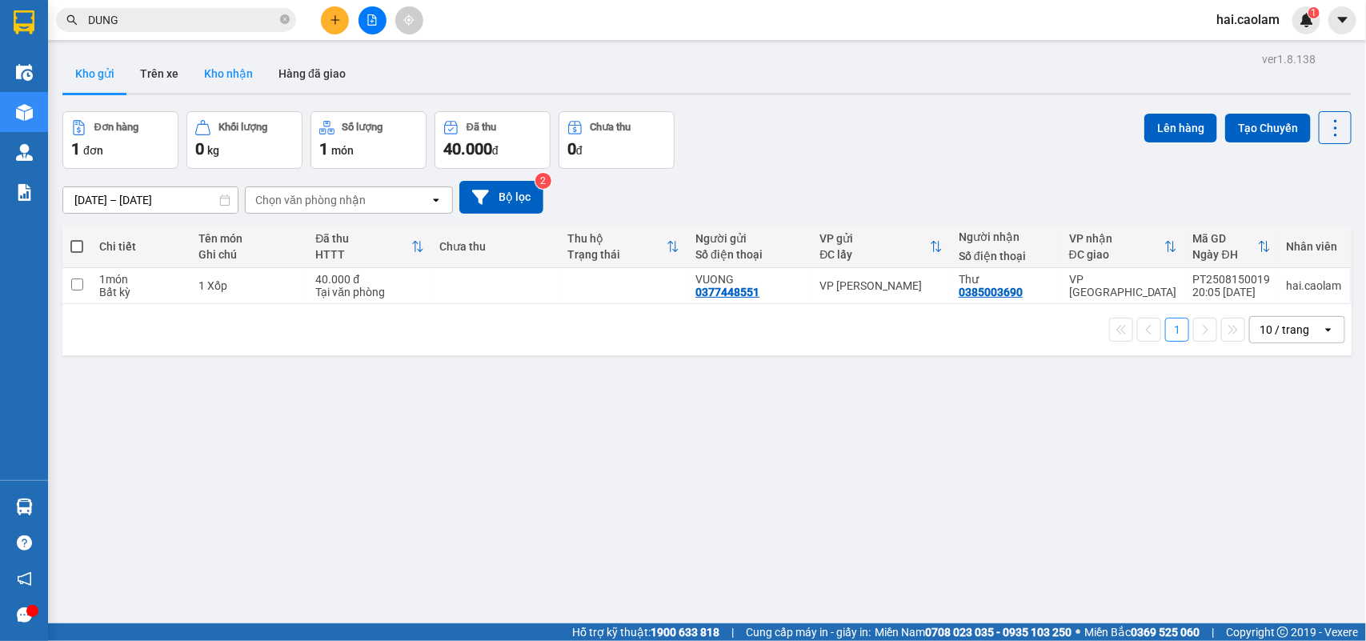
drag, startPoint x: 174, startPoint y: 64, endPoint x: 200, endPoint y: 72, distance: 26.8
click at [174, 65] on button "Trên xe" at bounding box center [159, 73] width 64 height 38
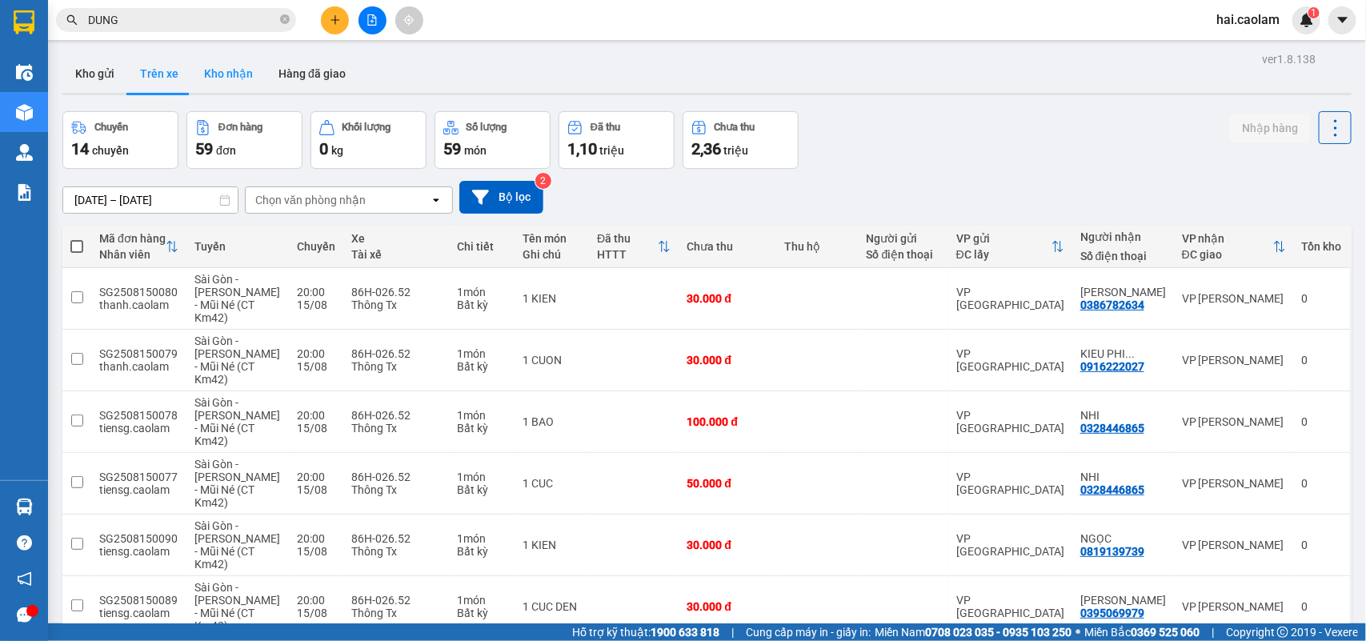
click at [222, 73] on button "Kho nhận" at bounding box center [228, 73] width 74 height 38
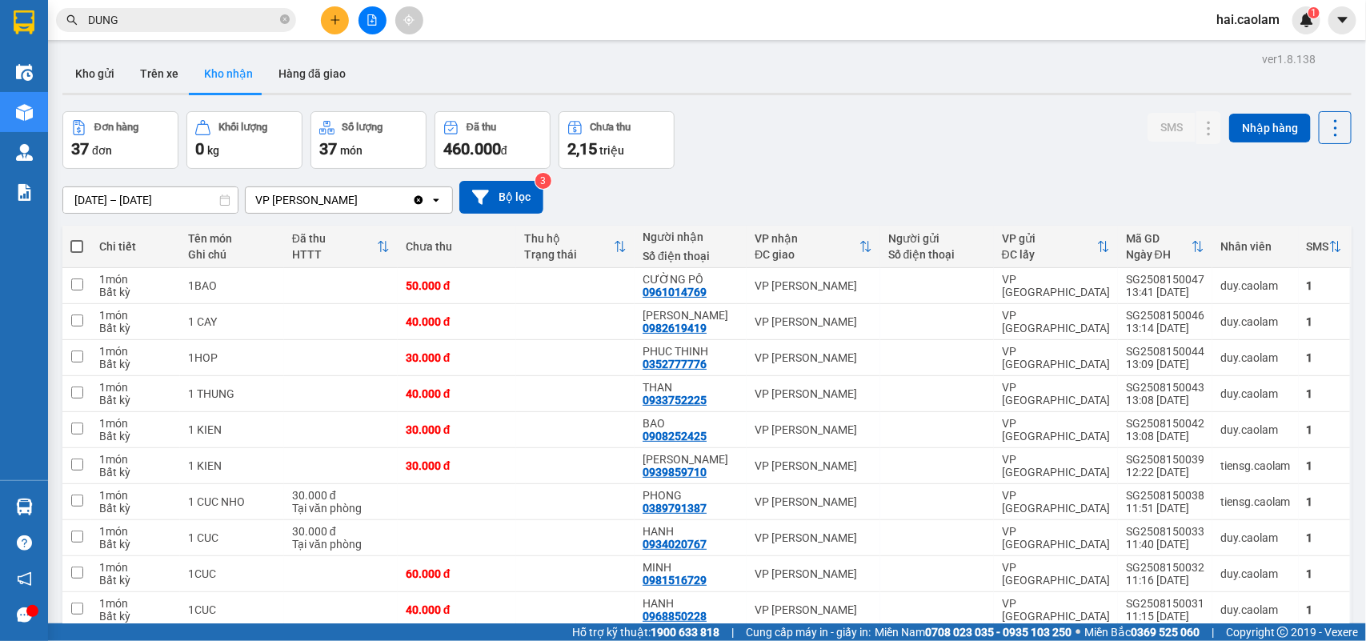
click at [913, 142] on div "Đơn hàng 37 đơn Khối lượng 0 kg Số lượng 37 món Đã thu 460.000 đ Chưa thu 2,15 …" at bounding box center [706, 140] width 1289 height 58
click at [146, 198] on input "[DATE] – [DATE]" at bounding box center [150, 200] width 174 height 26
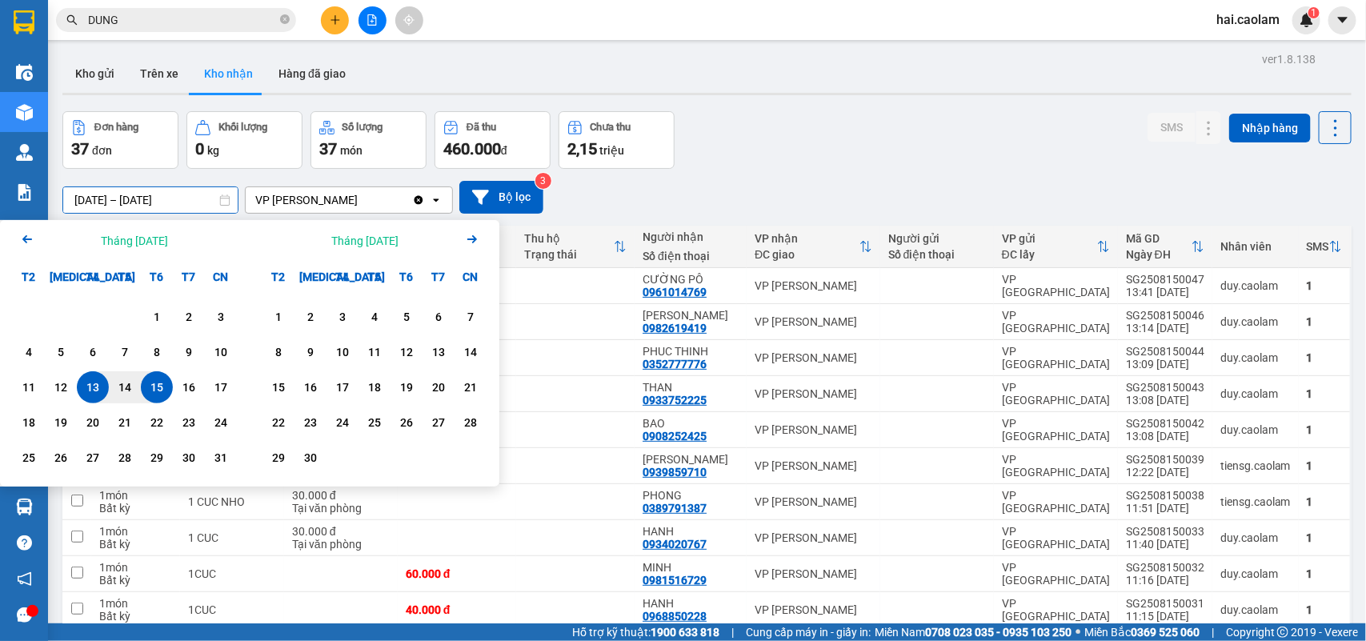
click at [26, 246] on icon "Arrow Left" at bounding box center [27, 239] width 19 height 19
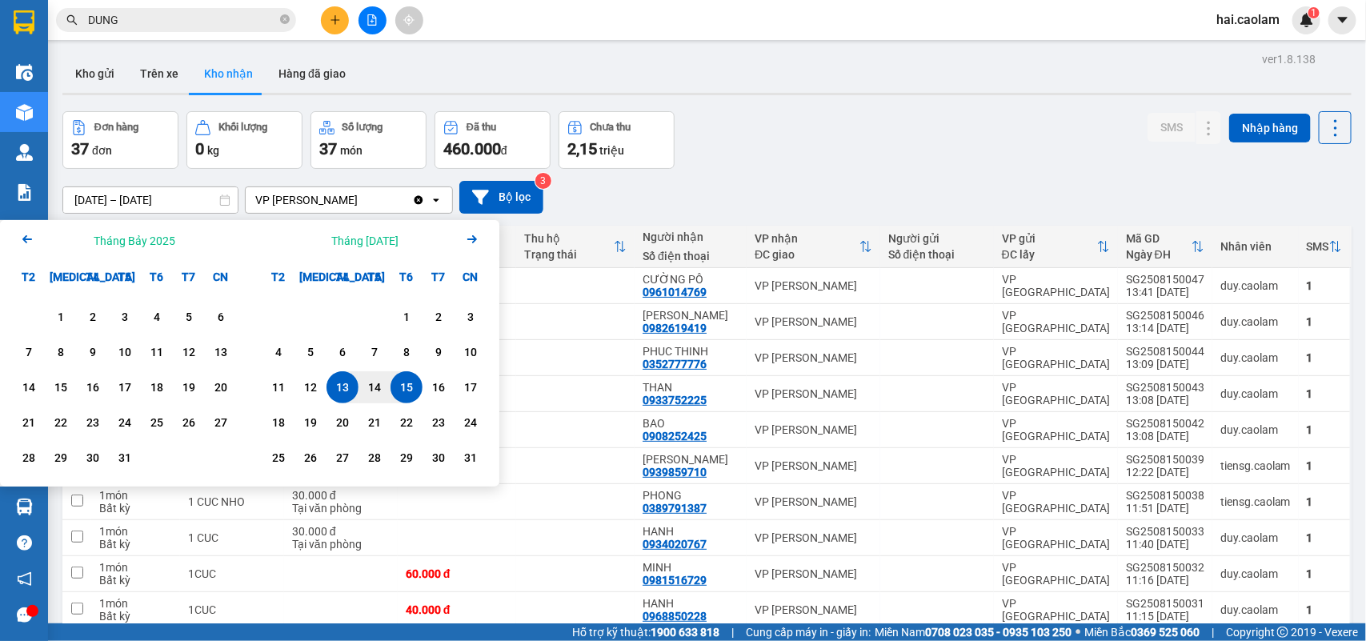
click at [26, 242] on icon "Previous month." at bounding box center [27, 239] width 10 height 8
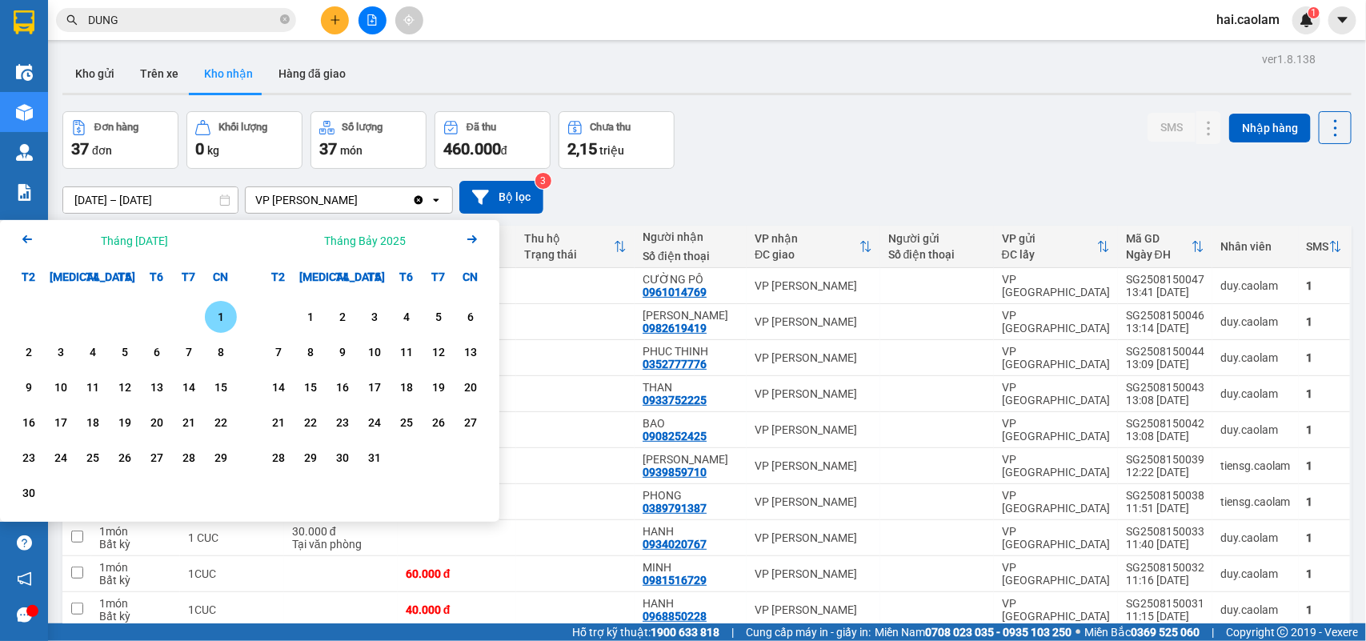
click at [218, 314] on div "1" at bounding box center [221, 316] width 22 height 19
click at [470, 236] on icon "Arrow Right" at bounding box center [471, 239] width 19 height 19
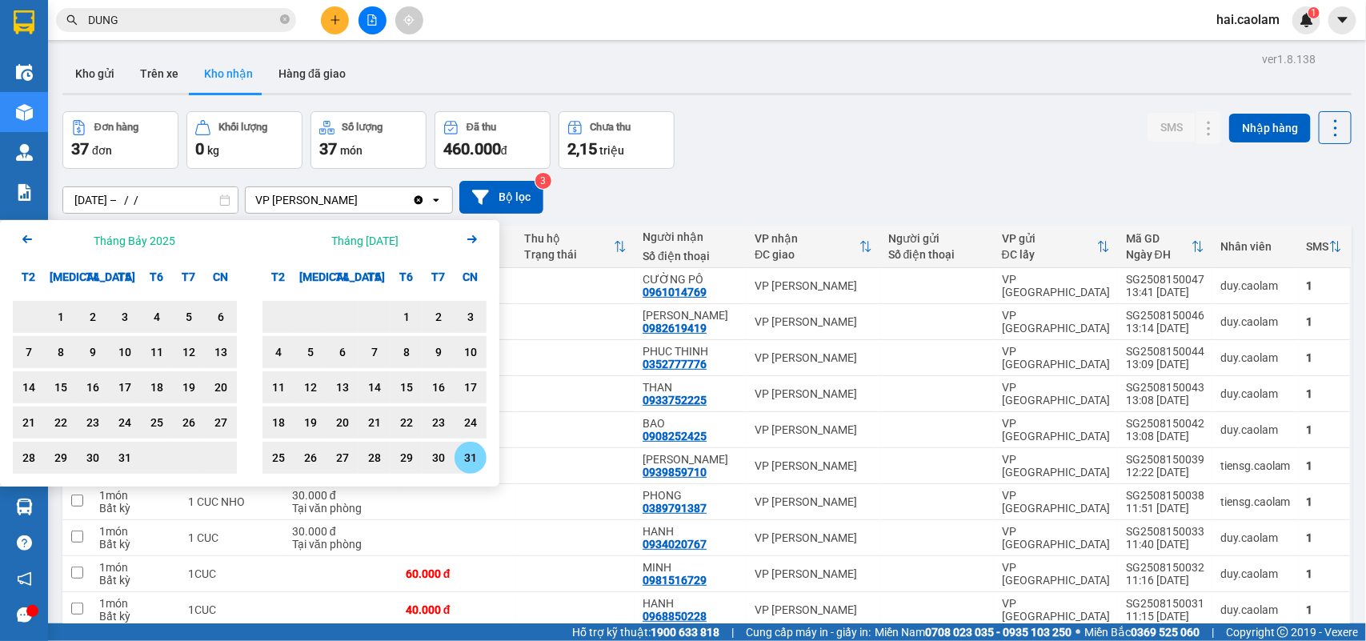
click at [462, 458] on div "31" at bounding box center [470, 457] width 22 height 19
type input "01/06/2025 – 31/08/2025"
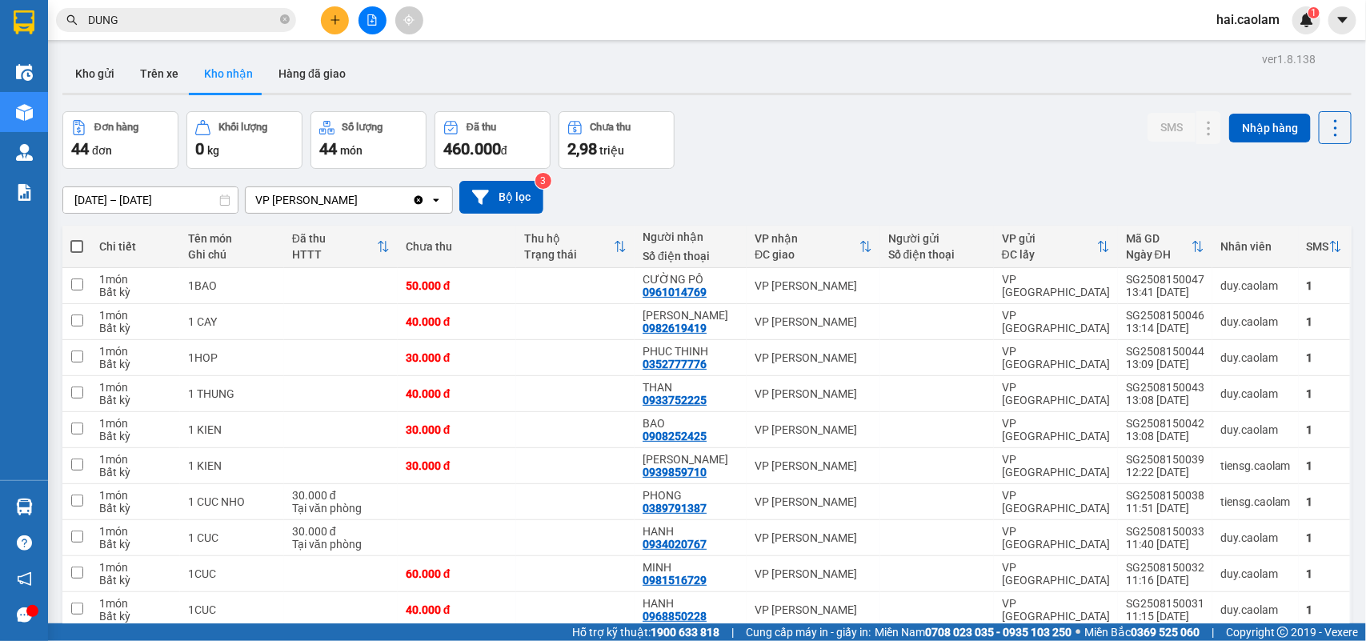
click at [889, 134] on div "Đơn hàng 44 đơn Khối lượng 0 kg Số lượng 44 món Đã thu 460.000 đ Chưa thu 2,98 …" at bounding box center [706, 140] width 1289 height 58
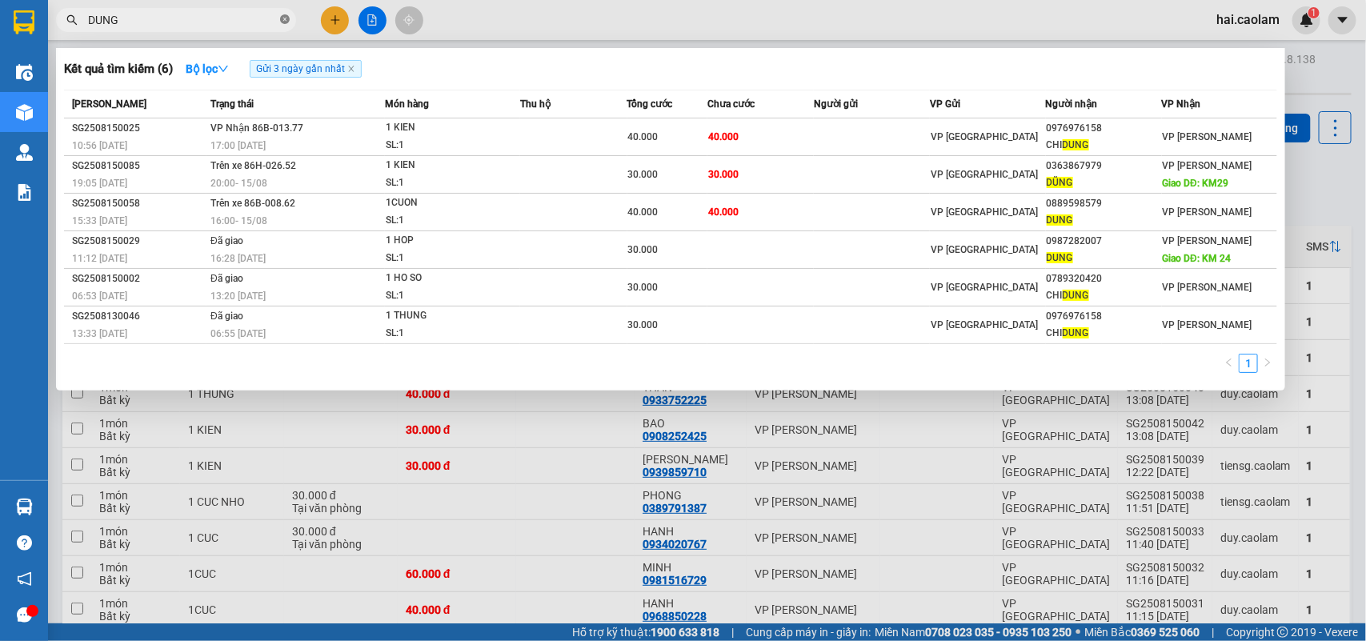
click at [286, 22] on icon "close-circle" at bounding box center [285, 19] width 10 height 10
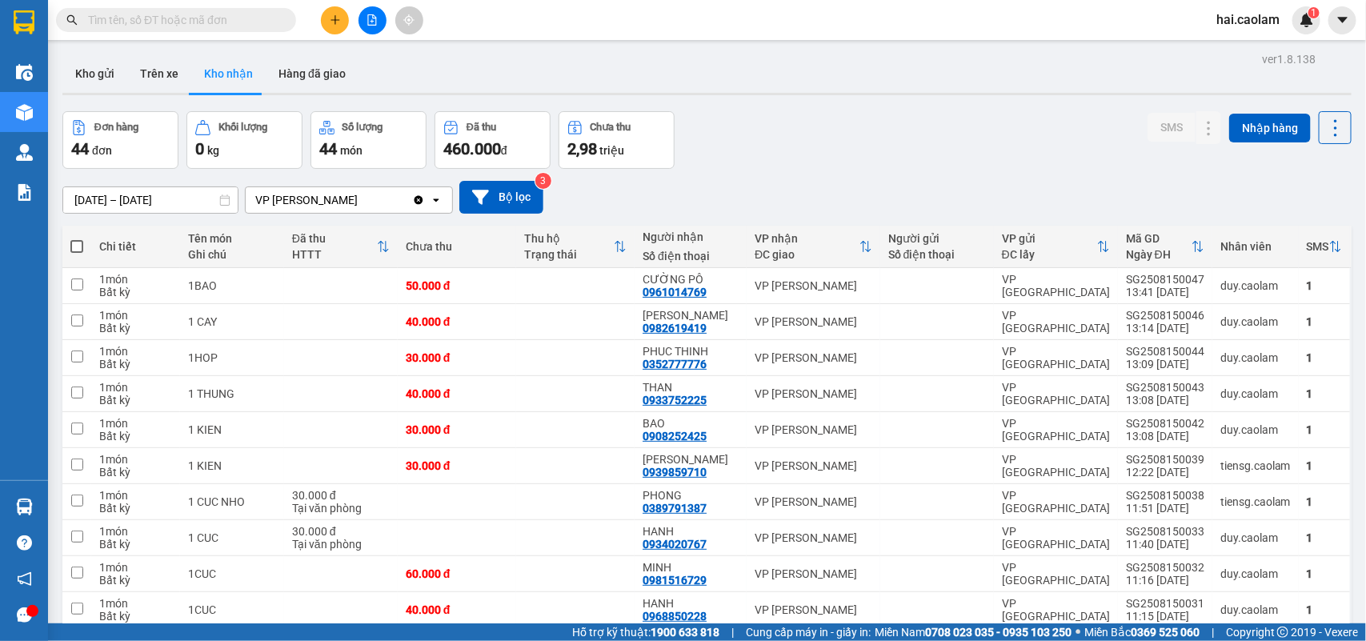
click at [218, 22] on input "text" at bounding box center [182, 20] width 189 height 18
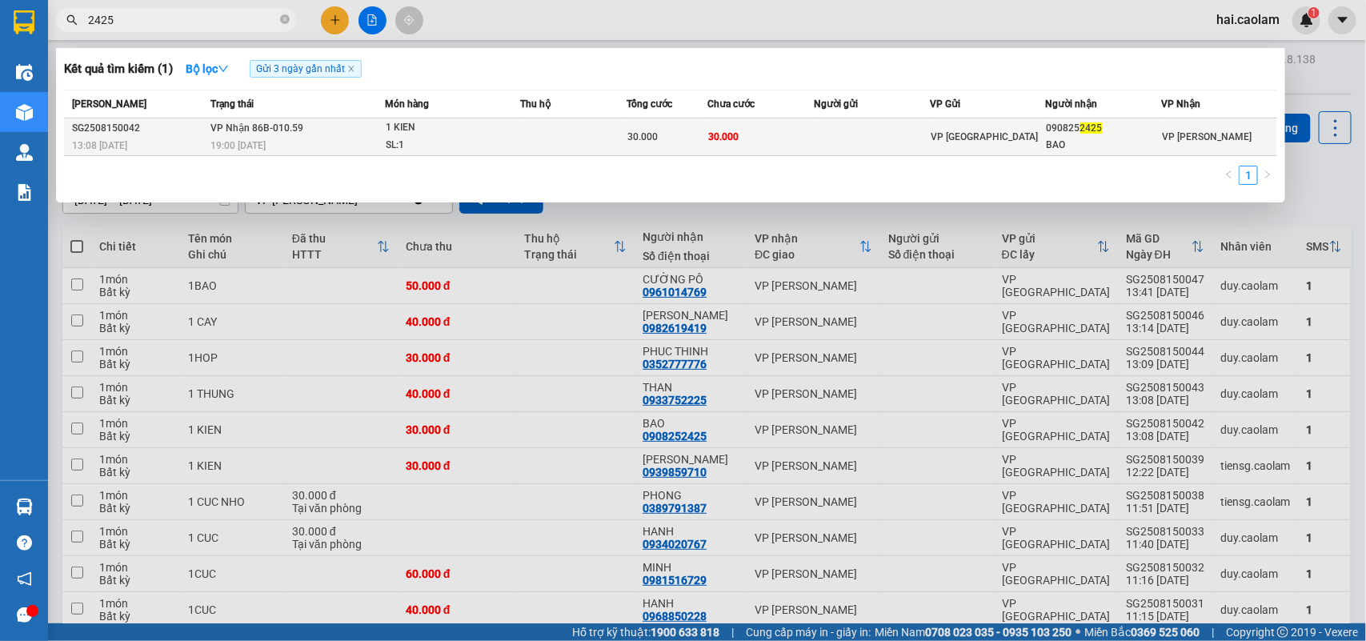
type input "2425"
click at [732, 144] on td "30.000" at bounding box center [760, 137] width 107 height 38
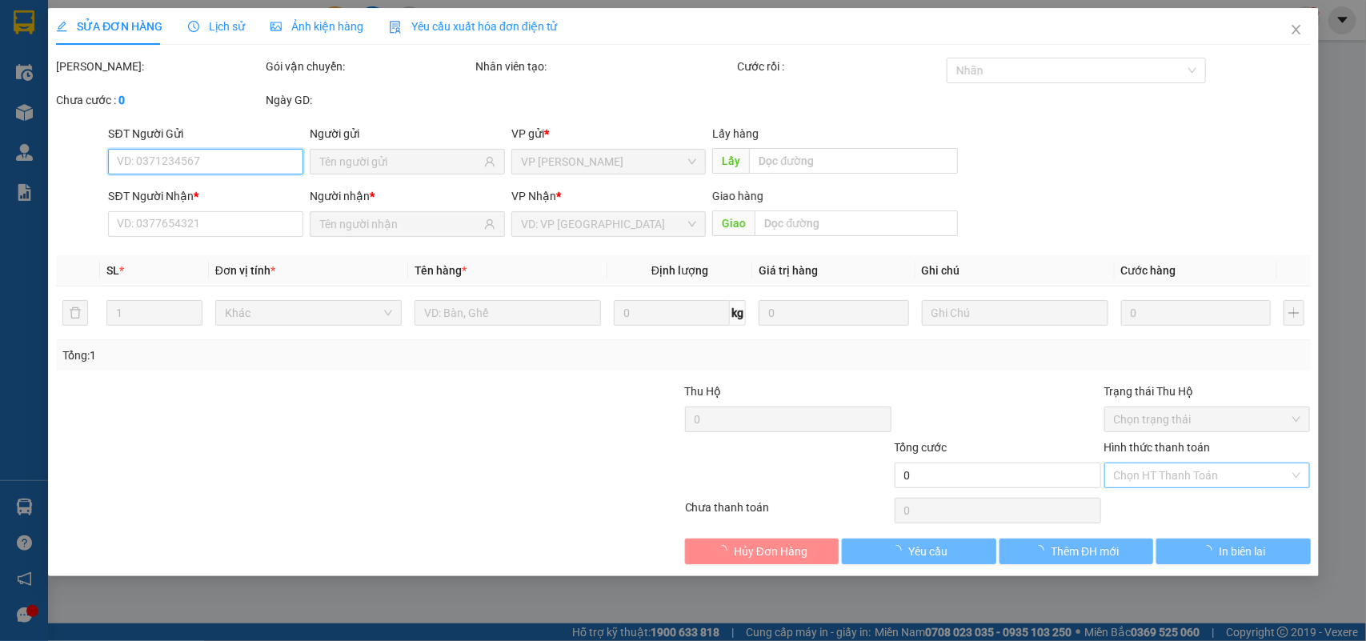
type input "0908252425"
type input "BAO"
type input "30.000"
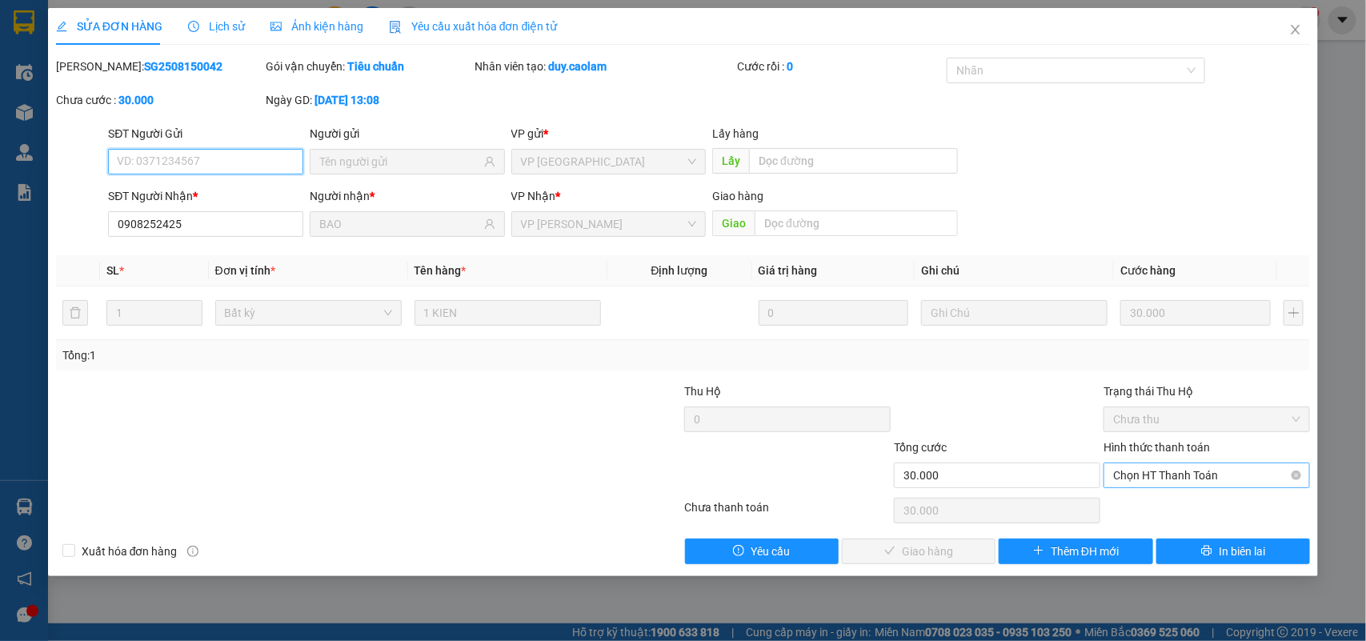
click at [1177, 480] on span "Chọn HT Thanh Toán" at bounding box center [1206, 475] width 187 height 24
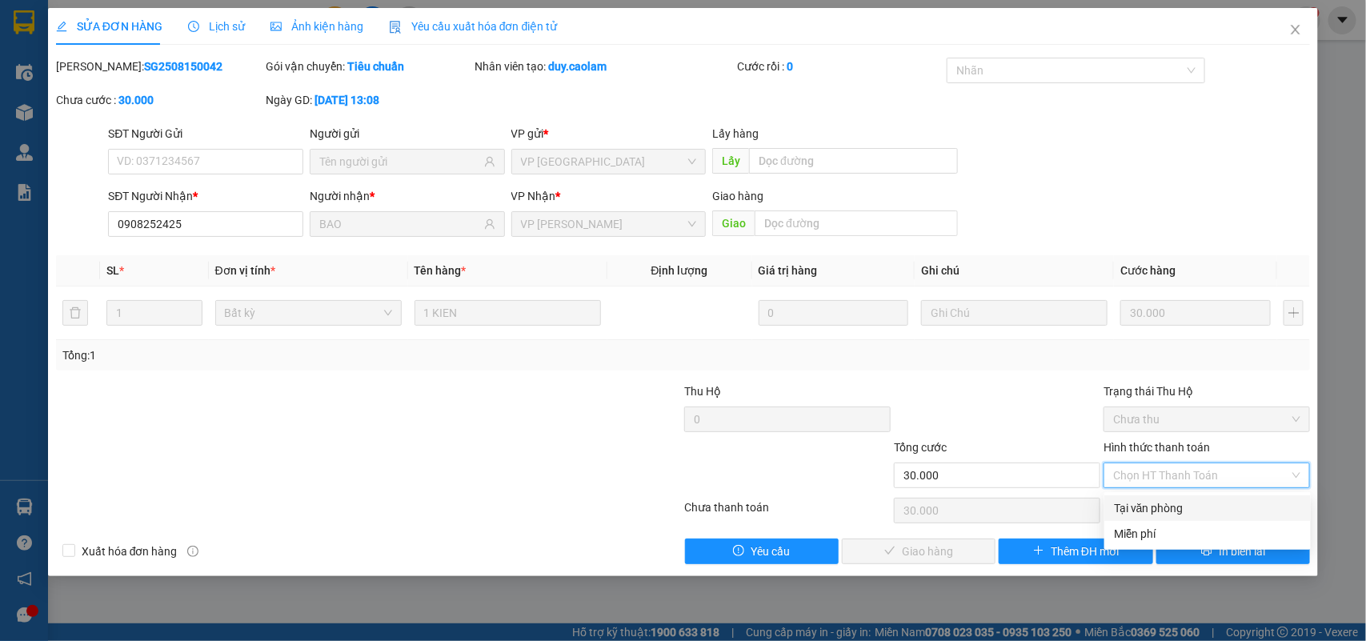
click at [1153, 502] on div "Tại văn phòng" at bounding box center [1207, 508] width 187 height 18
type input "0"
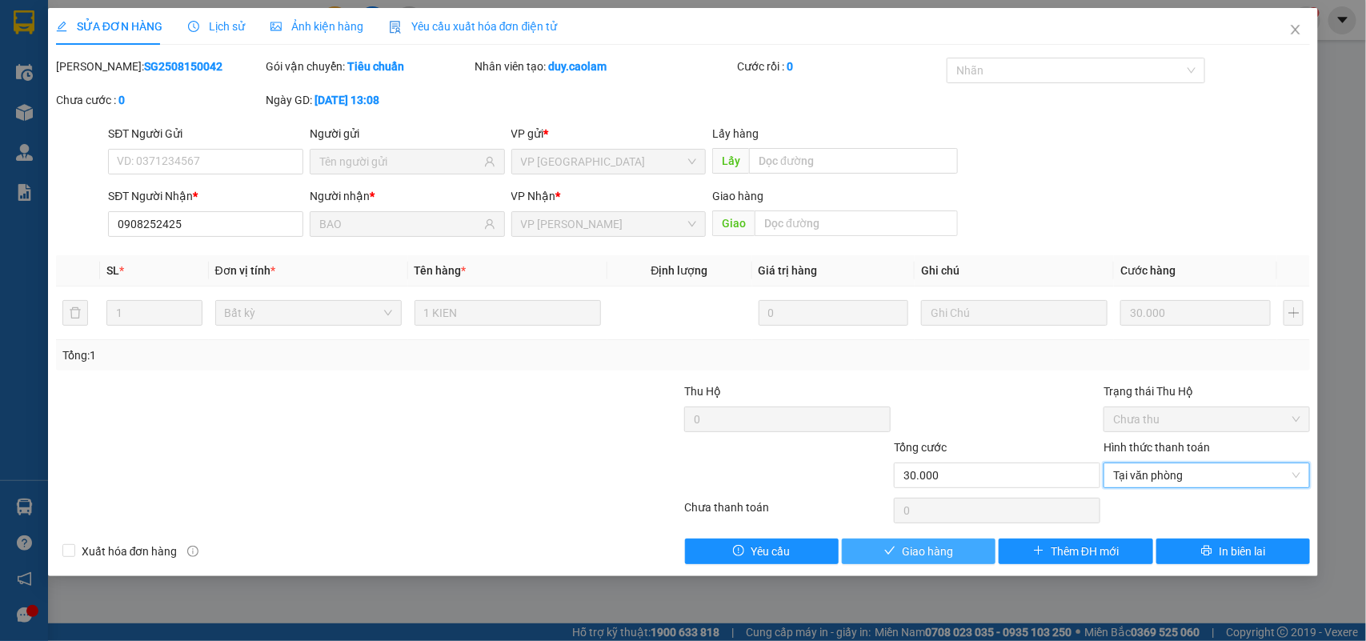
click at [960, 550] on button "Giao hàng" at bounding box center [919, 551] width 154 height 26
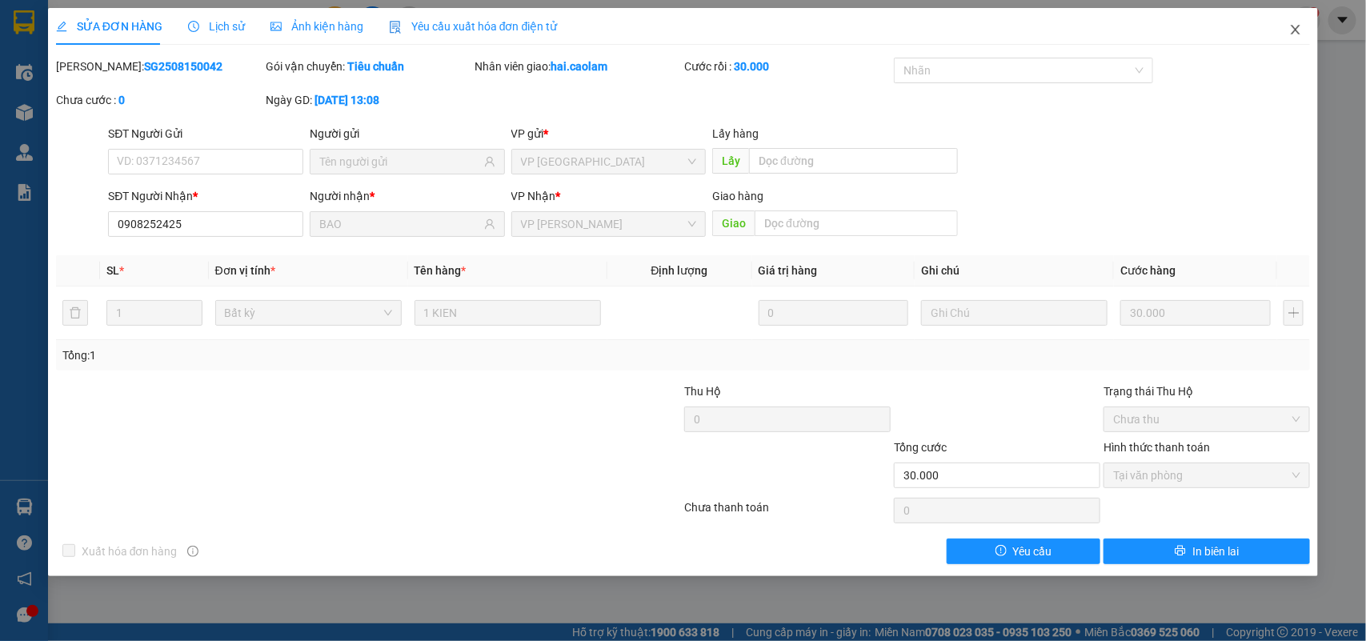
click at [1292, 28] on icon "close" at bounding box center [1295, 29] width 13 height 13
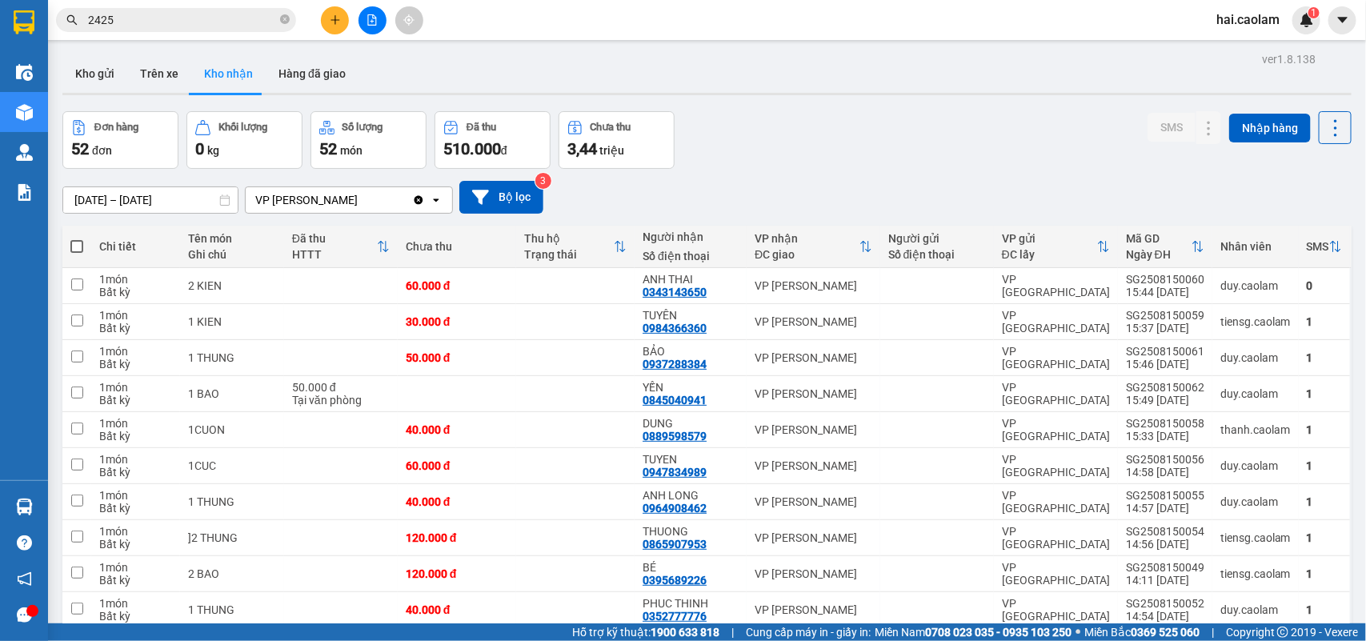
click at [370, 18] on icon "file-add" at bounding box center [371, 19] width 11 height 11
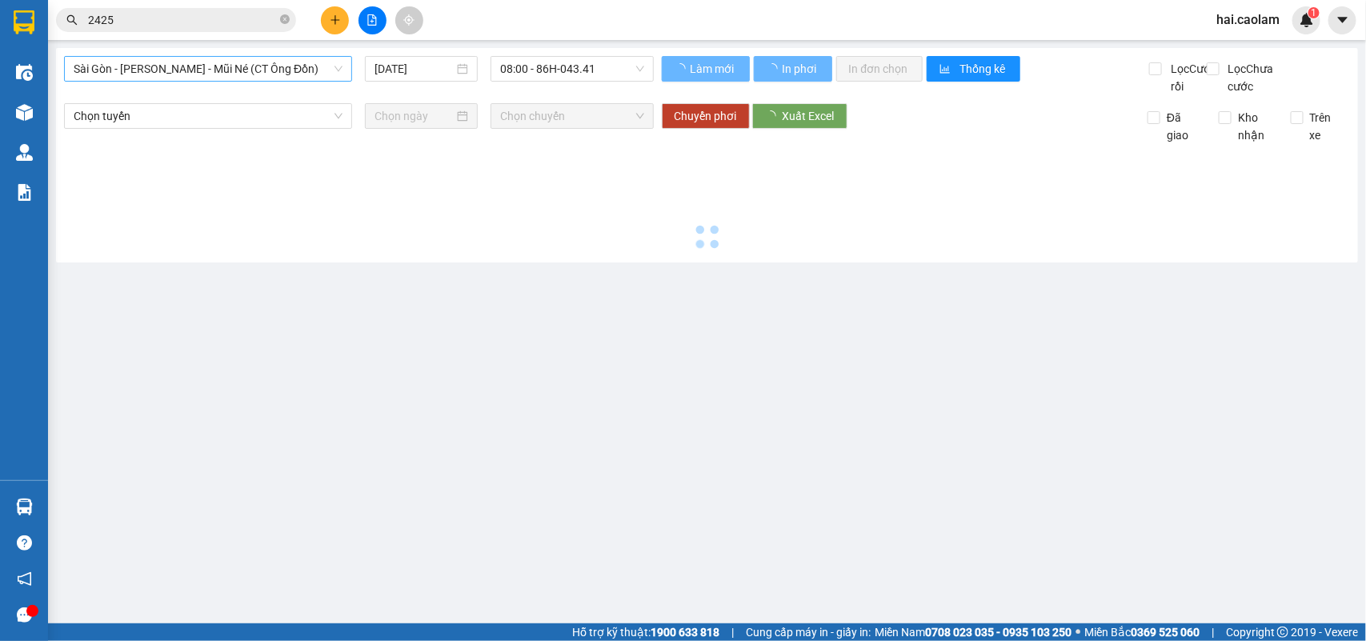
click at [210, 72] on span "Sài Gòn - [PERSON_NAME] - Mũi Né (CT Ông Đồn)" at bounding box center [208, 69] width 269 height 24
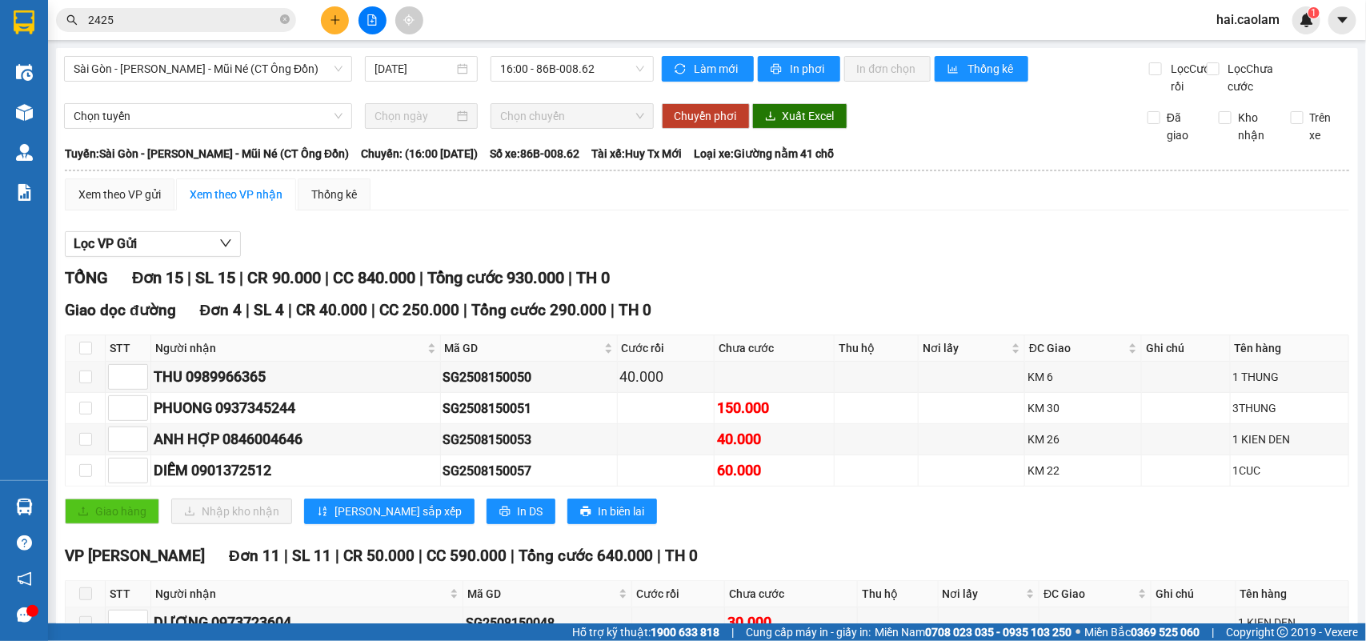
click at [646, 248] on div "Lọc VP Gửi TỔNG Đơn 15 | SL 15 | CR 90.000 | CC 840.000 | Tổng cước 930.000 | …" at bounding box center [707, 615] width 1284 height 785
click at [88, 354] on input "checkbox" at bounding box center [85, 348] width 13 height 13
checkbox input "true"
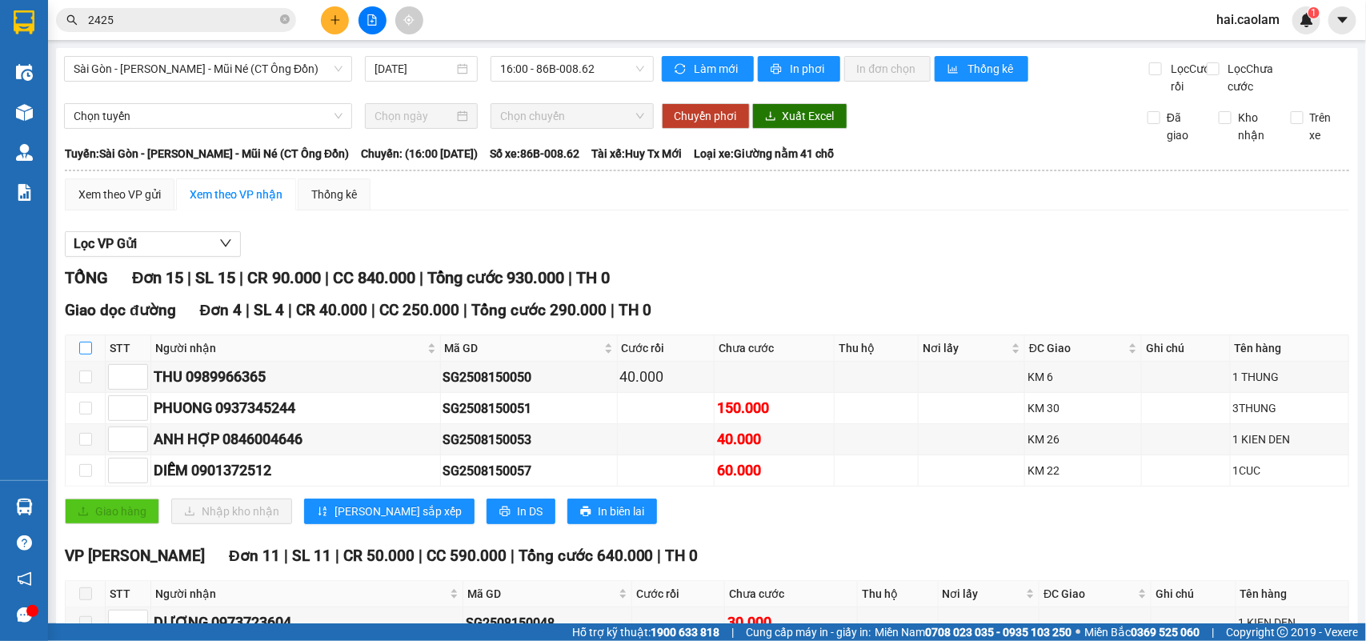
checkbox input "true"
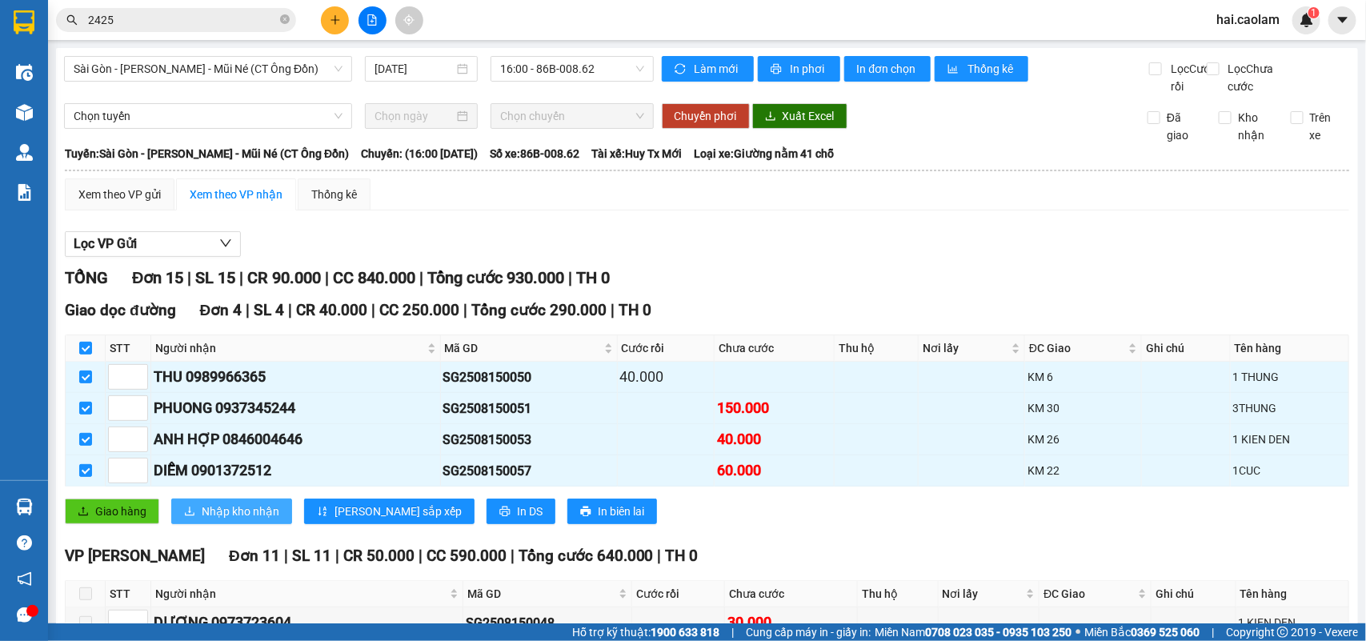
click at [213, 520] on span "Nhập kho nhận" at bounding box center [241, 511] width 78 height 18
checkbox input "false"
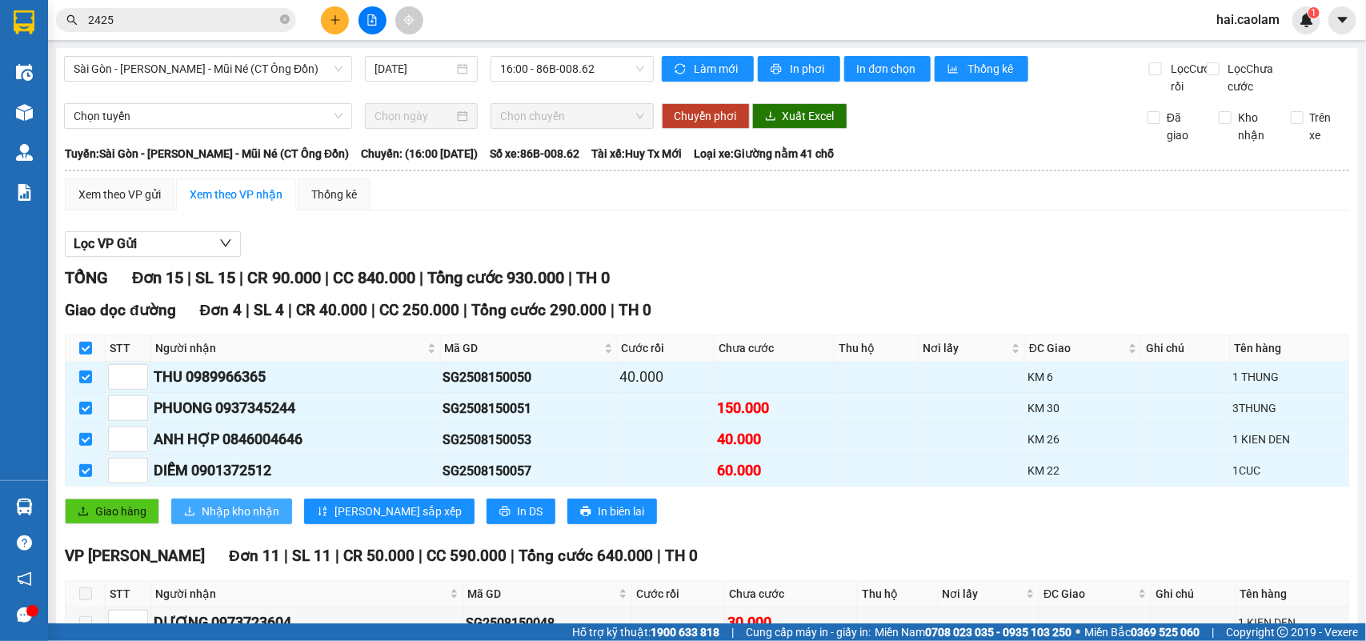
checkbox input "false"
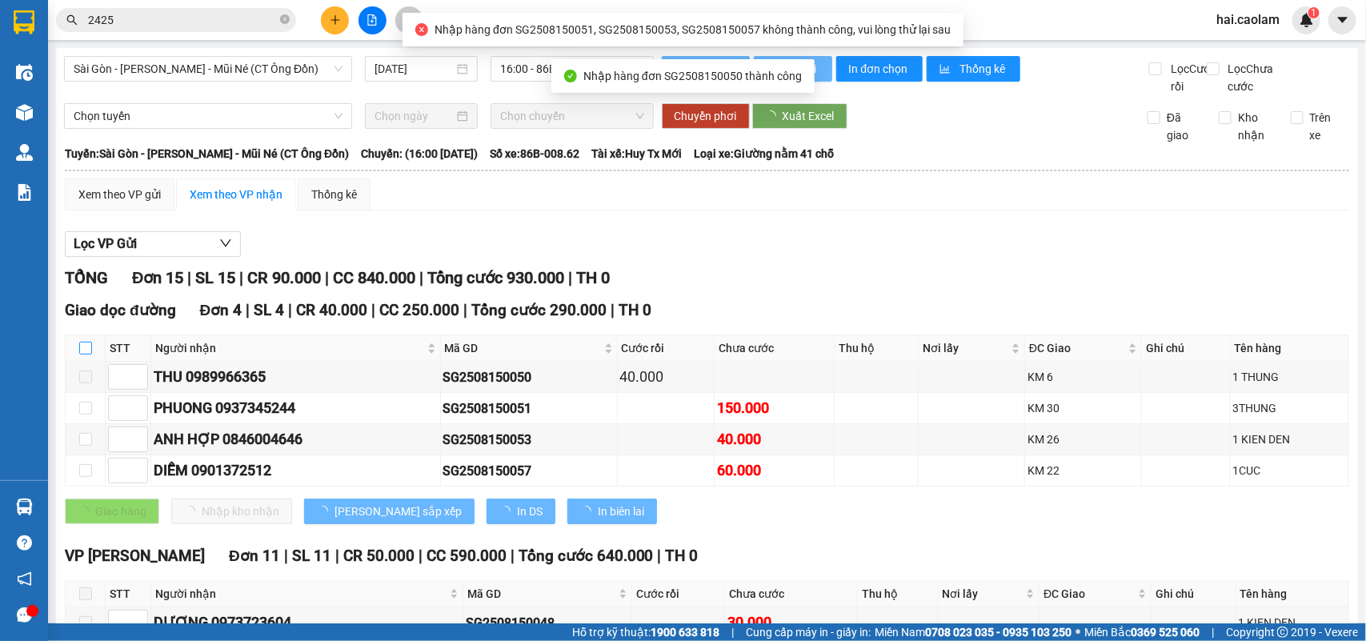
click at [89, 354] on input "checkbox" at bounding box center [85, 348] width 13 height 13
checkbox input "true"
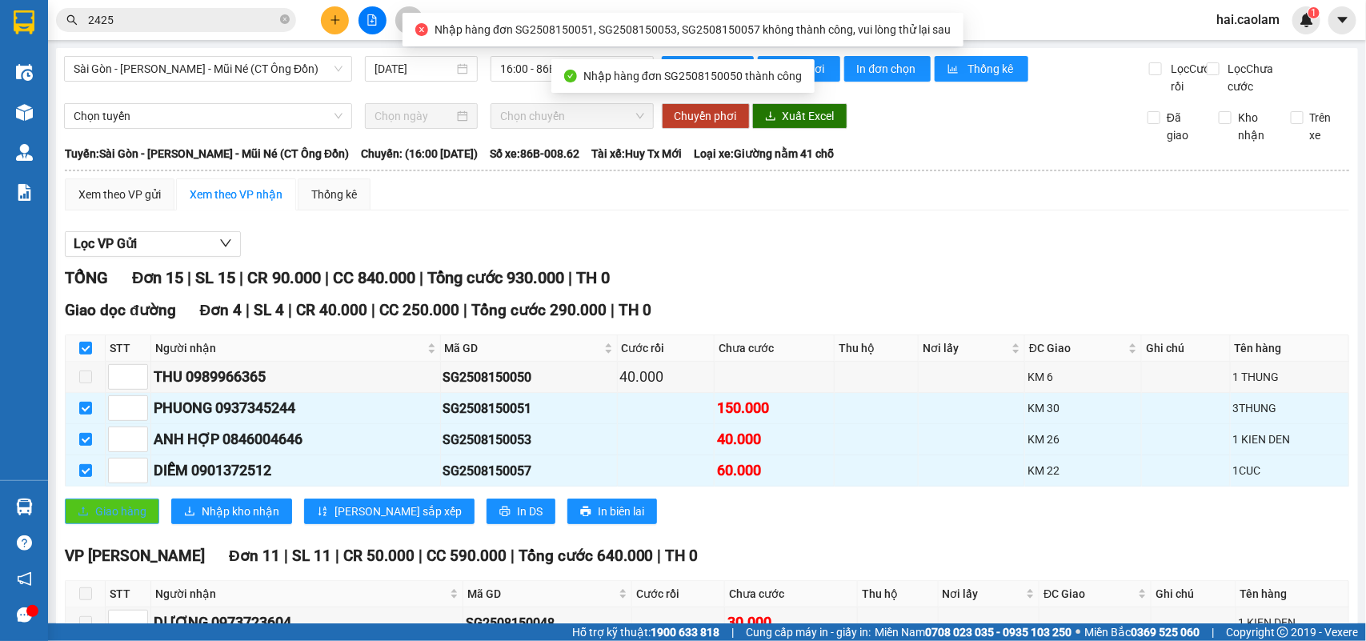
click at [122, 520] on span "Giao hàng" at bounding box center [120, 511] width 51 height 18
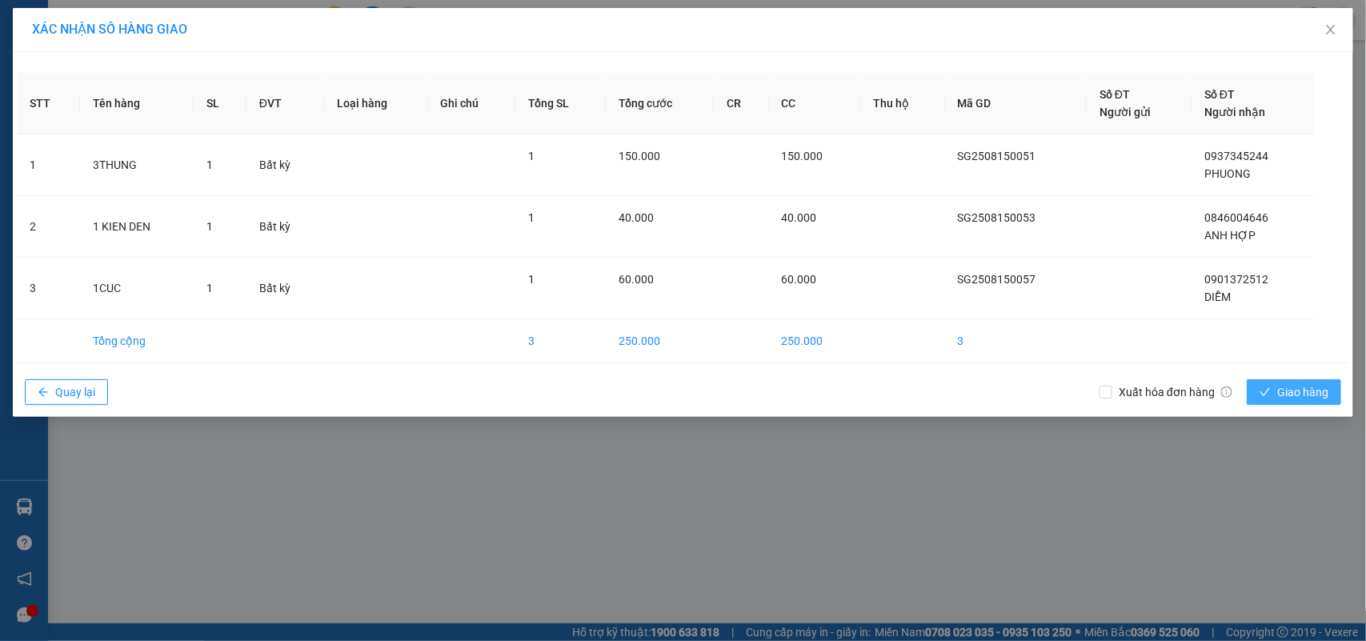
click at [1272, 390] on button "Giao hàng" at bounding box center [1293, 392] width 94 height 26
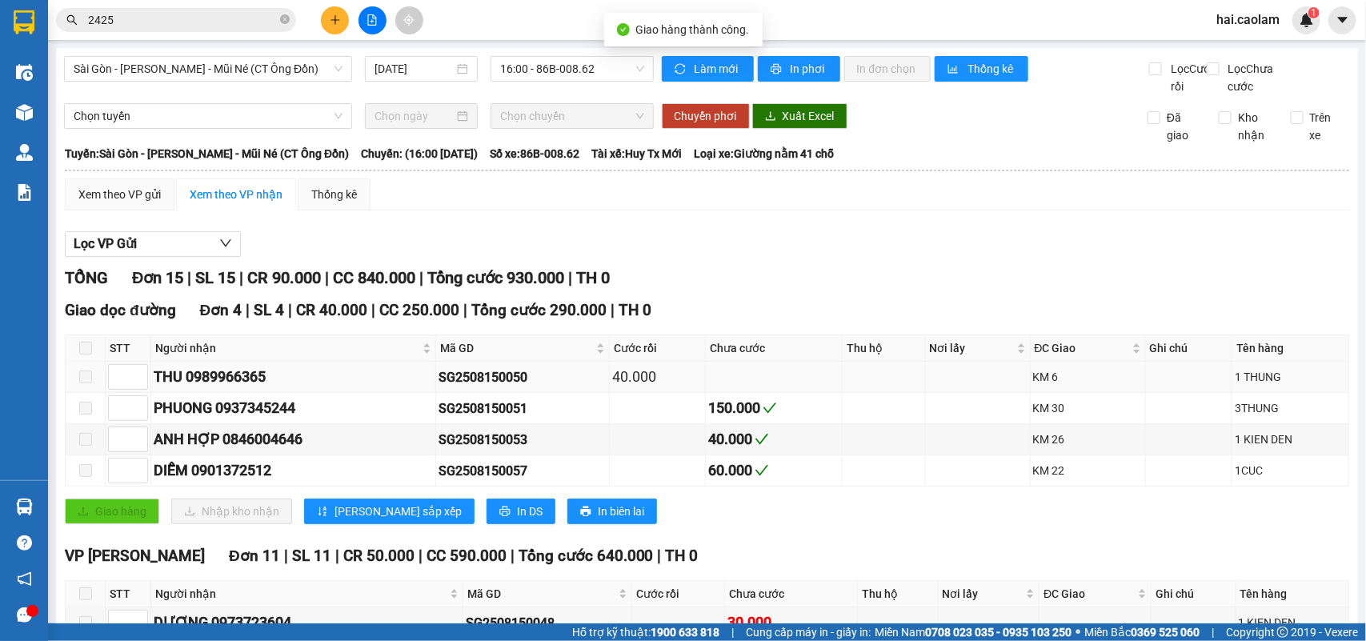
click at [498, 387] on div "SG2508150050" at bounding box center [522, 377] width 169 height 20
copy div "SG2508150050"
click at [290, 21] on span "2425" at bounding box center [176, 20] width 240 height 24
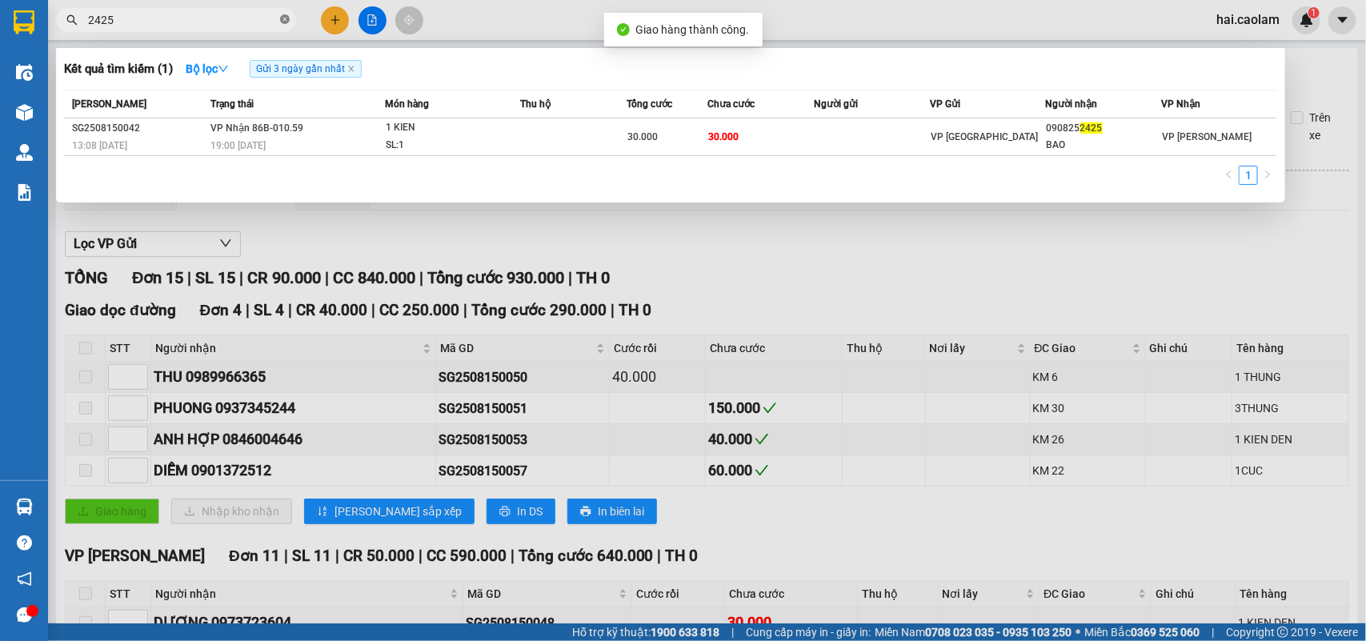
click at [284, 18] on icon "close-circle" at bounding box center [285, 19] width 10 height 10
paste input "SG2508150050"
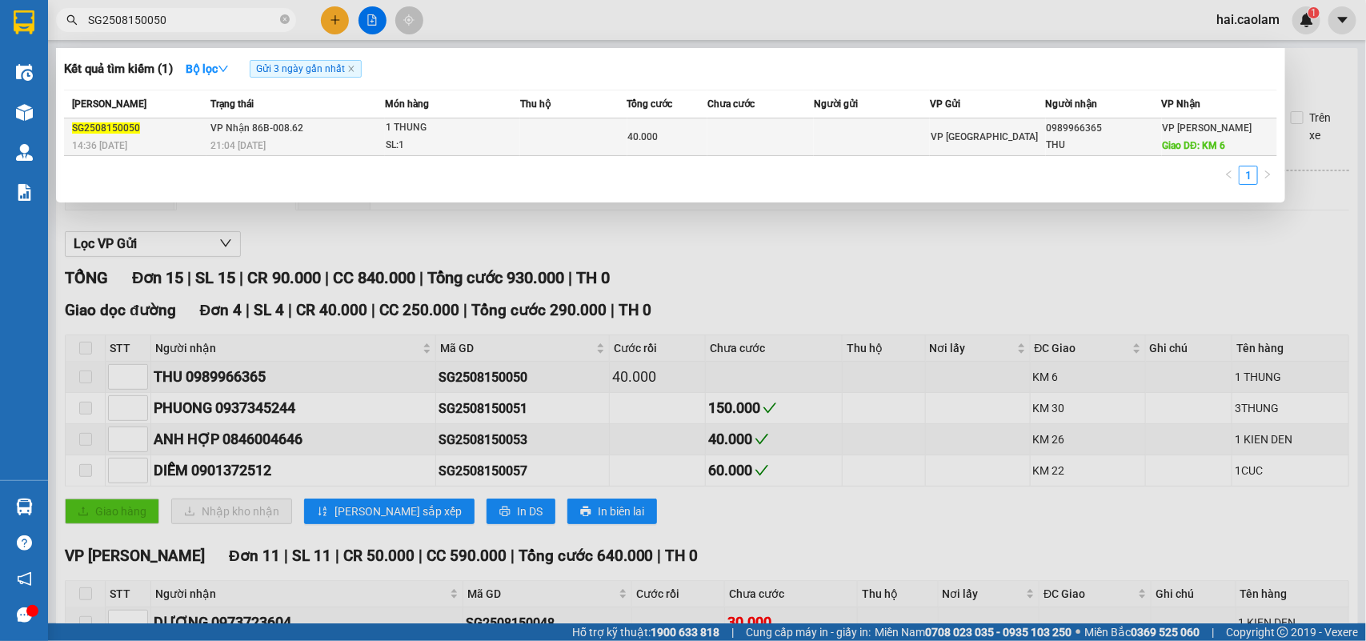
type input "SG2508150050"
click at [594, 136] on td at bounding box center [573, 137] width 107 height 38
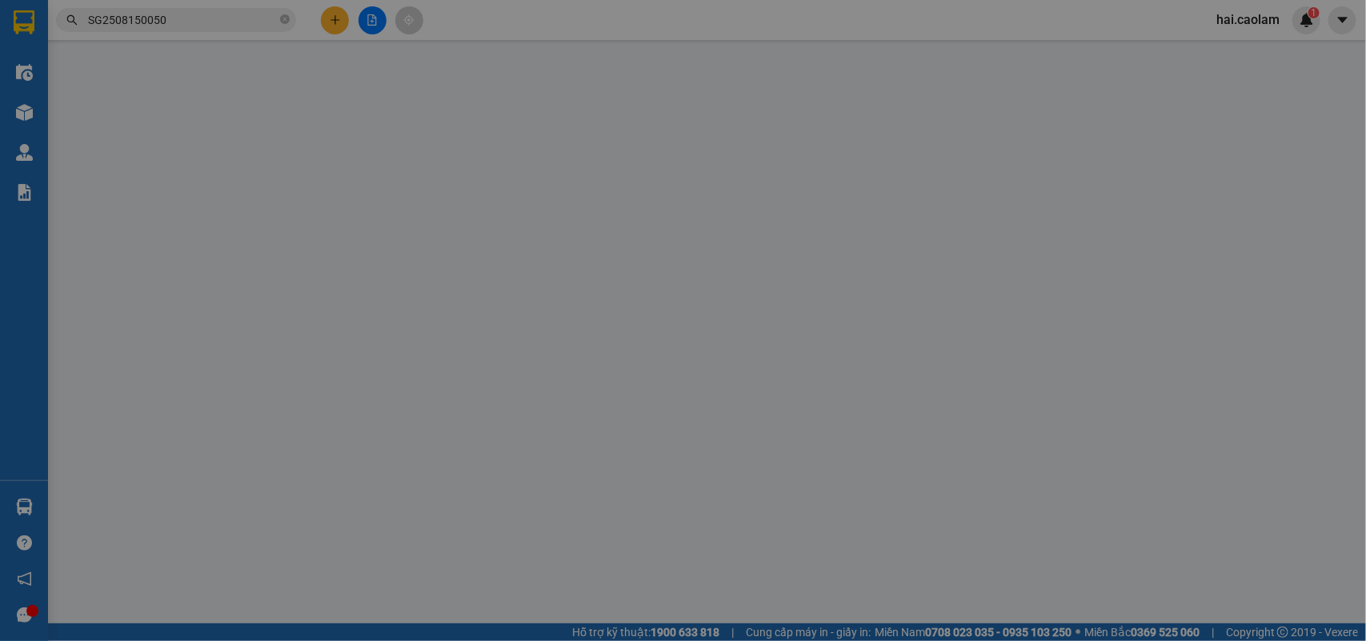
type input "0989966365"
type input "THU"
type input "KM 6"
type input "40.000"
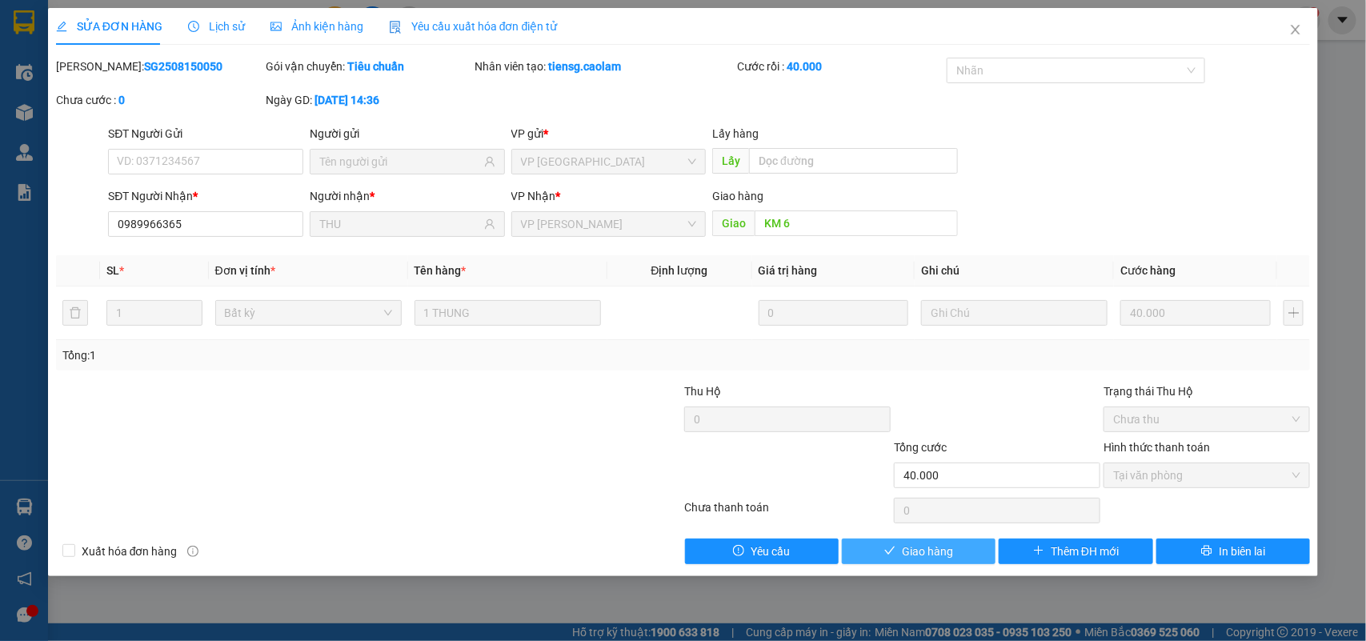
click at [929, 549] on span "Giao hàng" at bounding box center [927, 551] width 51 height 18
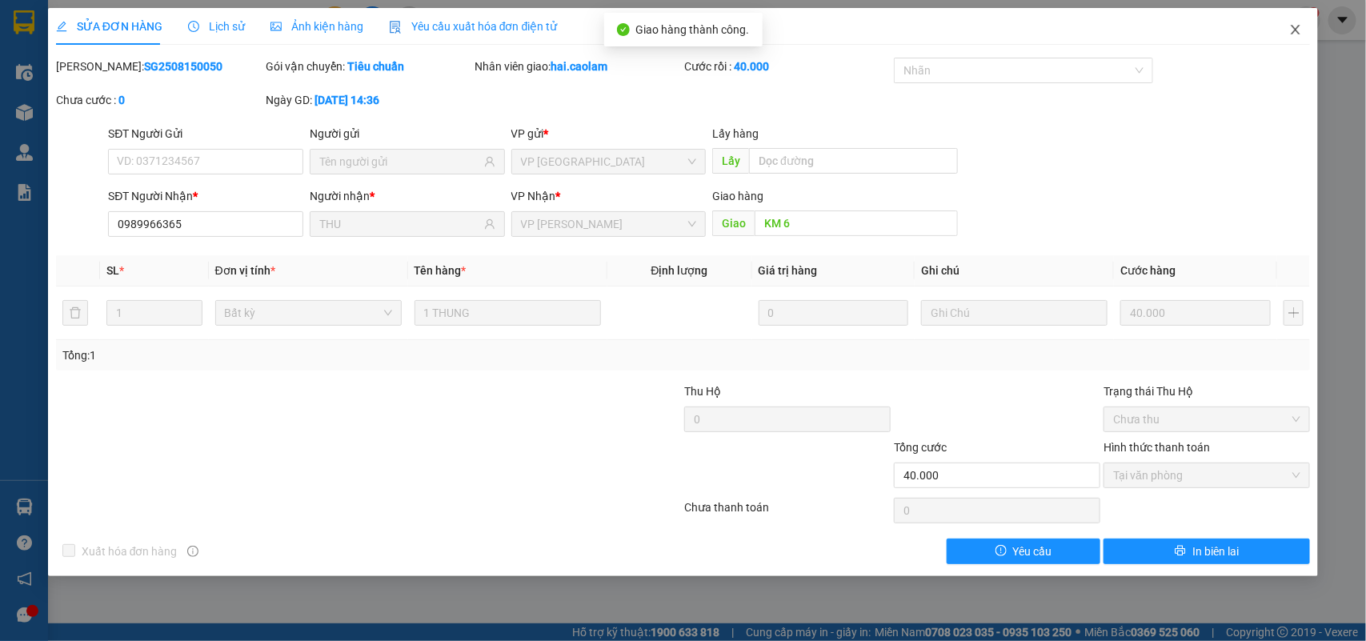
click at [1298, 33] on icon "close" at bounding box center [1295, 29] width 13 height 13
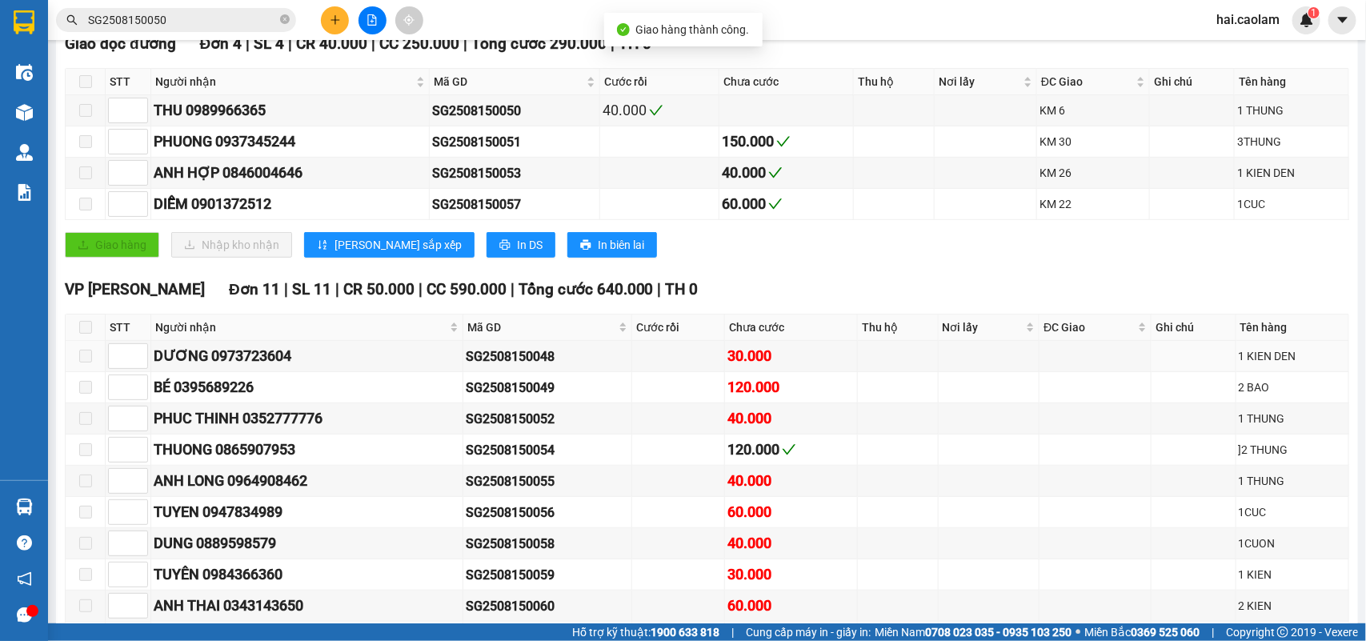
scroll to position [438, 0]
